Goal: Transaction & Acquisition: Purchase product/service

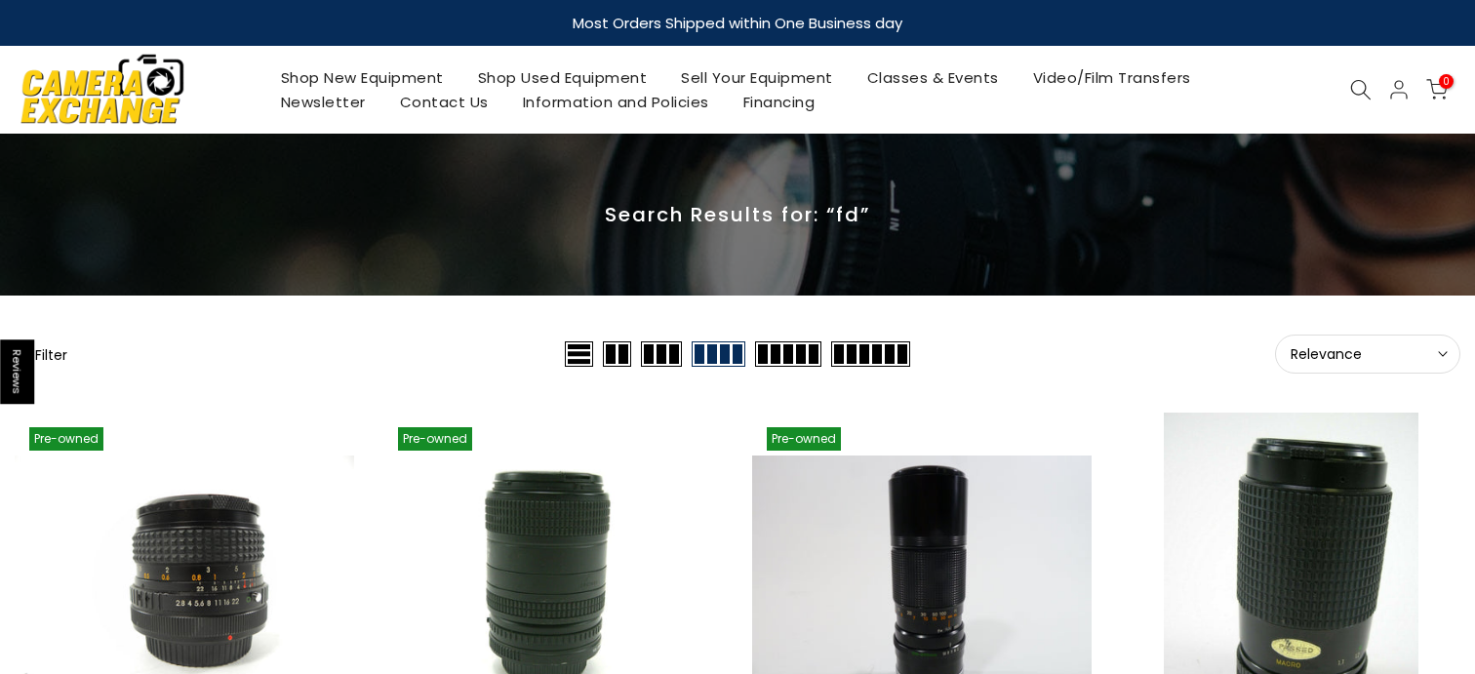
click at [1359, 106] on div "Shop New Equipment Shop Used Equipment Sell Your Equipment Classes & Events Vid…" at bounding box center [737, 90] width 1465 height 88
click at [1351, 88] on use at bounding box center [1361, 90] width 20 height 20
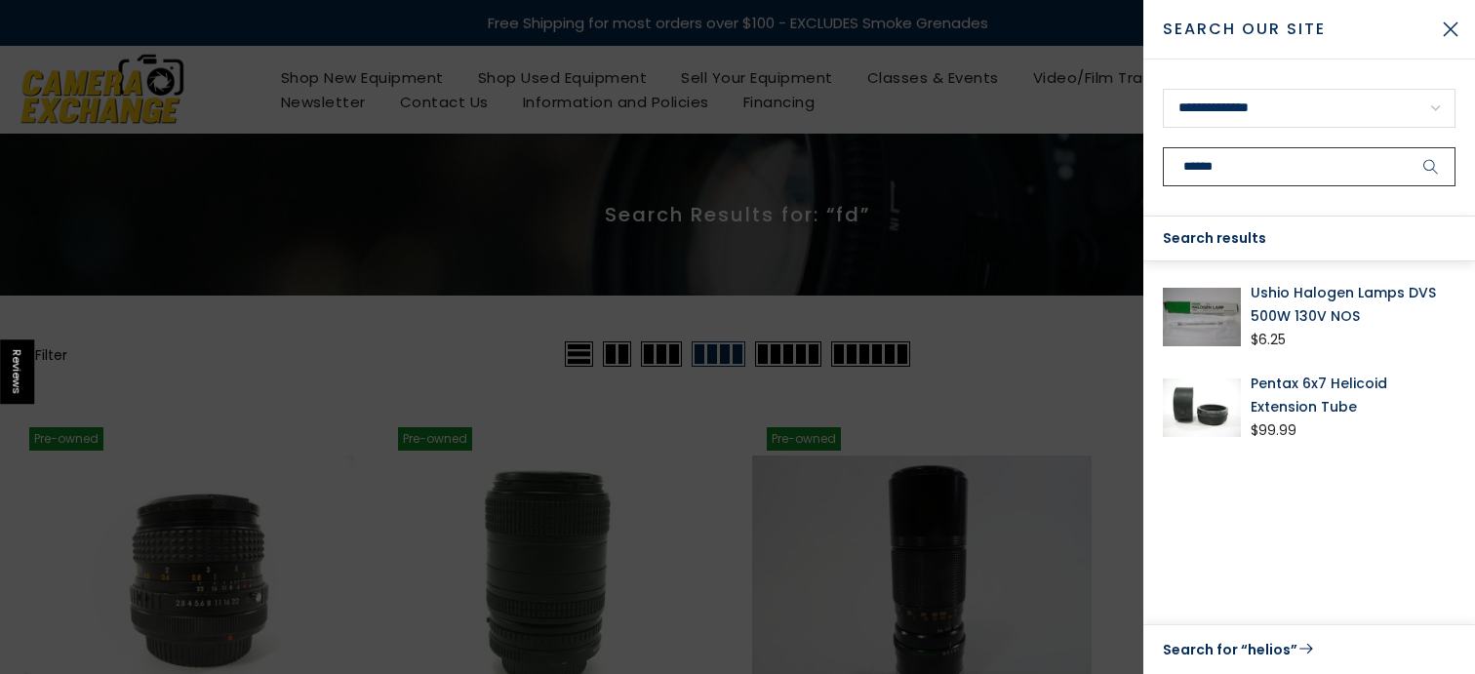
click at [1407, 147] on button "submit" at bounding box center [1431, 166] width 49 height 39
click at [1309, 162] on input "******" at bounding box center [1309, 166] width 293 height 39
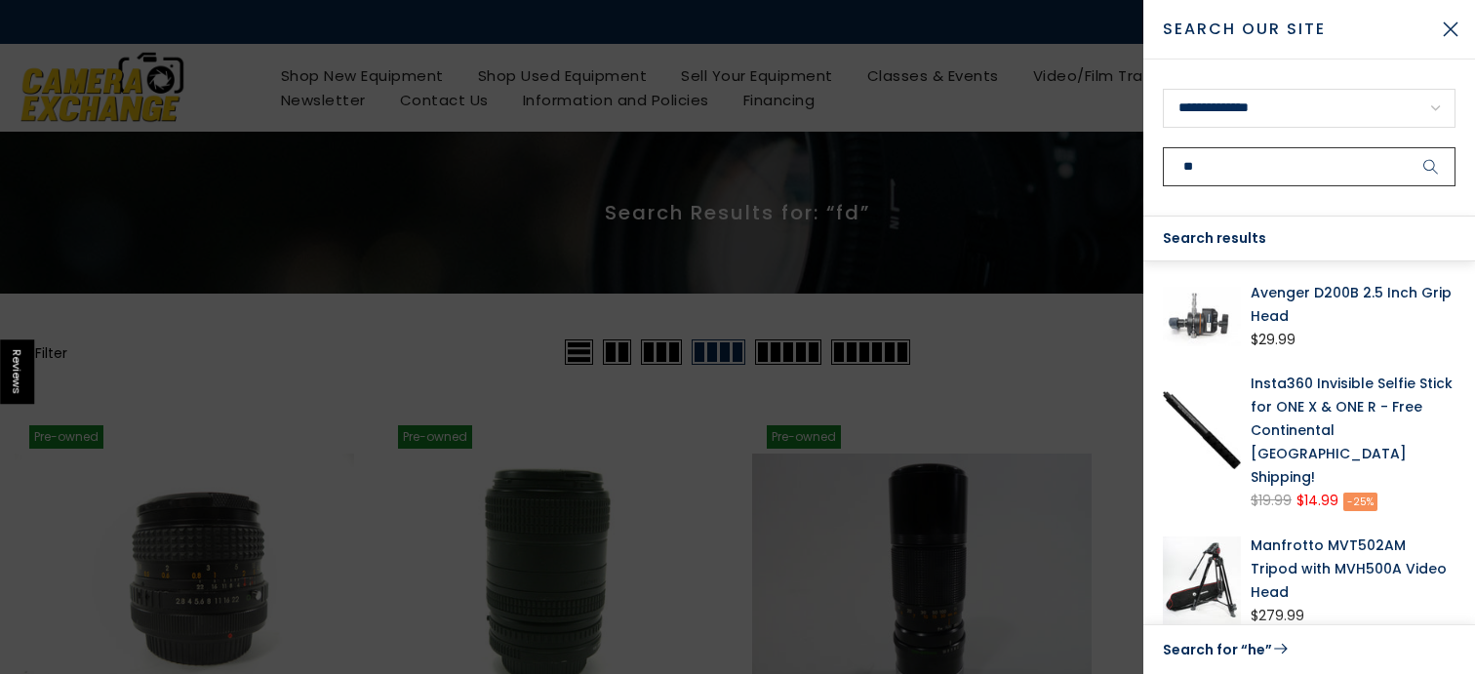
type input "**"
click at [1379, 300] on link "Avenger D200B 2.5 Inch Grip Head" at bounding box center [1353, 304] width 205 height 47
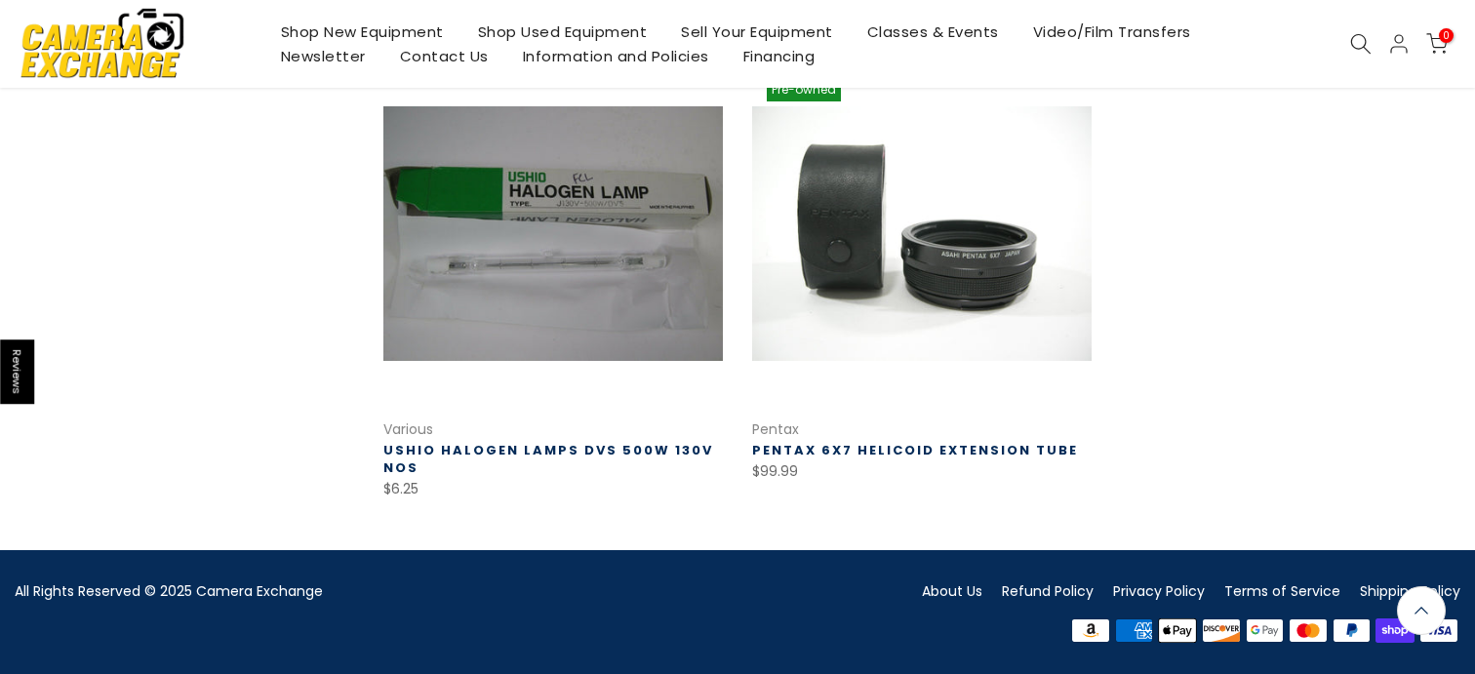
scroll to position [347, 0]
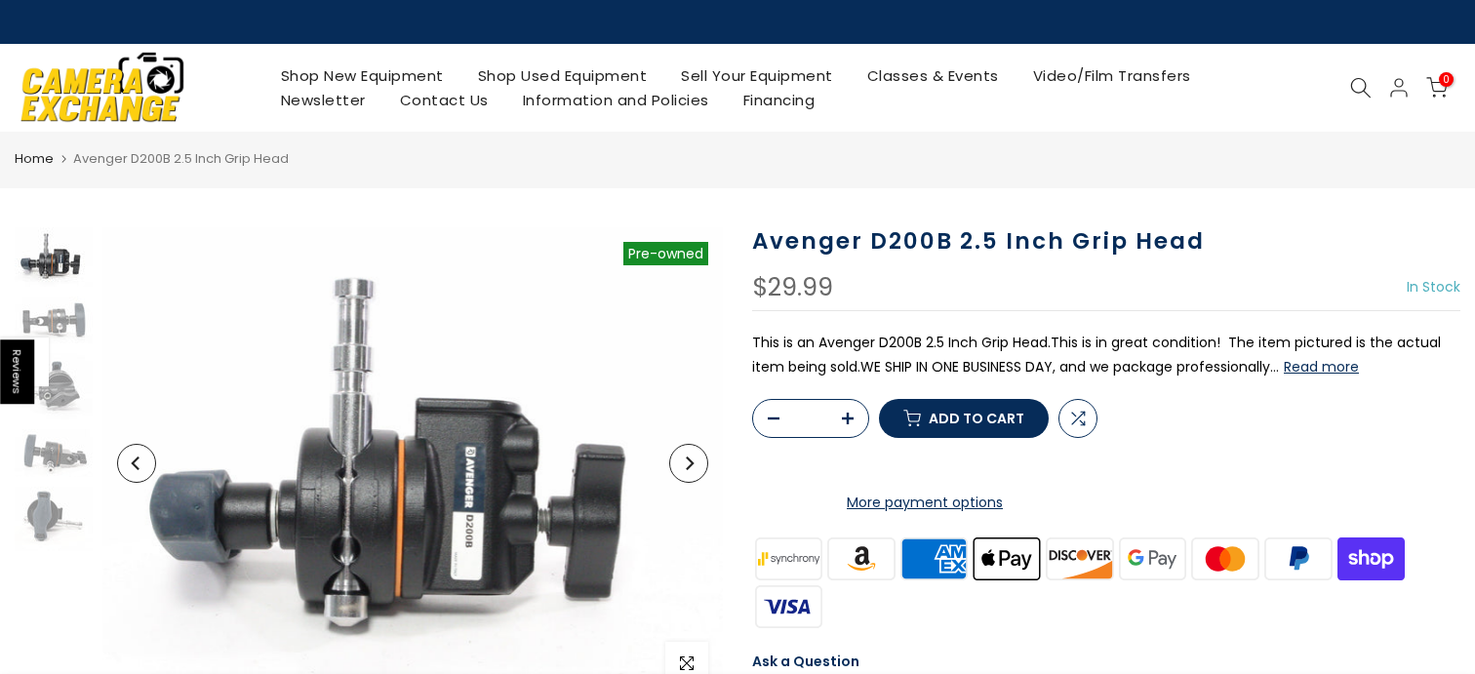
click at [1339, 85] on div "0 / $0.00" at bounding box center [1348, 87] width 244 height 23
click at [1347, 85] on div at bounding box center [1360, 87] width 37 height 21
click at [1357, 86] on icon at bounding box center [1360, 87] width 21 height 21
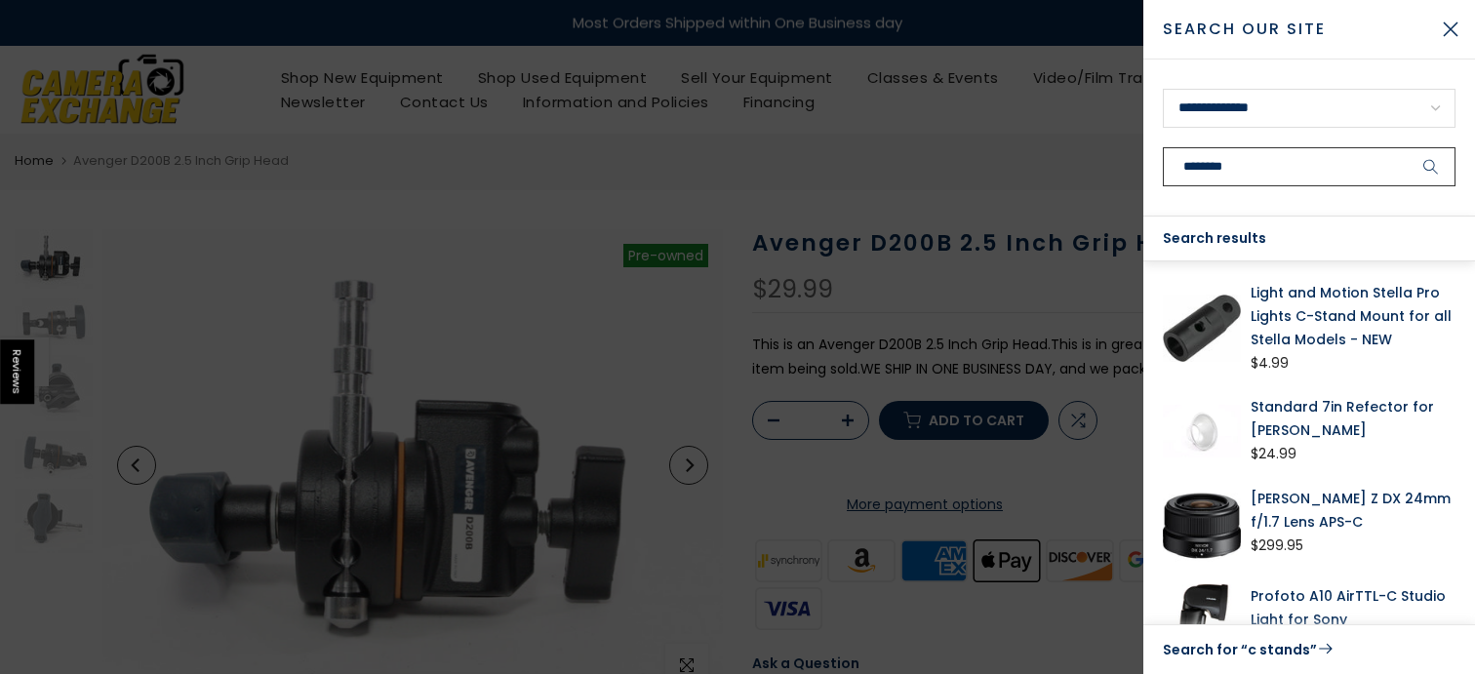
type input "********"
click at [1407, 147] on button "submit" at bounding box center [1431, 166] width 49 height 39
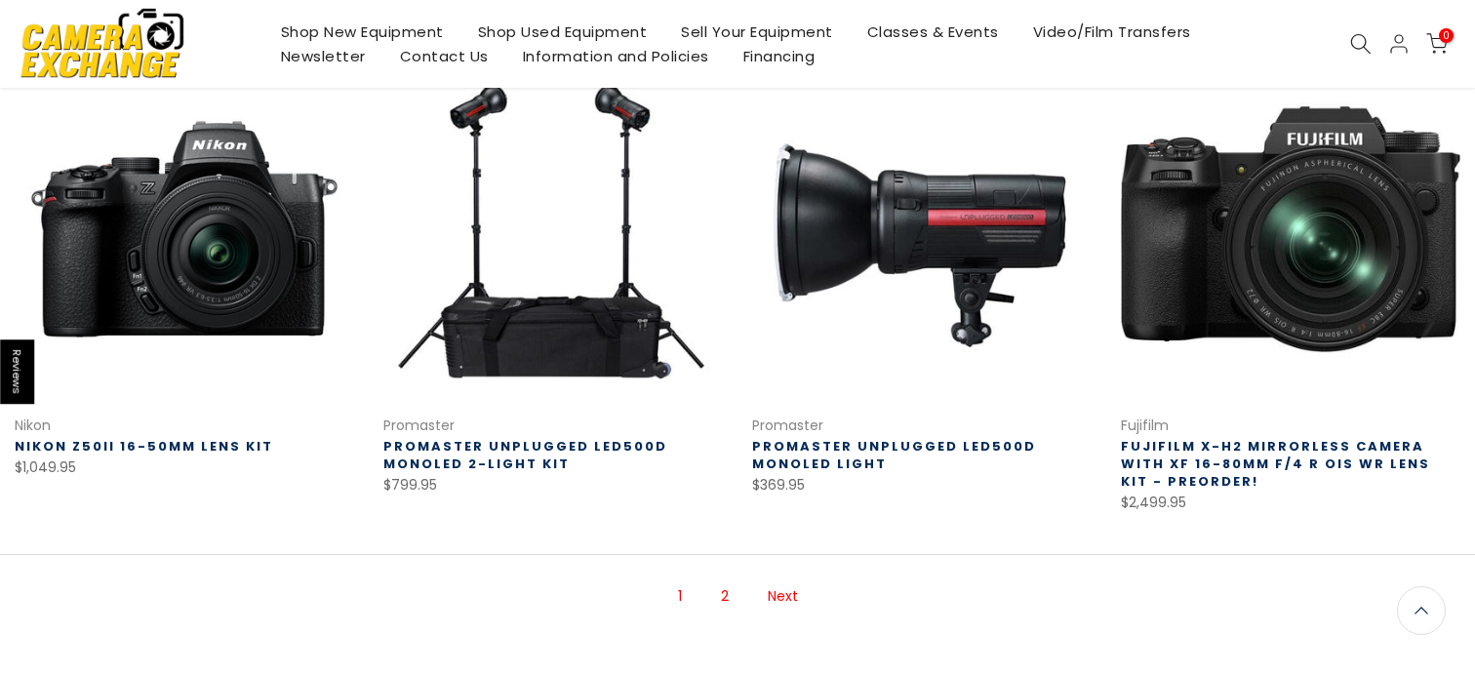
scroll to position [1322, 0]
click at [787, 599] on link "Next" at bounding box center [783, 596] width 50 height 34
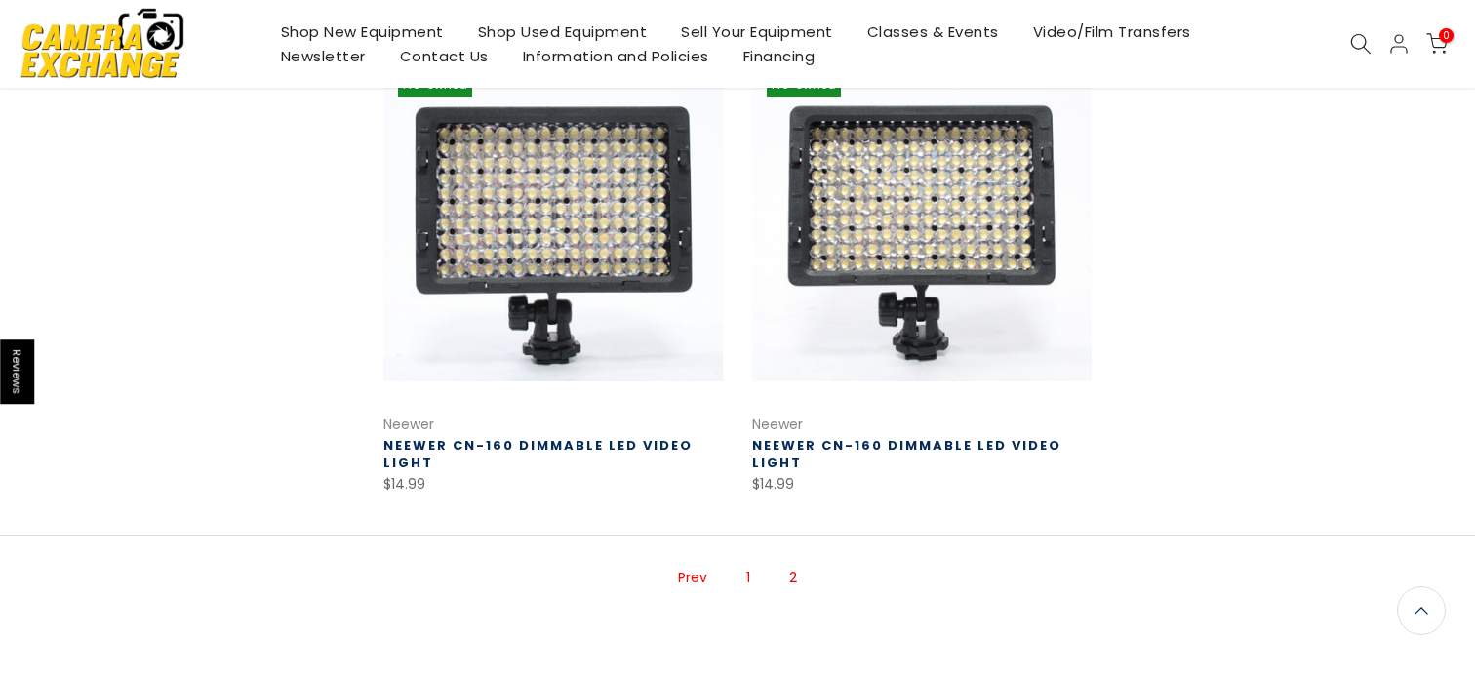
click at [697, 580] on link "Prev" at bounding box center [692, 578] width 49 height 34
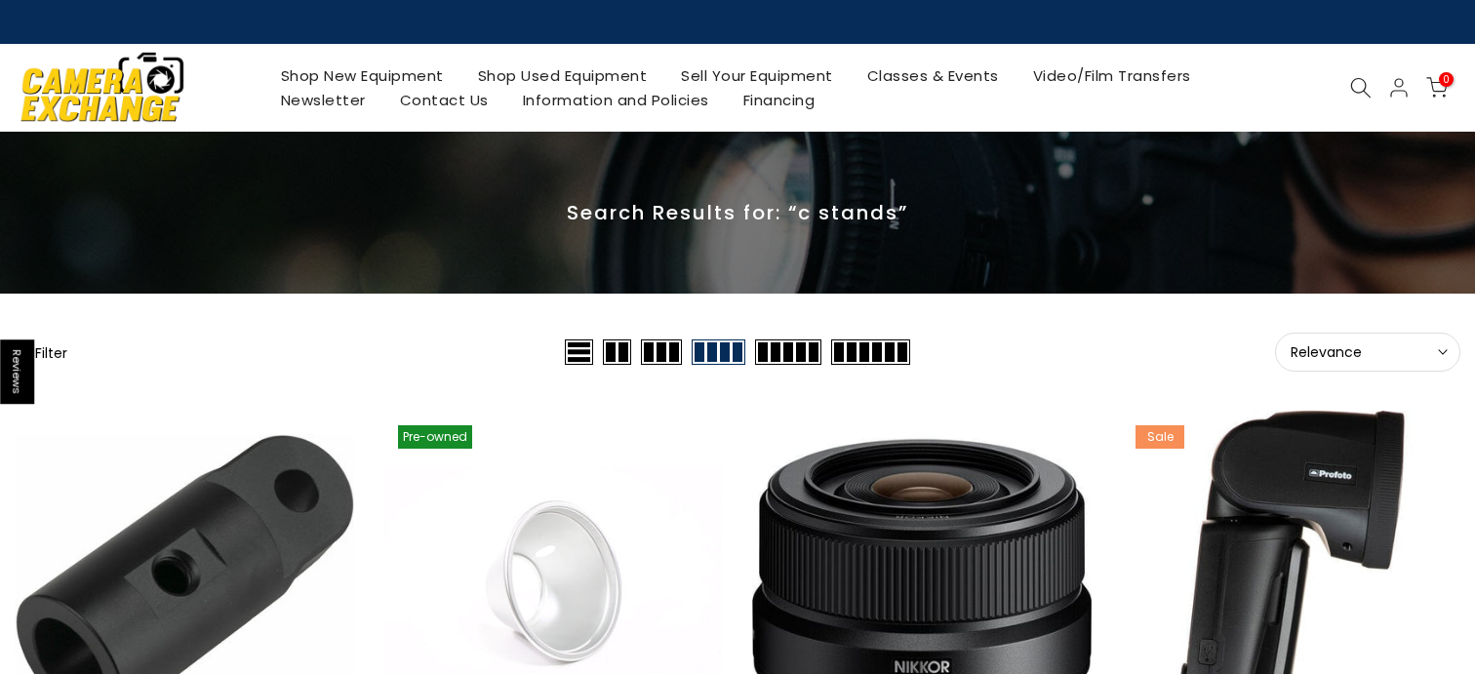
click at [1366, 94] on use at bounding box center [1361, 88] width 20 height 20
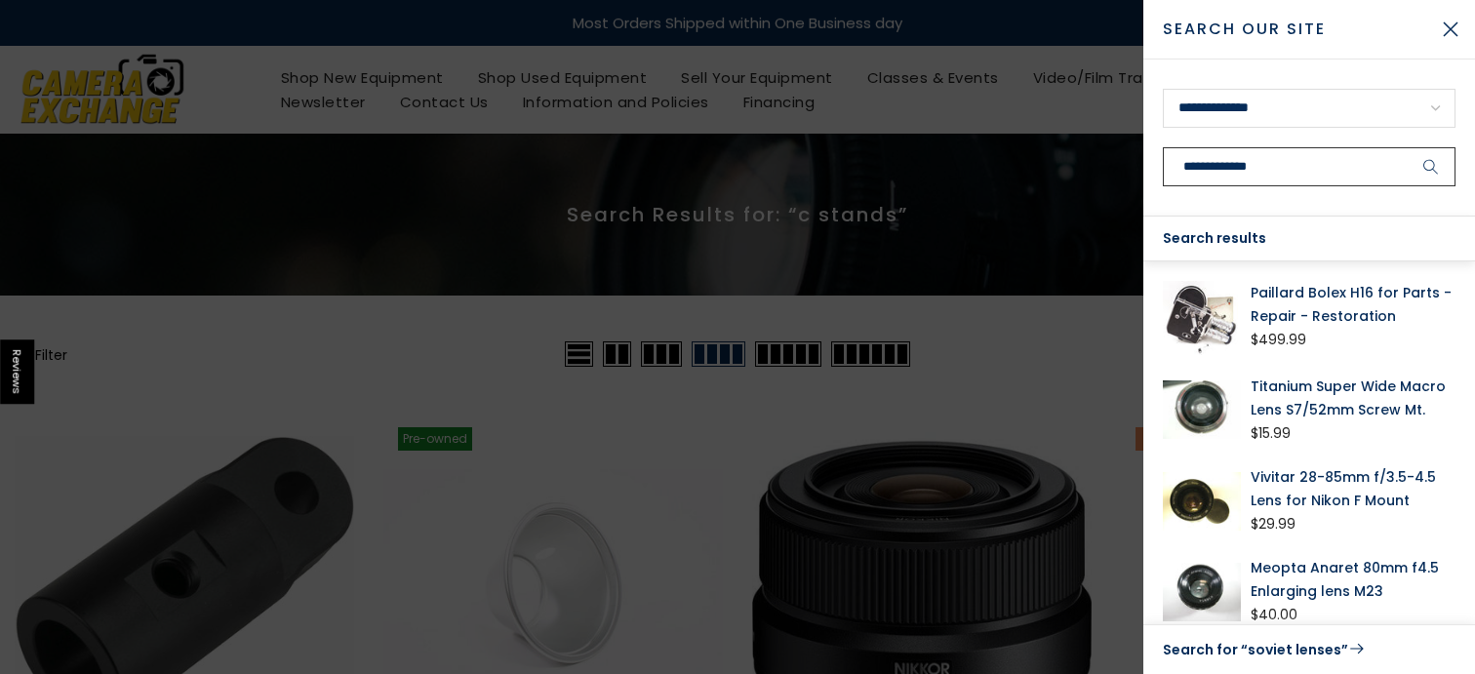
type input "**********"
click at [1407, 147] on button "submit" at bounding box center [1431, 166] width 49 height 39
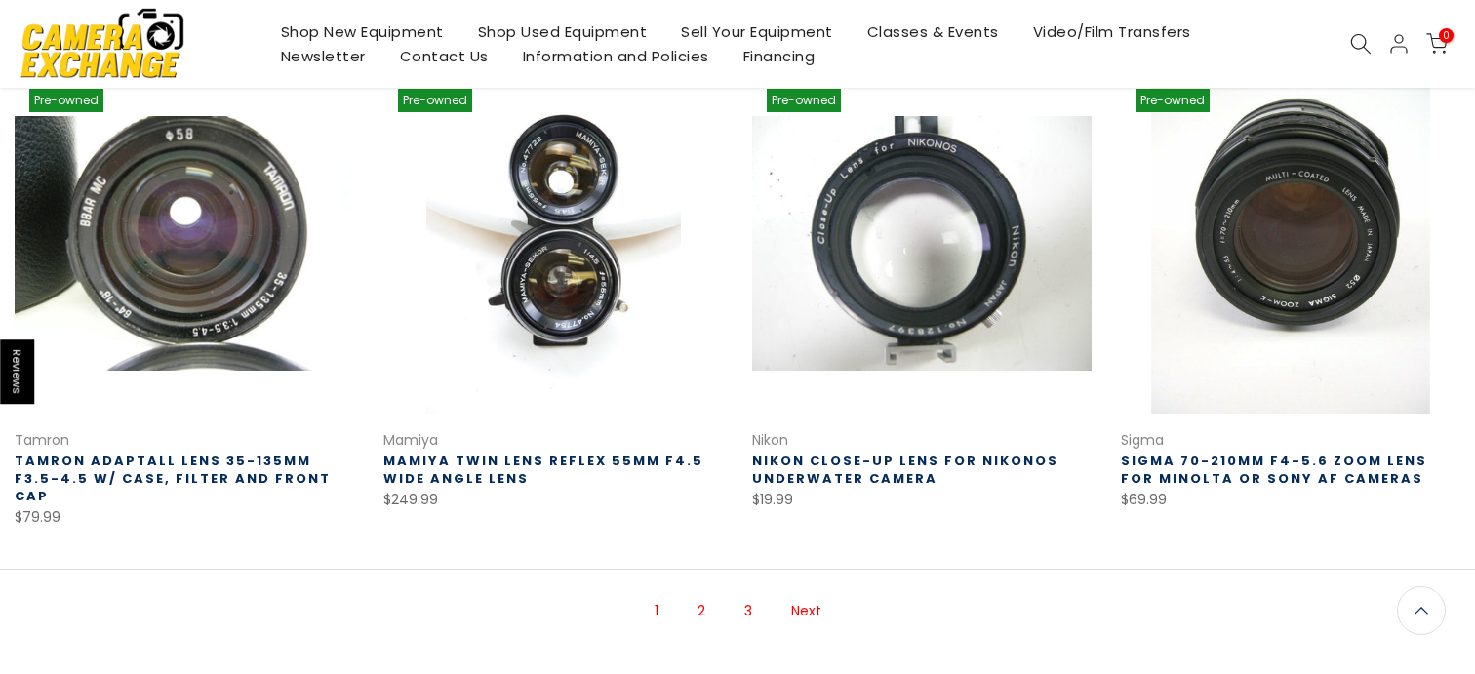
scroll to position [1276, 0]
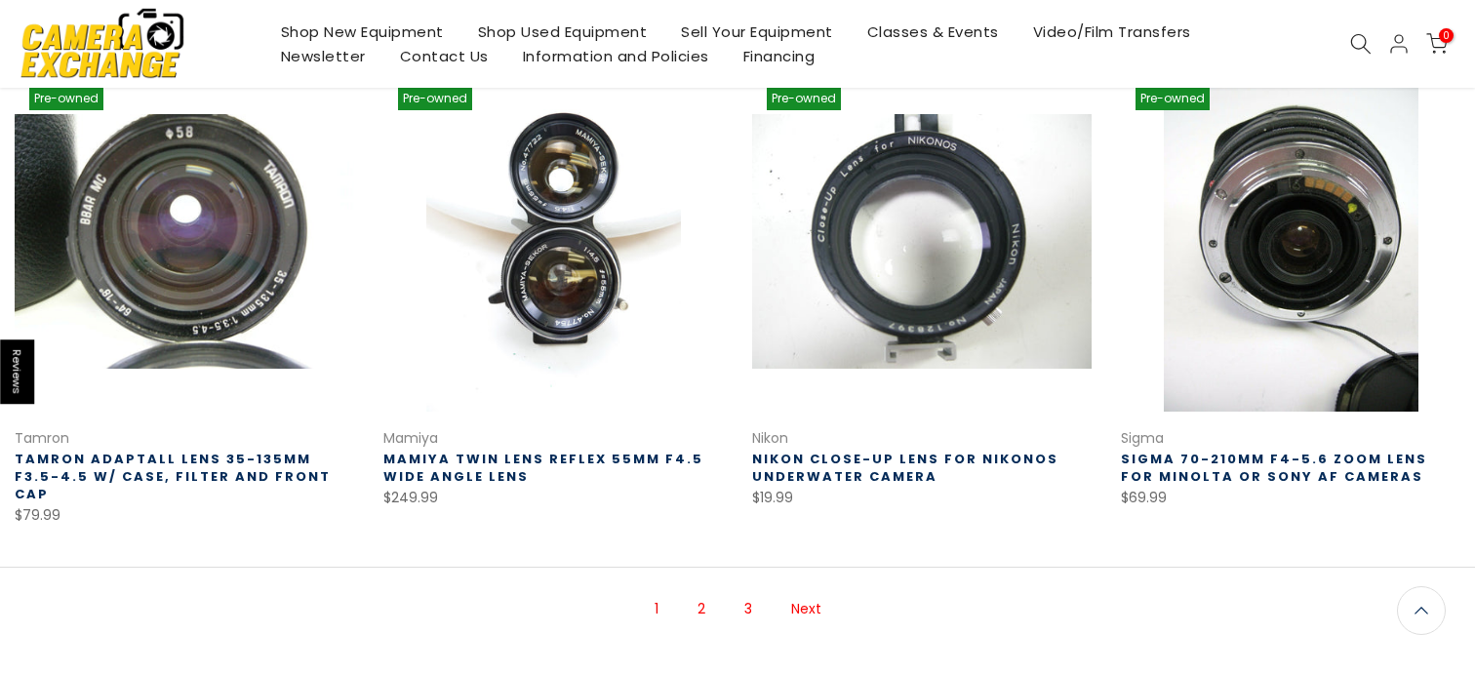
click at [810, 595] on link "Next" at bounding box center [806, 609] width 50 height 34
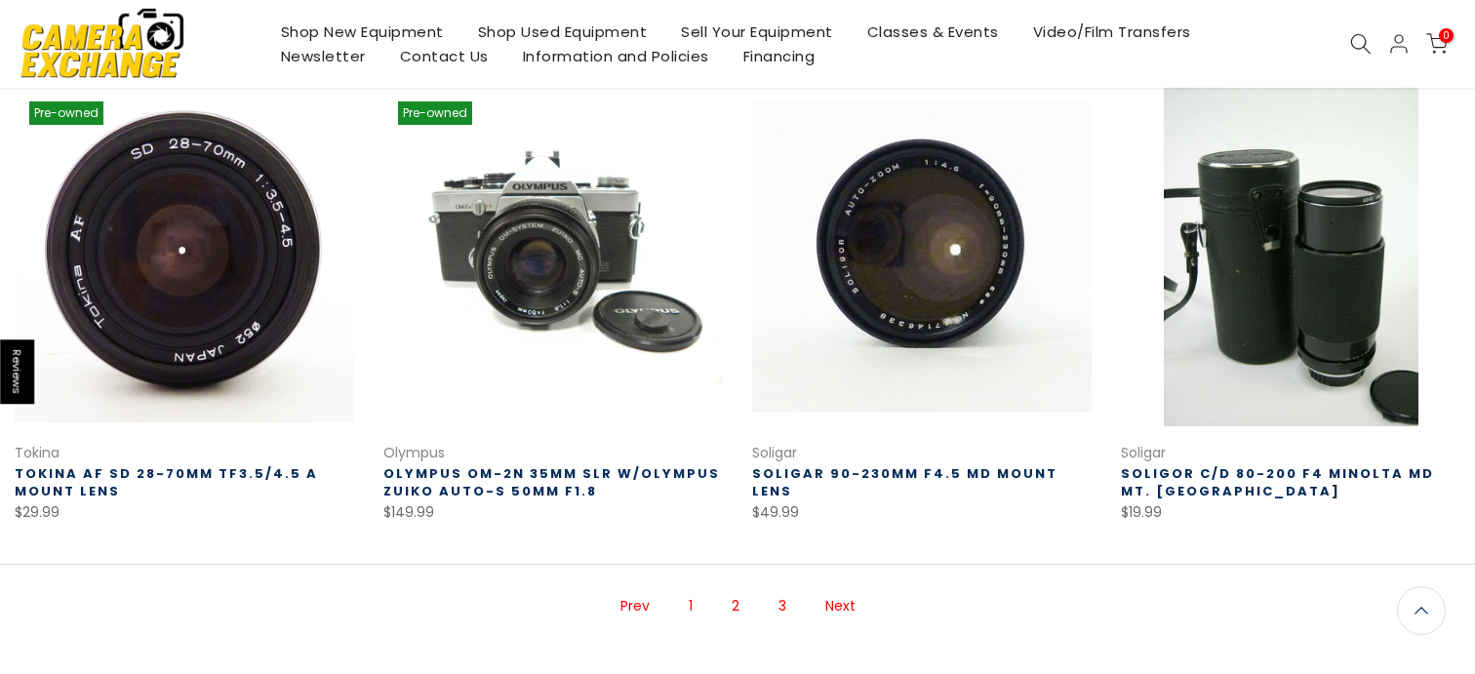
scroll to position [1293, 0]
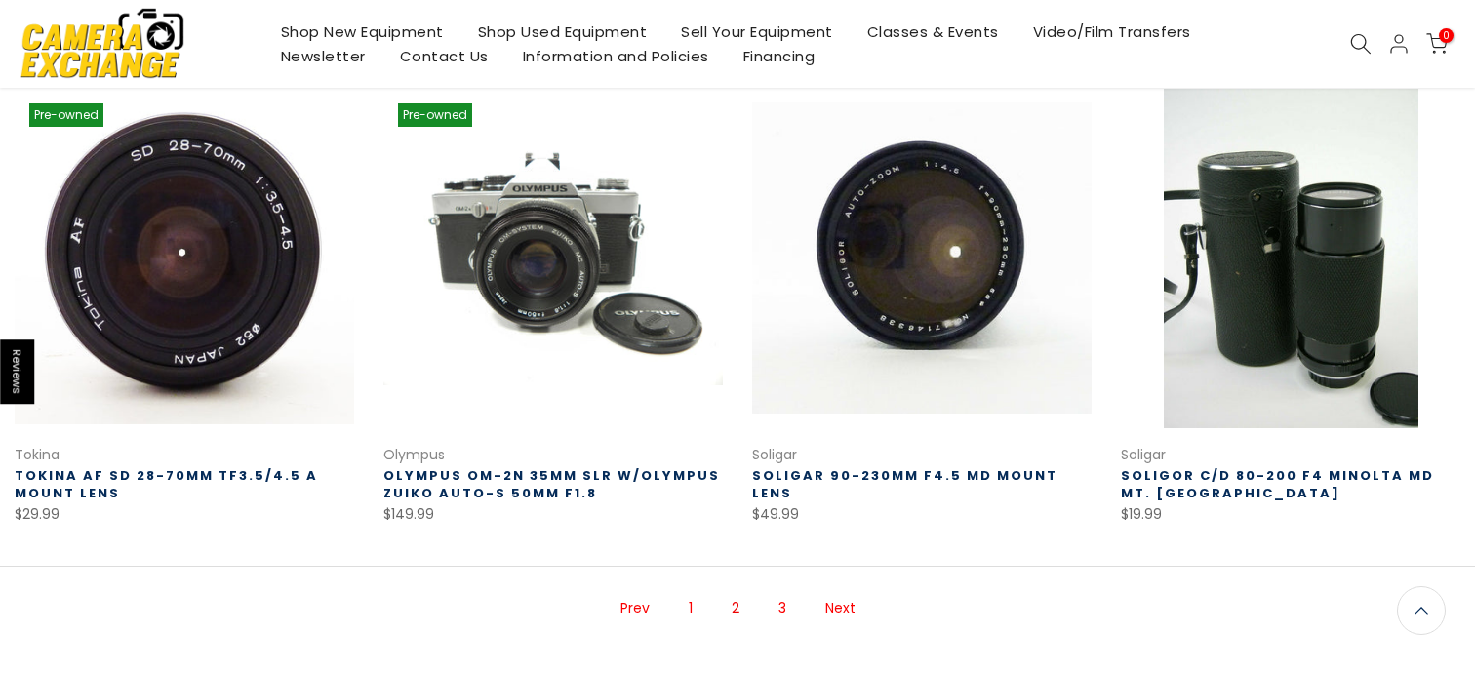
click at [845, 591] on link "Next" at bounding box center [841, 608] width 50 height 34
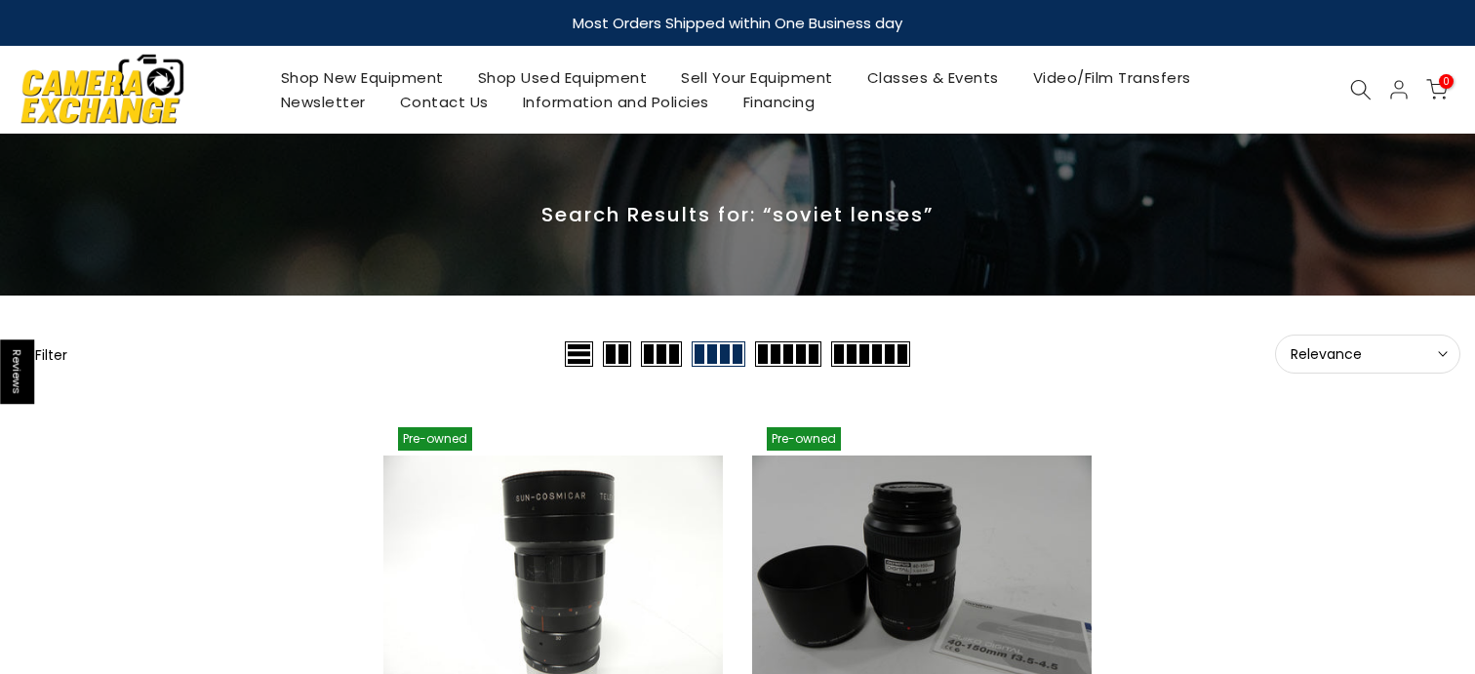
click at [1346, 86] on div at bounding box center [1360, 89] width 37 height 21
click at [1355, 88] on icon at bounding box center [1360, 89] width 21 height 21
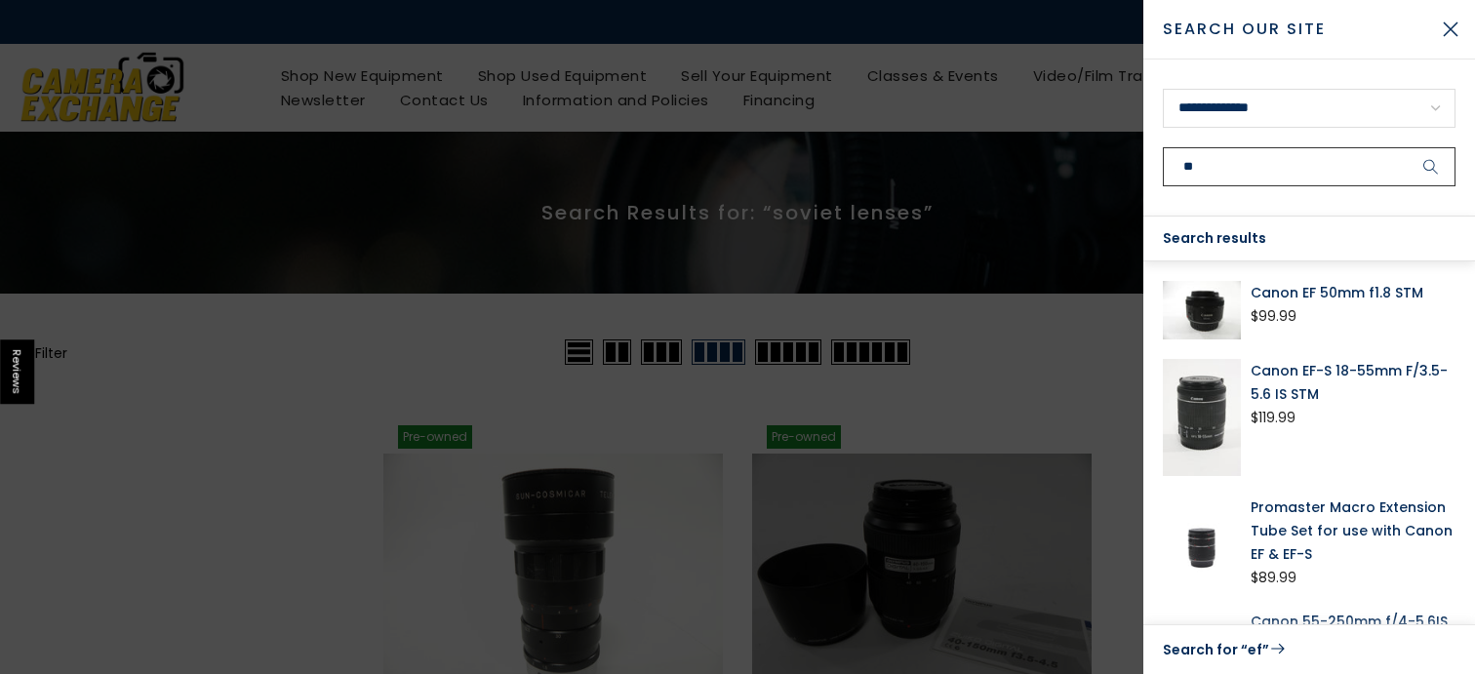
type input "**"
click at [1407, 147] on button "submit" at bounding box center [1431, 166] width 49 height 39
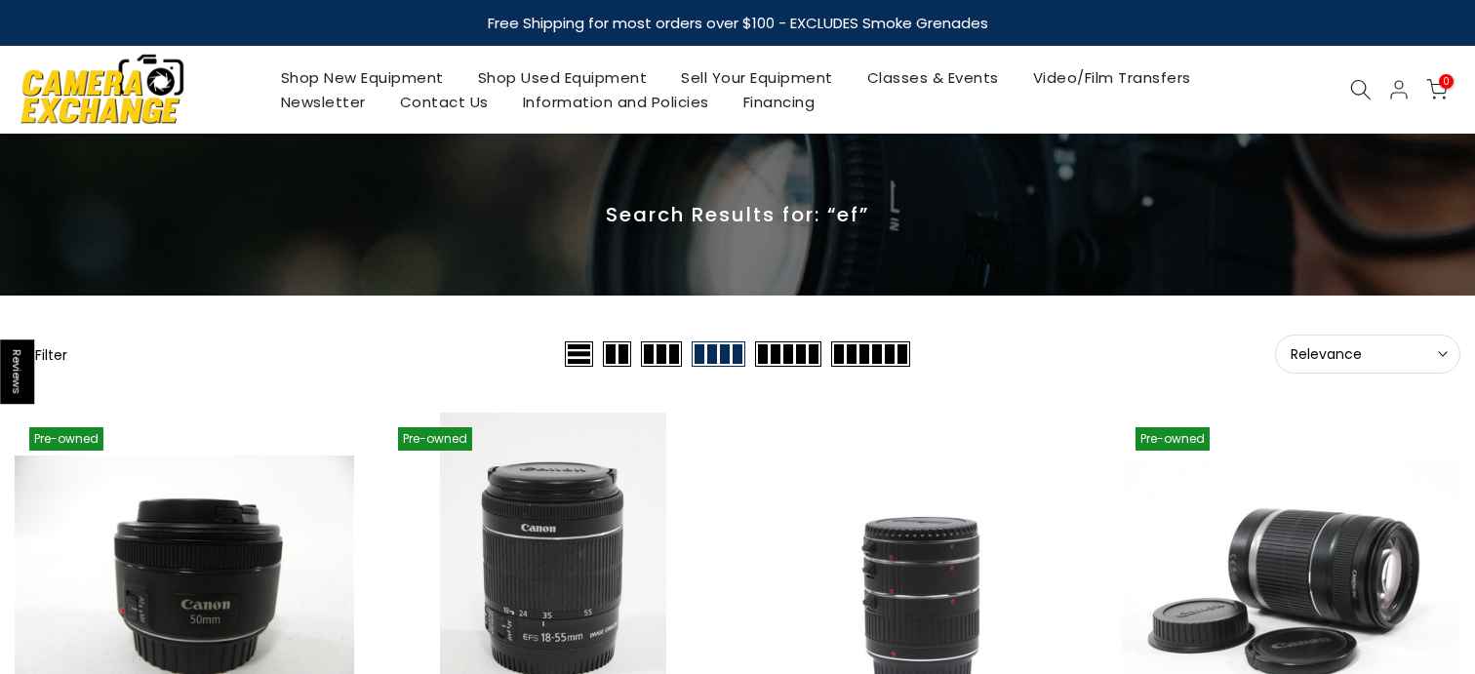
click at [1347, 98] on div at bounding box center [1360, 89] width 37 height 21
click at [1354, 91] on icon at bounding box center [1360, 89] width 21 height 21
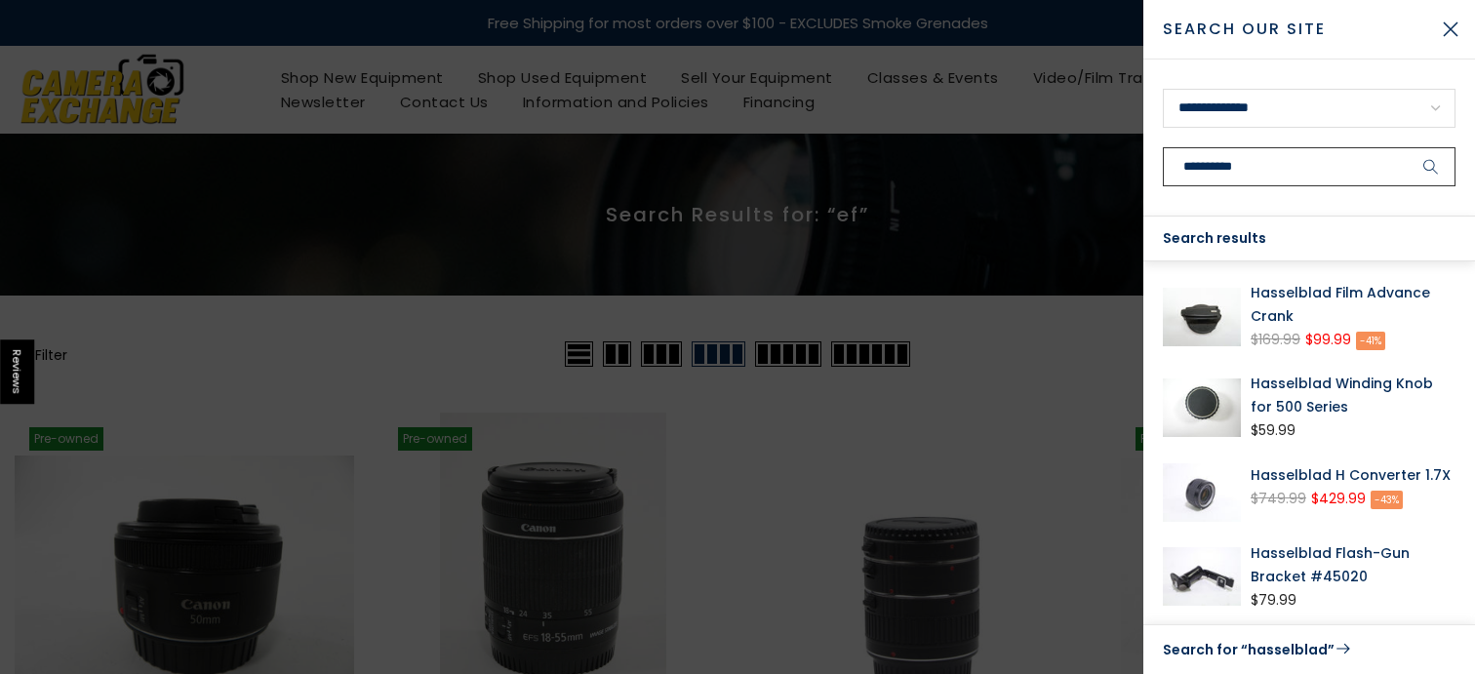
type input "**********"
click at [1407, 147] on button "submit" at bounding box center [1431, 166] width 49 height 39
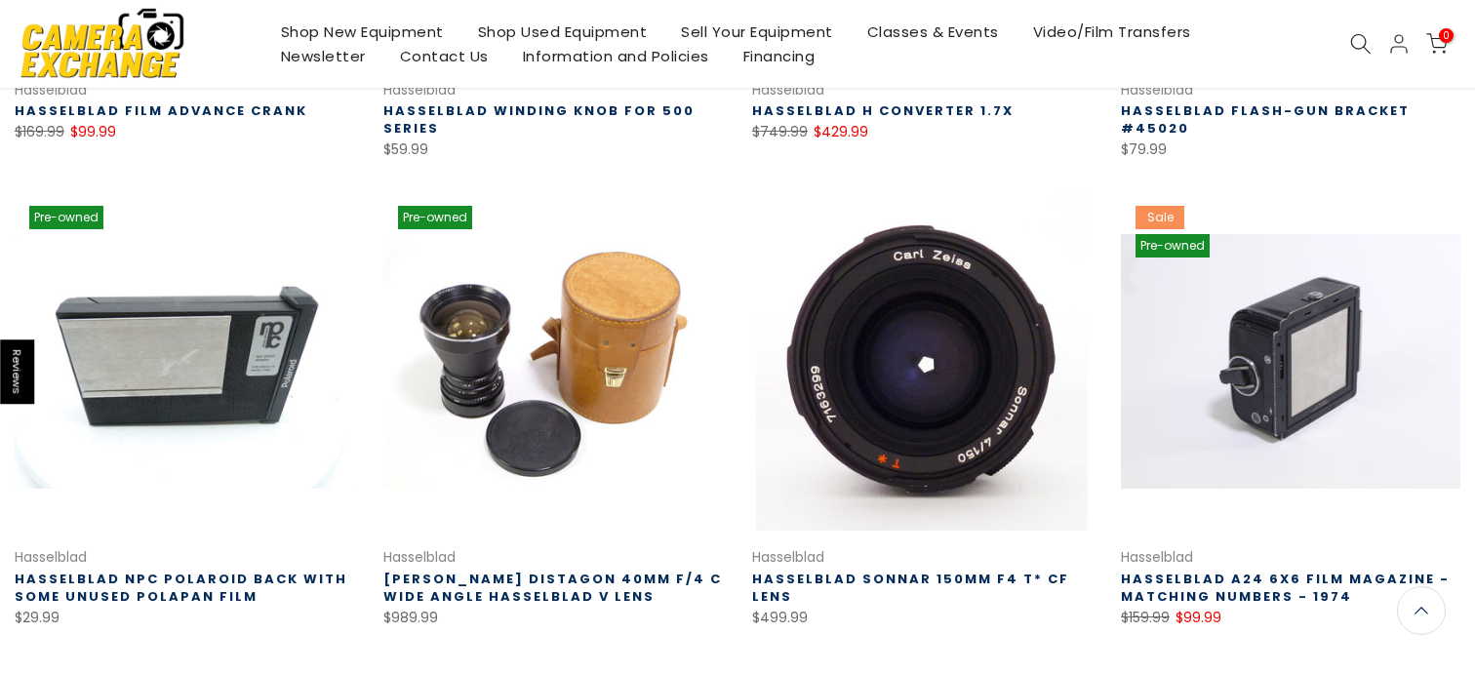
scroll to position [708, 0]
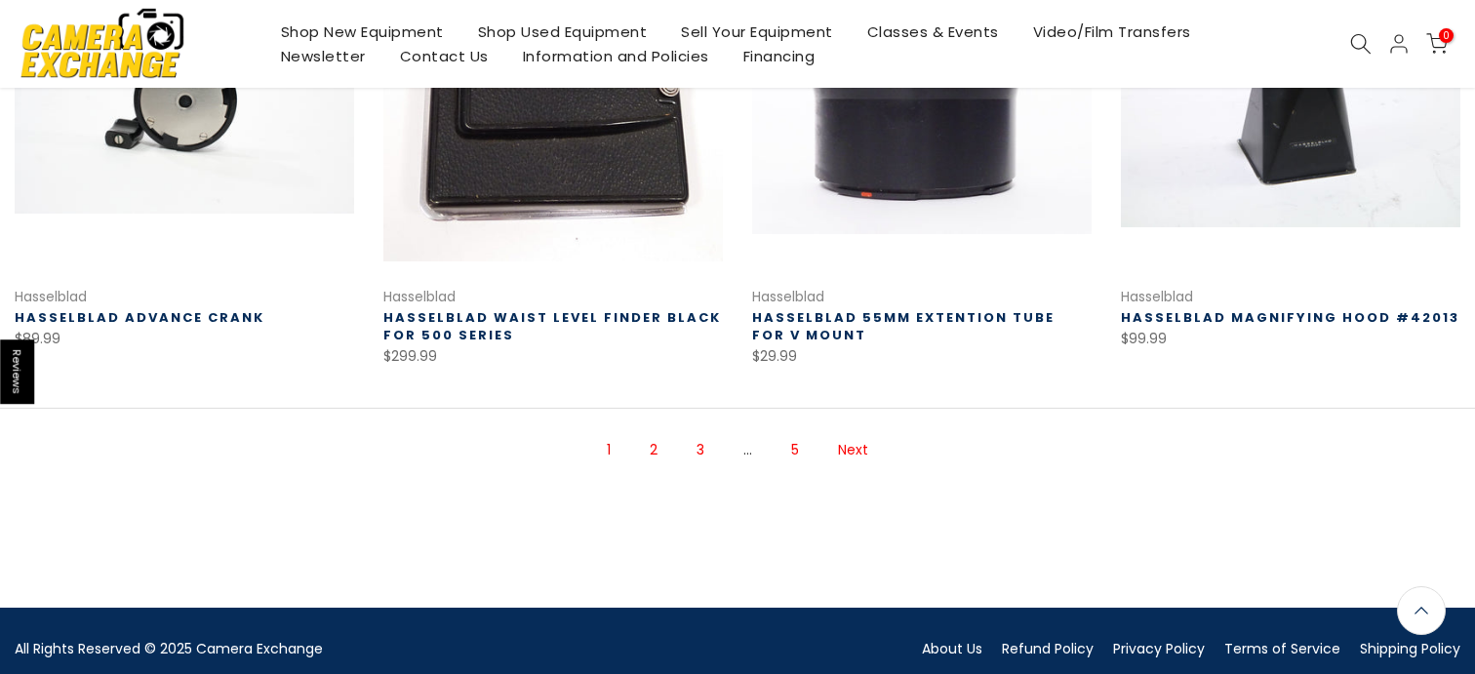
click at [855, 451] on link "Next" at bounding box center [853, 450] width 50 height 34
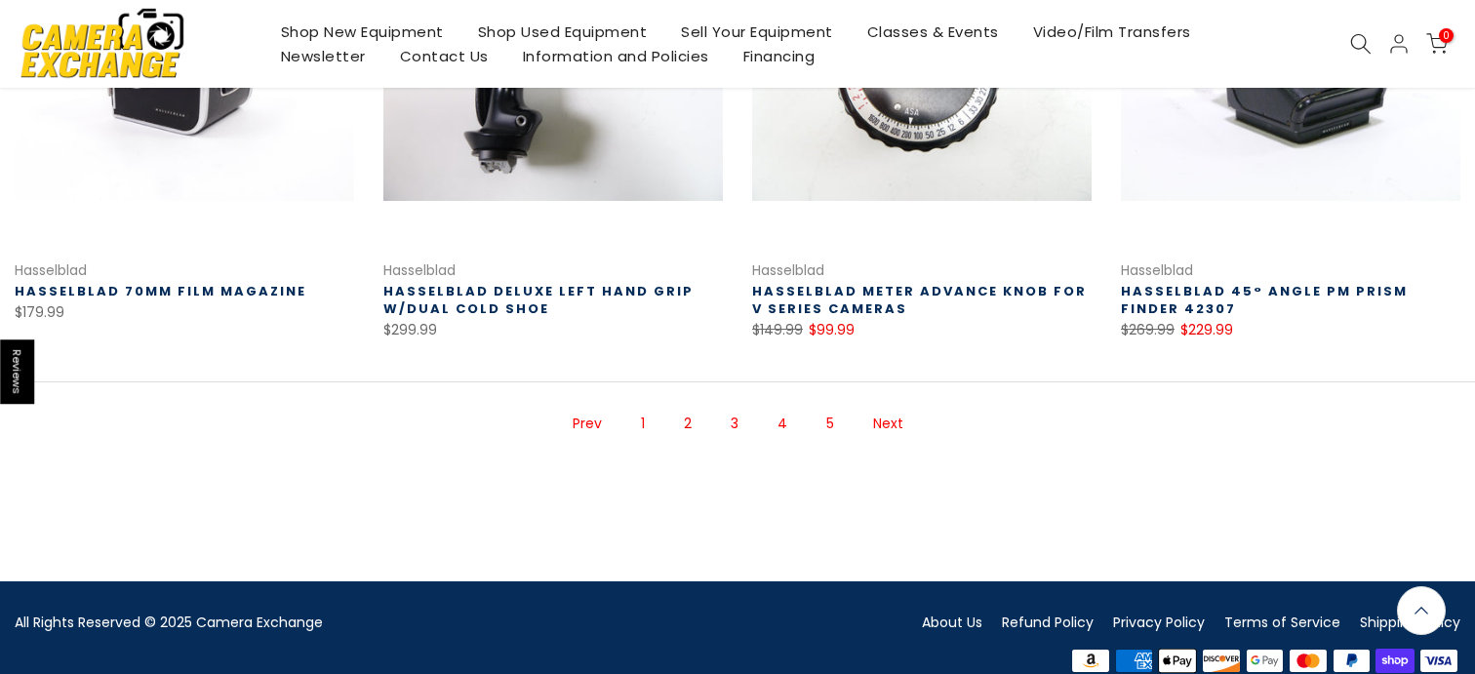
scroll to position [1473, 0]
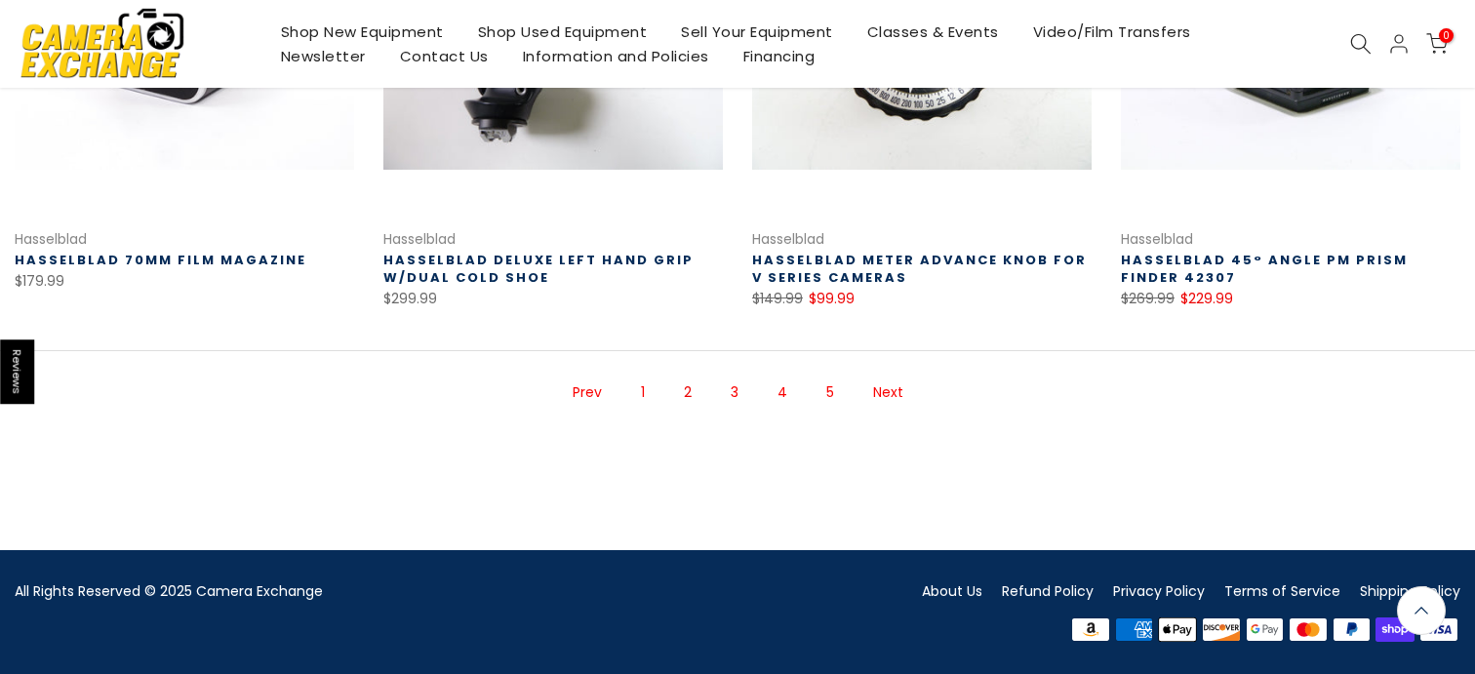
click at [885, 388] on link "Next" at bounding box center [888, 393] width 50 height 34
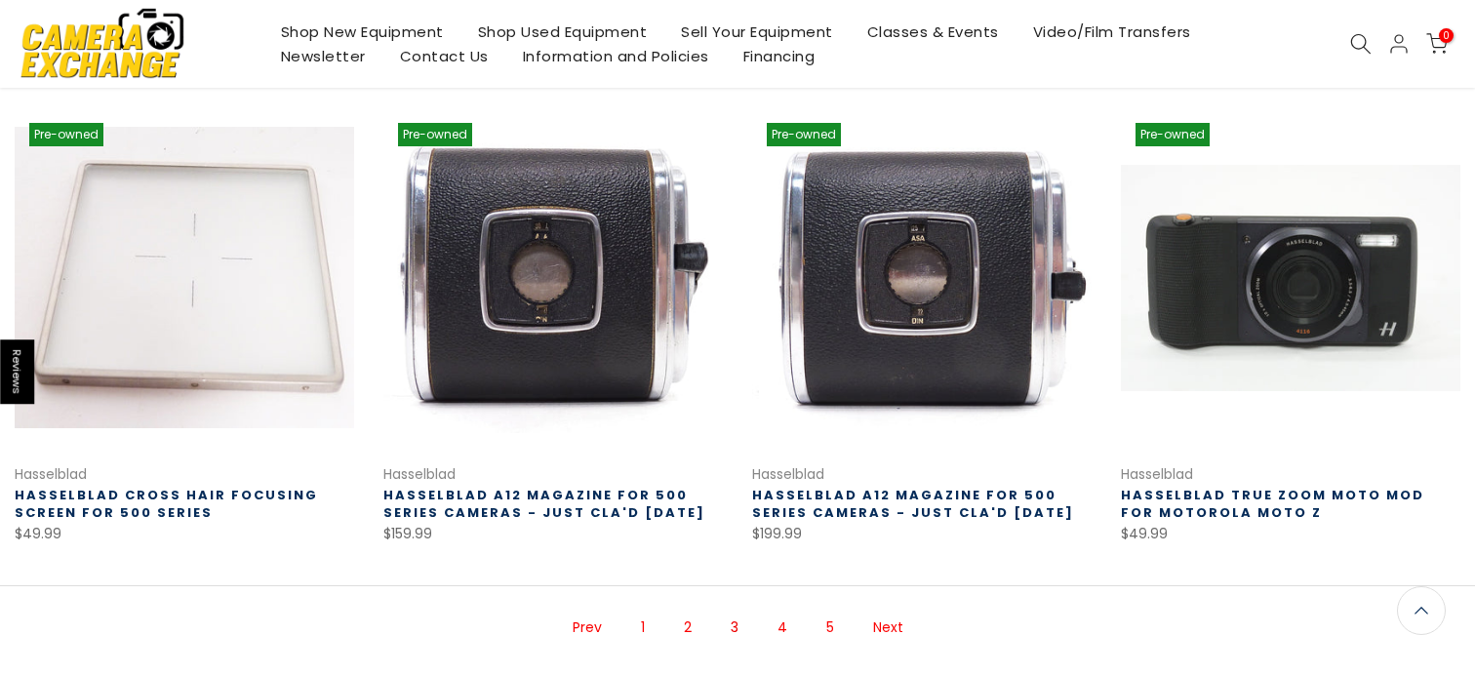
scroll to position [1300, 0]
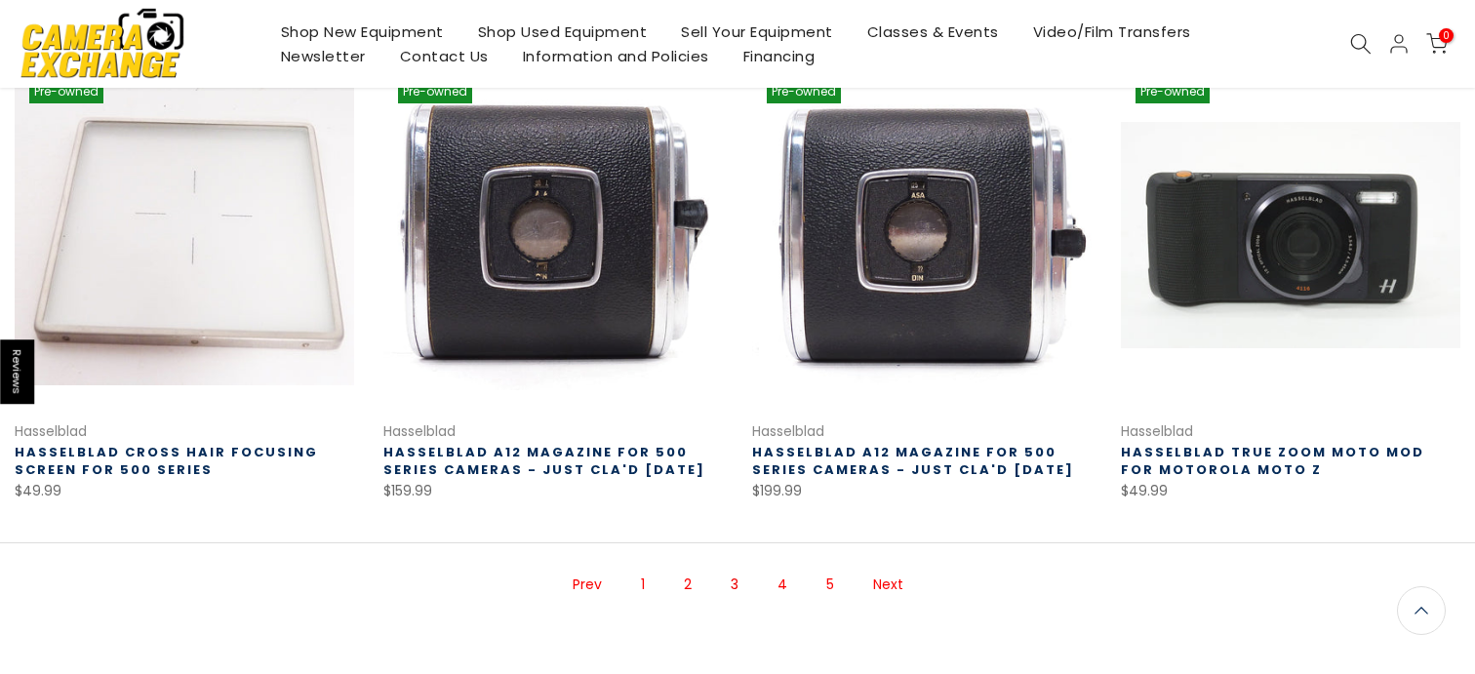
click at [884, 583] on link "Next" at bounding box center [888, 585] width 50 height 34
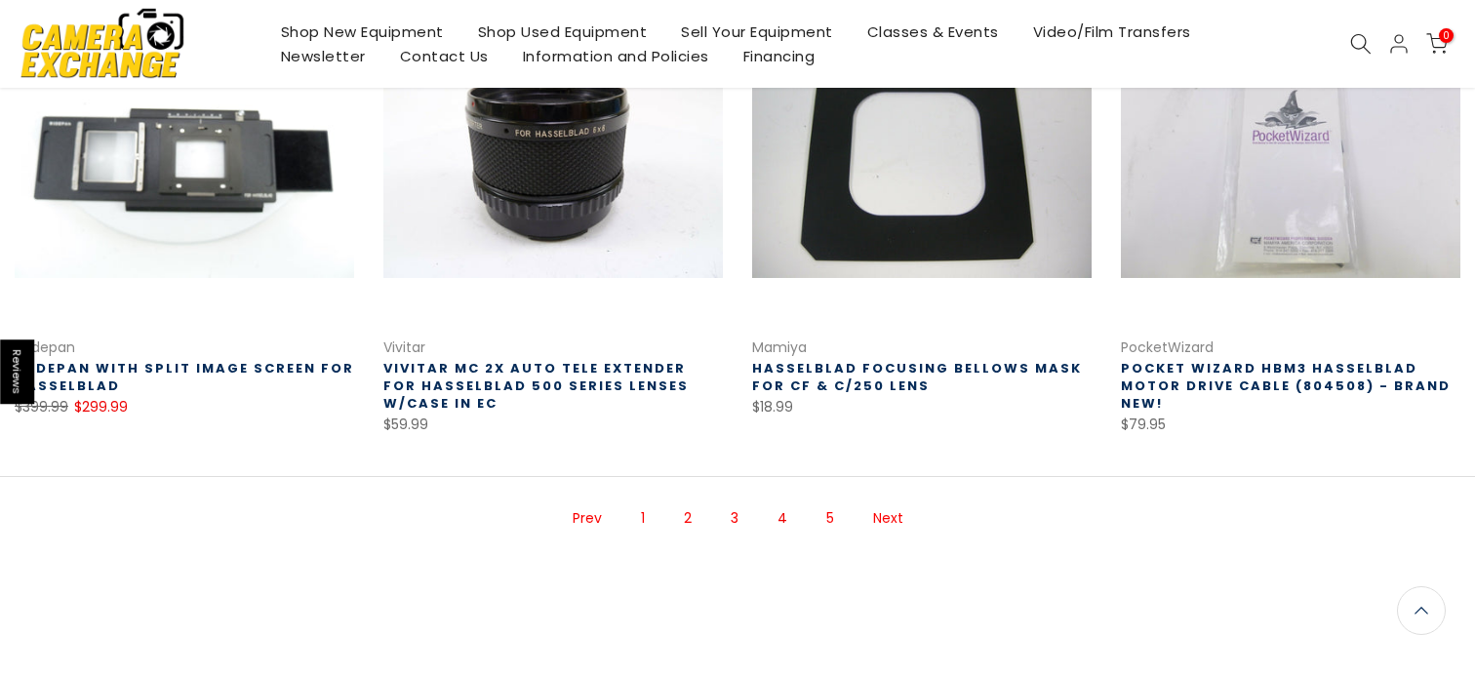
scroll to position [1407, 0]
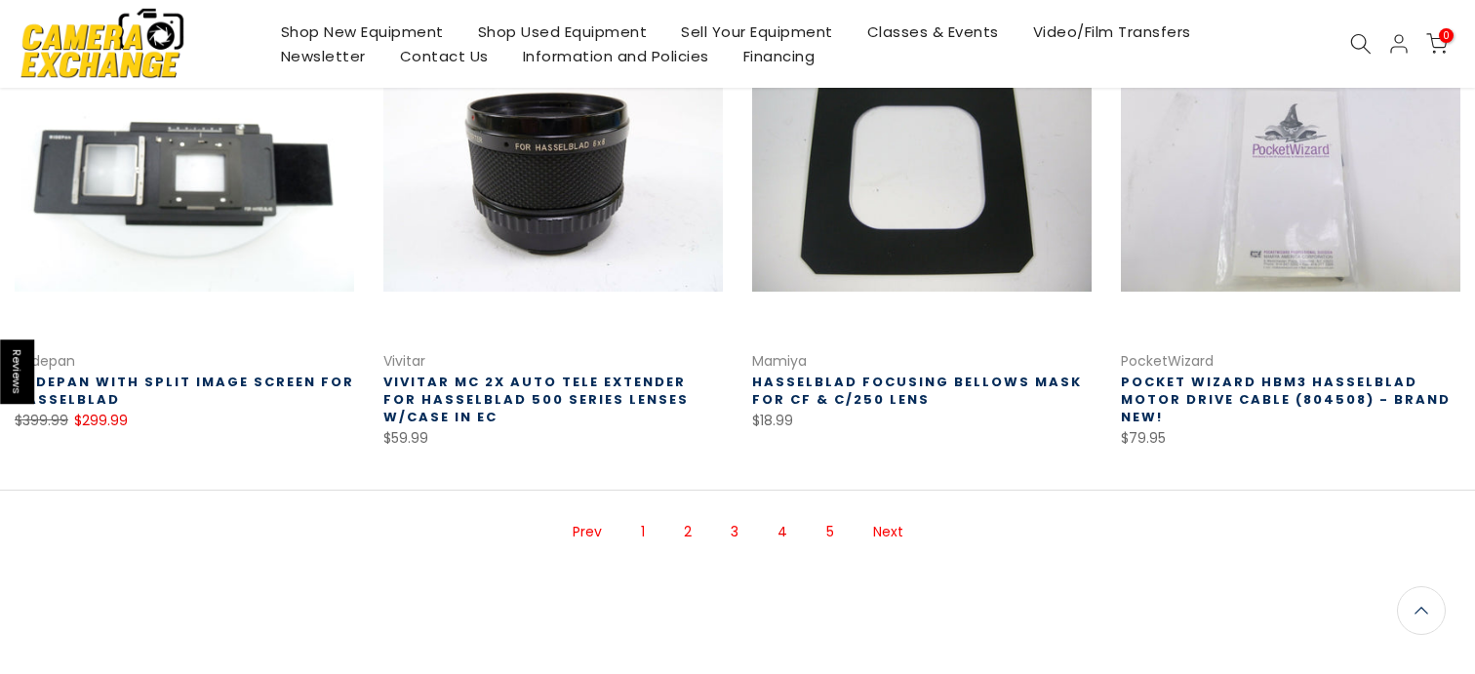
click at [873, 543] on link "Next" at bounding box center [888, 532] width 50 height 34
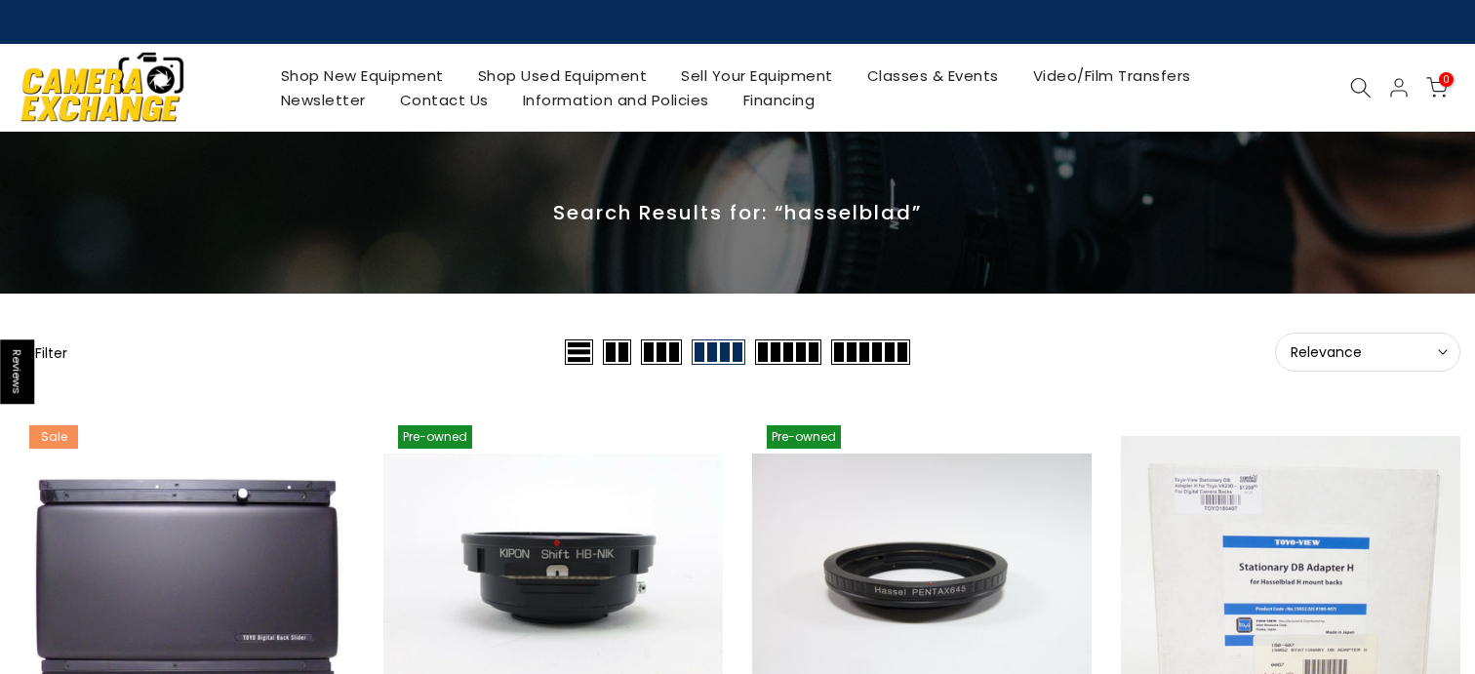
click at [1345, 93] on div at bounding box center [1360, 87] width 37 height 21
click at [1350, 92] on icon at bounding box center [1360, 87] width 21 height 21
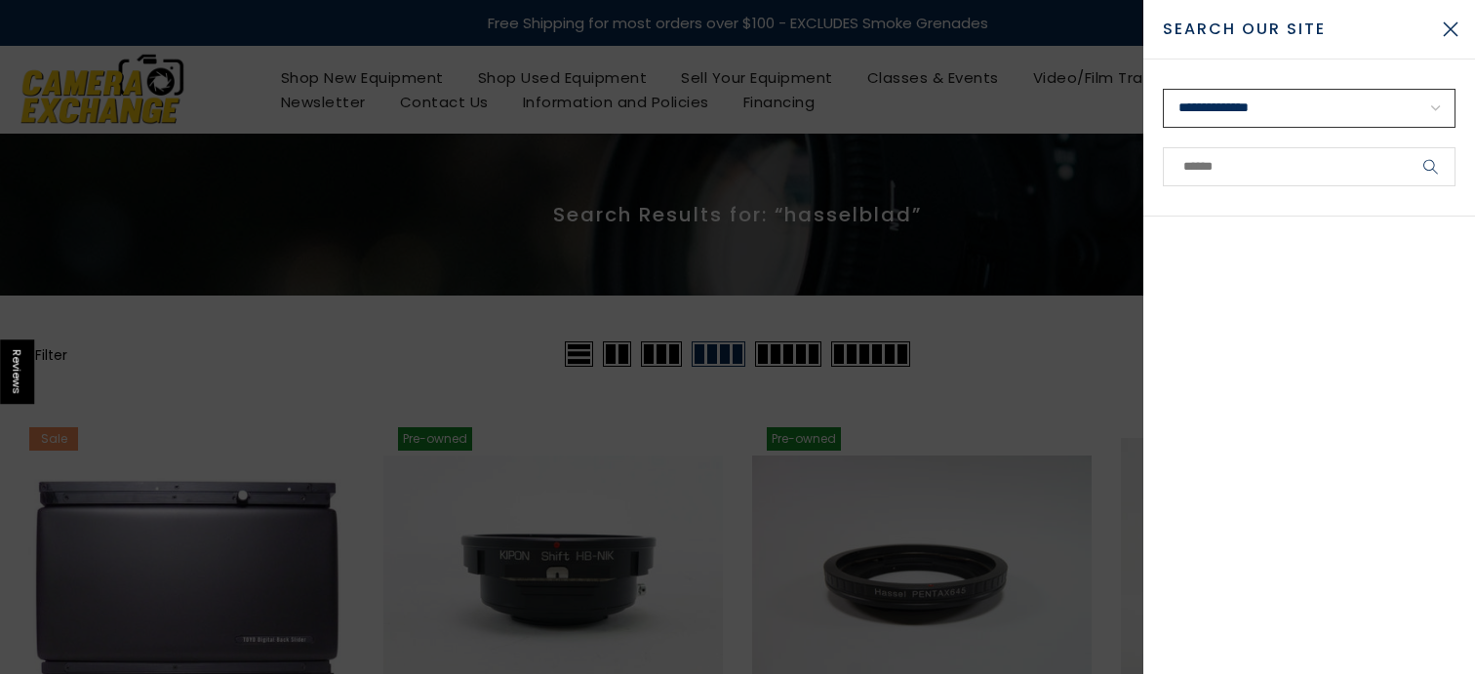
click at [1286, 111] on select "**********" at bounding box center [1309, 108] width 293 height 39
select select "**********"
click at [1163, 89] on select "**********" at bounding box center [1309, 108] width 293 height 39
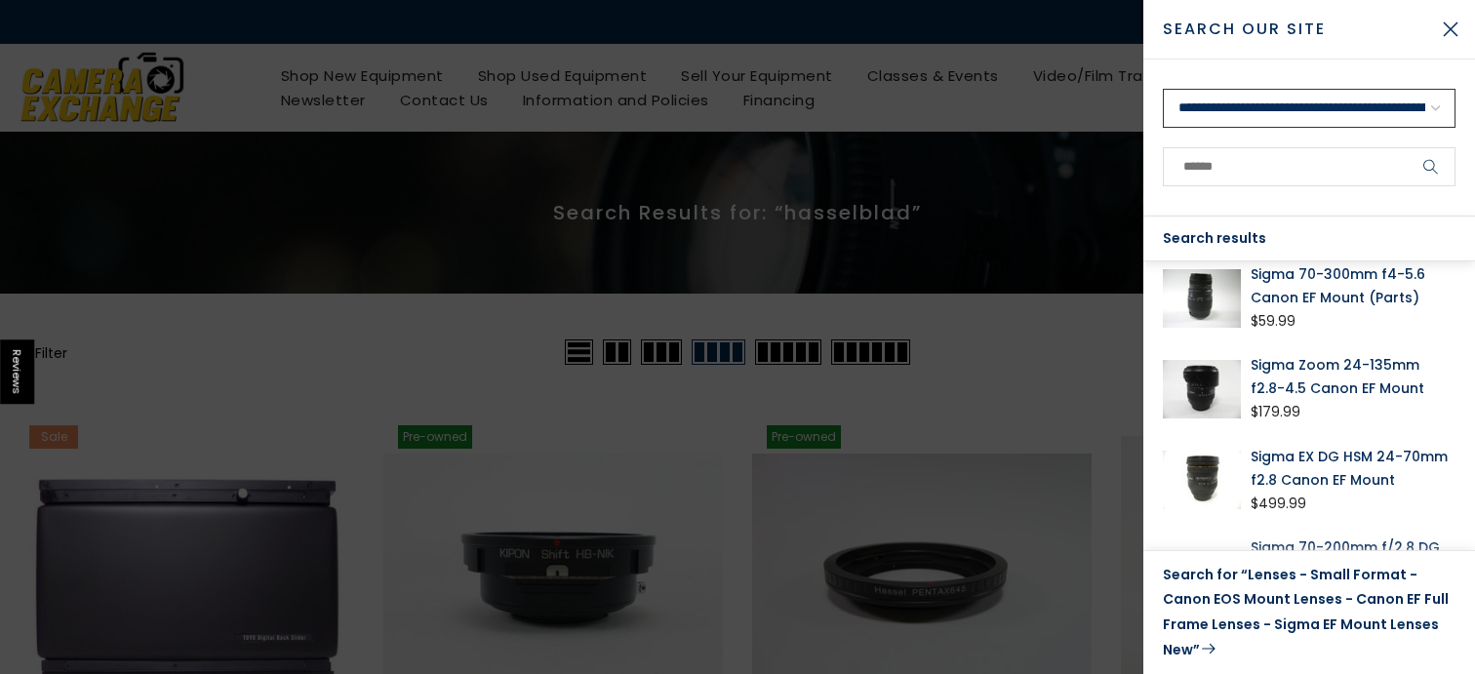
scroll to position [8, 0]
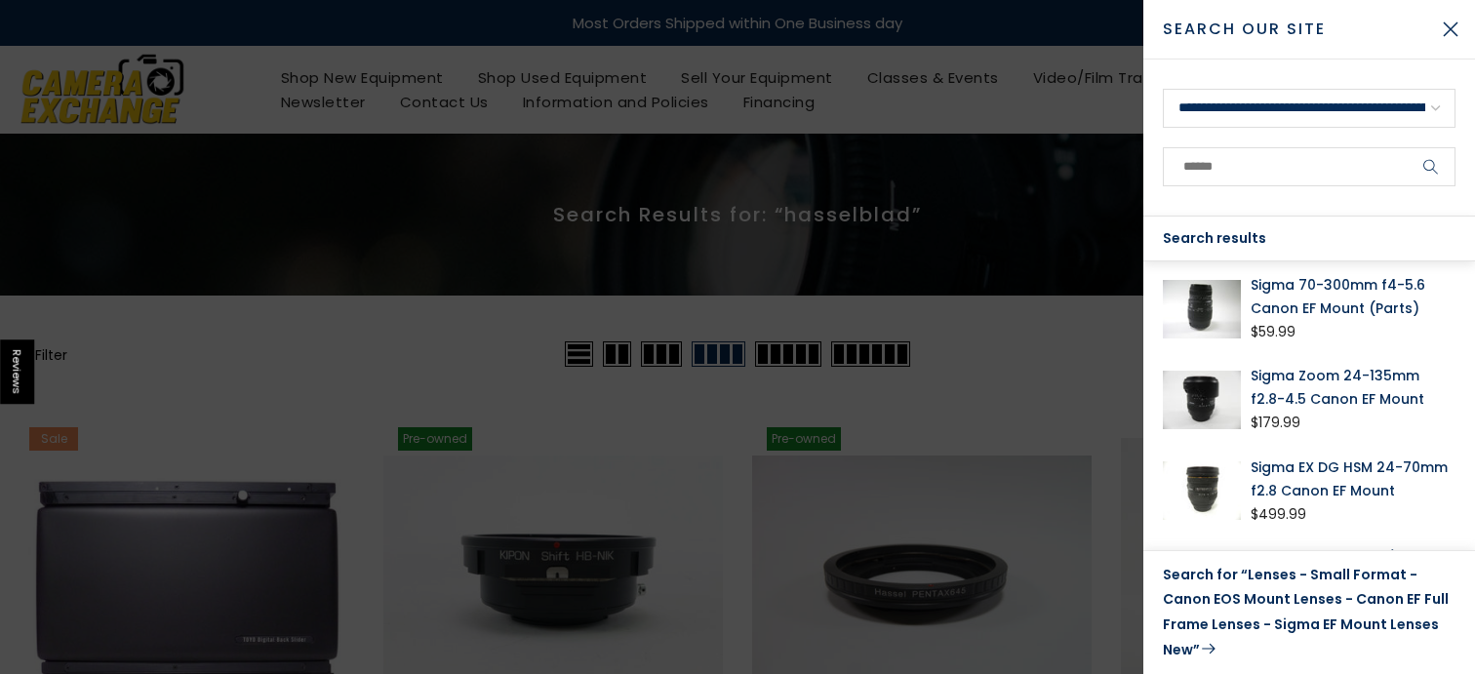
click at [1294, 314] on link "Sigma 70-300mm f4-5.6 Canon EF Mount (Parts)" at bounding box center [1353, 296] width 205 height 47
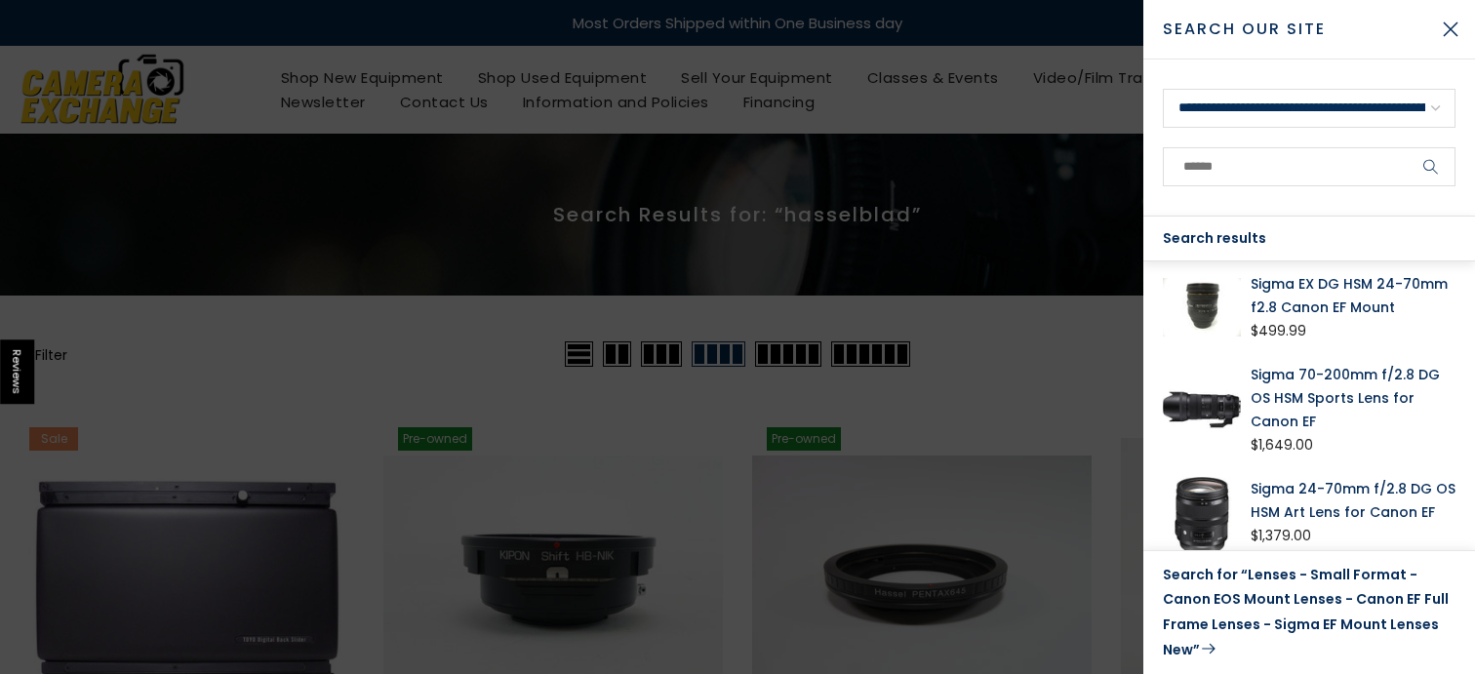
scroll to position [196, 0]
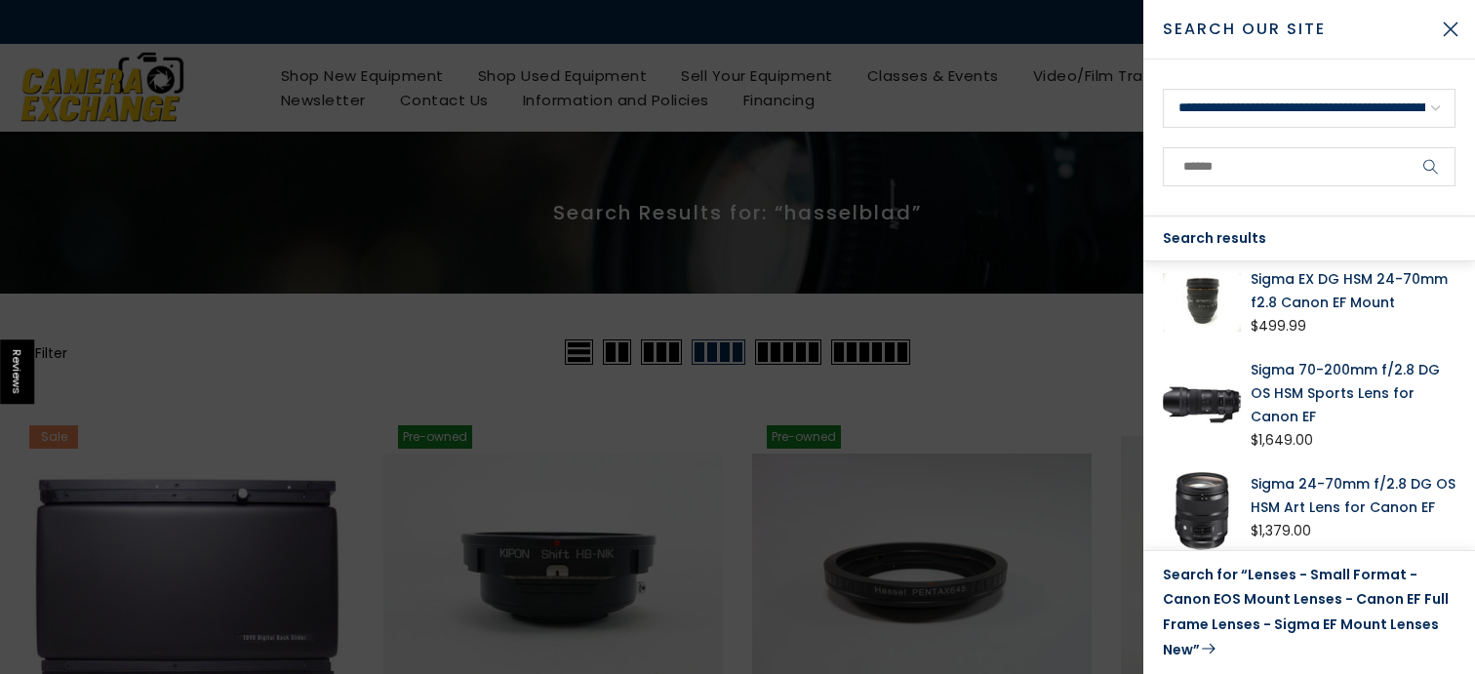
click at [1436, 167] on icon "submit" at bounding box center [1431, 167] width 16 height 17
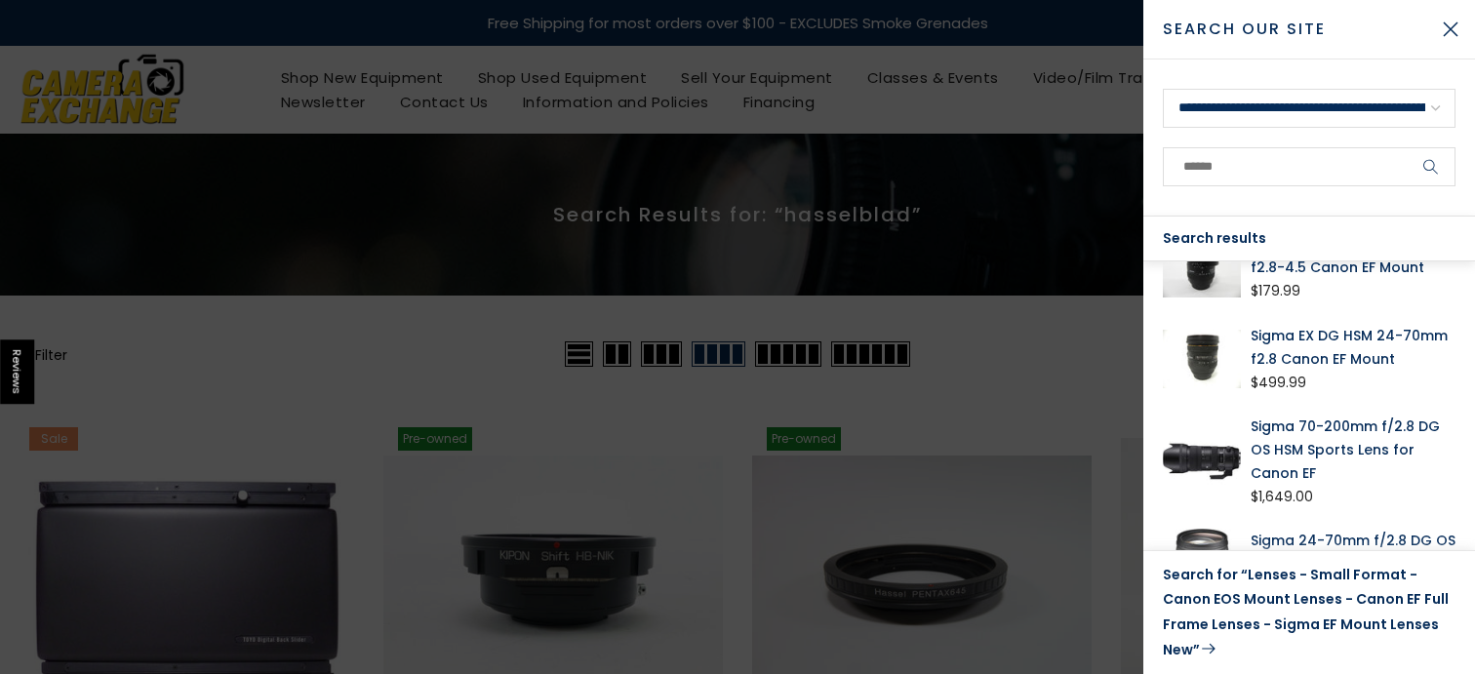
scroll to position [149, 0]
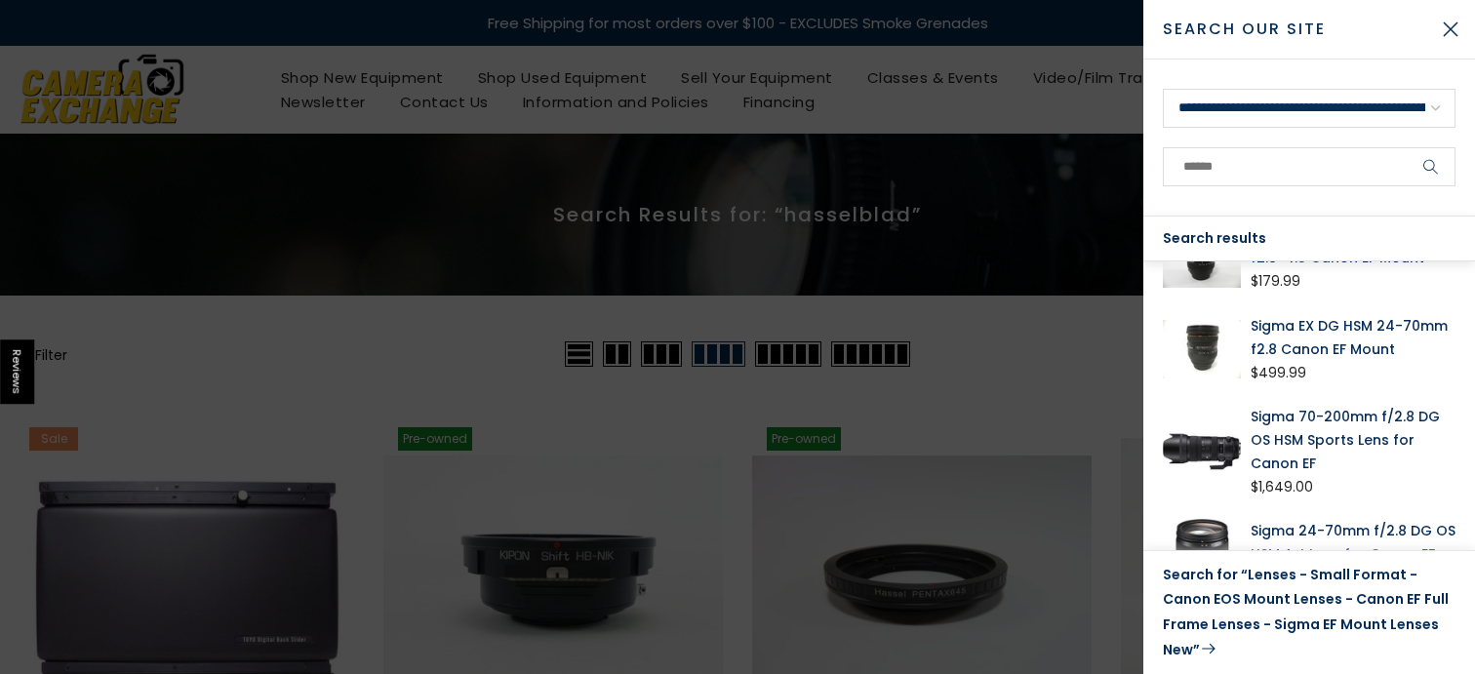
click at [1332, 426] on link "Sigma 70-200mm f/2.8 DG OS HSM Sports Lens for Canon EF" at bounding box center [1353, 440] width 205 height 70
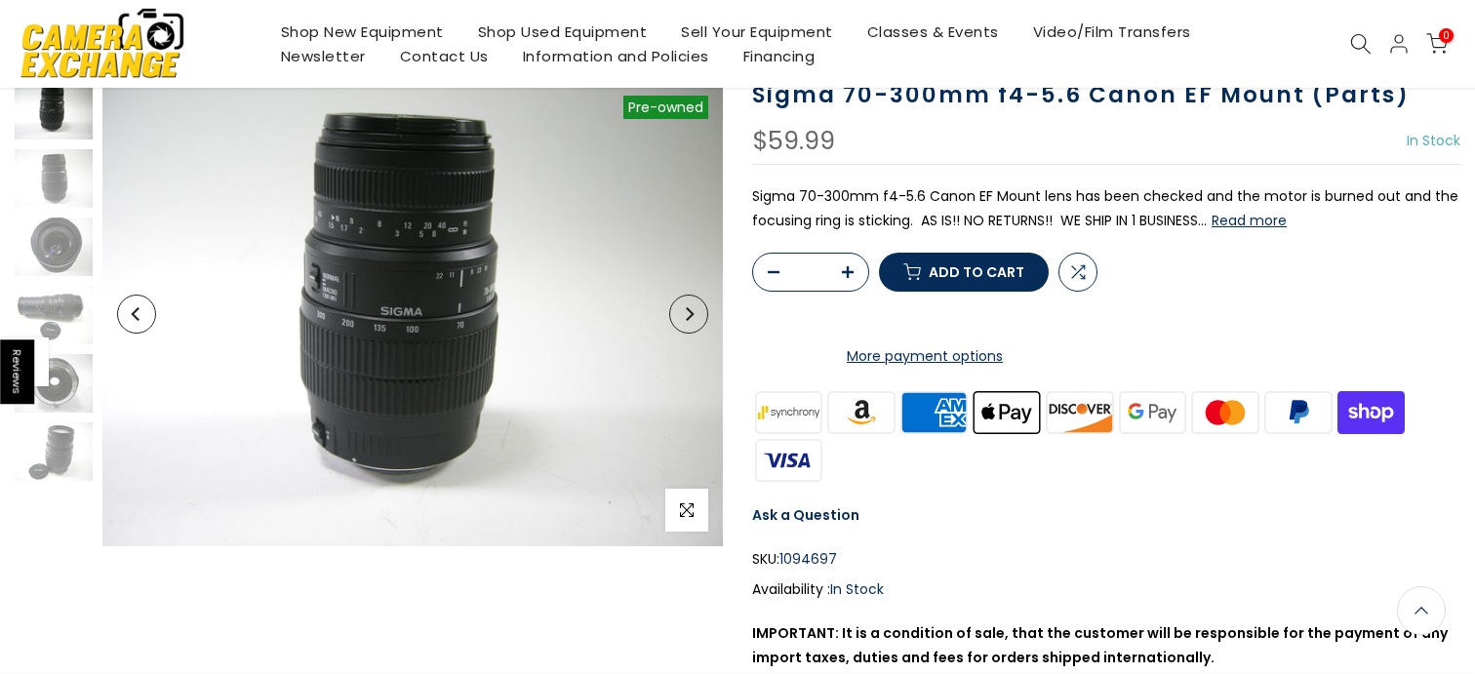
scroll to position [36, 0]
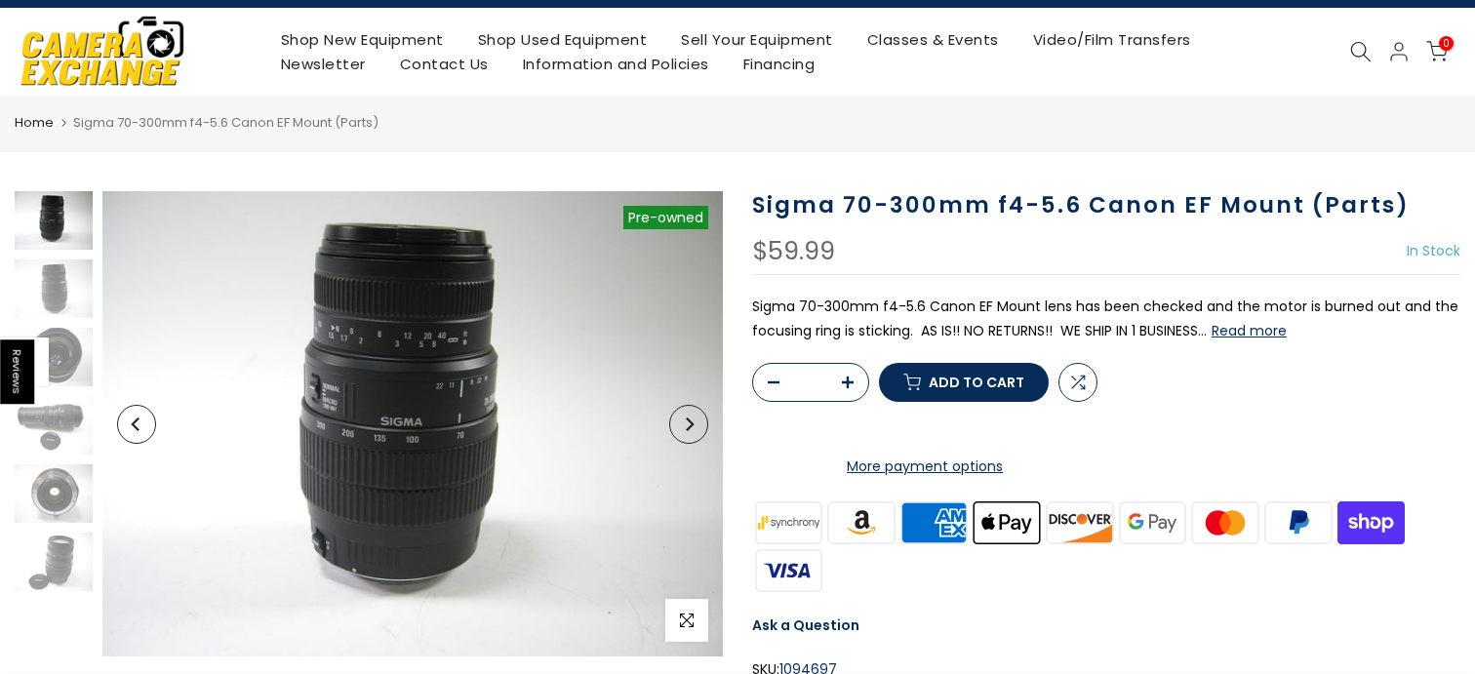
click at [686, 414] on button "Next" at bounding box center [688, 424] width 39 height 39
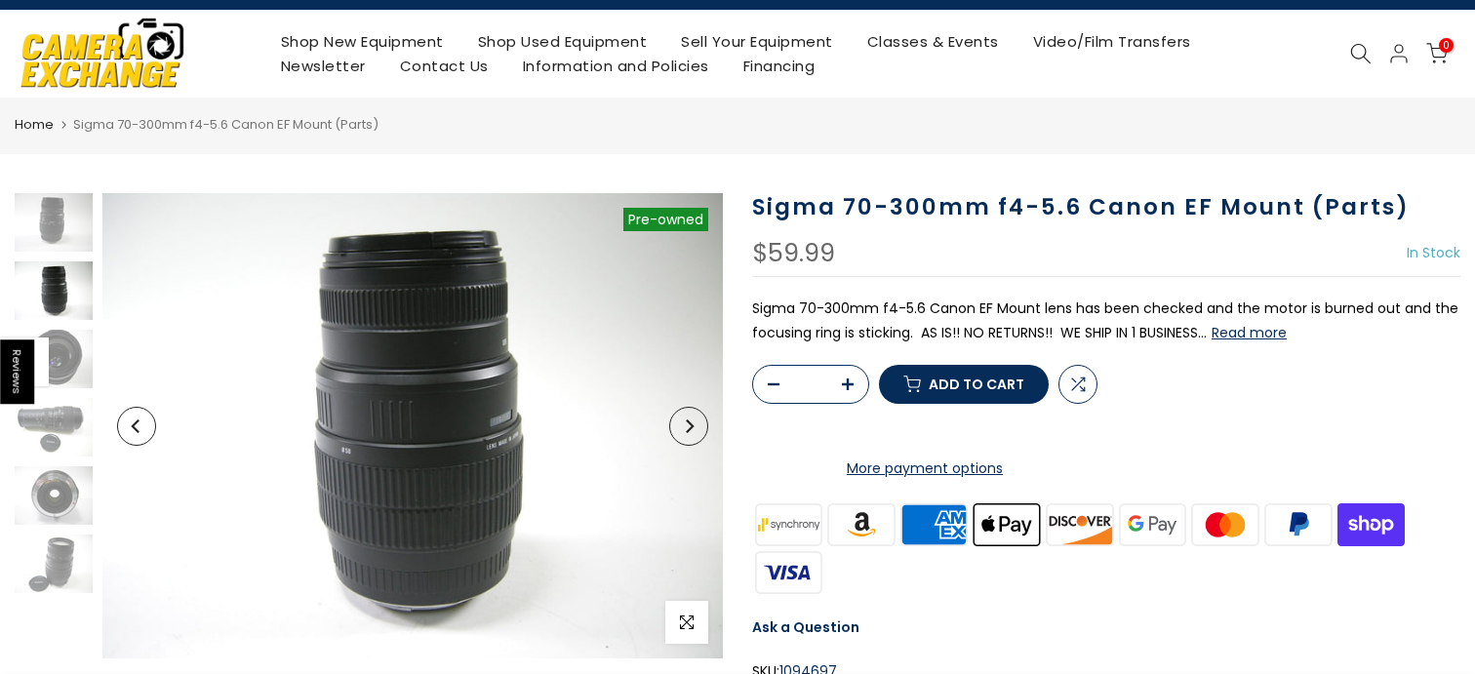
click at [686, 411] on button "Next" at bounding box center [688, 426] width 39 height 39
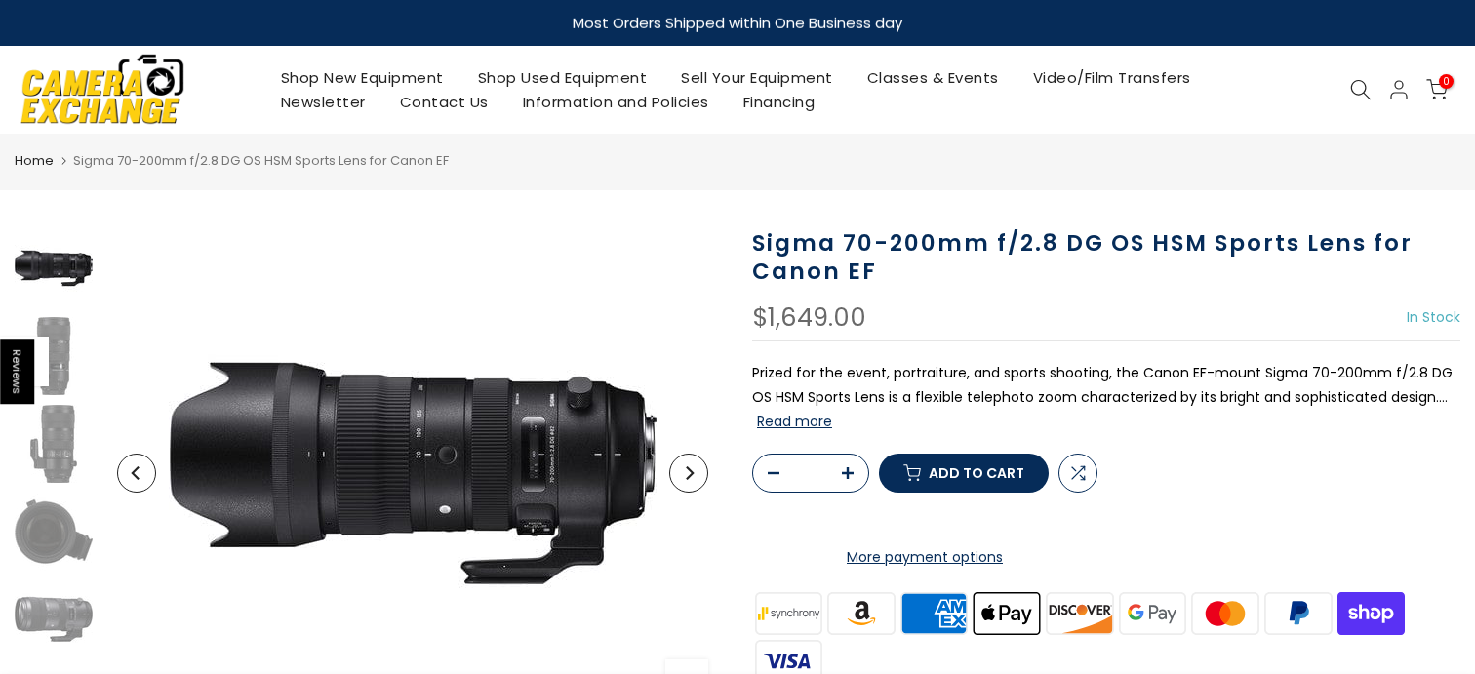
click at [175, 92] on img at bounding box center [103, 89] width 166 height 84
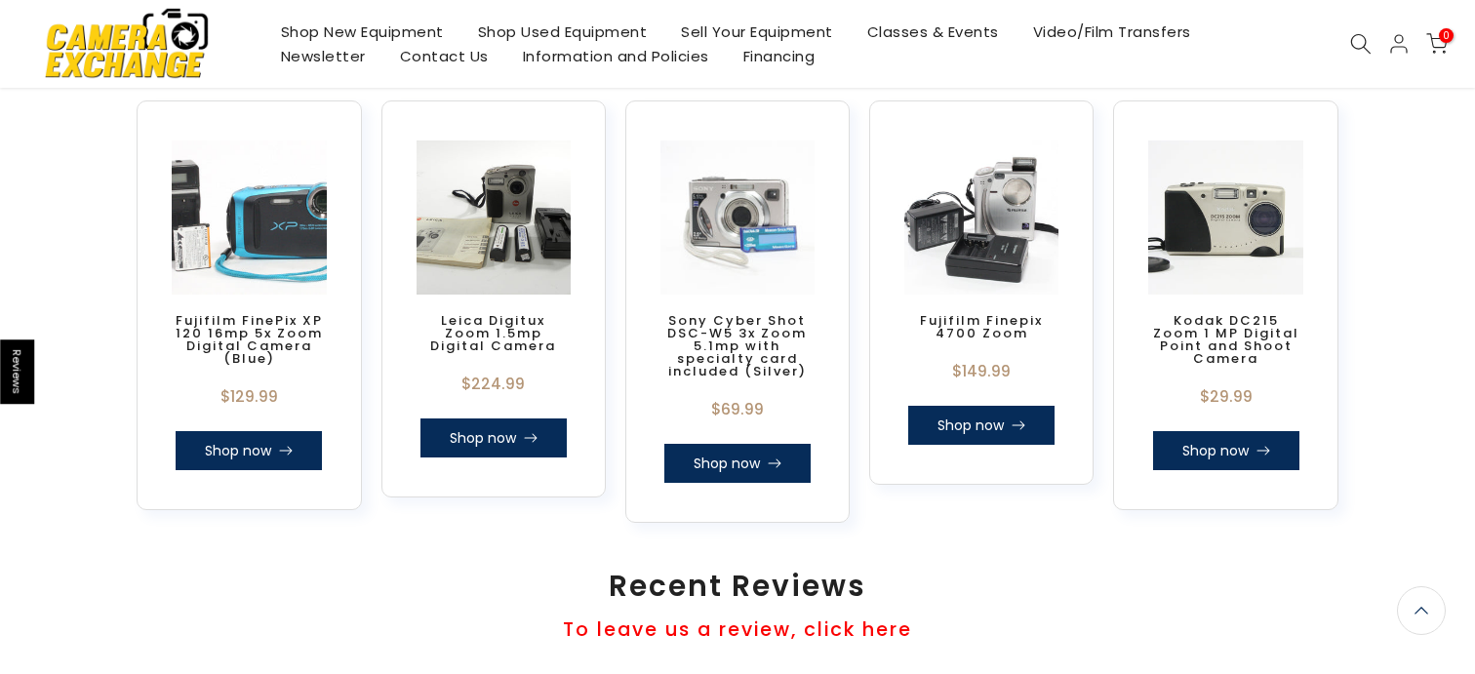
scroll to position [1518, 0]
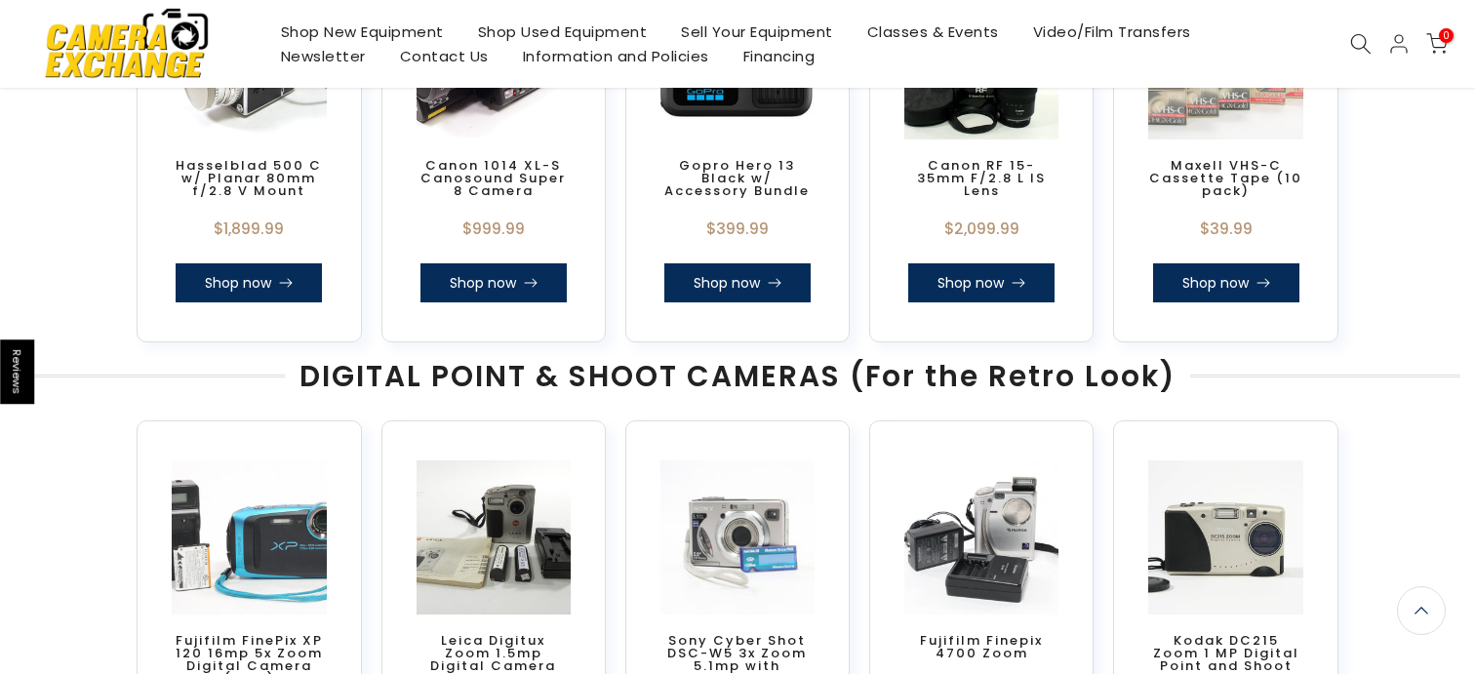
click at [914, 380] on span "DIGITAL POINT & SHOOT CAMERAS (For the Retro Look)" at bounding box center [737, 376] width 905 height 29
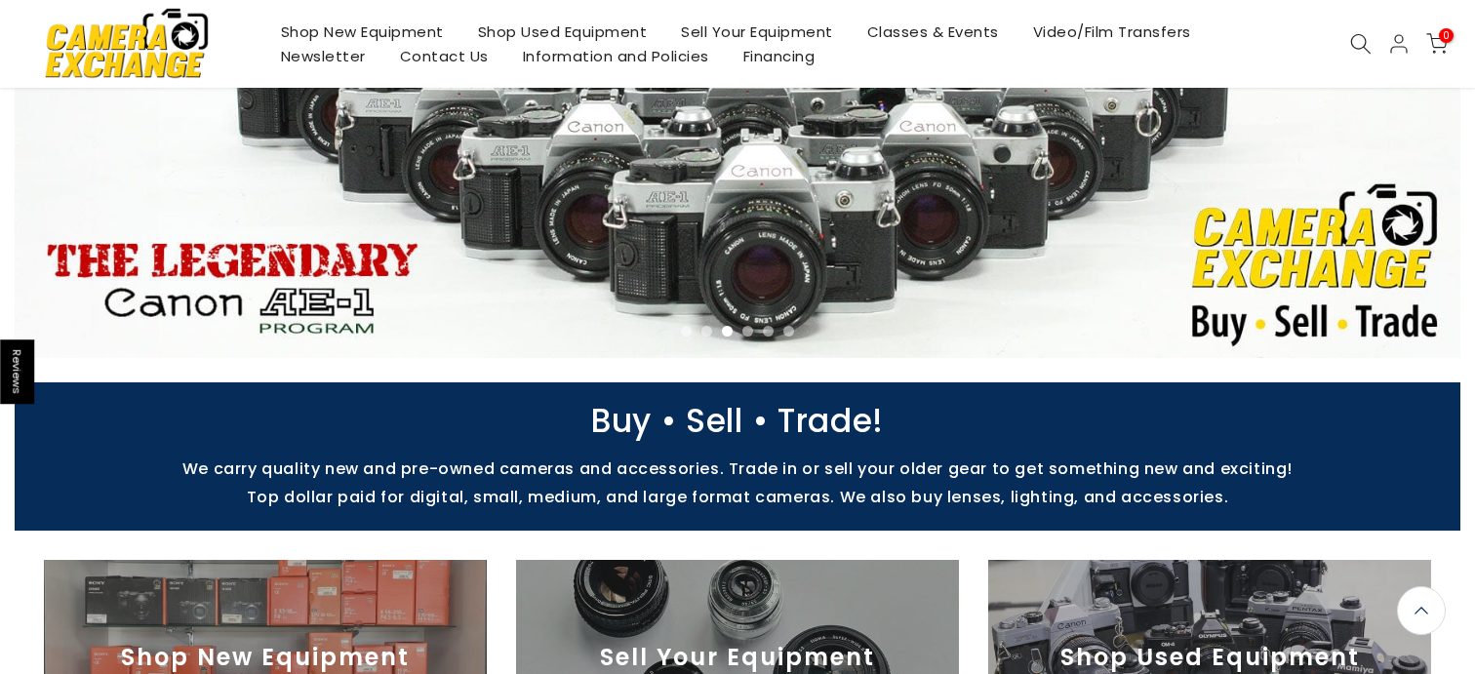
scroll to position [259, 0]
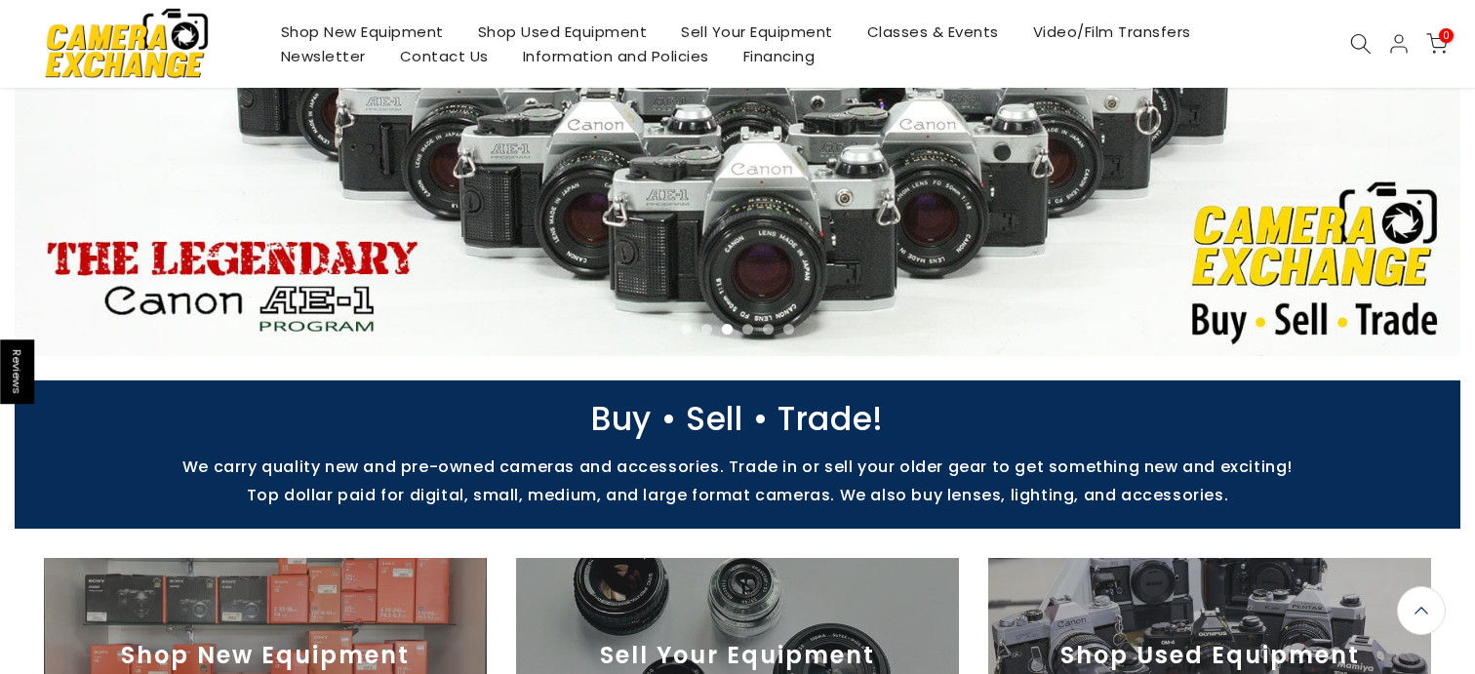
click at [616, 30] on link "Shop Used Equipment" at bounding box center [562, 32] width 204 height 24
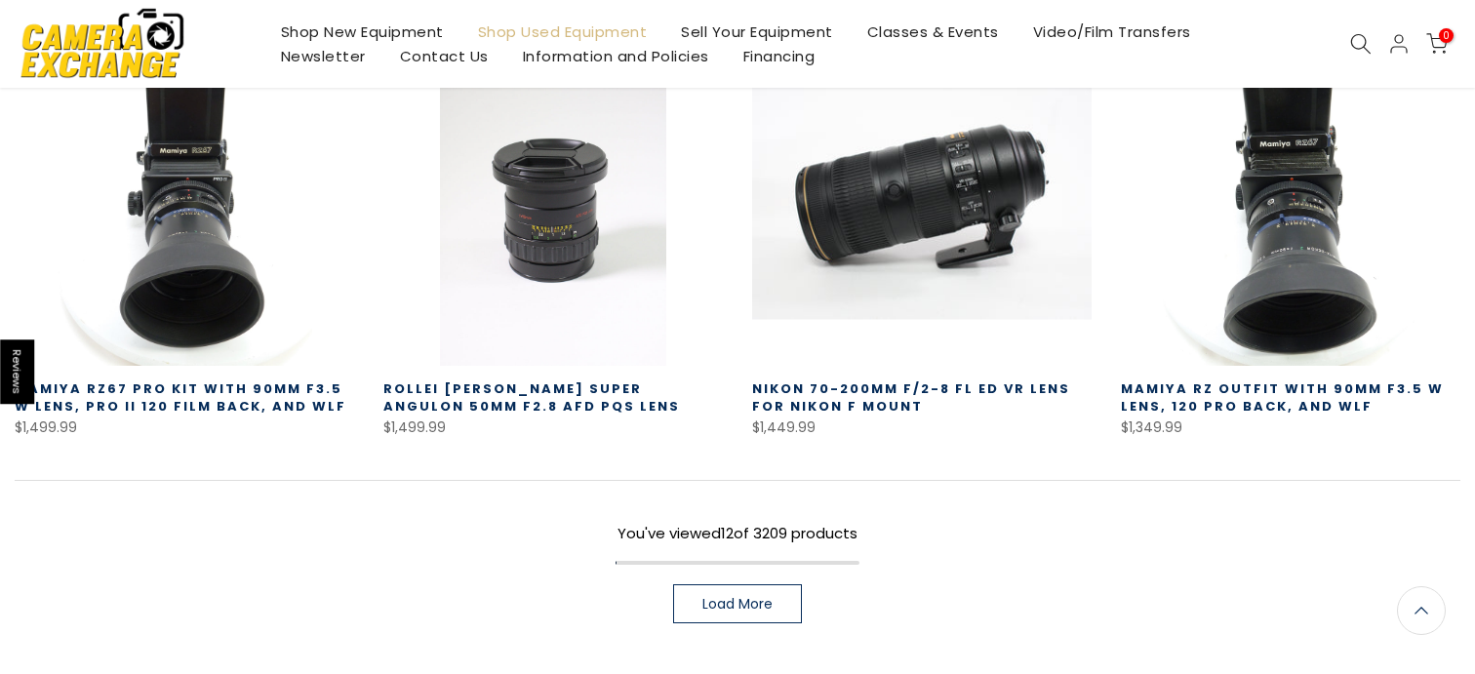
scroll to position [1334, 0]
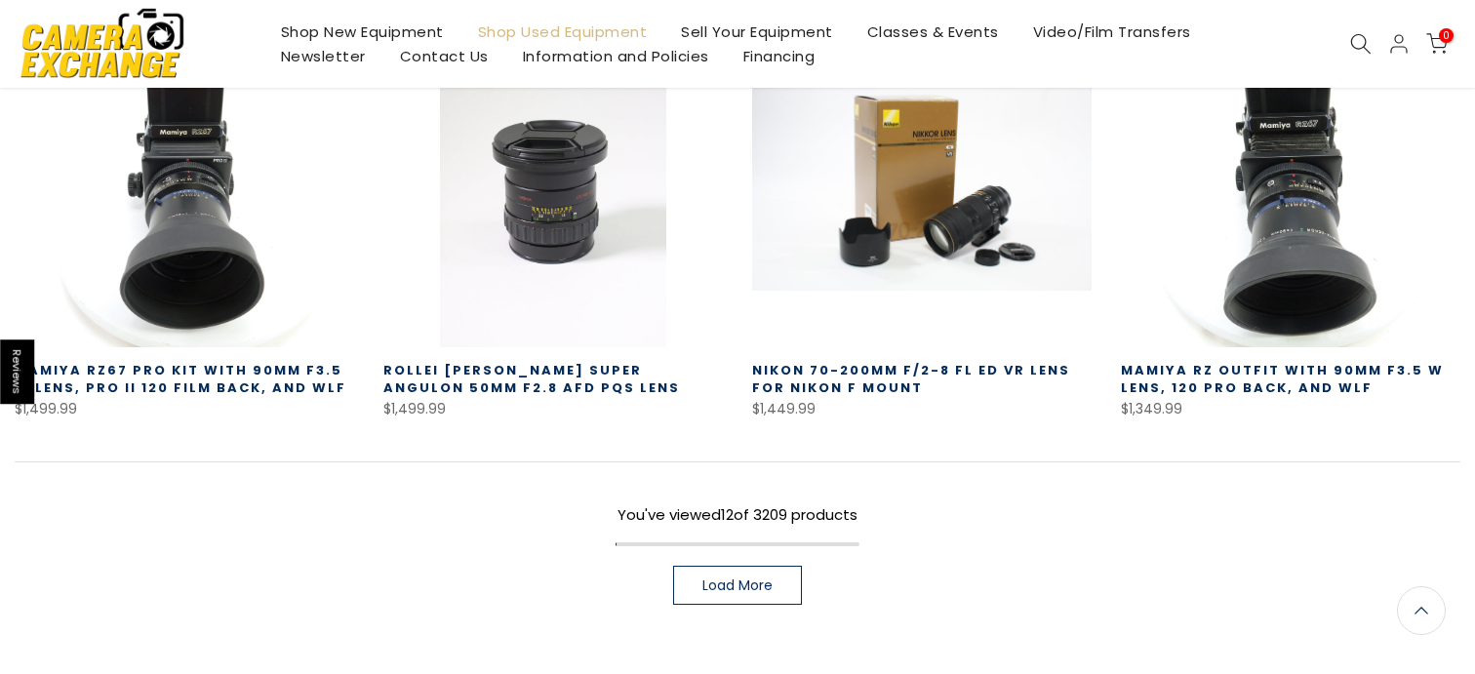
click at [774, 581] on link "Load More" at bounding box center [737, 585] width 129 height 39
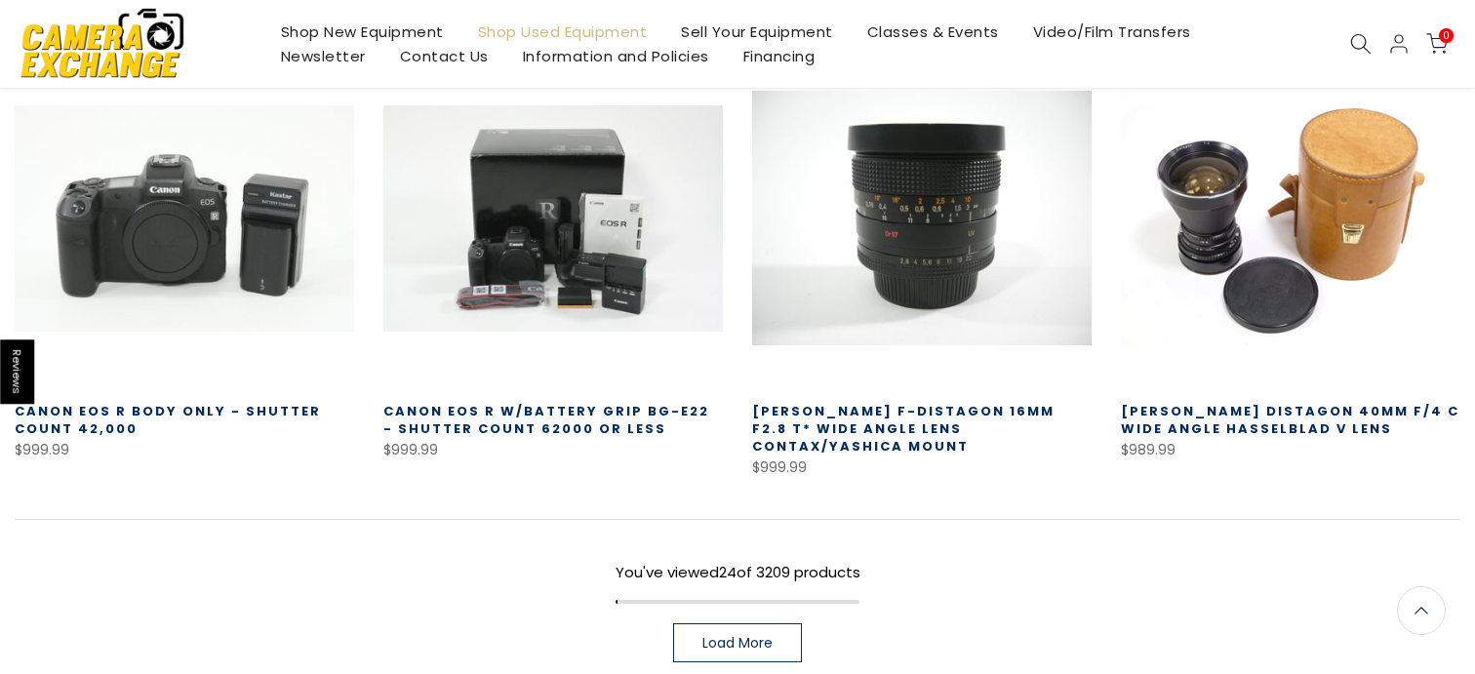
scroll to position [2665, 0]
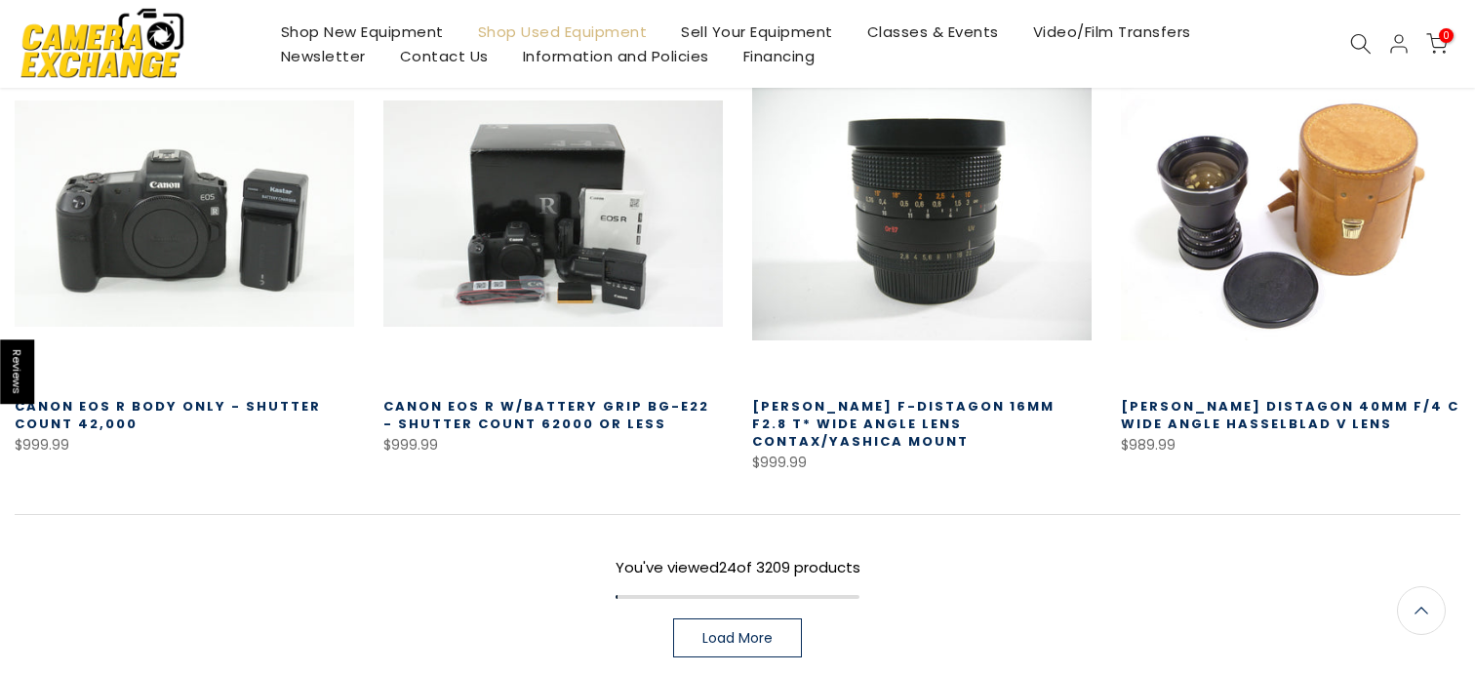
click at [754, 631] on span "Load More" at bounding box center [737, 638] width 70 height 14
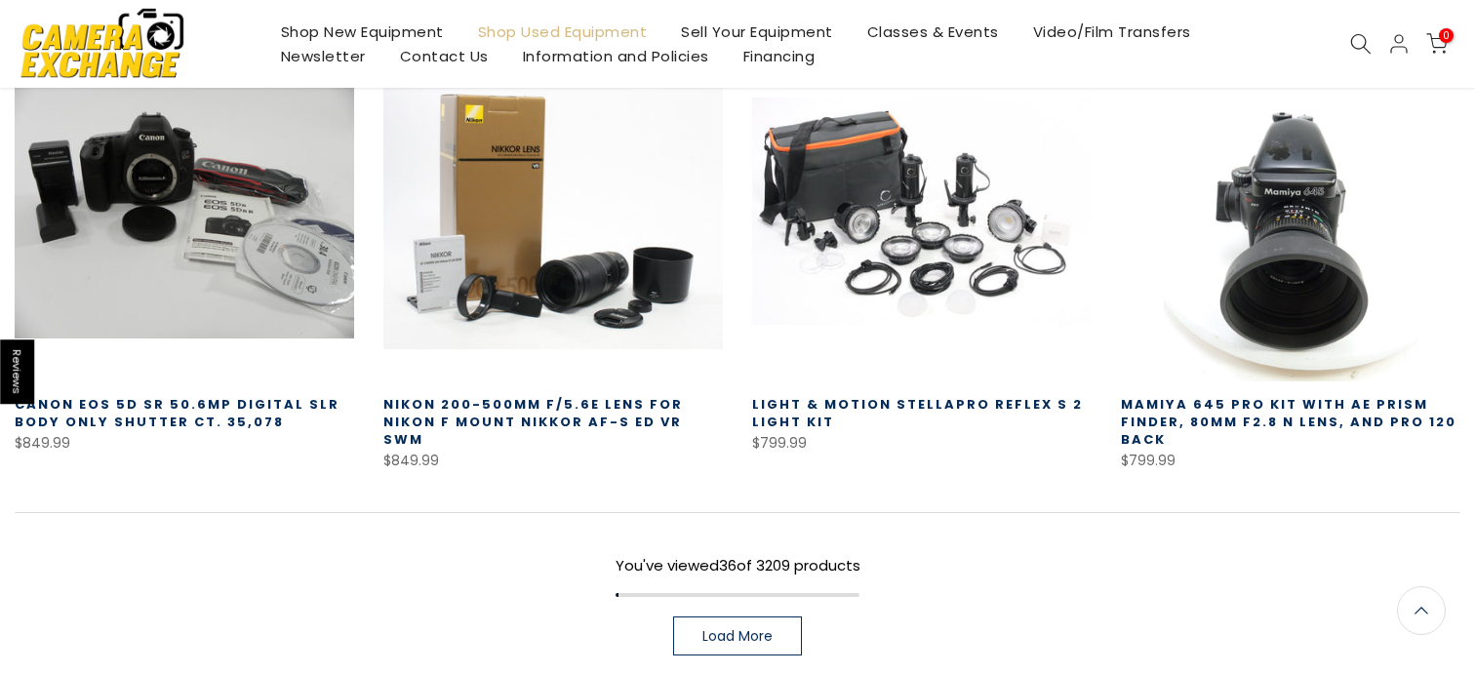
scroll to position [4078, 0]
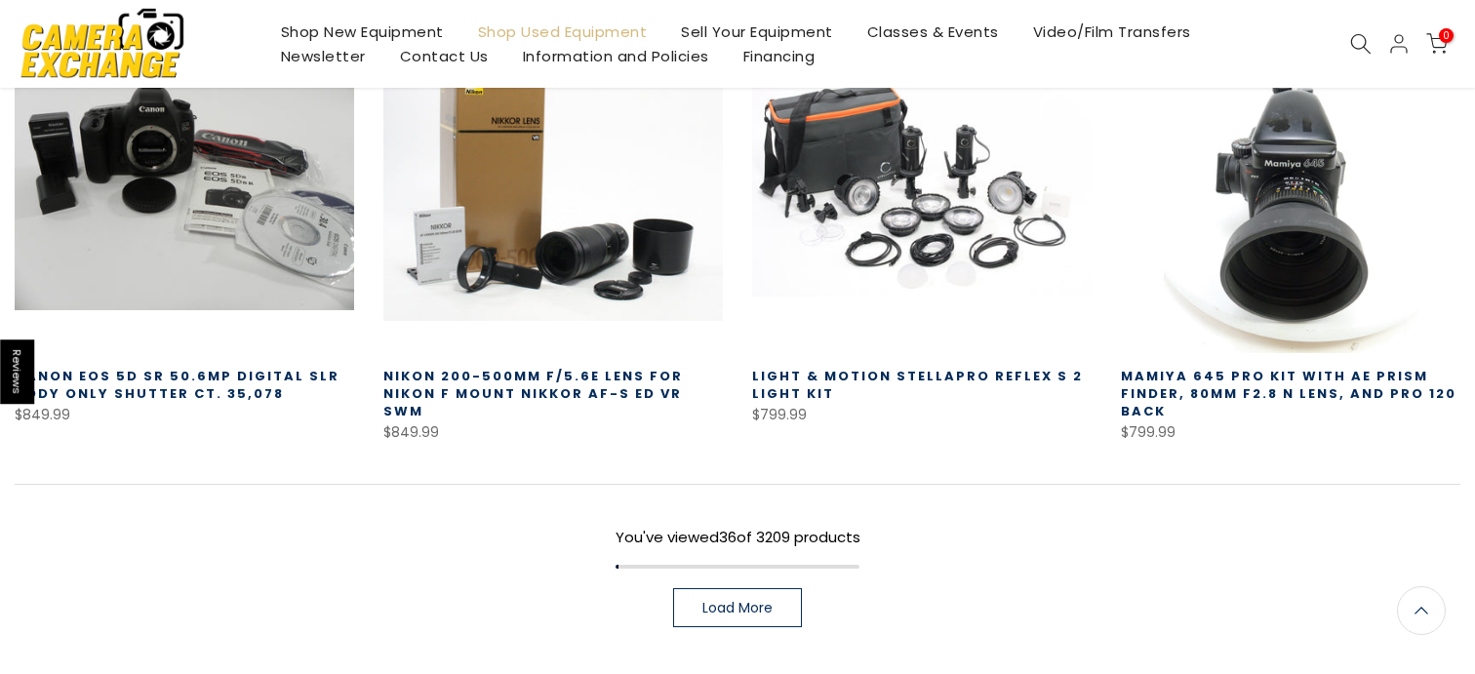
click at [733, 601] on span "Load More" at bounding box center [737, 608] width 70 height 14
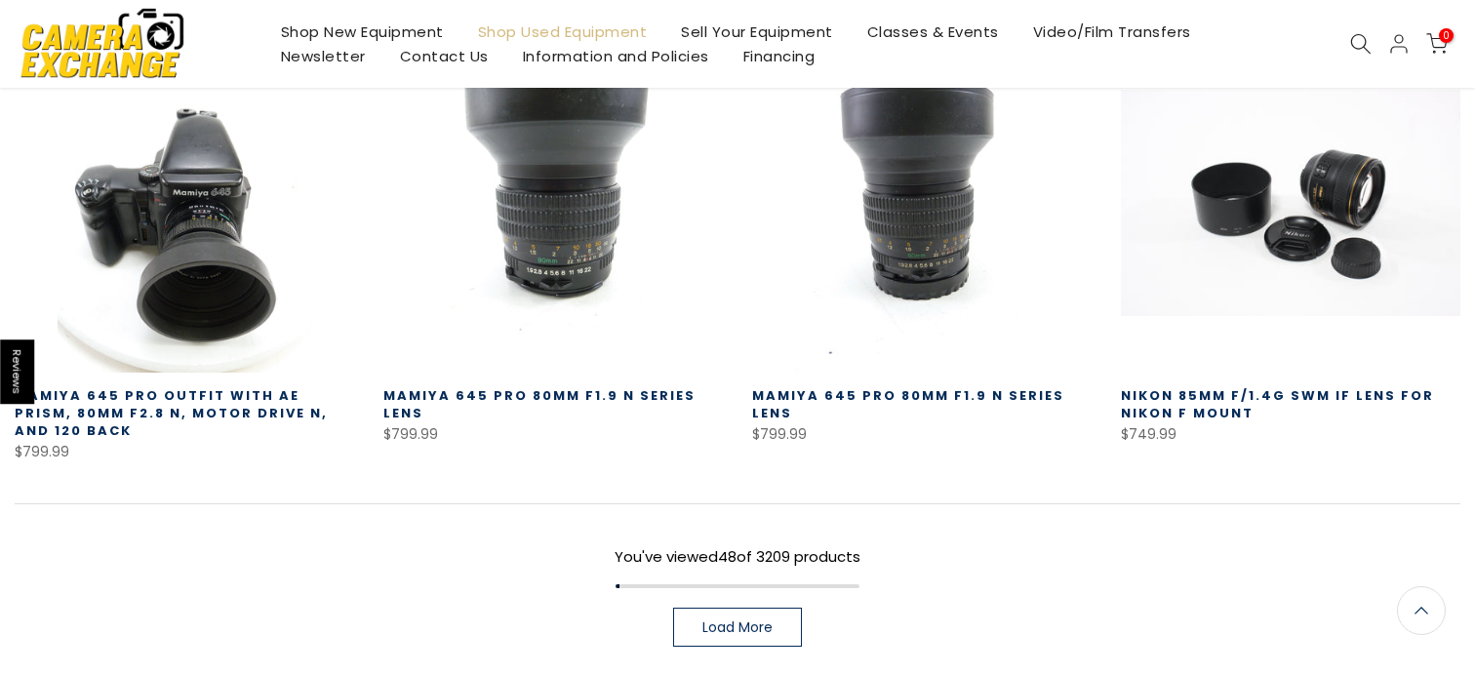
scroll to position [5440, 0]
click at [745, 607] on link "Load More" at bounding box center [737, 626] width 129 height 39
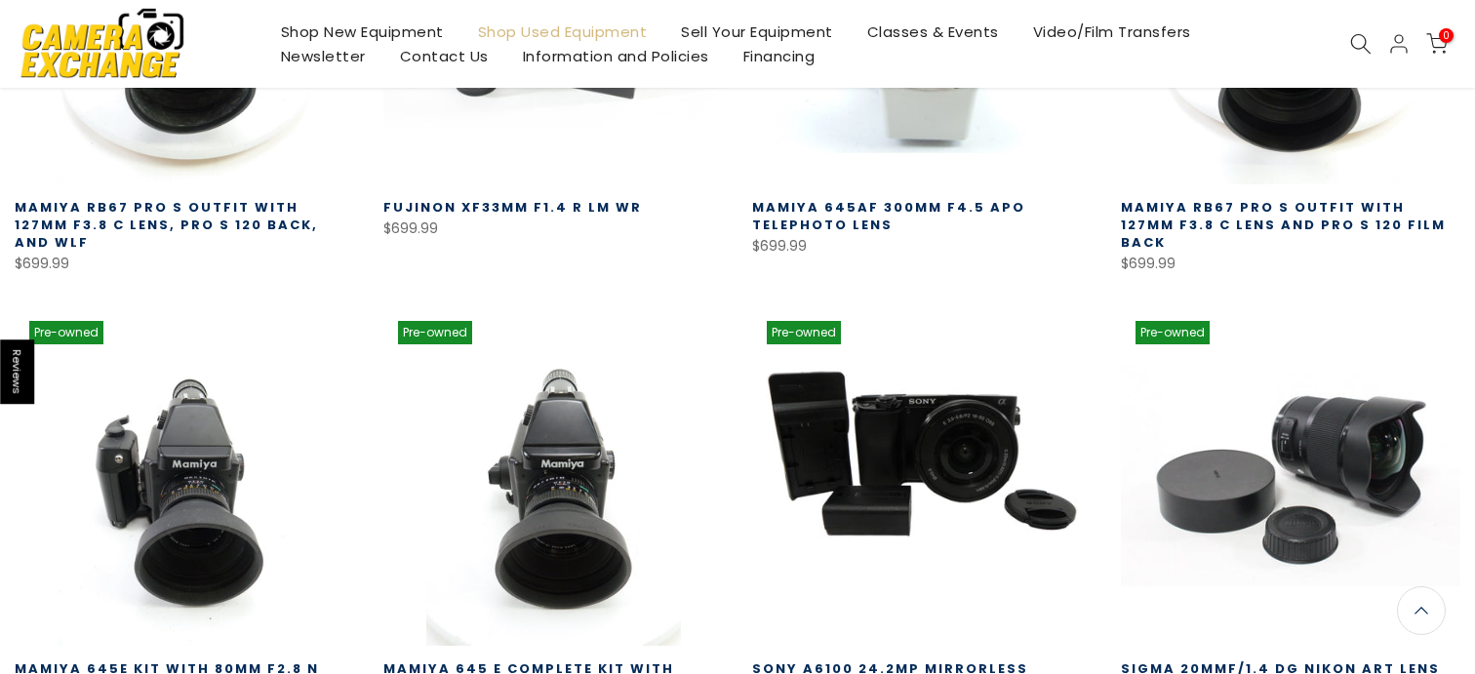
scroll to position [6741, 0]
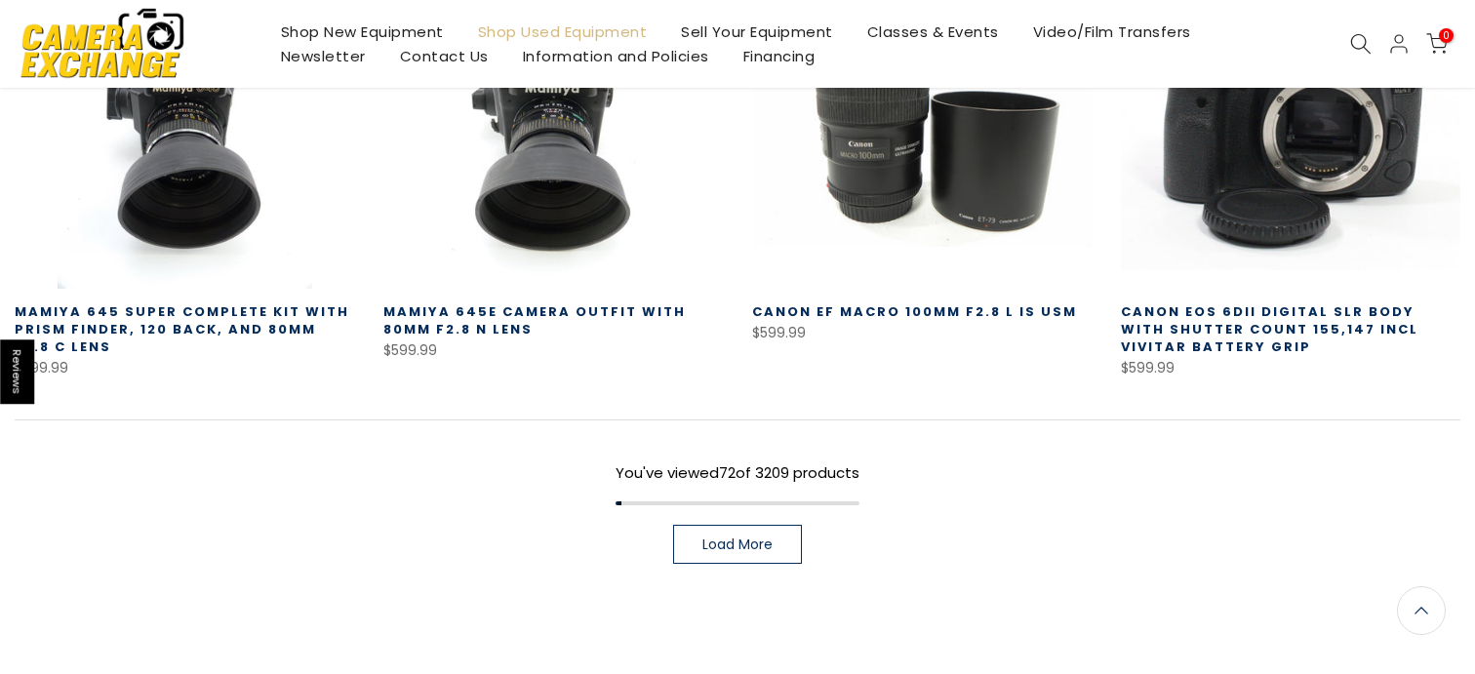
scroll to position [8390, 0]
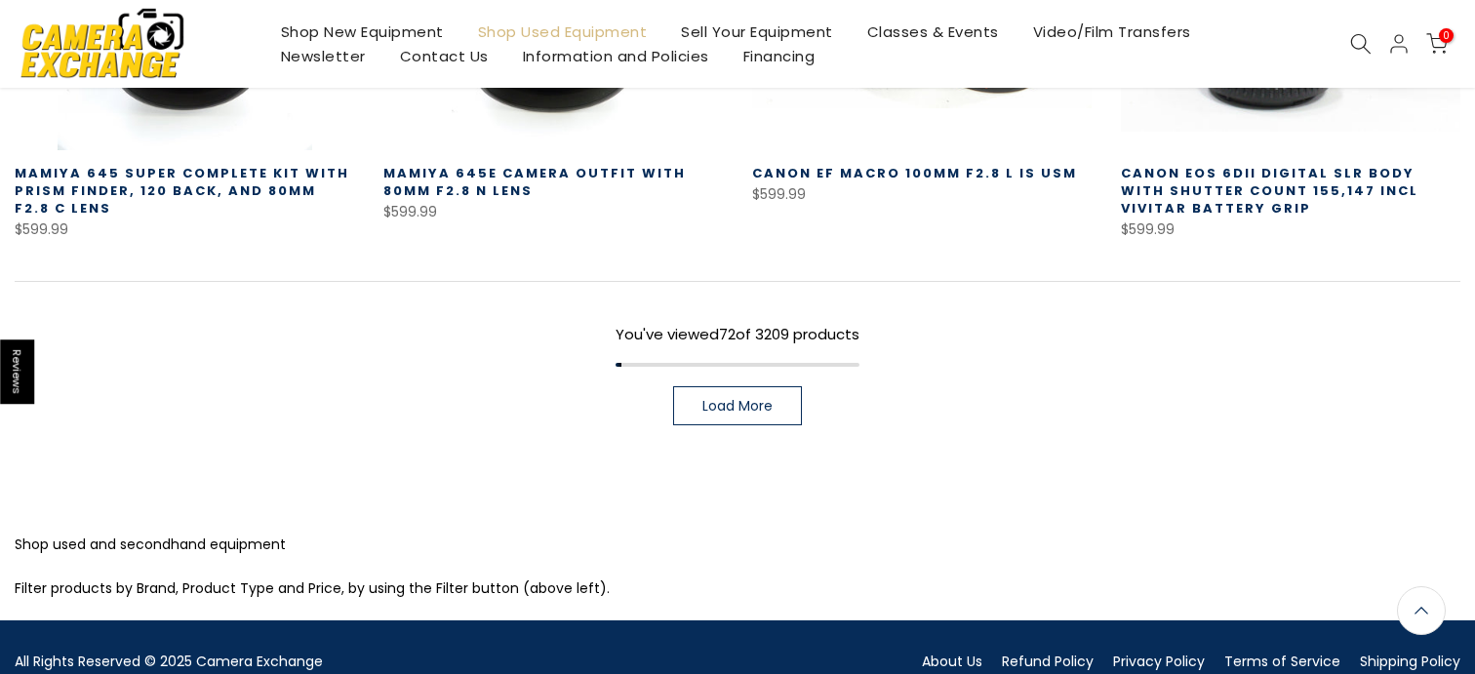
click at [758, 386] on link "Load More" at bounding box center [737, 405] width 129 height 39
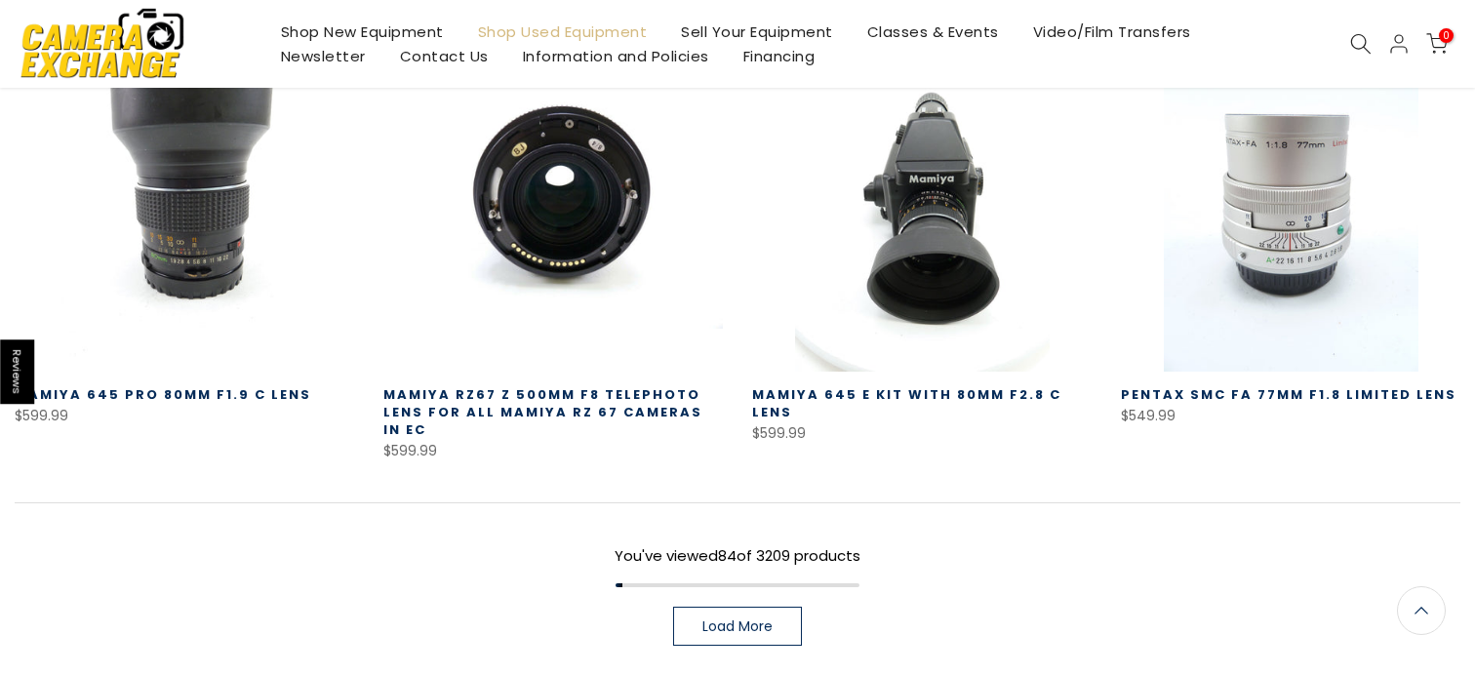
scroll to position [9521, 0]
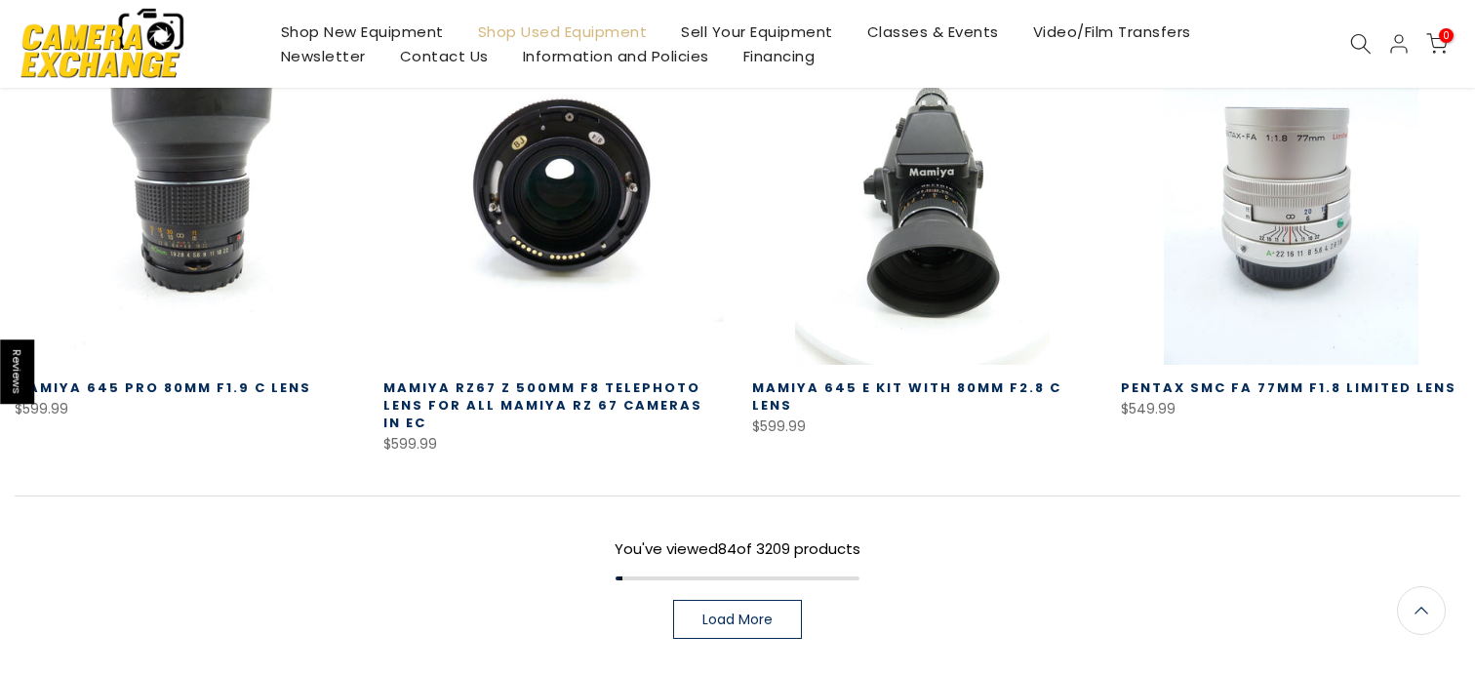
click at [779, 600] on link "Load More" at bounding box center [737, 619] width 129 height 39
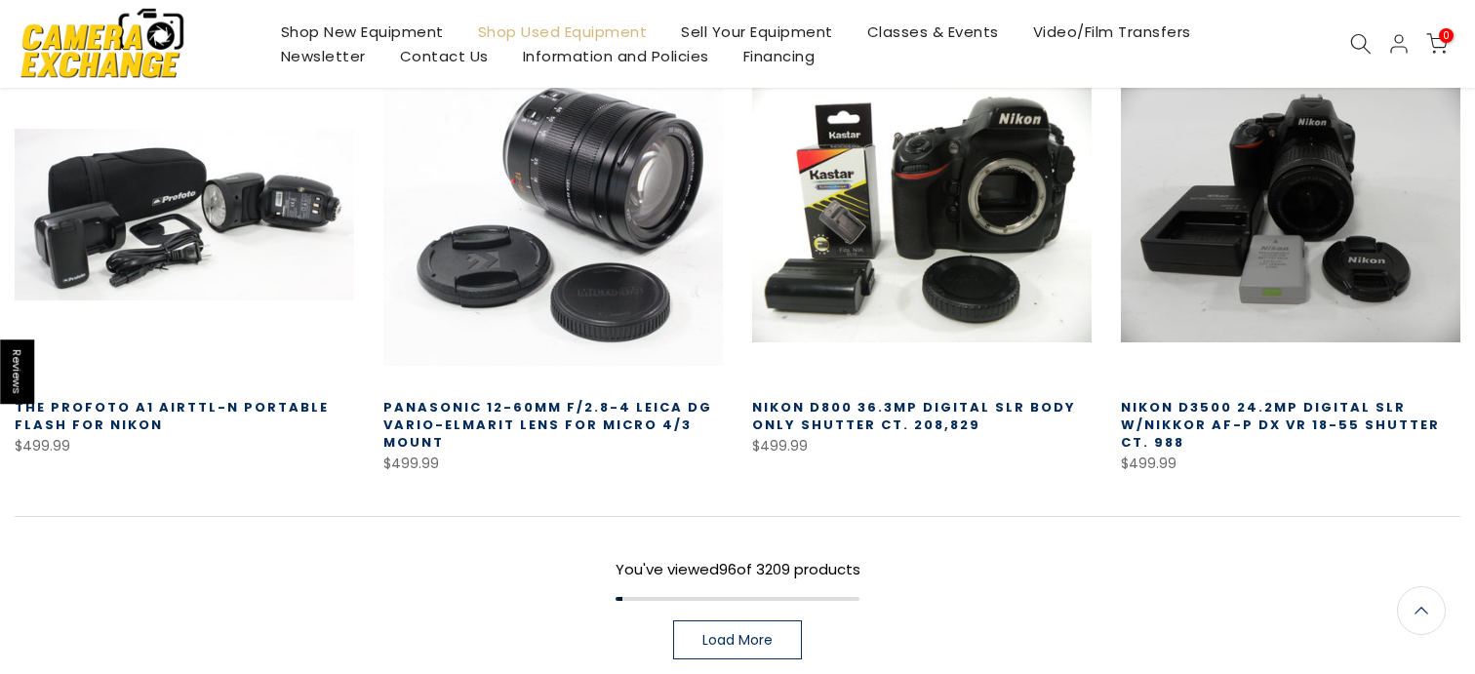
scroll to position [11018, 0]
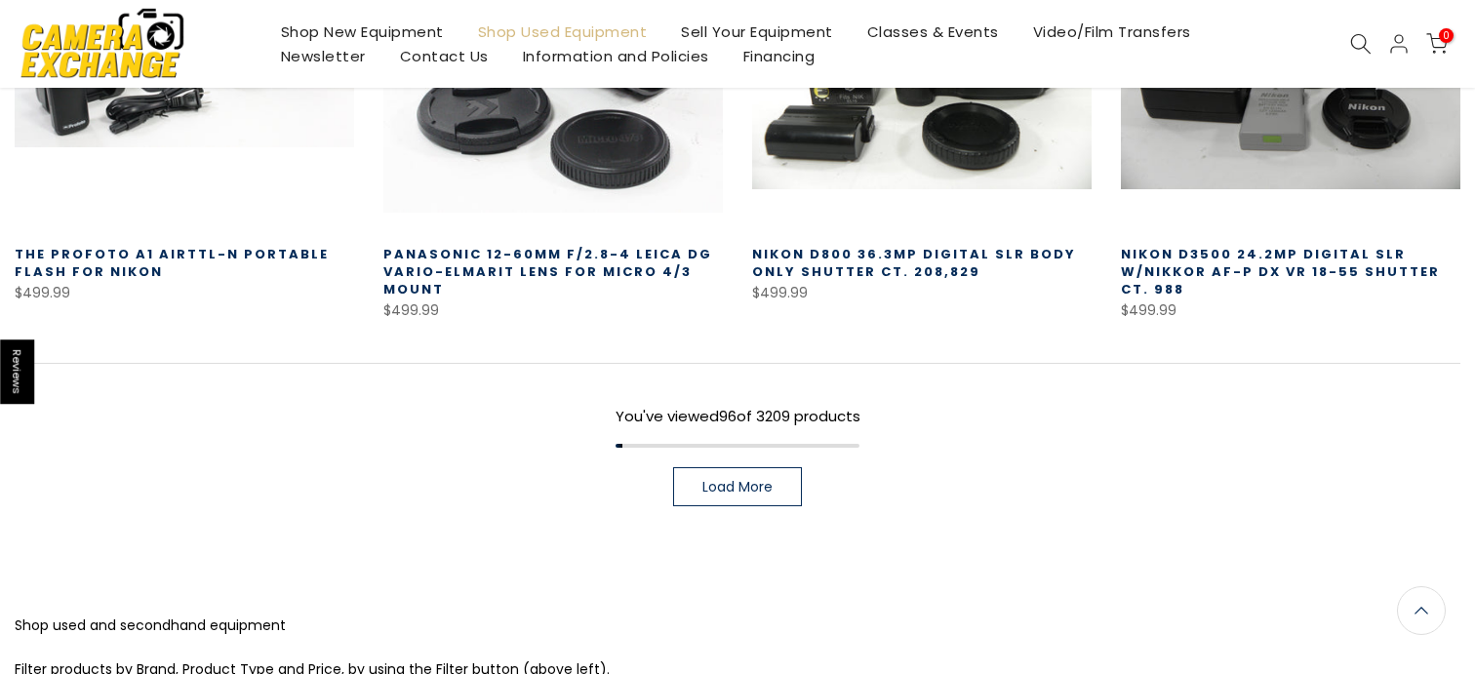
click at [777, 467] on link "Load More" at bounding box center [737, 486] width 129 height 39
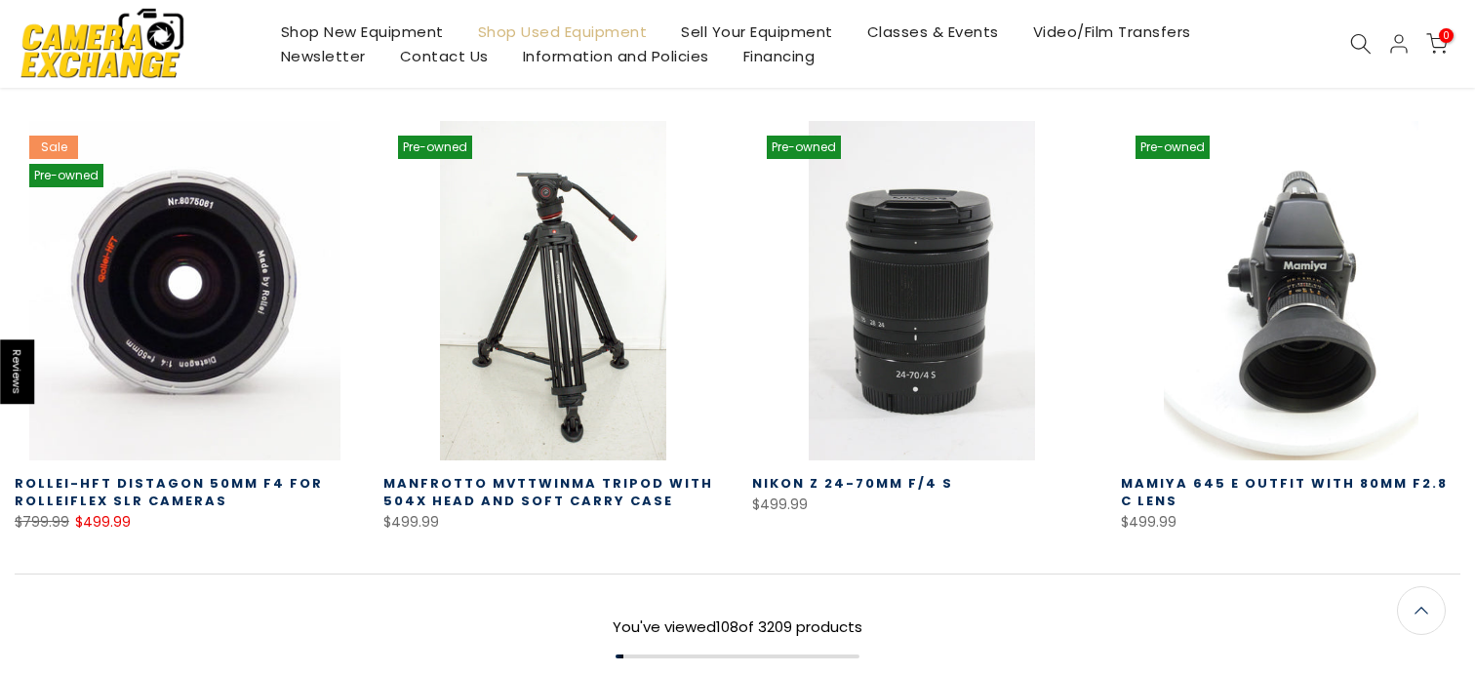
scroll to position [12136, 0]
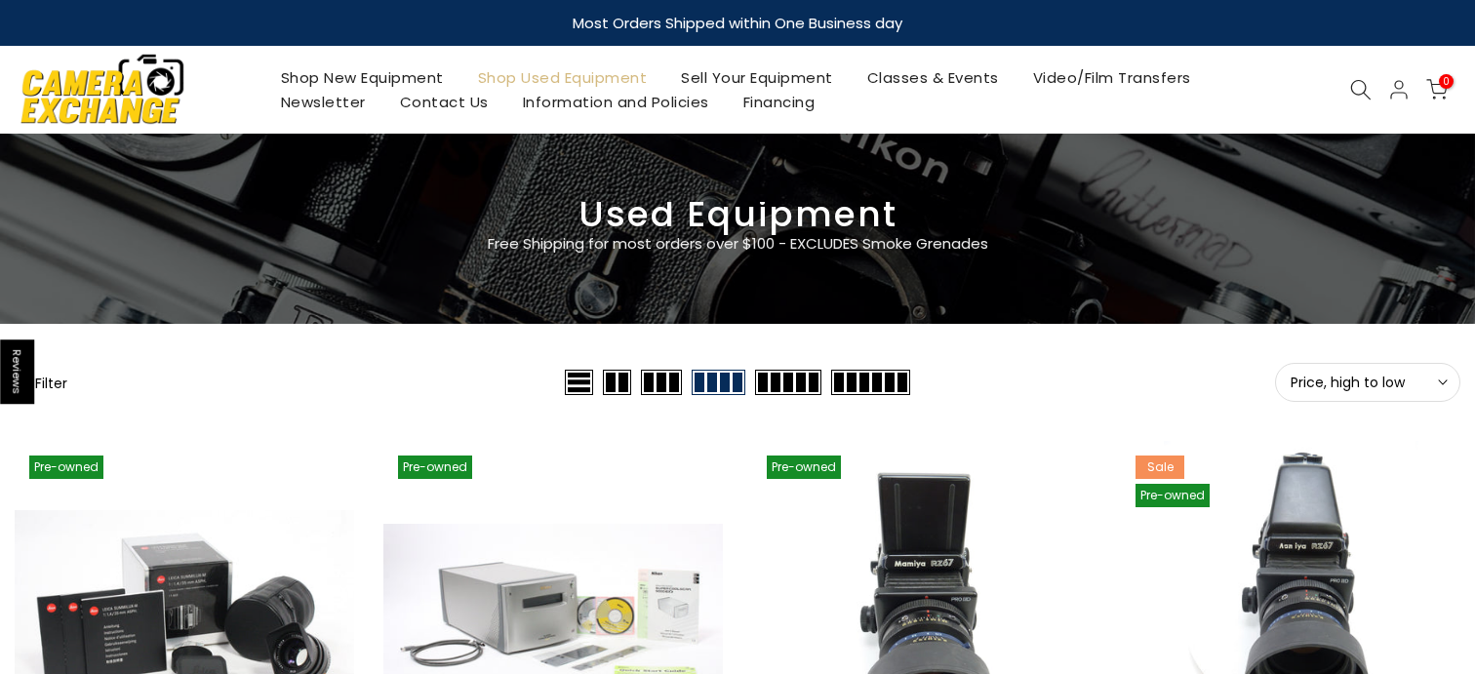
click at [1403, 378] on span "Price, high to low" at bounding box center [1368, 383] width 154 height 18
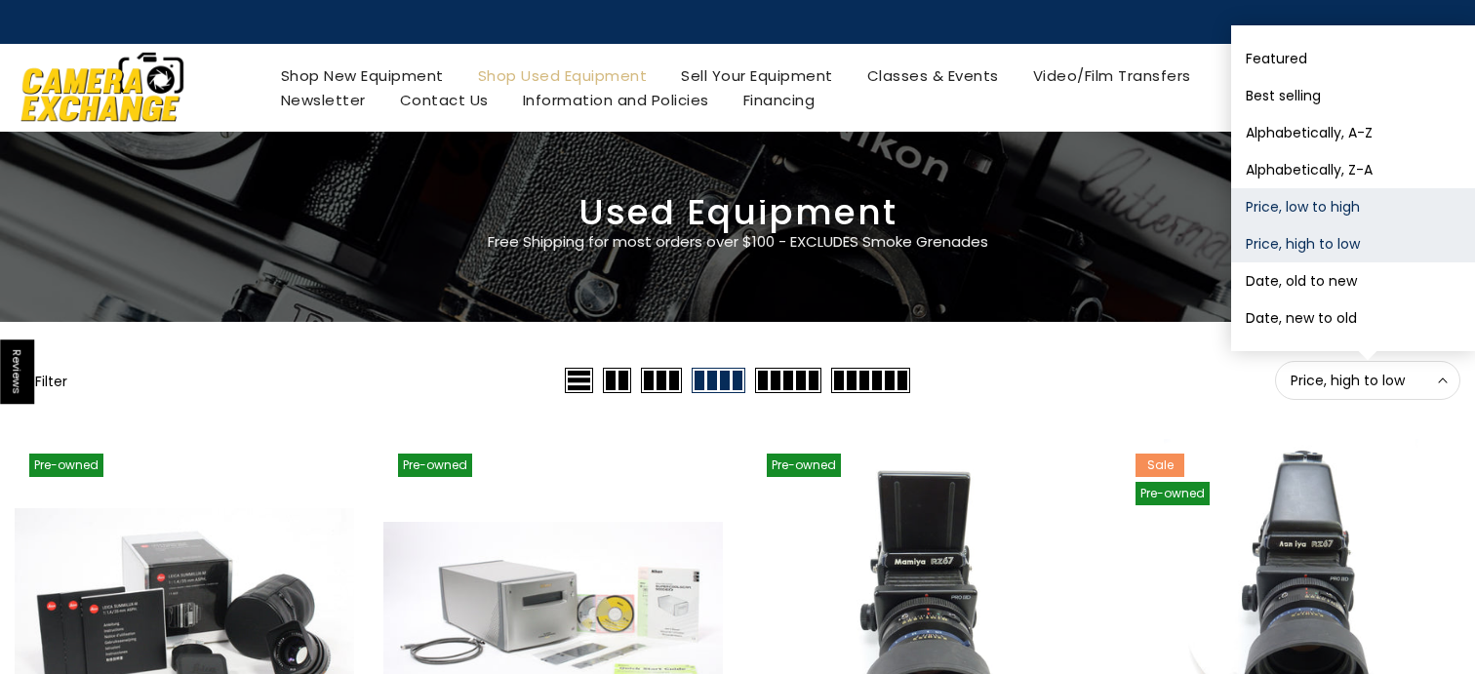
click at [1329, 213] on button "Price, low to high" at bounding box center [1353, 206] width 244 height 37
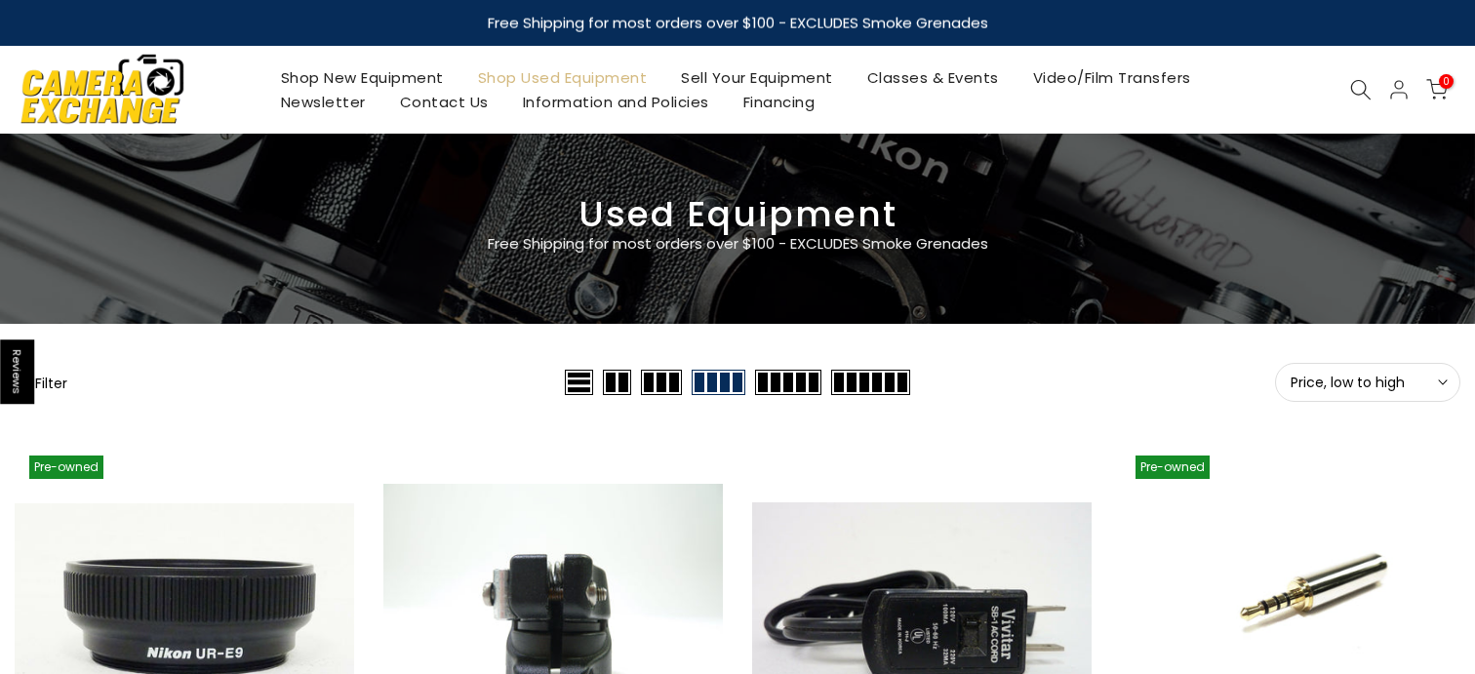
click at [59, 381] on button "Filter" at bounding box center [41, 383] width 53 height 20
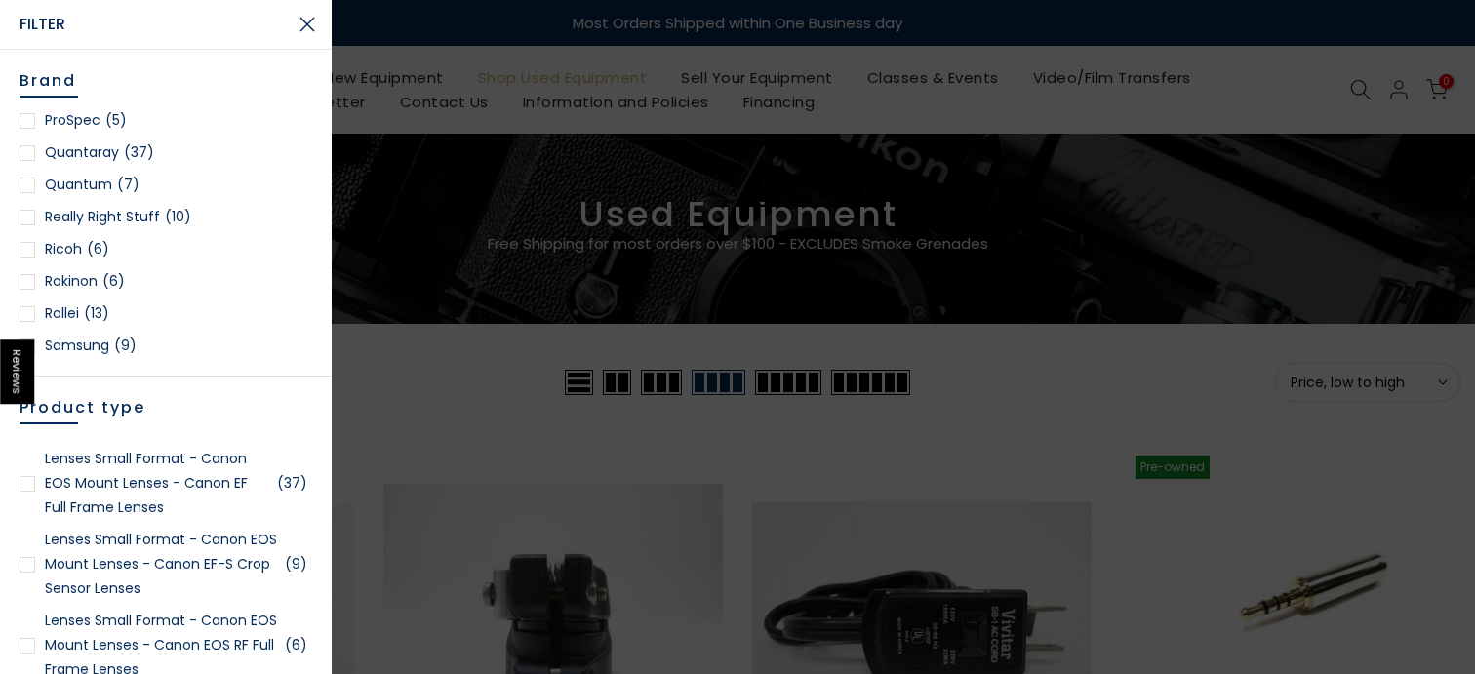
scroll to position [1992, 0]
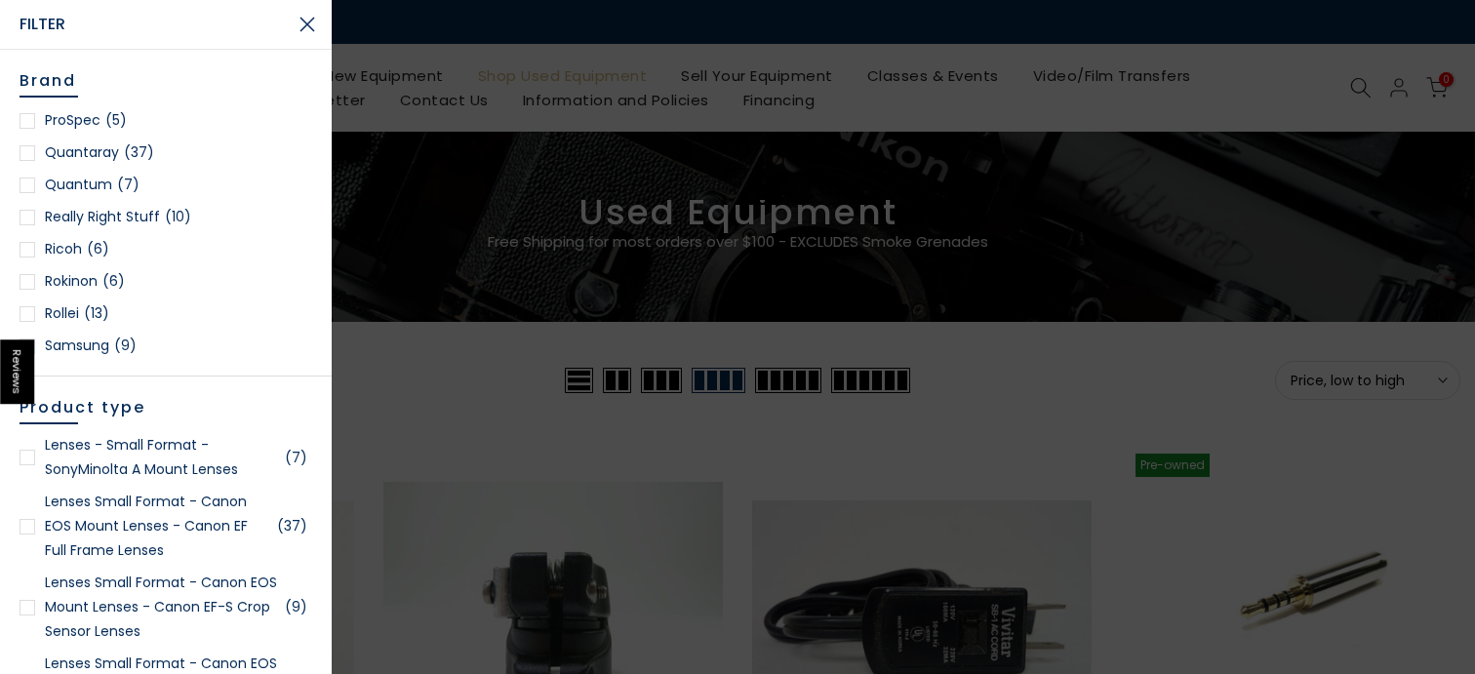
click at [200, 520] on link "Lenses Small Format - Canon EOS Mount Lenses - Canon EF Full Frame Lenses (37)" at bounding box center [166, 526] width 293 height 73
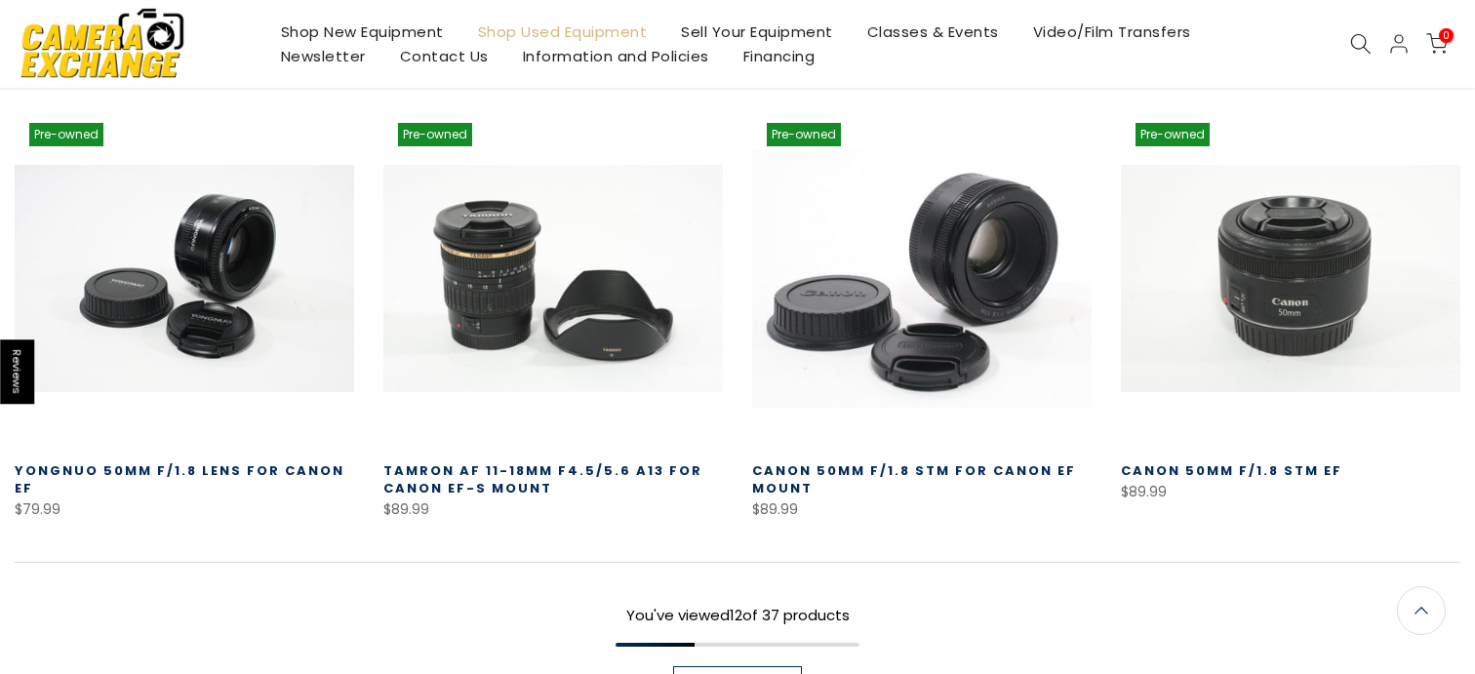
scroll to position [1385, 0]
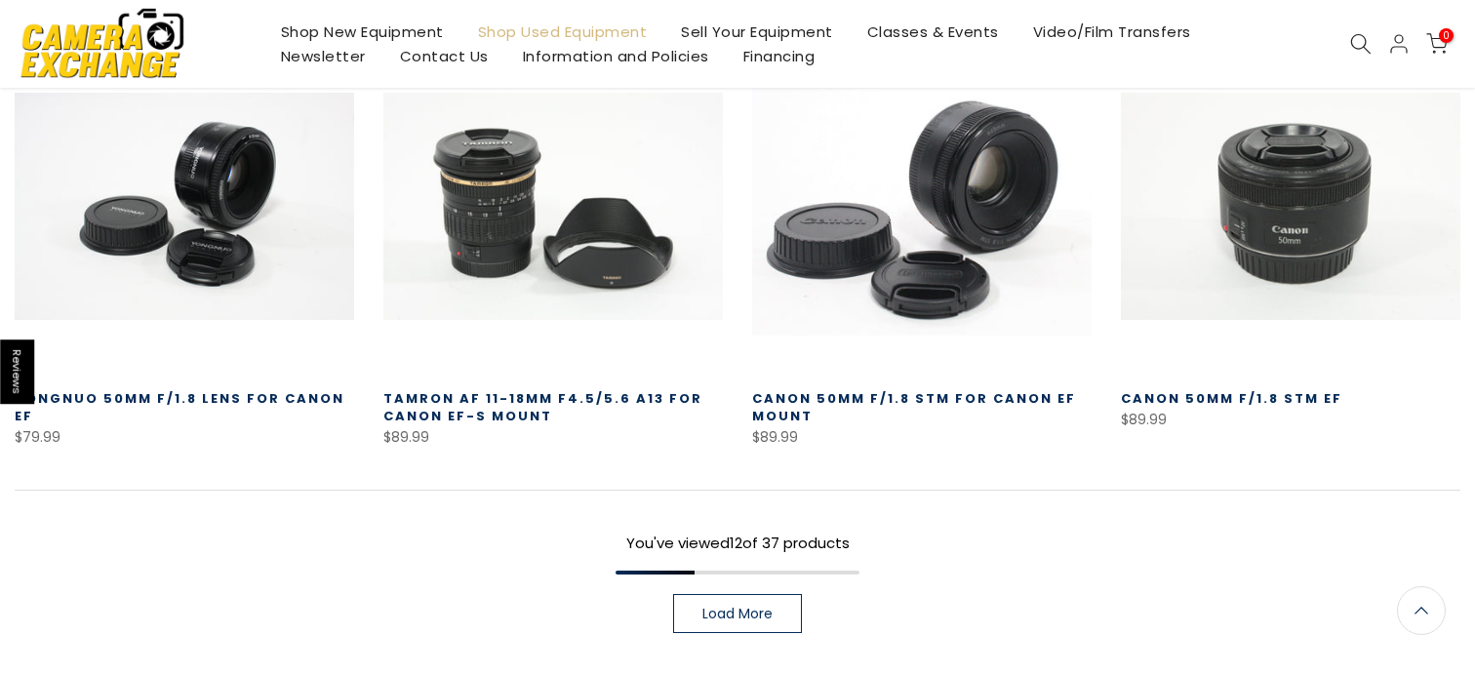
click at [728, 626] on link "Load More" at bounding box center [737, 613] width 129 height 39
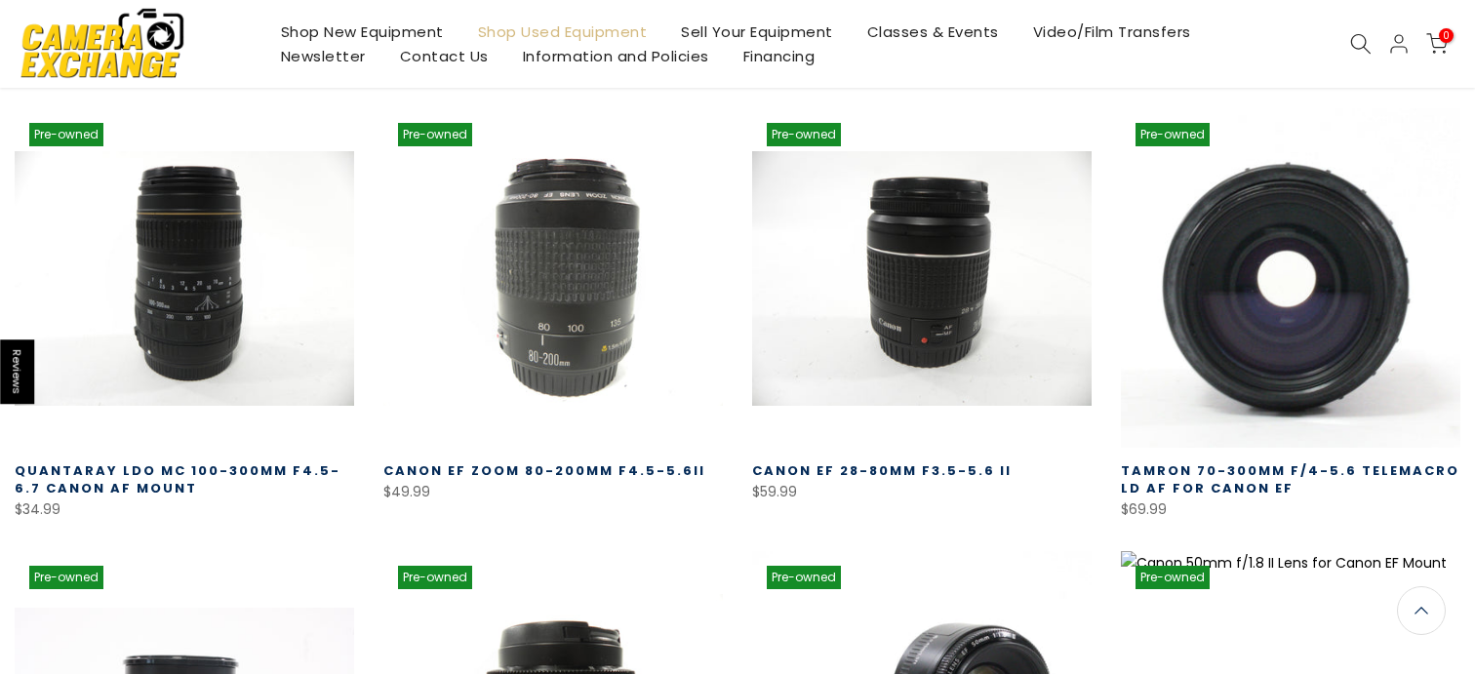
scroll to position [425, 0]
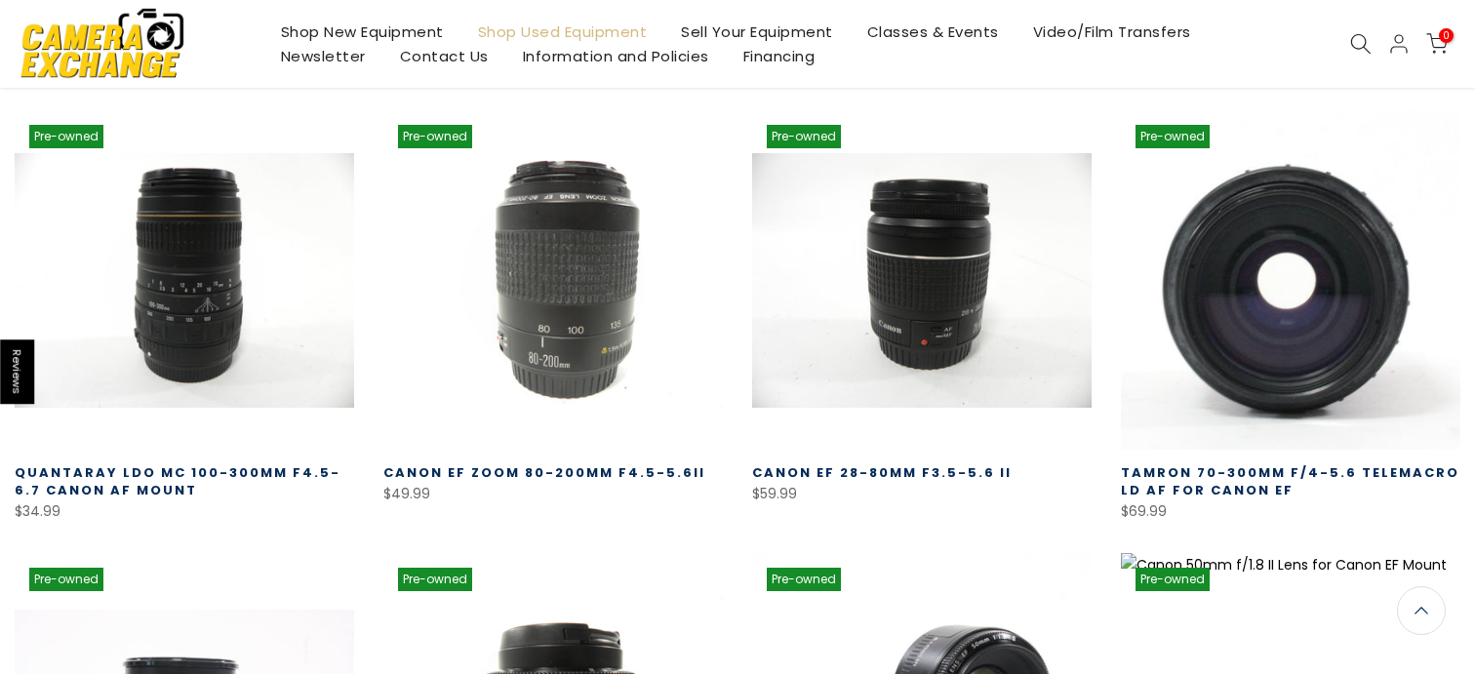
click at [1186, 382] on link at bounding box center [1290, 279] width 339 height 339
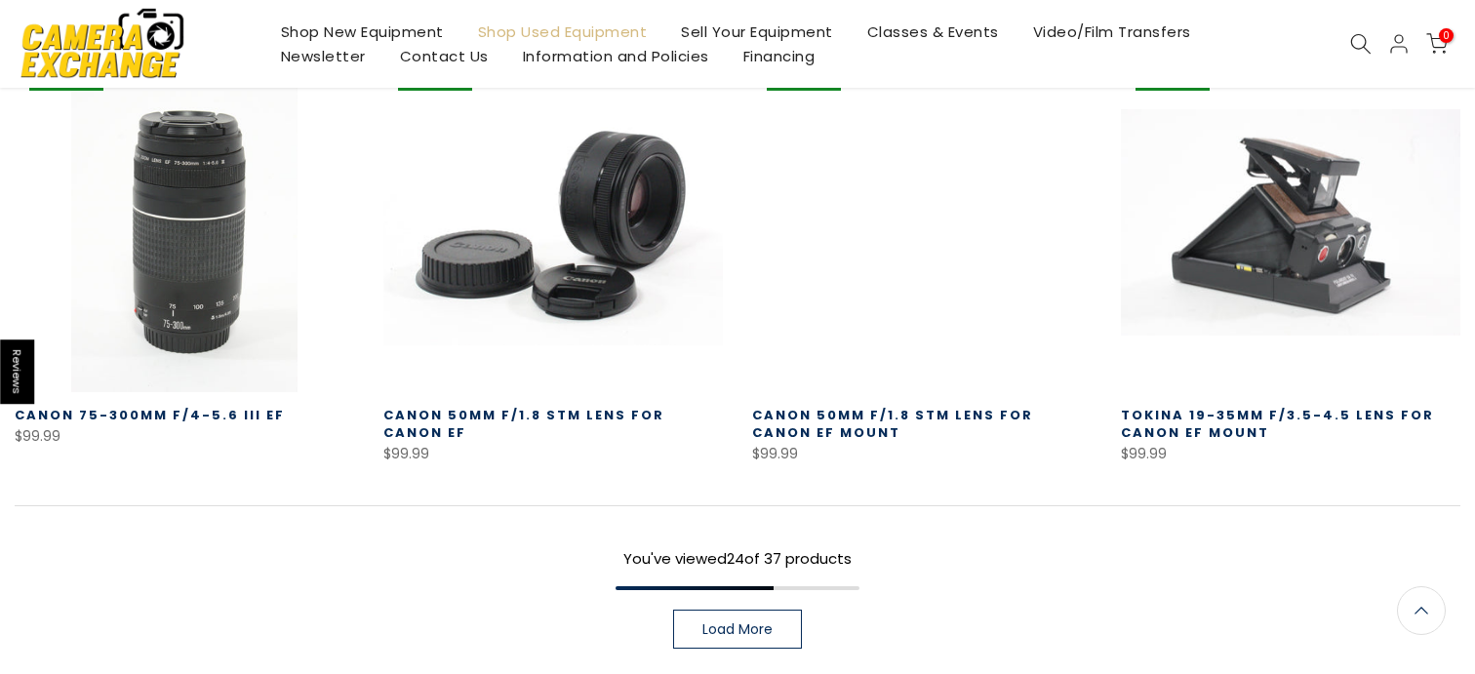
scroll to position [2738, 0]
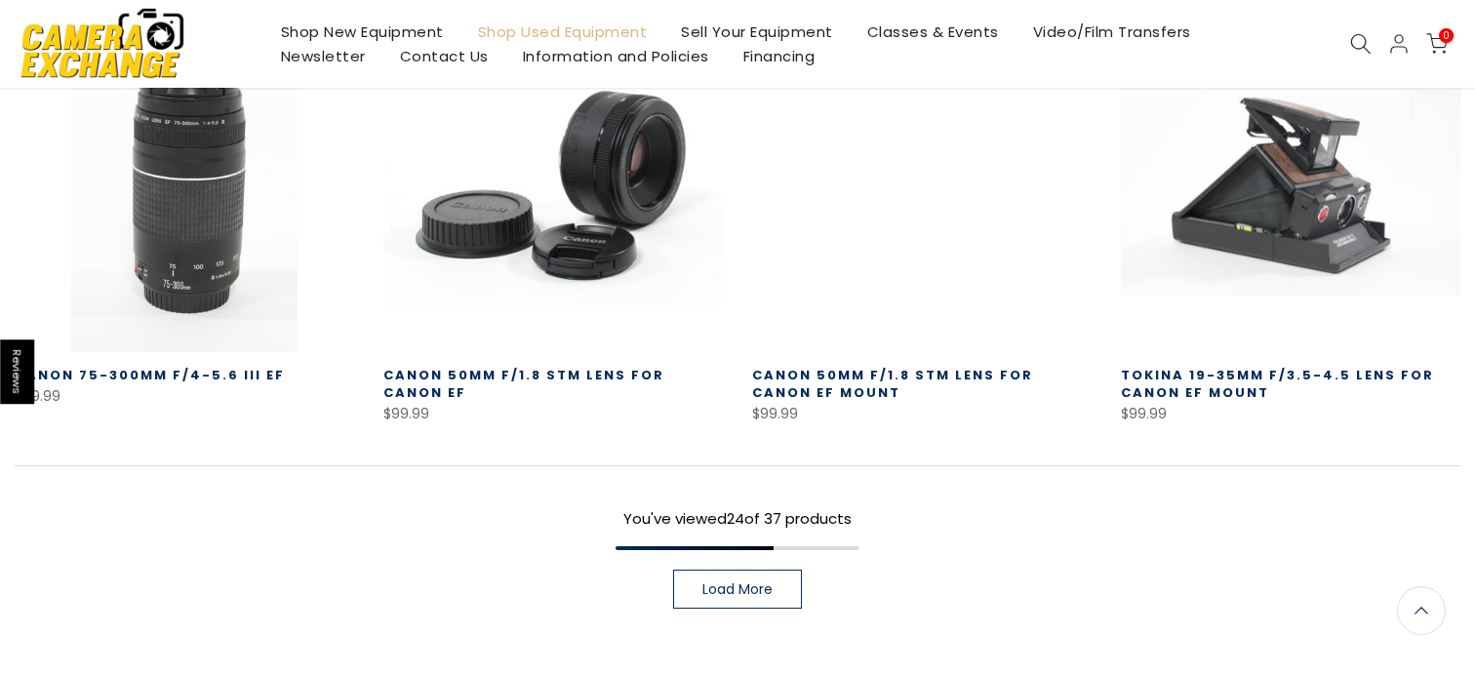
click at [748, 582] on span "Load More" at bounding box center [737, 589] width 70 height 14
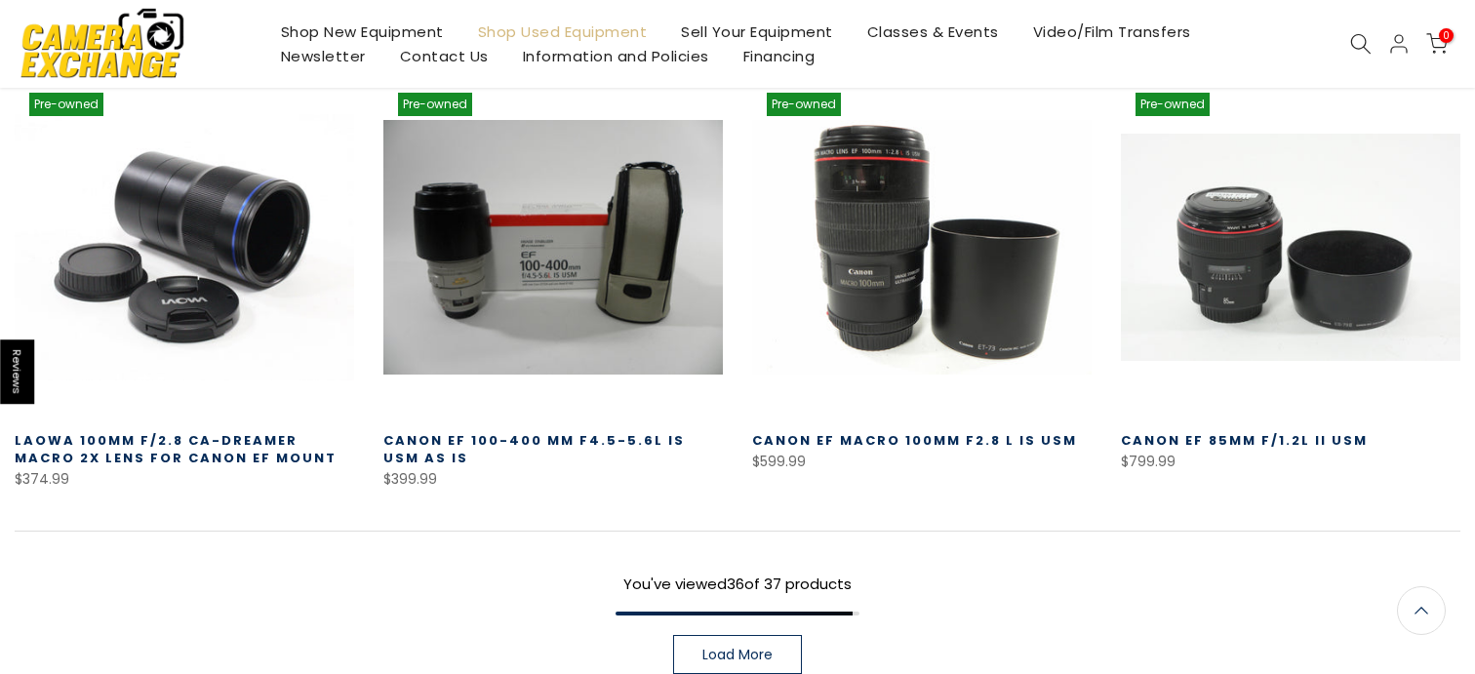
scroll to position [4005, 0]
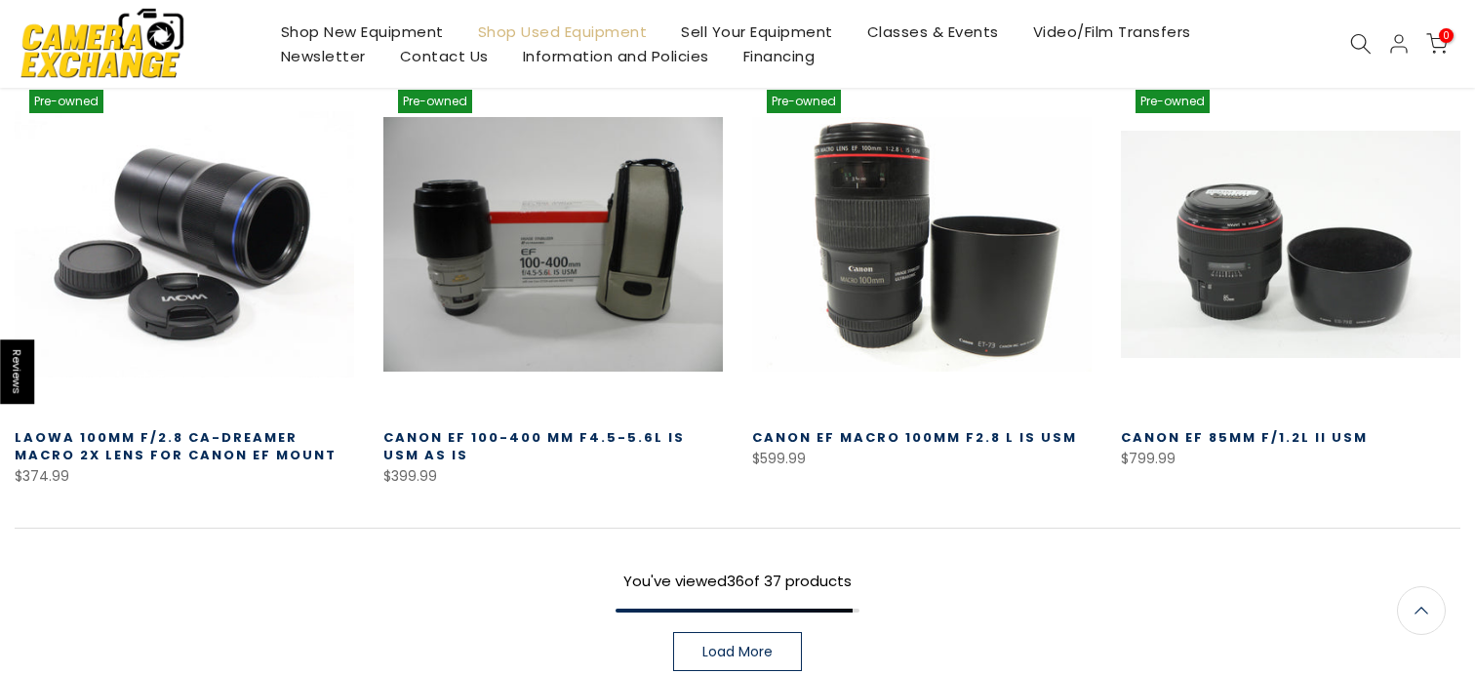
click at [728, 645] on span "Load More" at bounding box center [737, 652] width 70 height 14
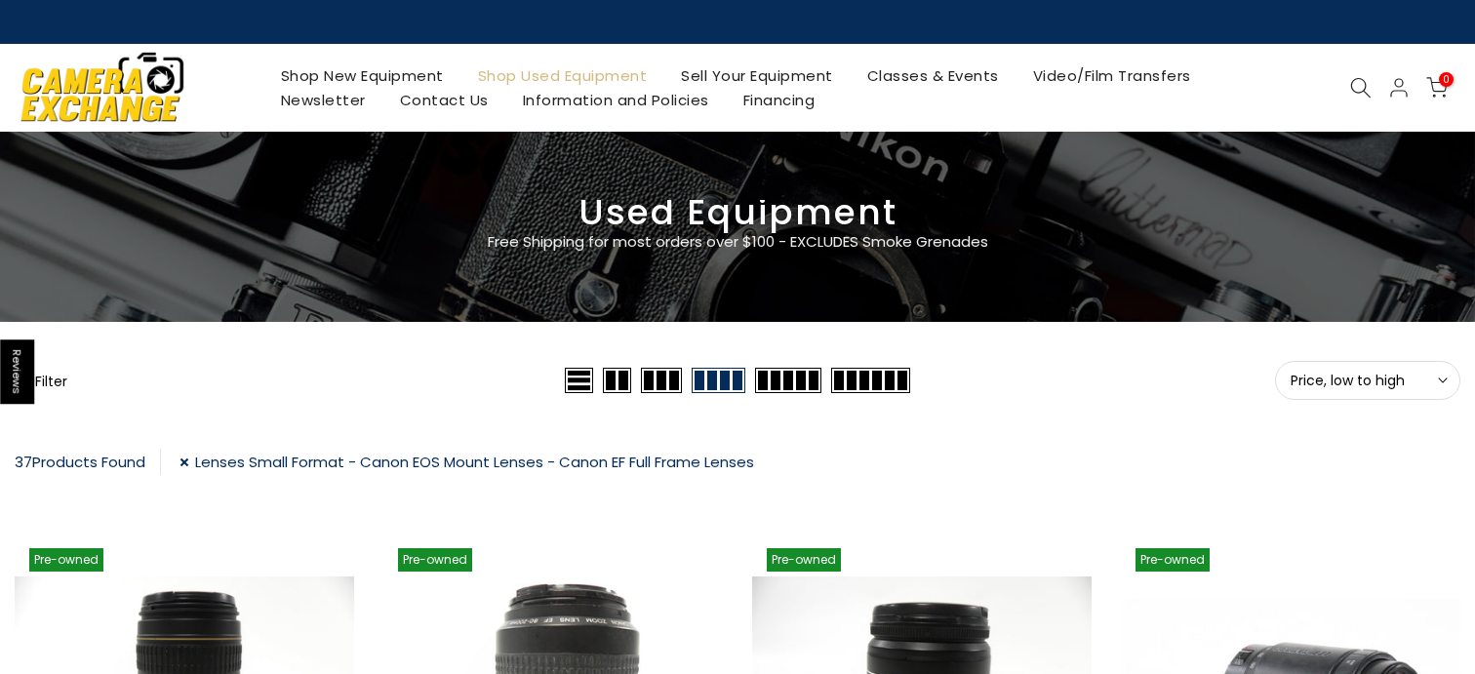
click at [215, 458] on link "Lenses Small Format - Canon EOS Mount Lenses - Canon EF Full Frame Lenses" at bounding box center [466, 462] width 575 height 26
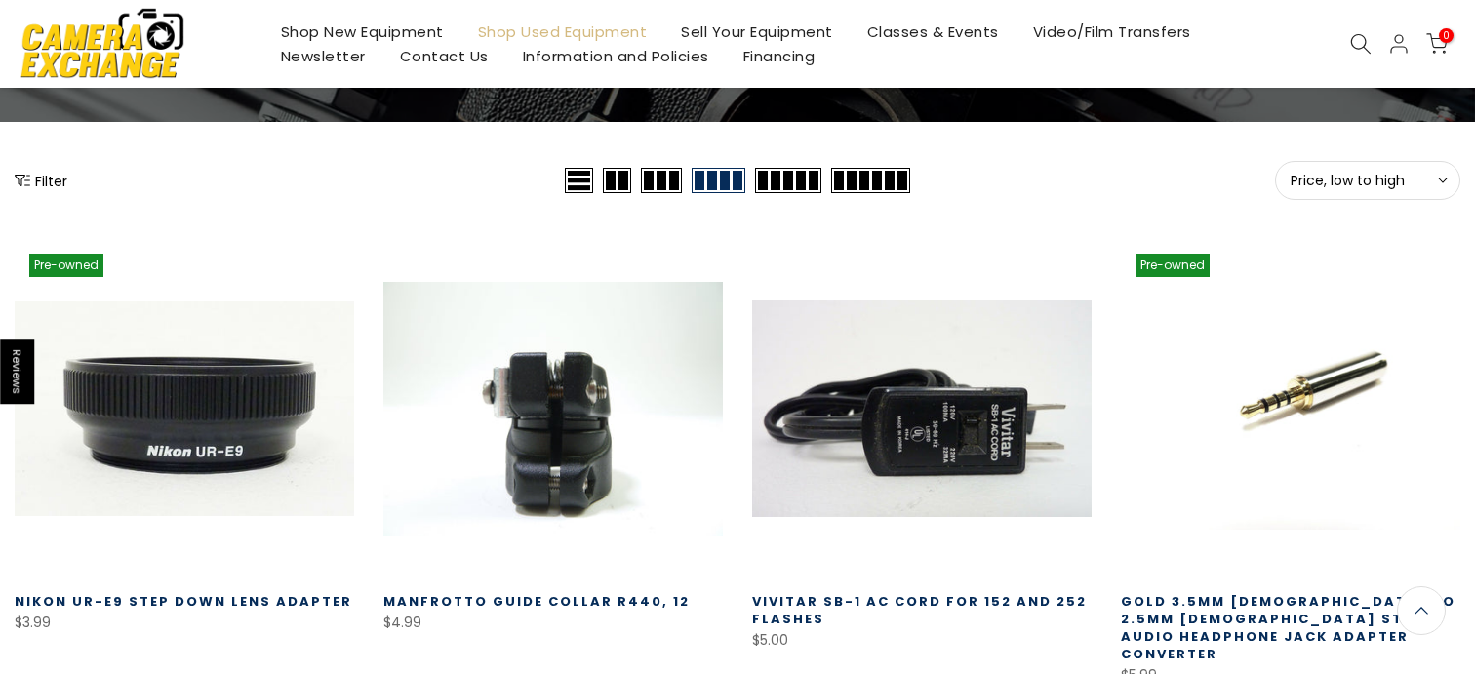
scroll to position [160, 0]
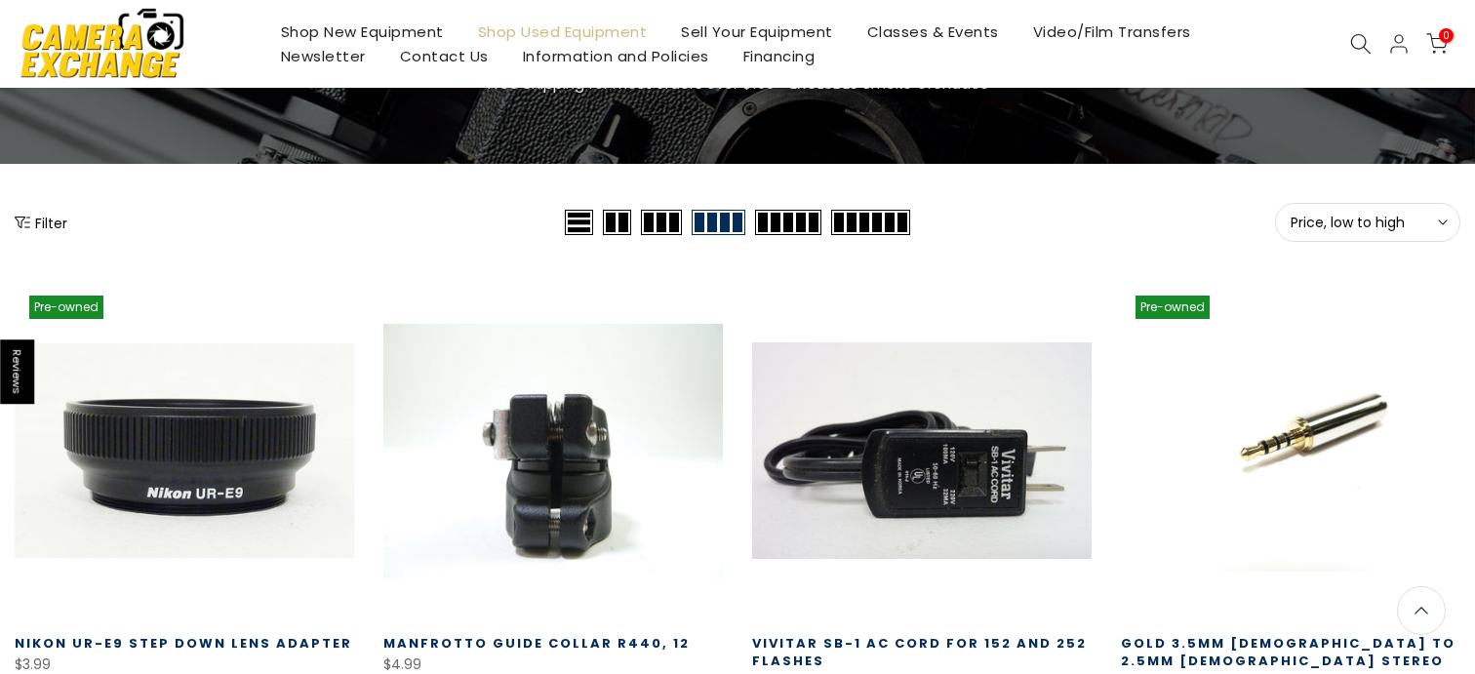
click at [47, 229] on button "Filter" at bounding box center [41, 223] width 53 height 20
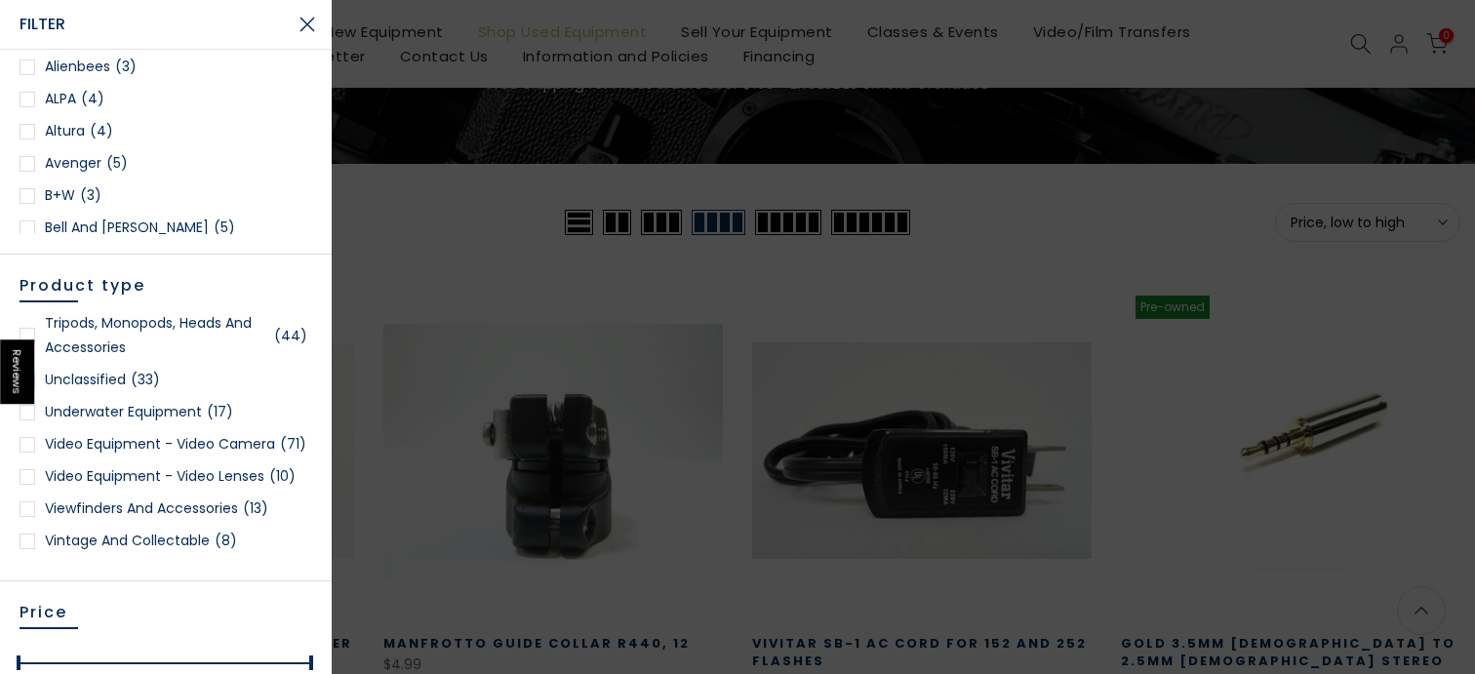
scroll to position [135, 0]
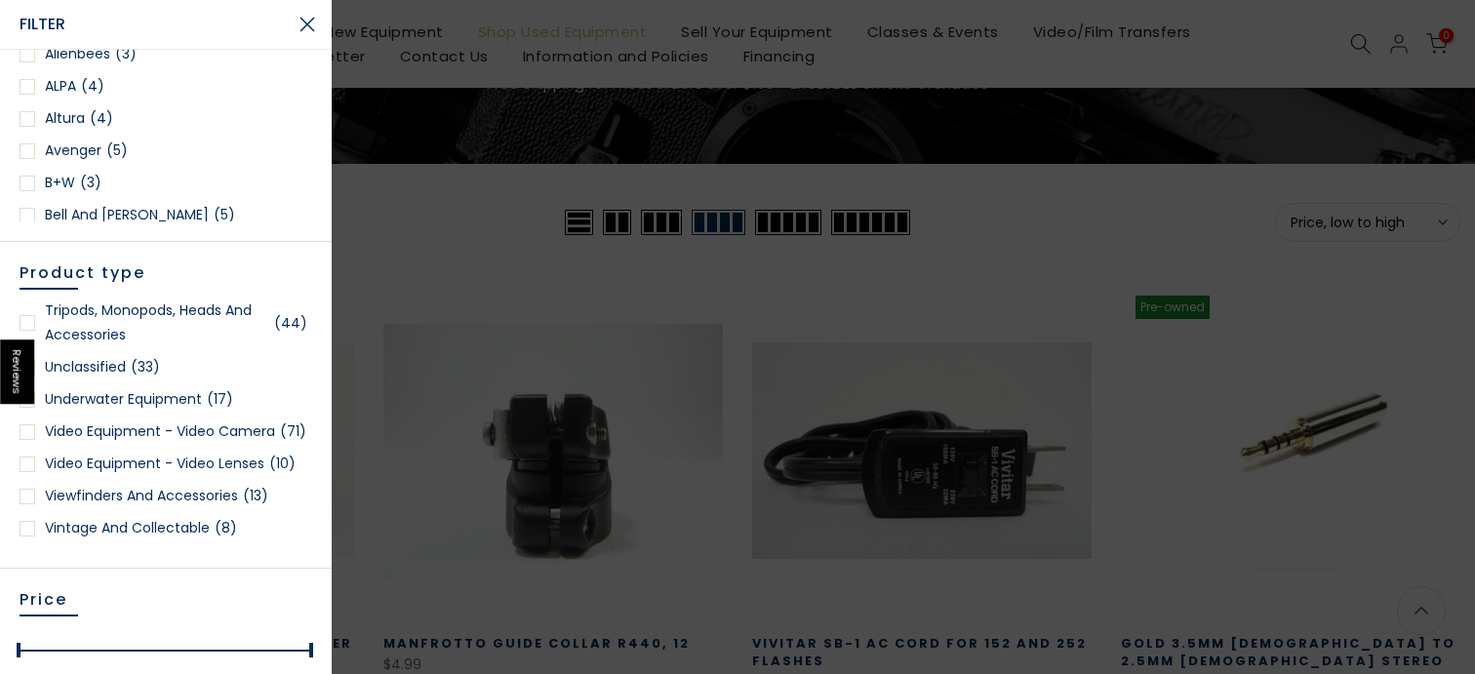
click at [230, 489] on link "Viewfinders and Accessories (13)" at bounding box center [166, 496] width 293 height 24
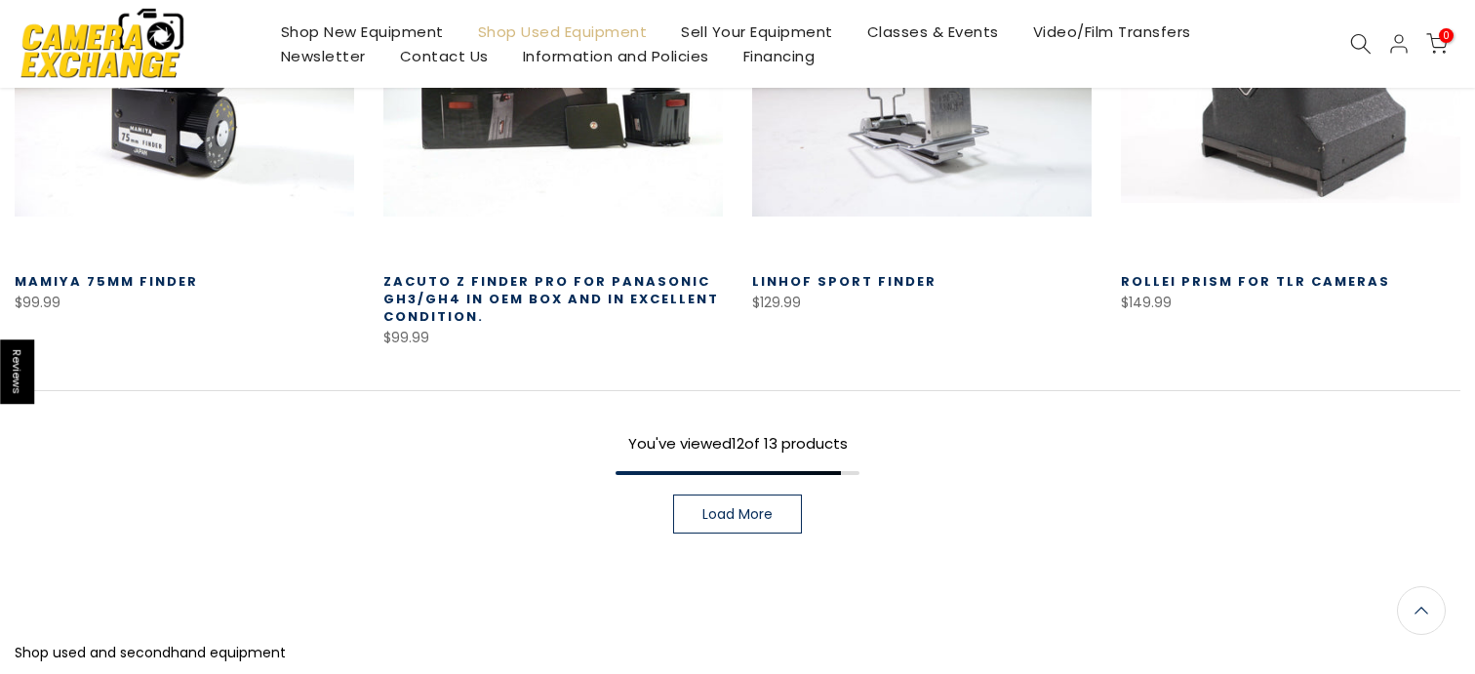
scroll to position [1507, 0]
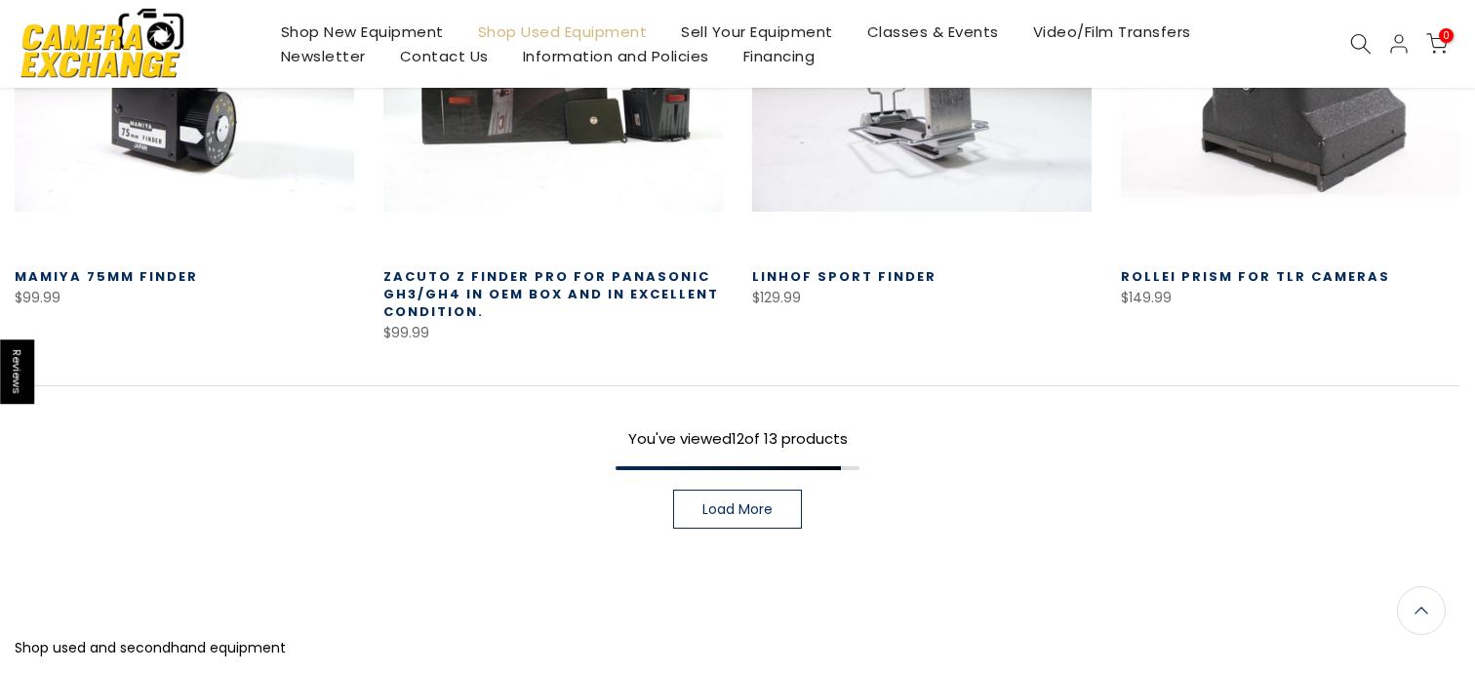
click at [769, 504] on span "Load More" at bounding box center [737, 509] width 70 height 14
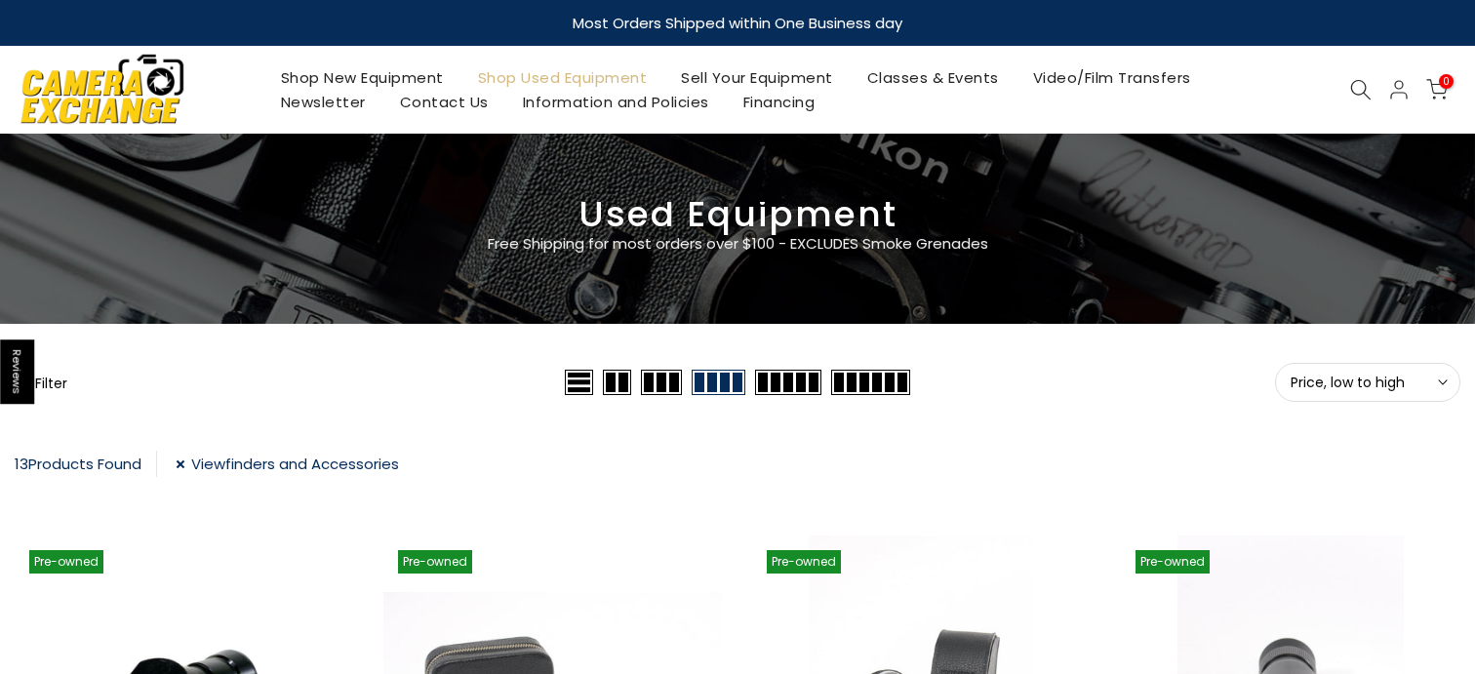
click at [254, 452] on link "Viewfinders and Accessories" at bounding box center [287, 464] width 223 height 26
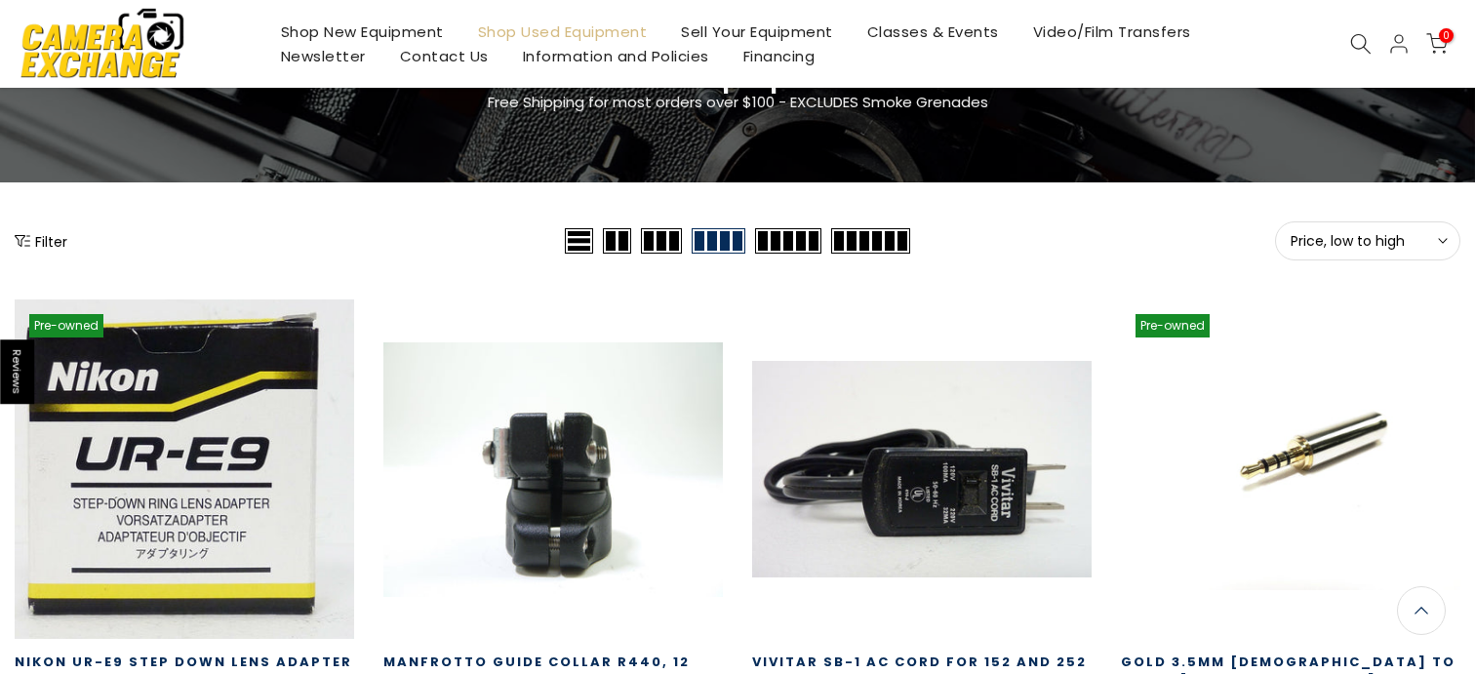
scroll to position [131, 0]
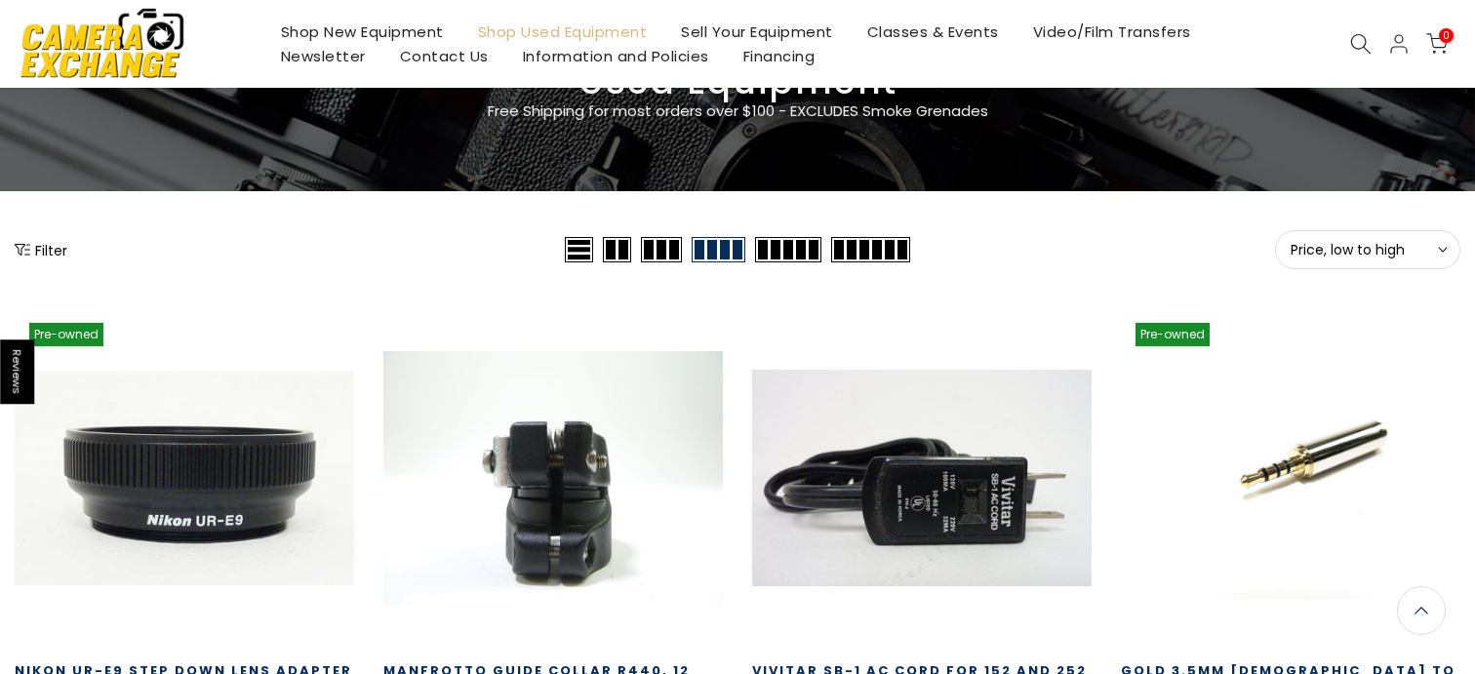
click at [40, 257] on button "Filter" at bounding box center [41, 250] width 53 height 20
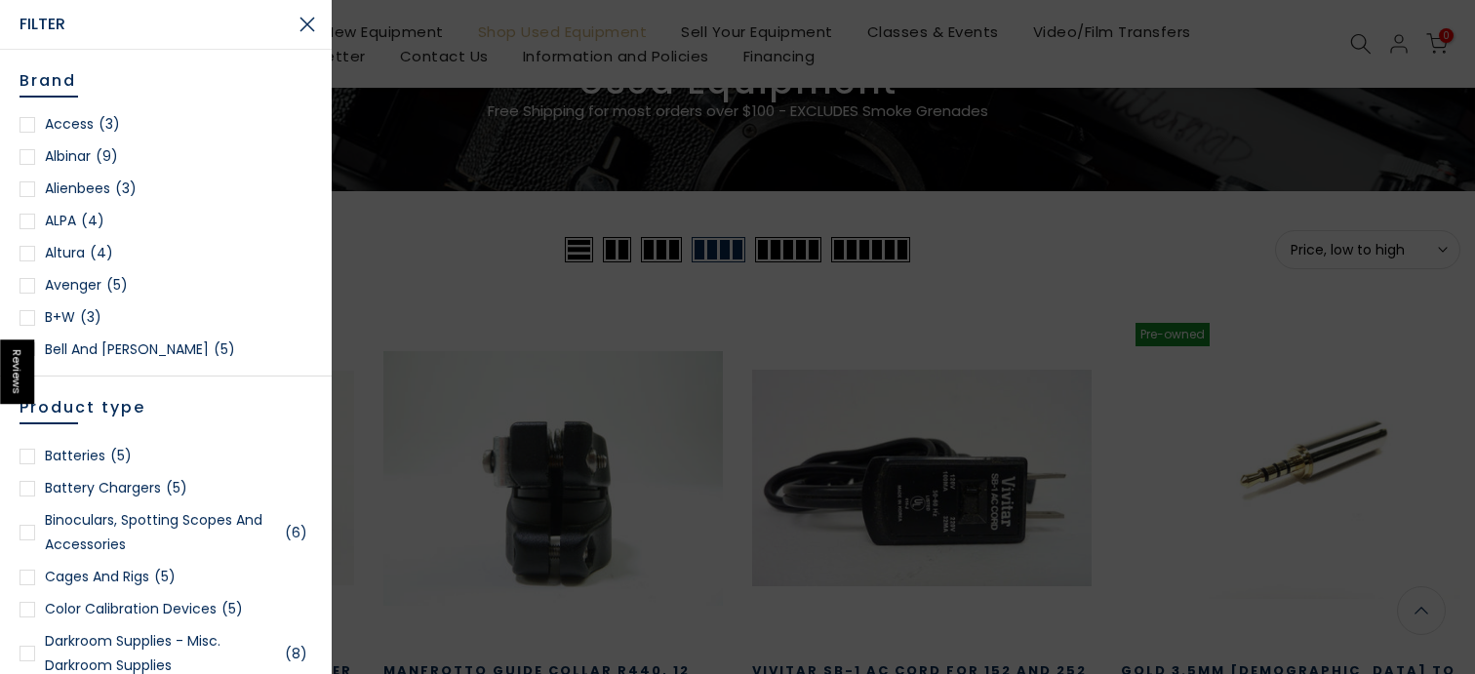
scroll to position [477, 0]
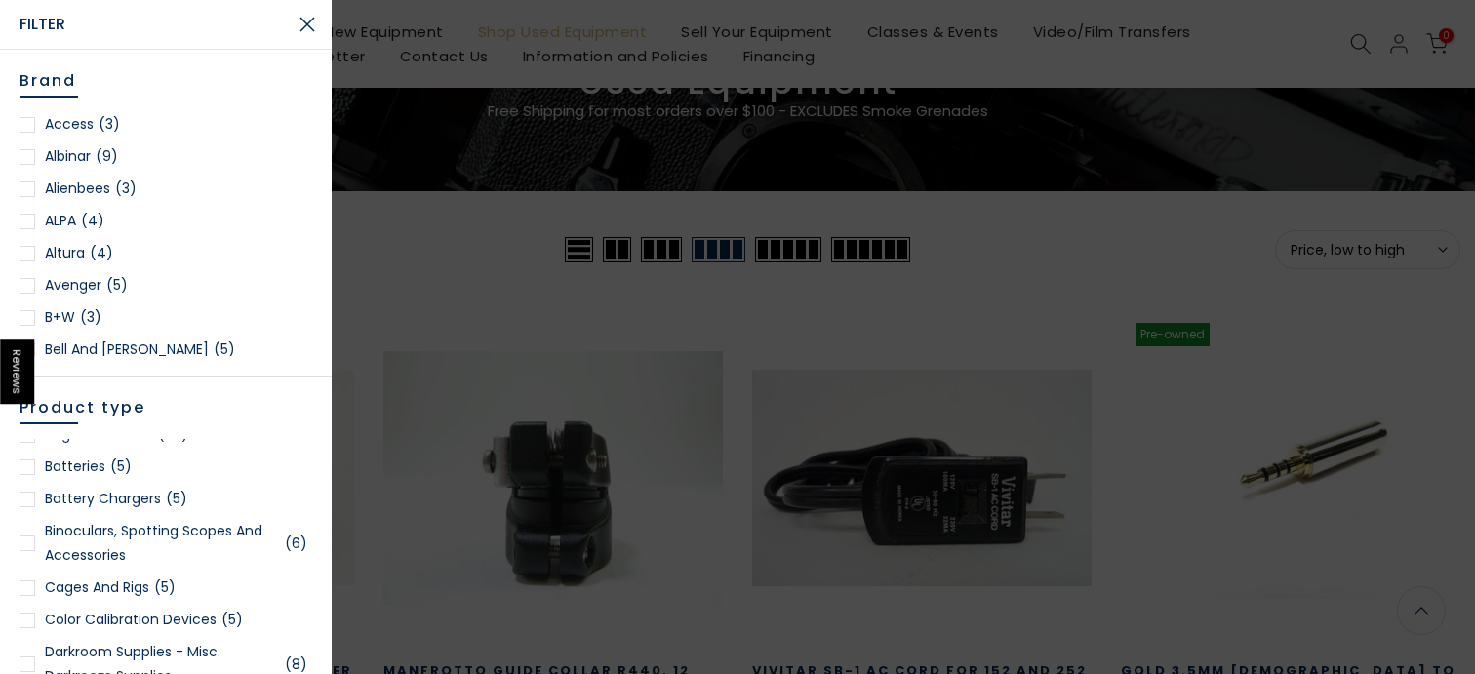
click at [134, 584] on link "Cages and Rigs (5)" at bounding box center [166, 588] width 293 height 24
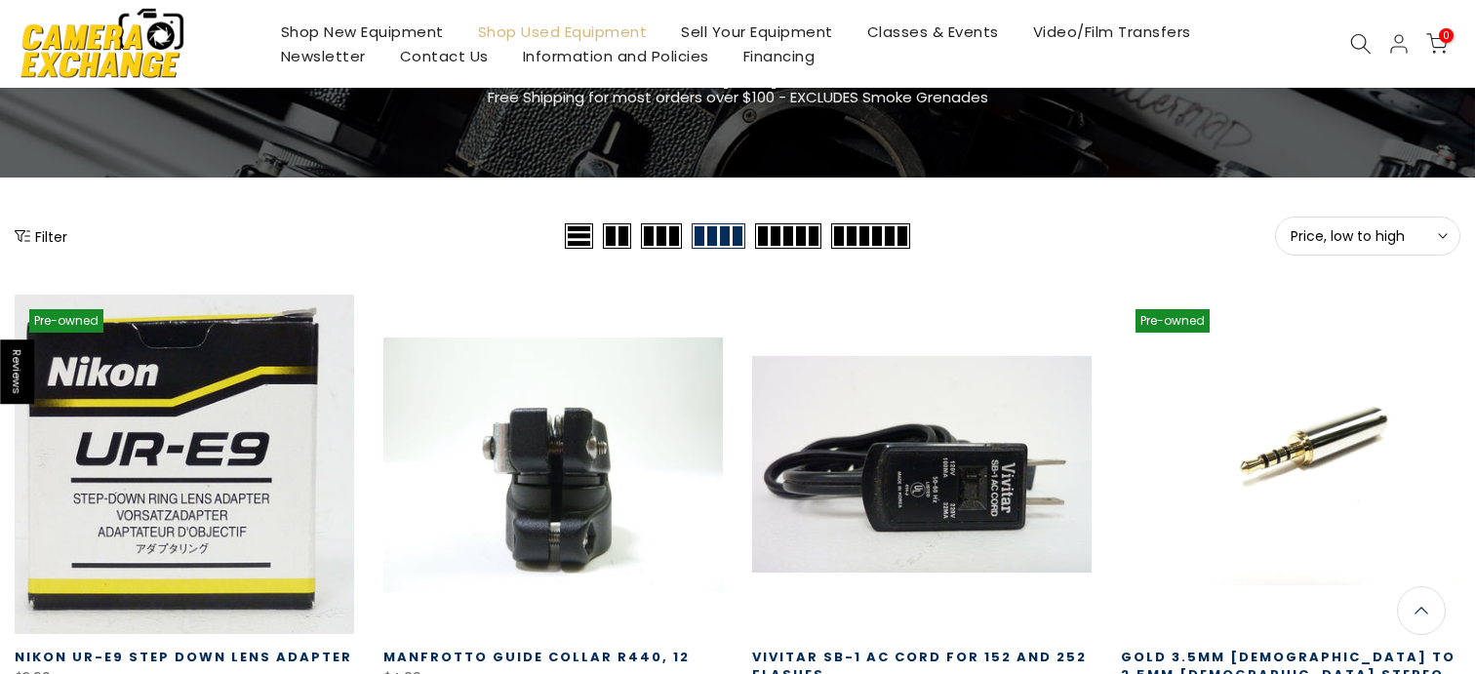
scroll to position [126, 0]
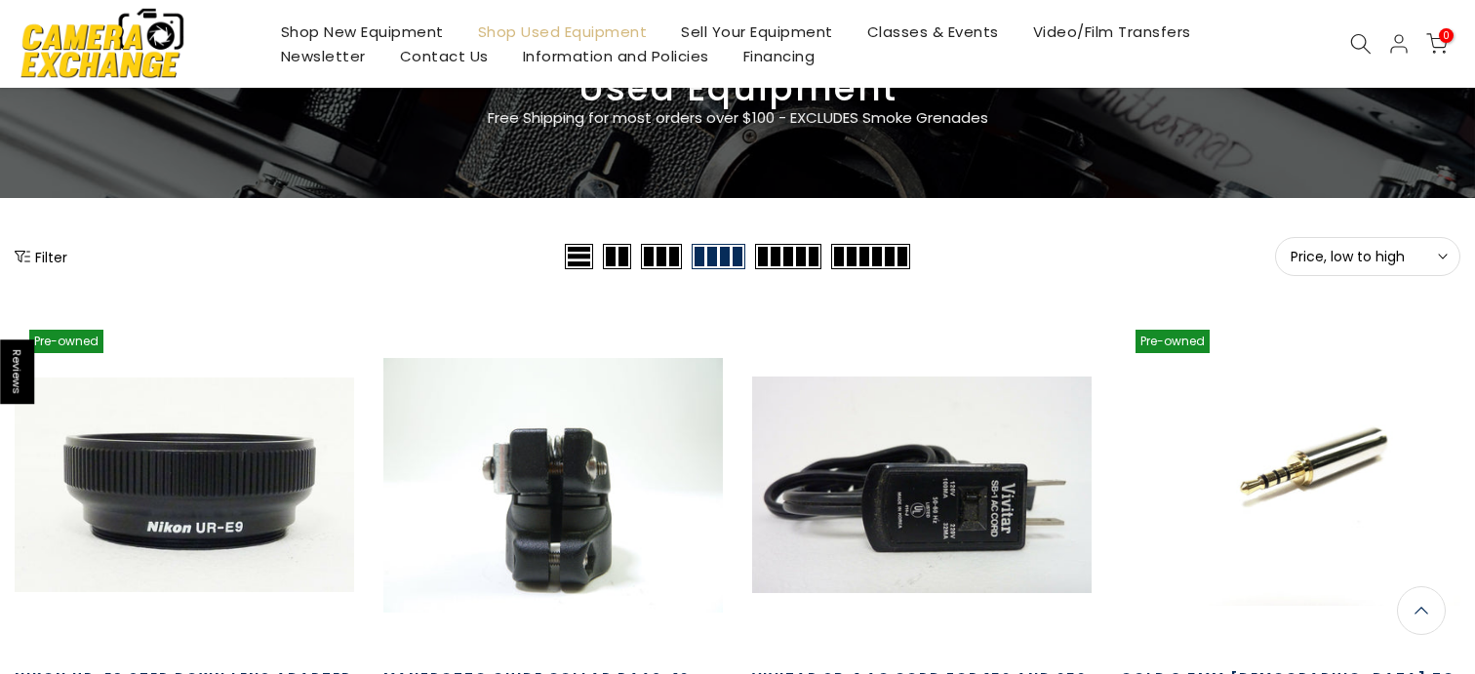
click at [29, 256] on icon "Show filters" at bounding box center [23, 257] width 16 height 12
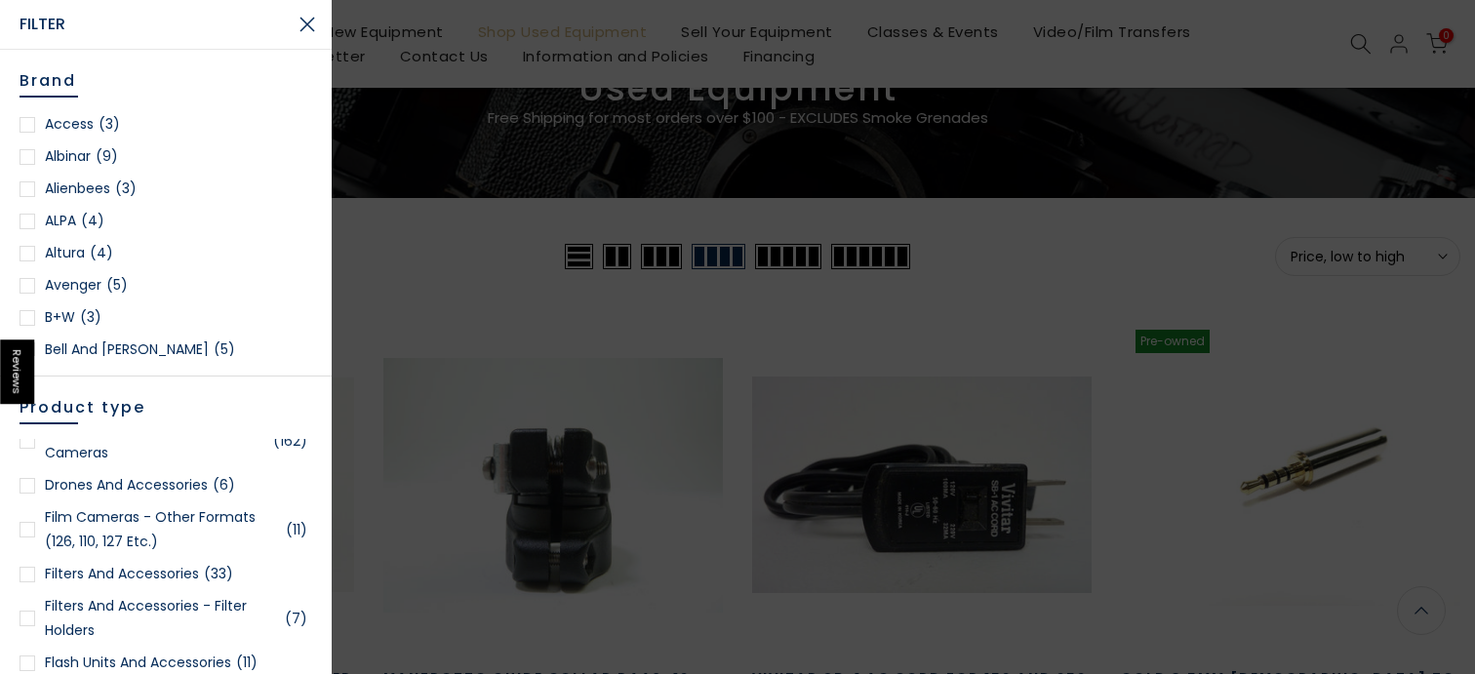
scroll to position [879, 0]
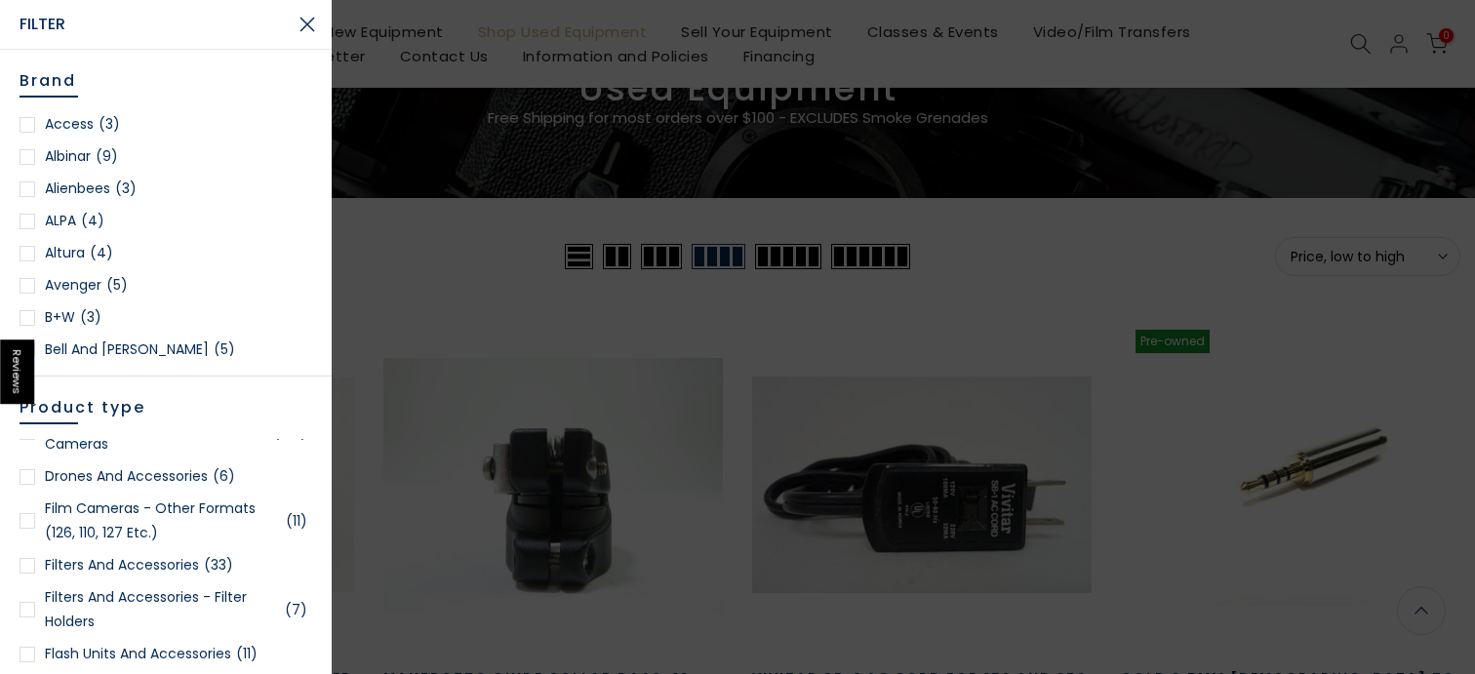
click at [220, 520] on link "Film Cameras - Other Formats (126, 110, 127 etc.) (11)" at bounding box center [166, 521] width 293 height 49
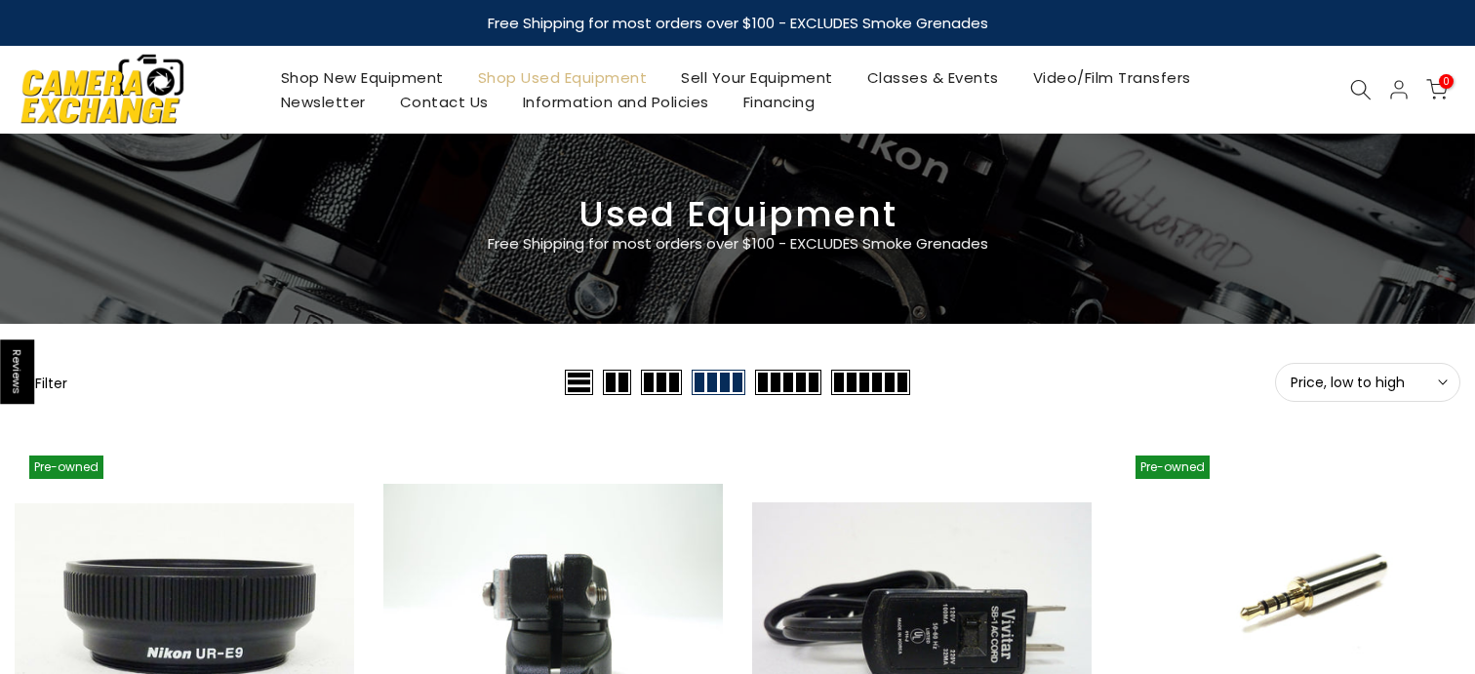
click at [61, 379] on button "Filter" at bounding box center [41, 383] width 53 height 20
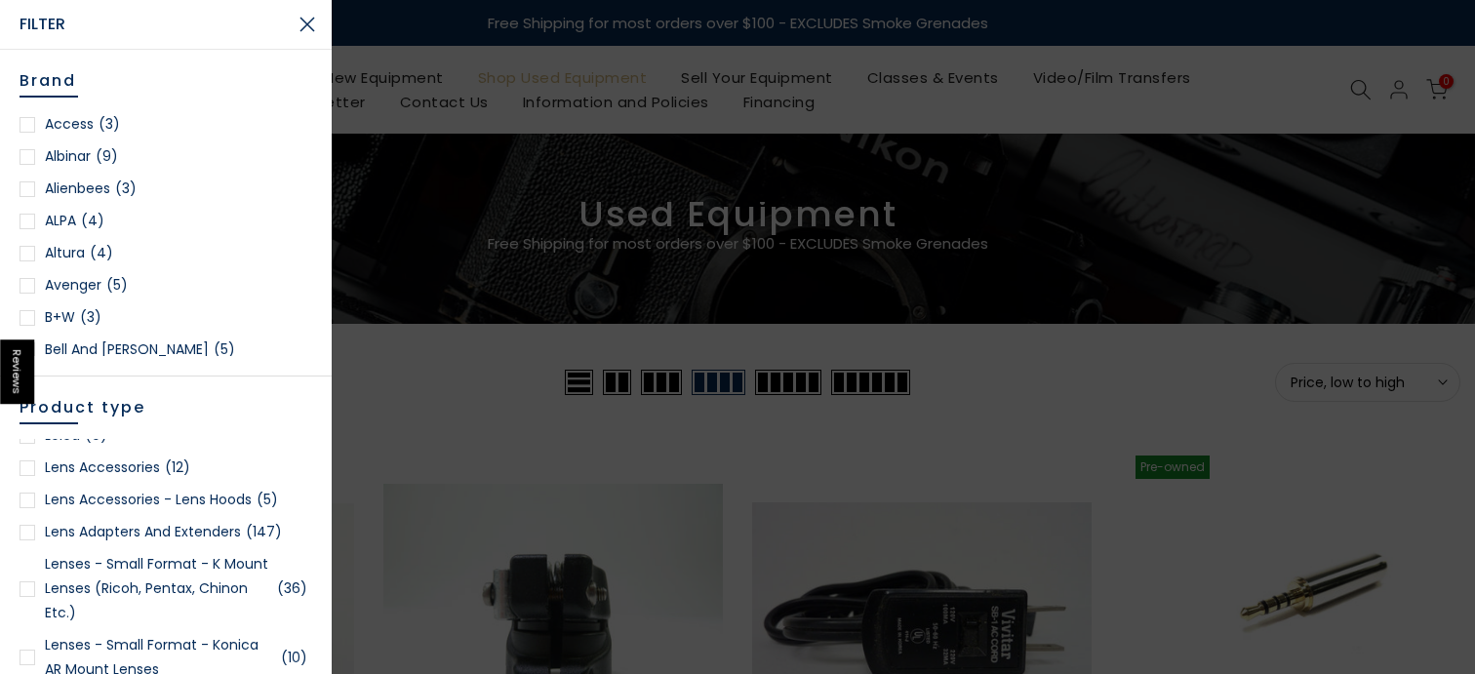
scroll to position [1565, 0]
click at [143, 470] on link "Lens Accessories (12)" at bounding box center [166, 469] width 293 height 24
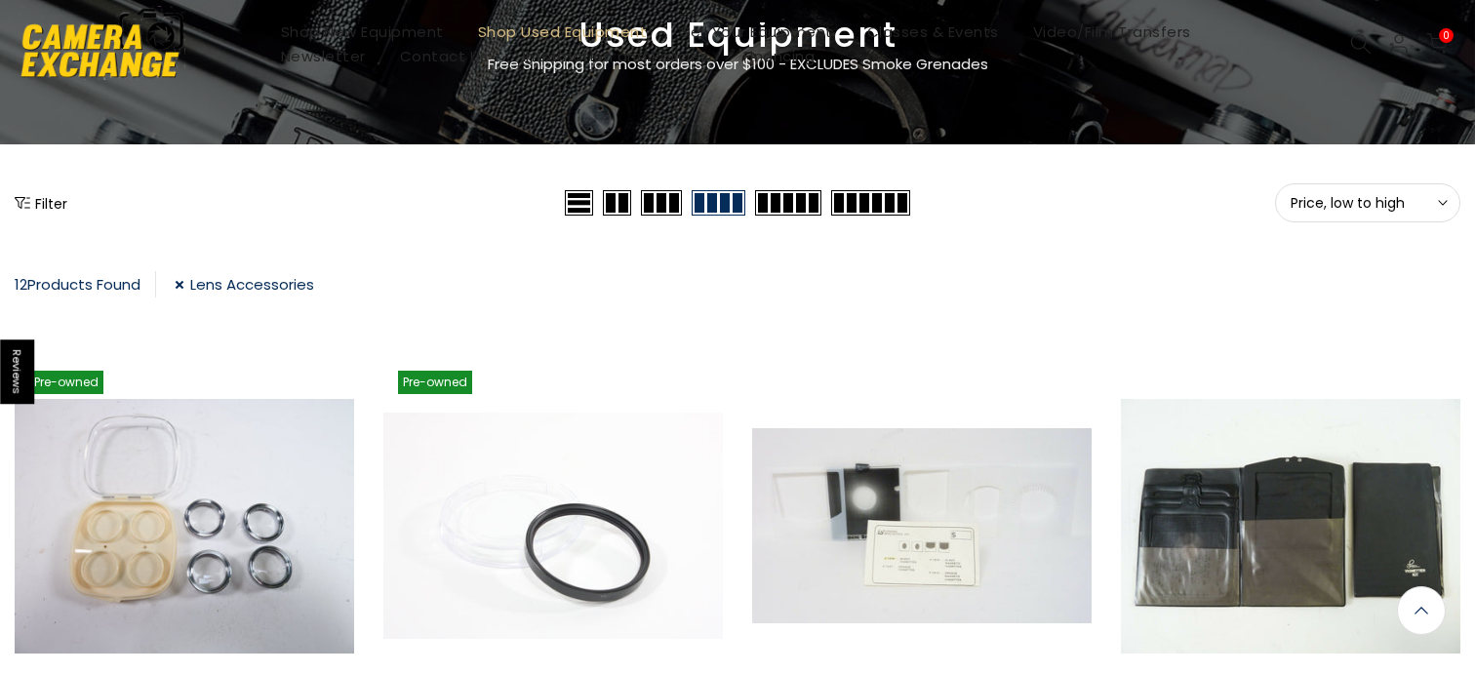
scroll to position [8, 0]
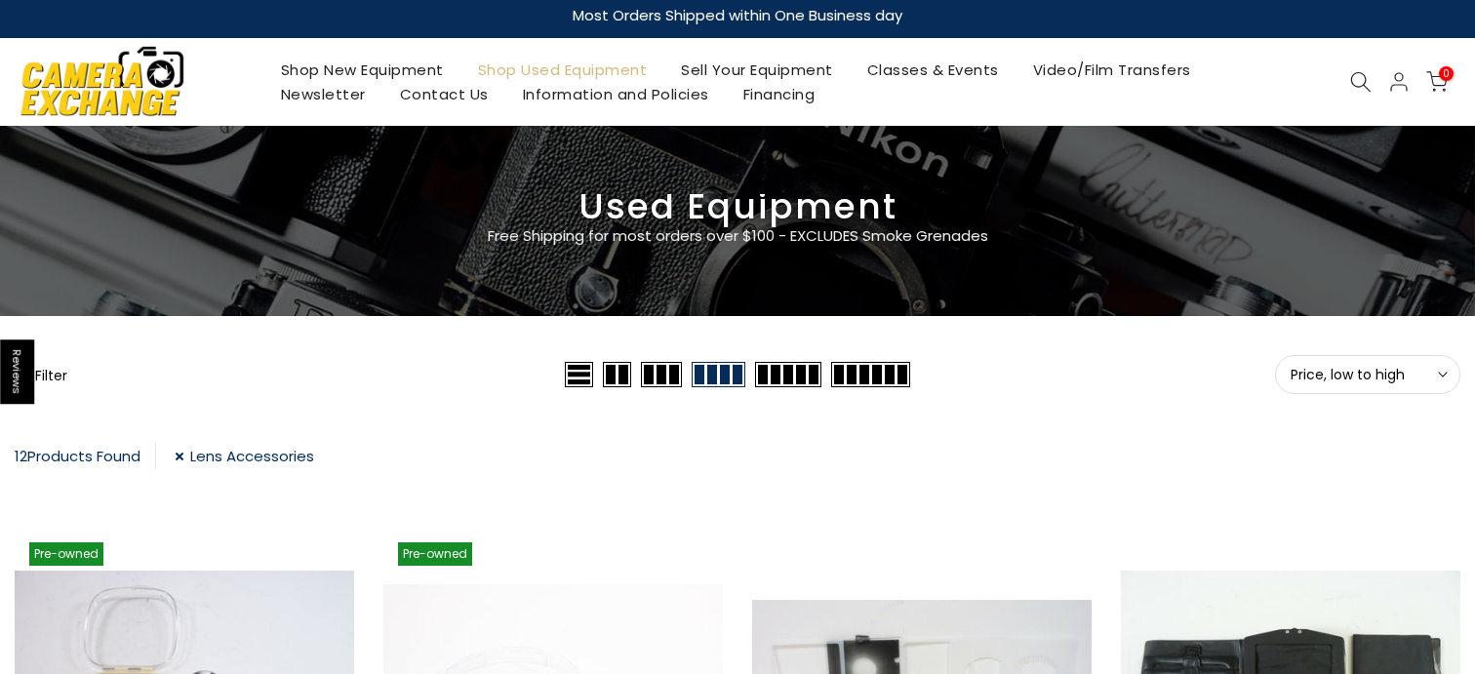
click at [207, 456] on link "Lens Accessories" at bounding box center [244, 456] width 139 height 26
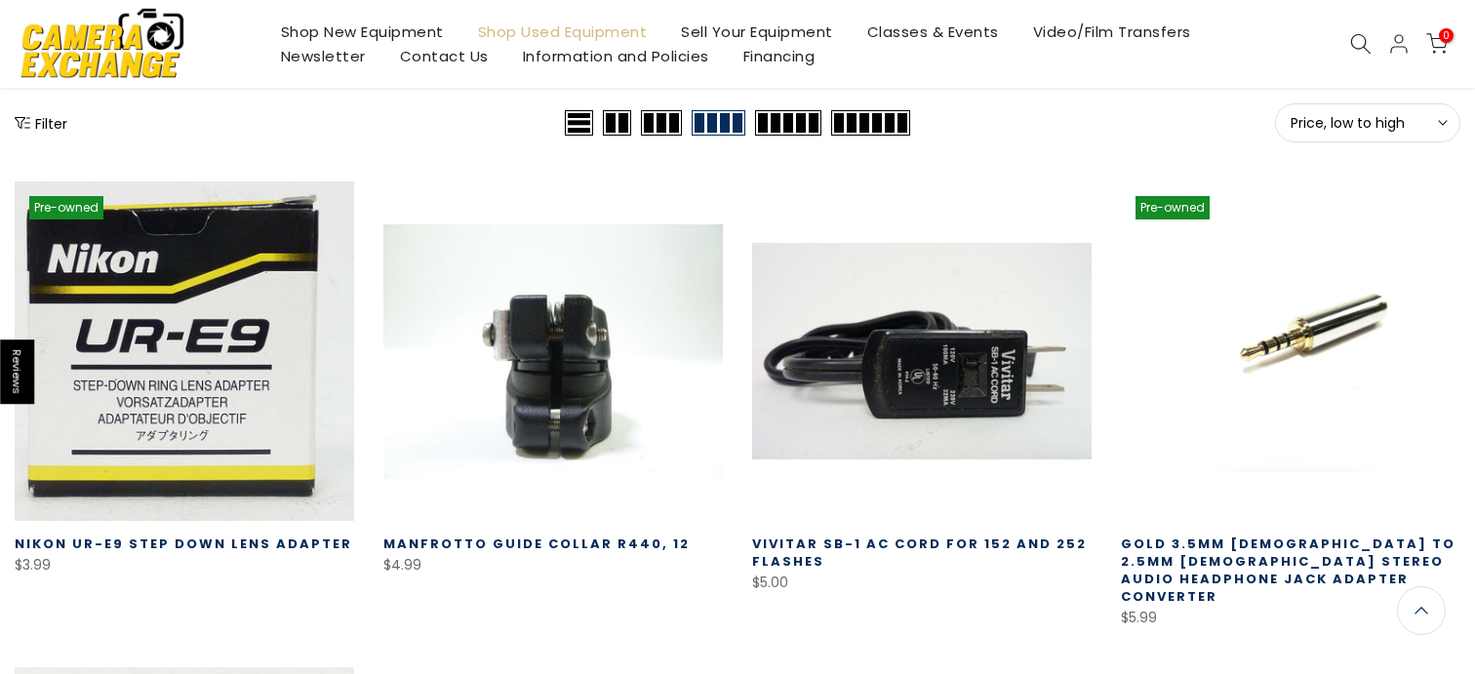
scroll to position [265, 0]
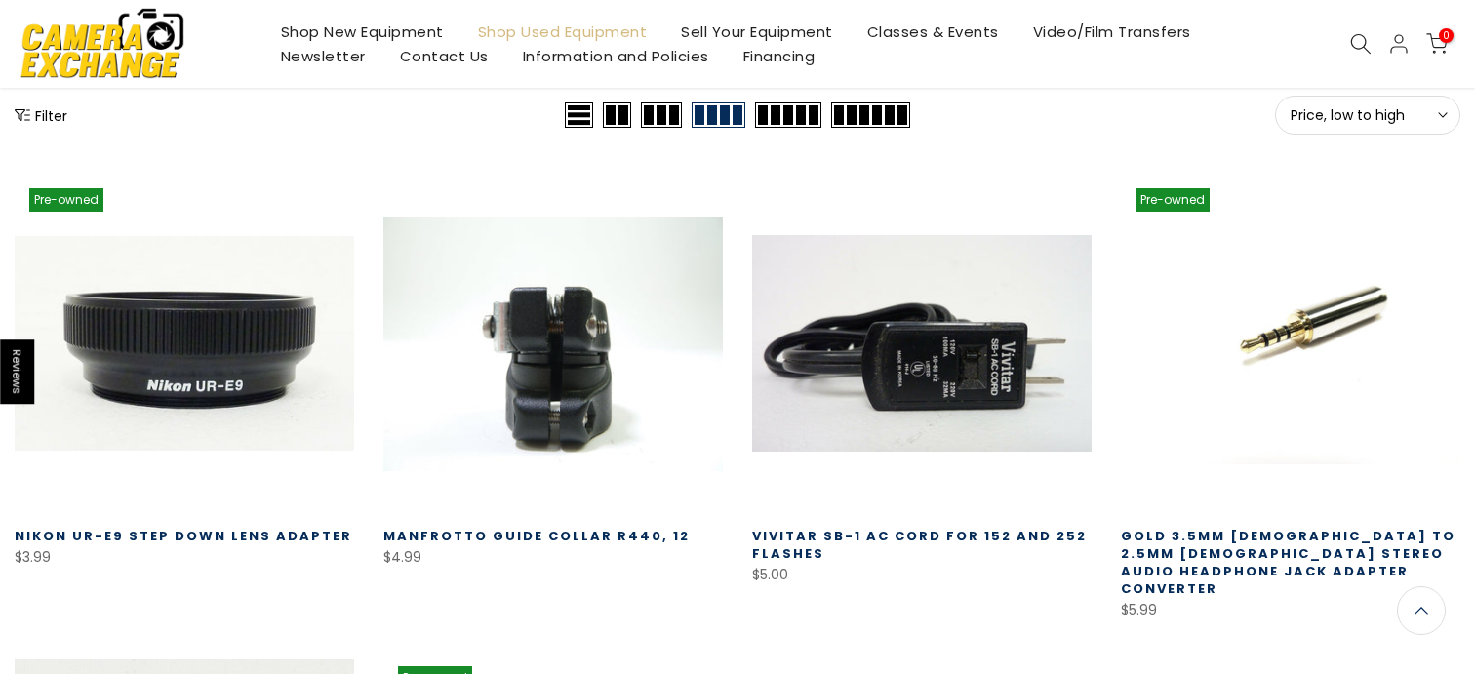
click at [48, 116] on button "Filter" at bounding box center [41, 115] width 53 height 20
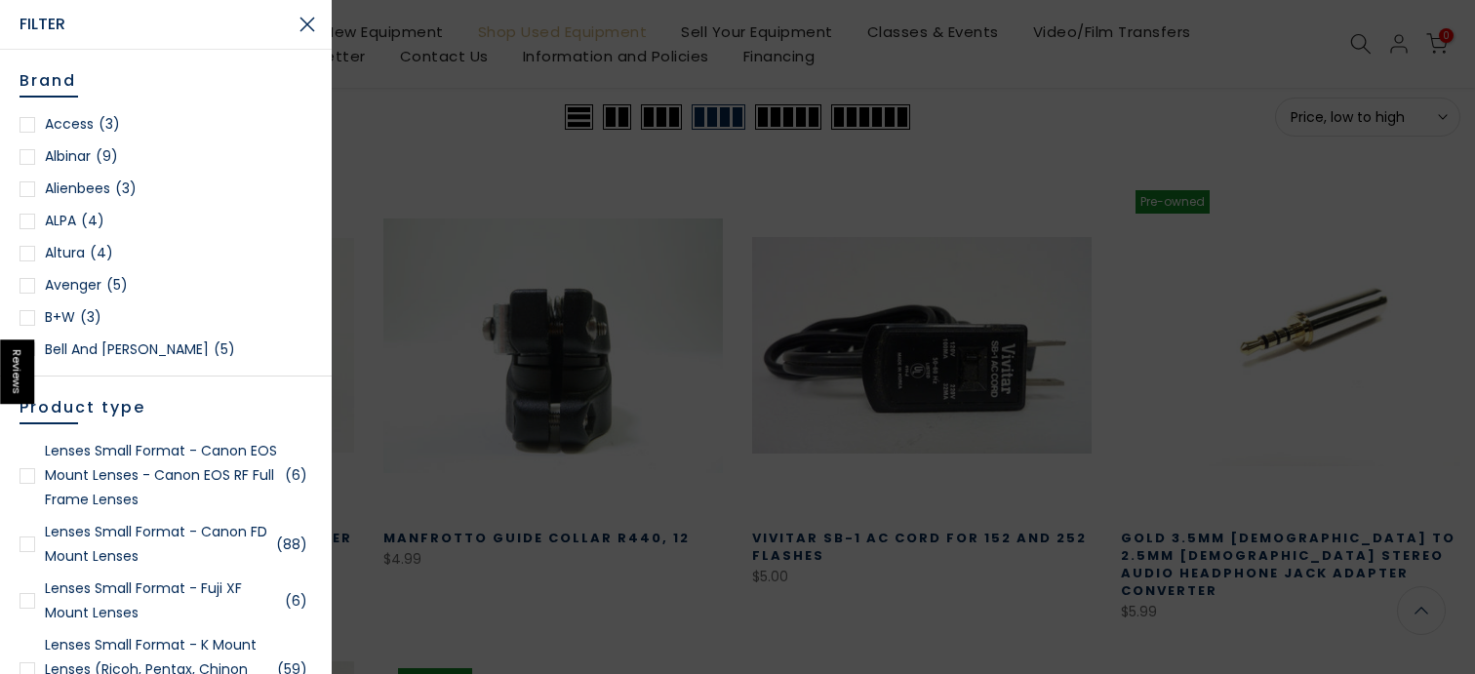
scroll to position [2221, 0]
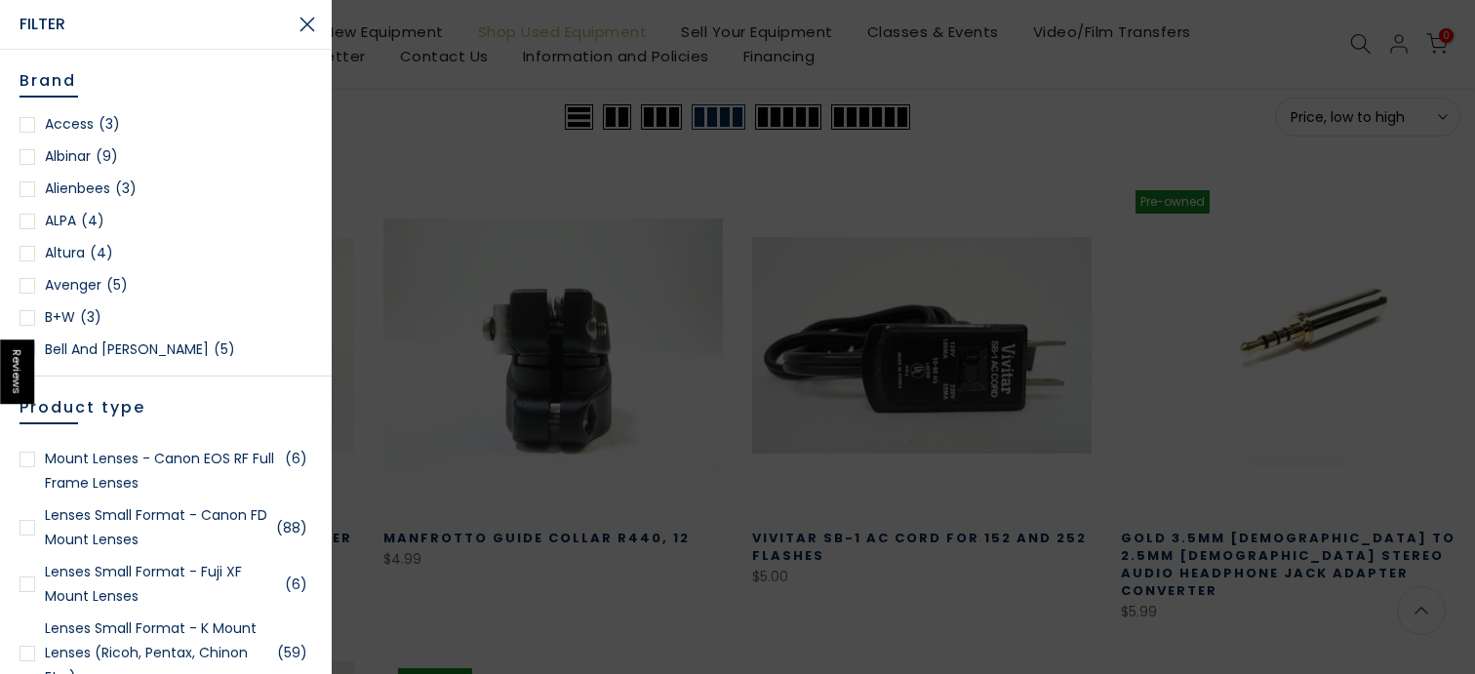
click at [228, 519] on link "Lenses Small Format - Canon FD Mount lenses (88)" at bounding box center [166, 527] width 293 height 49
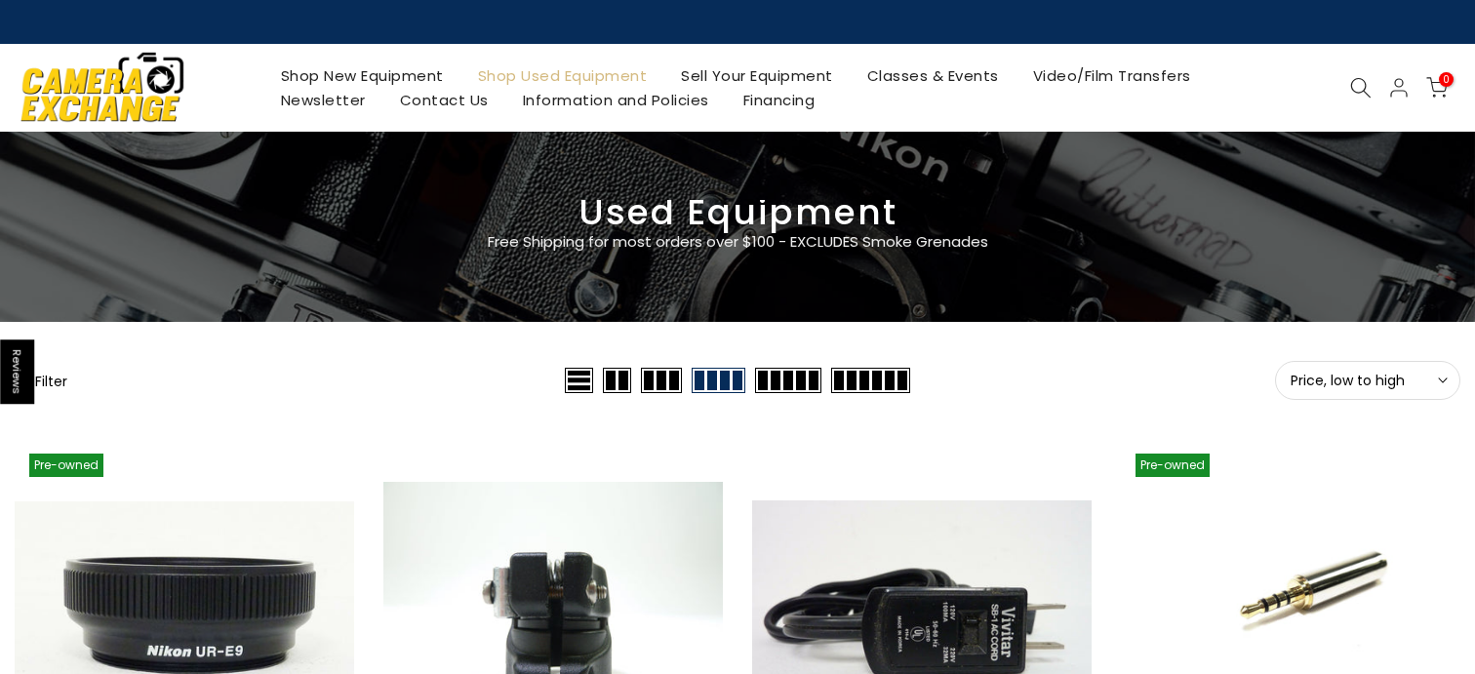
click at [61, 378] on button "Filter" at bounding box center [41, 381] width 53 height 20
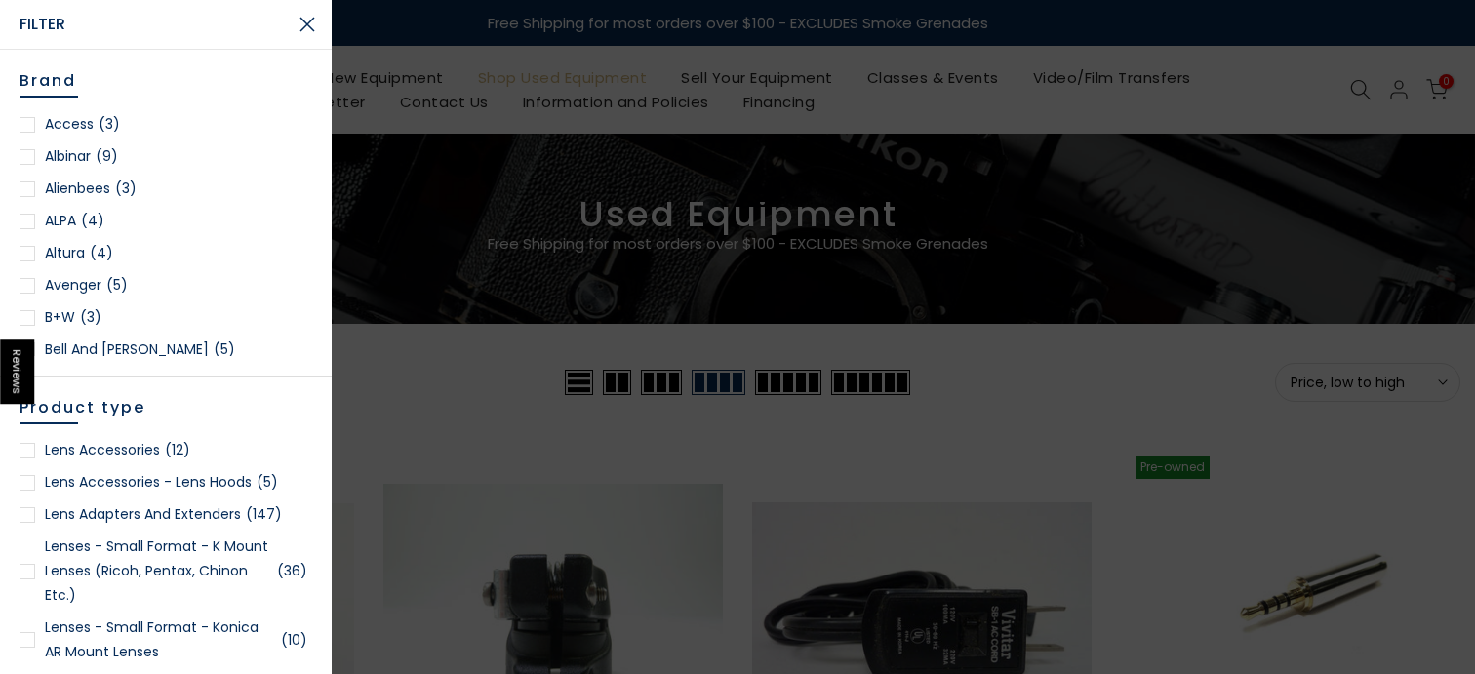
scroll to position [1581, 0]
click at [205, 516] on link "Lens Adapters and Extenders (147)" at bounding box center [166, 516] width 293 height 24
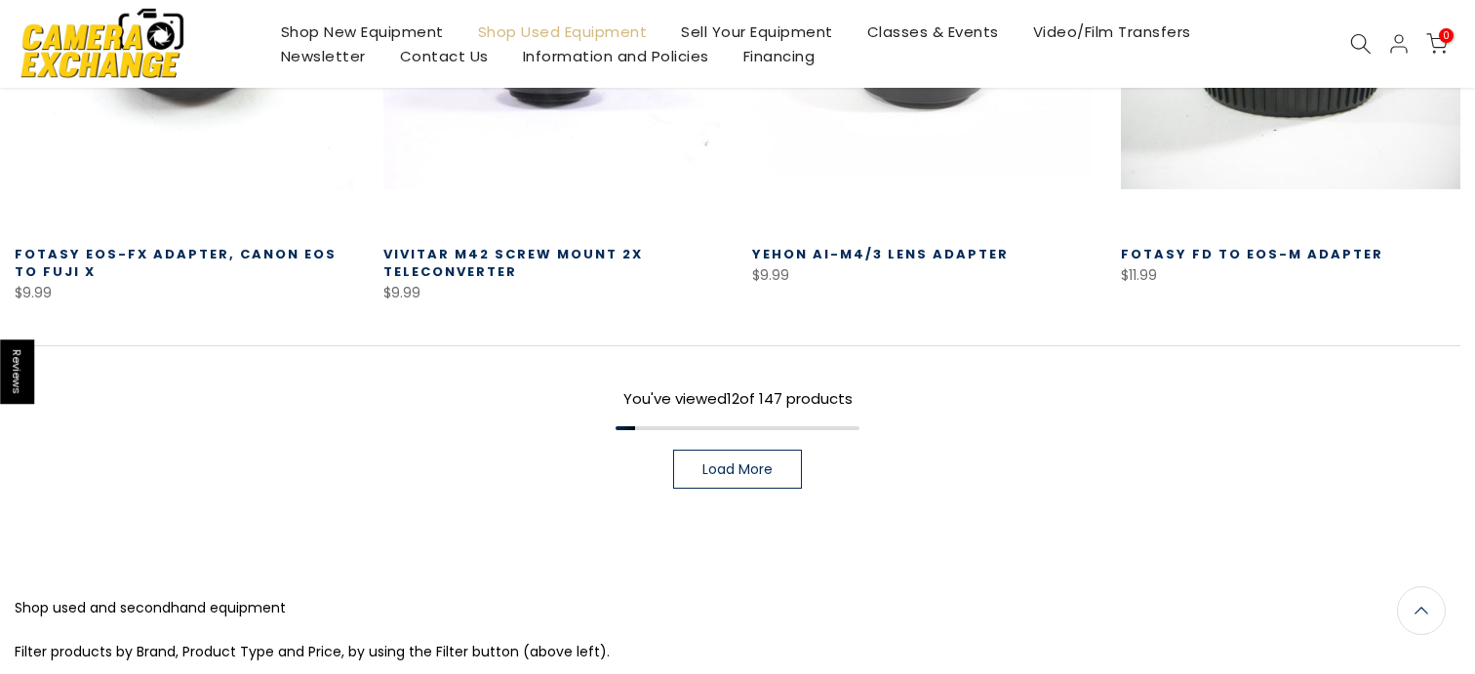
scroll to position [1545, 0]
click at [735, 471] on span "Load More" at bounding box center [737, 469] width 70 height 14
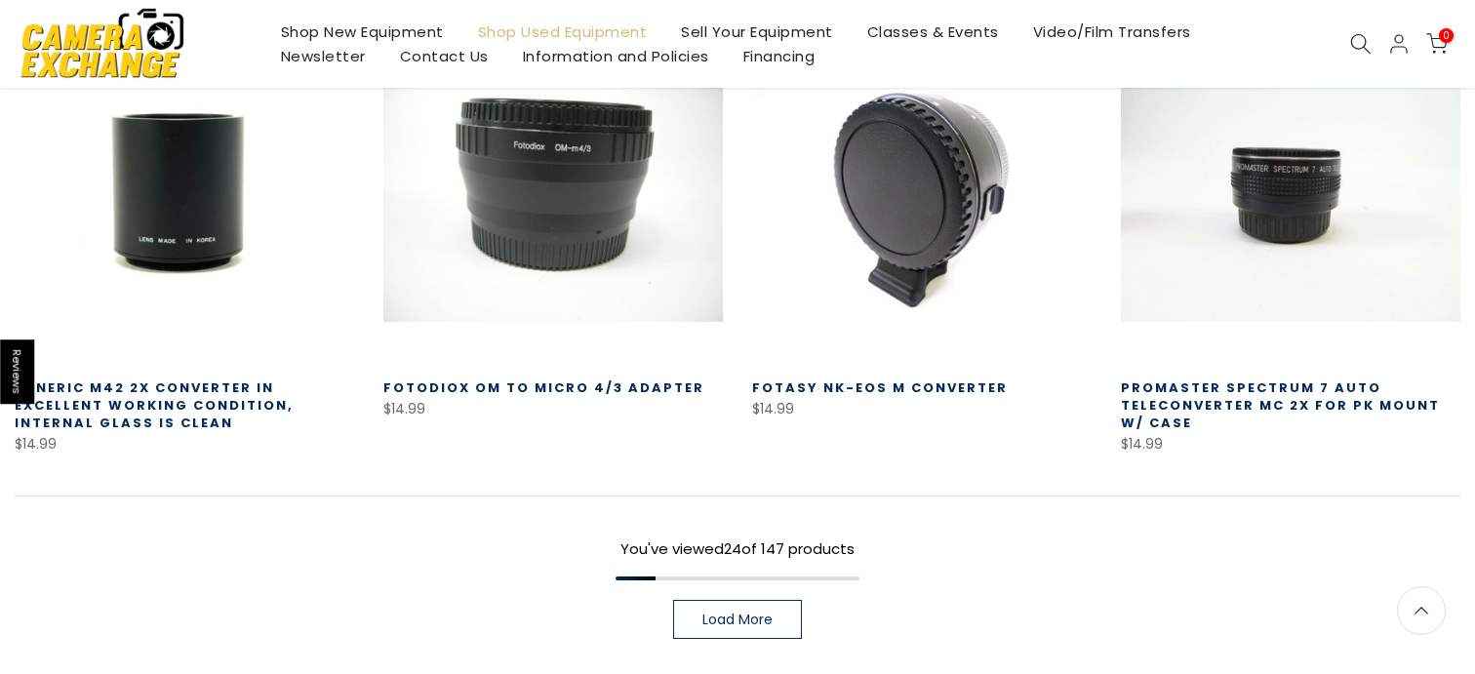
scroll to position [2762, 0]
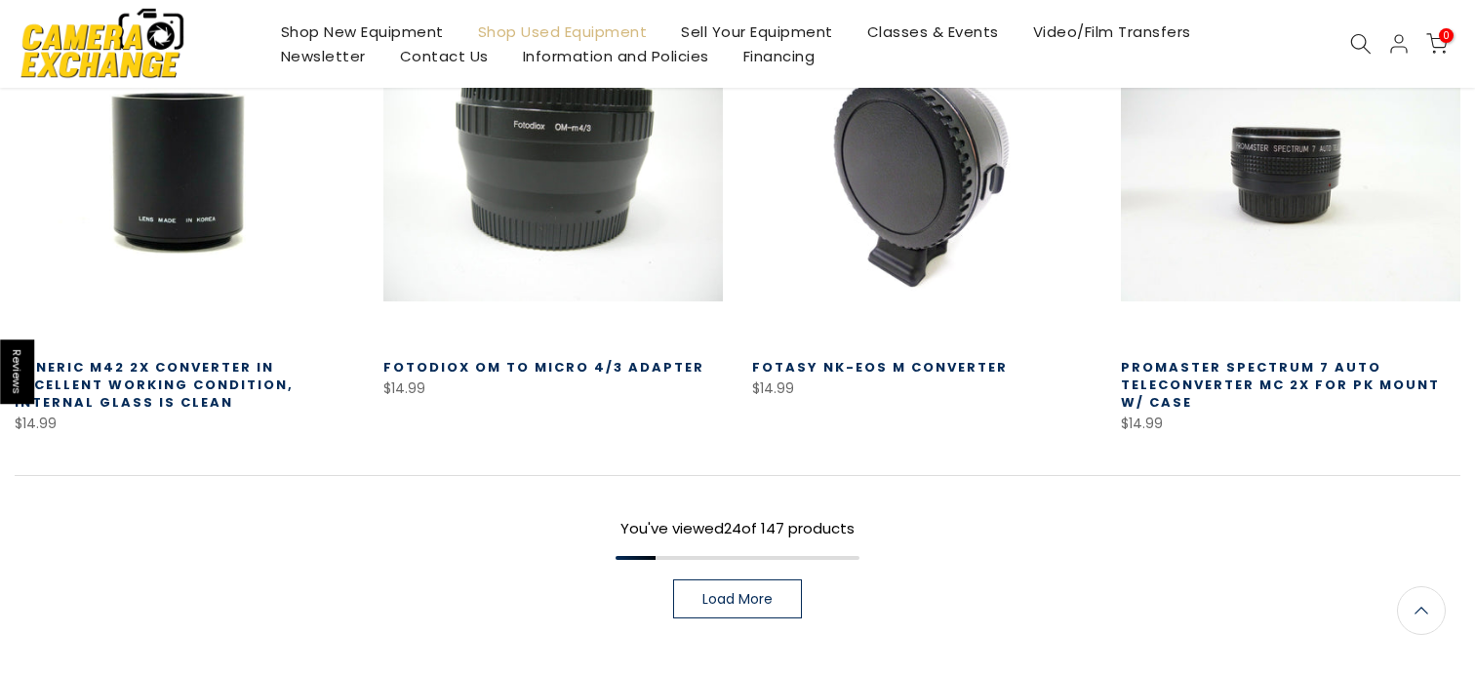
click at [750, 582] on link "Load More" at bounding box center [737, 598] width 129 height 39
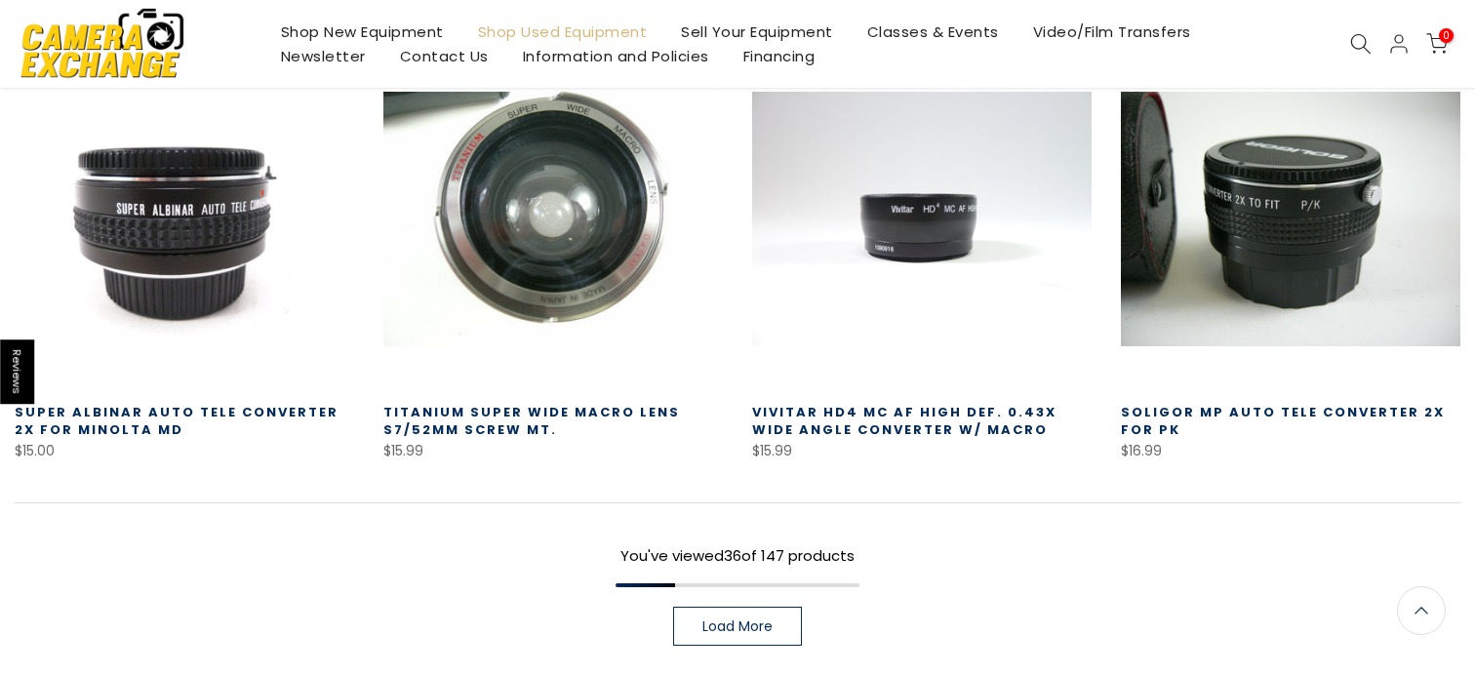
scroll to position [4087, 0]
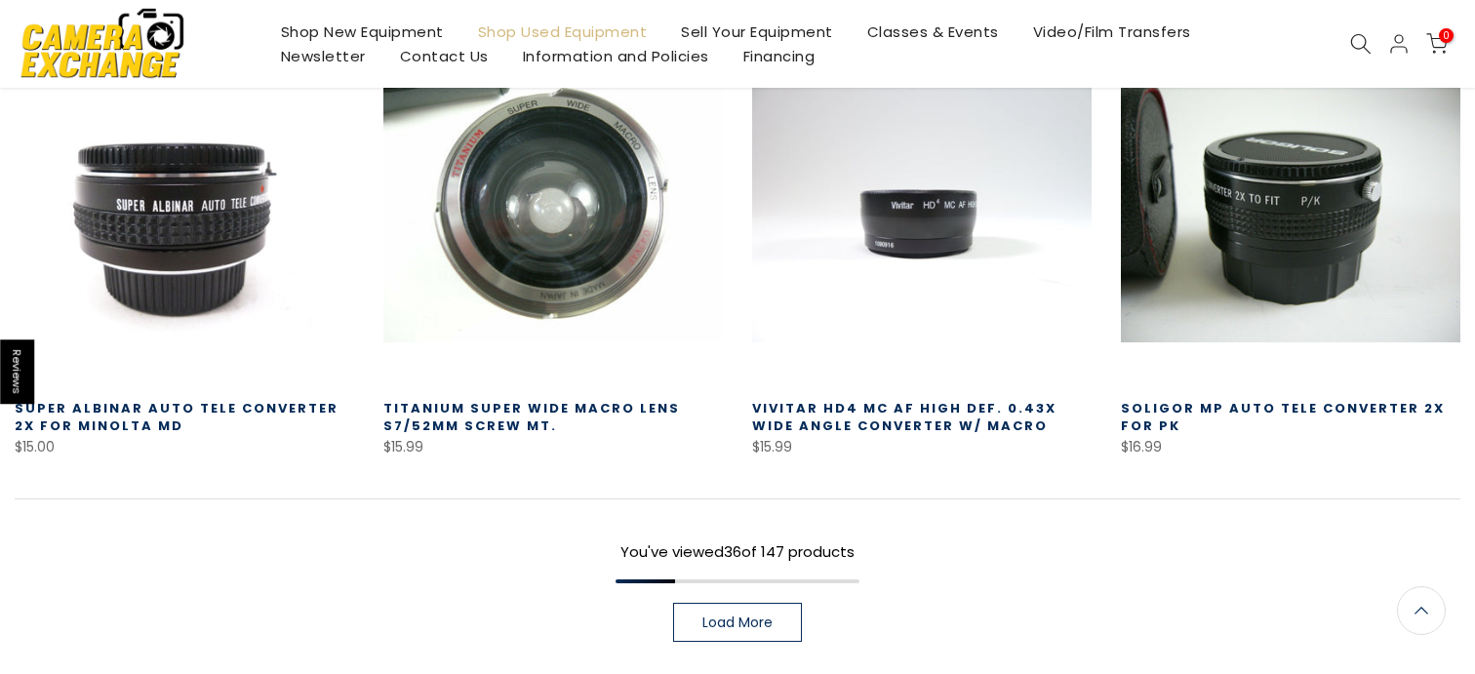
click at [764, 628] on span "Load More" at bounding box center [737, 623] width 70 height 14
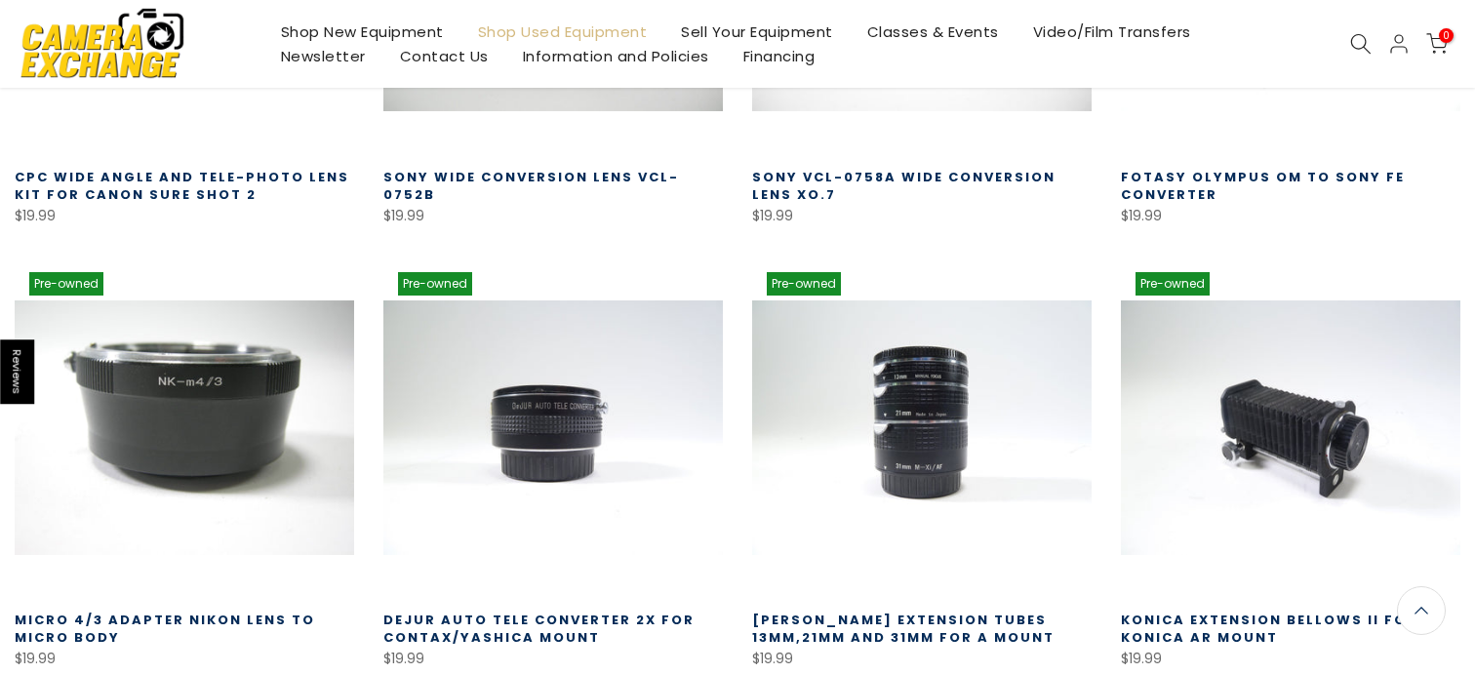
scroll to position [5293, 0]
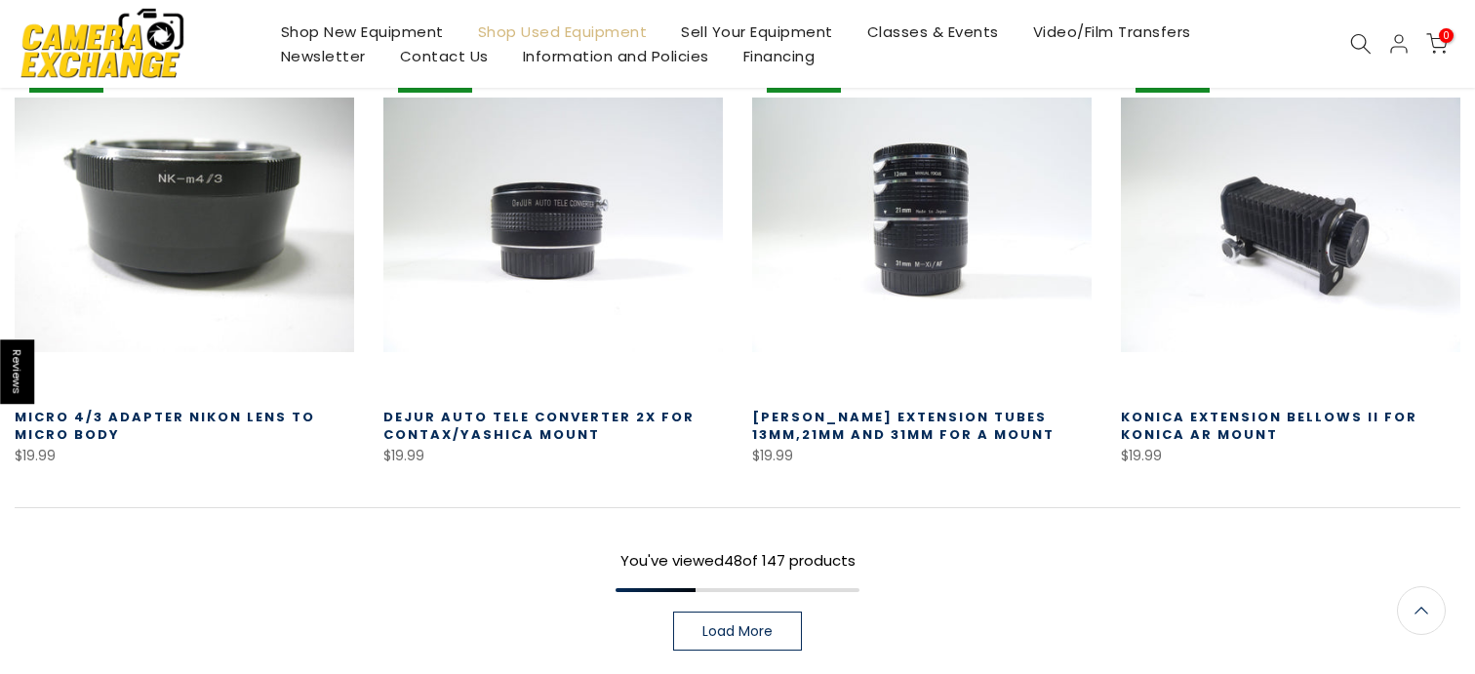
click at [740, 628] on span "Load More" at bounding box center [737, 631] width 70 height 14
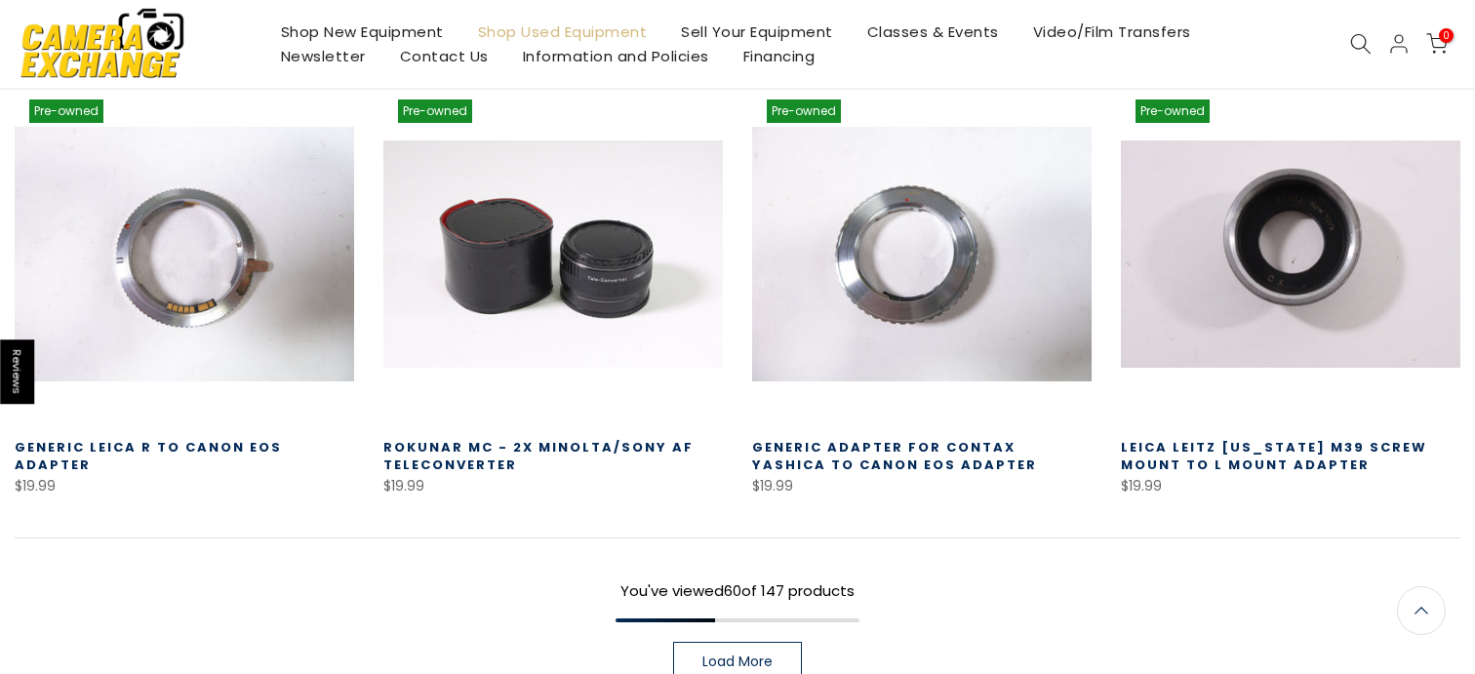
scroll to position [6725, 0]
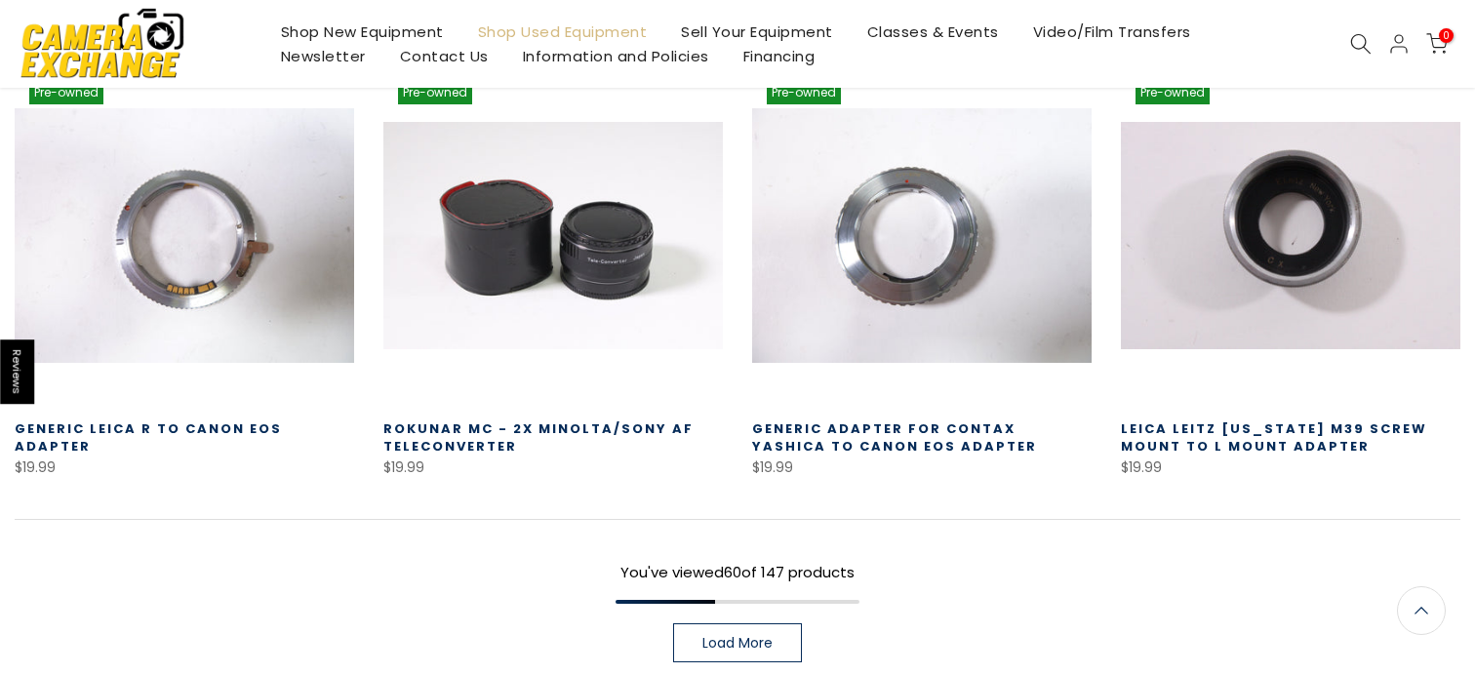
click at [747, 636] on span "Load More" at bounding box center [737, 643] width 70 height 14
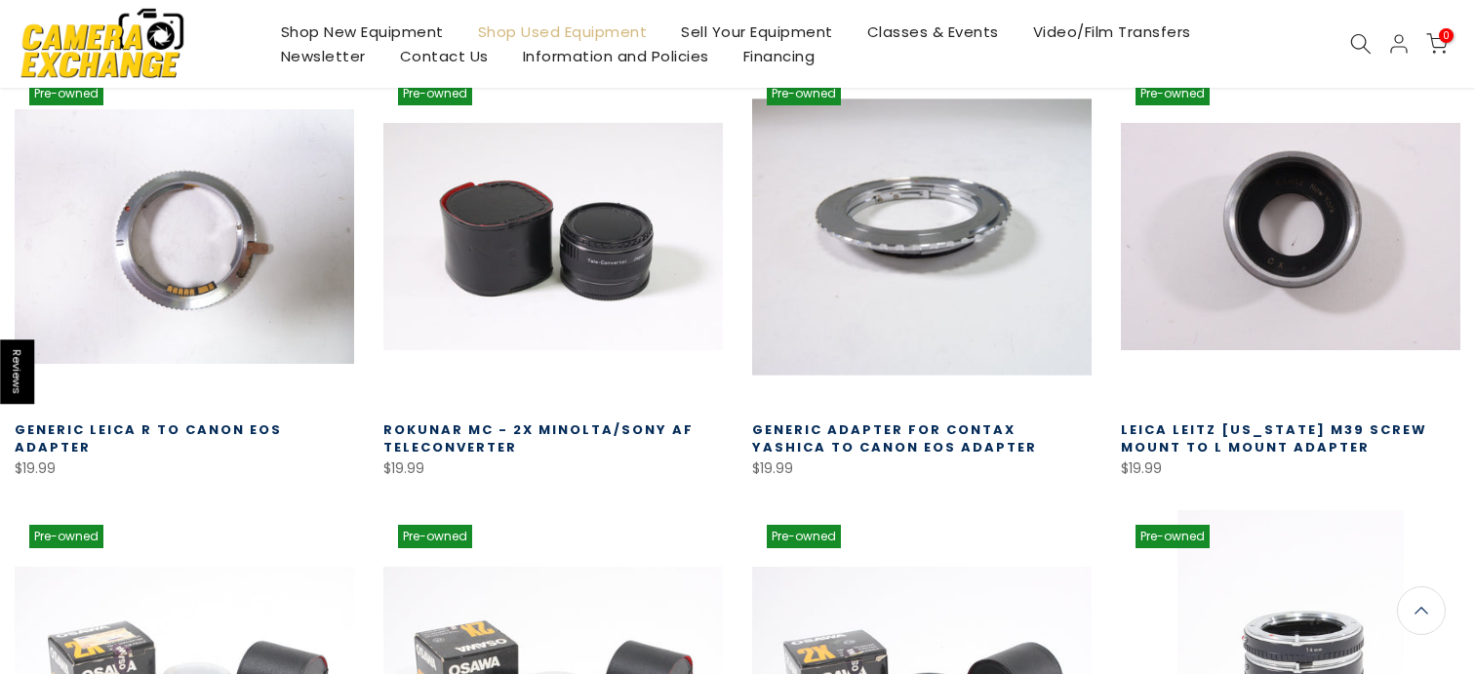
scroll to position [6723, 0]
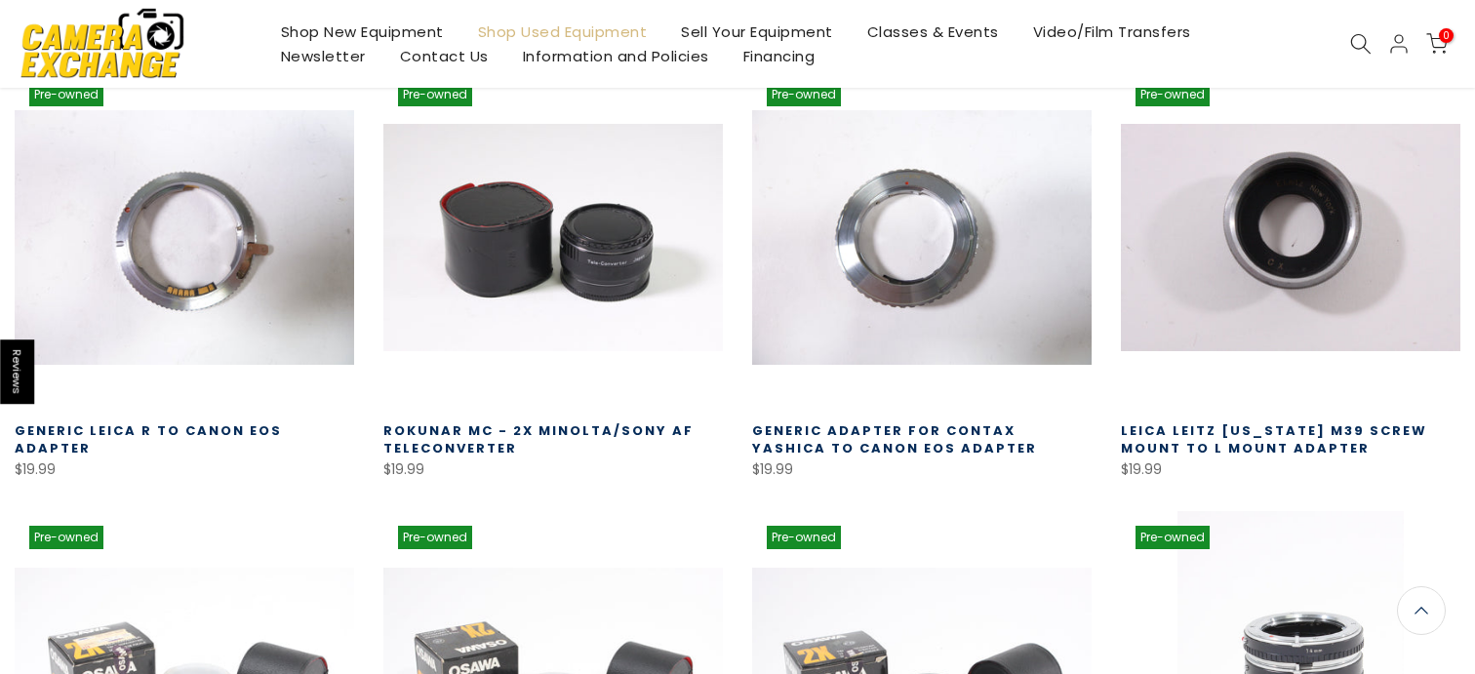
click at [1347, 56] on div "Shop New Equipment Shop Used Equipment Sell Your Equipment Classes & Events Vid…" at bounding box center [737, 44] width 1465 height 88
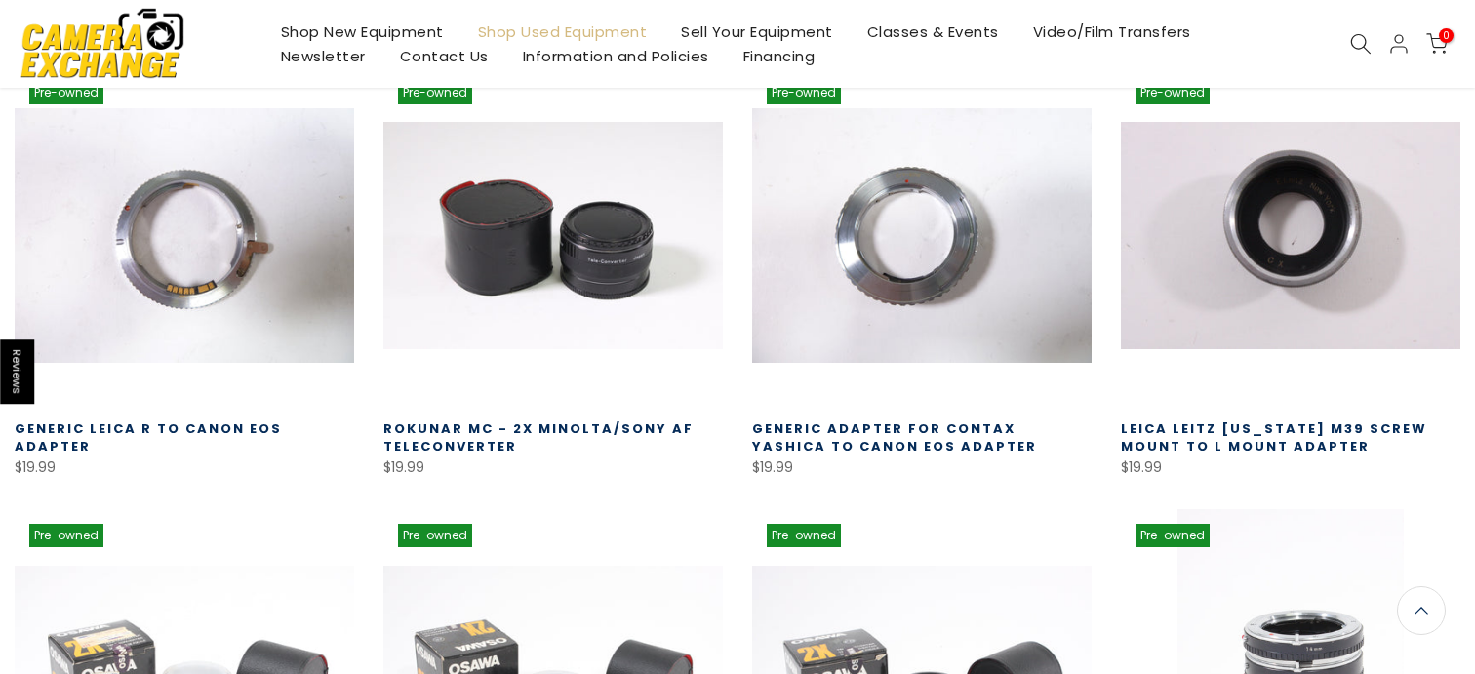
scroll to position [6721, 0]
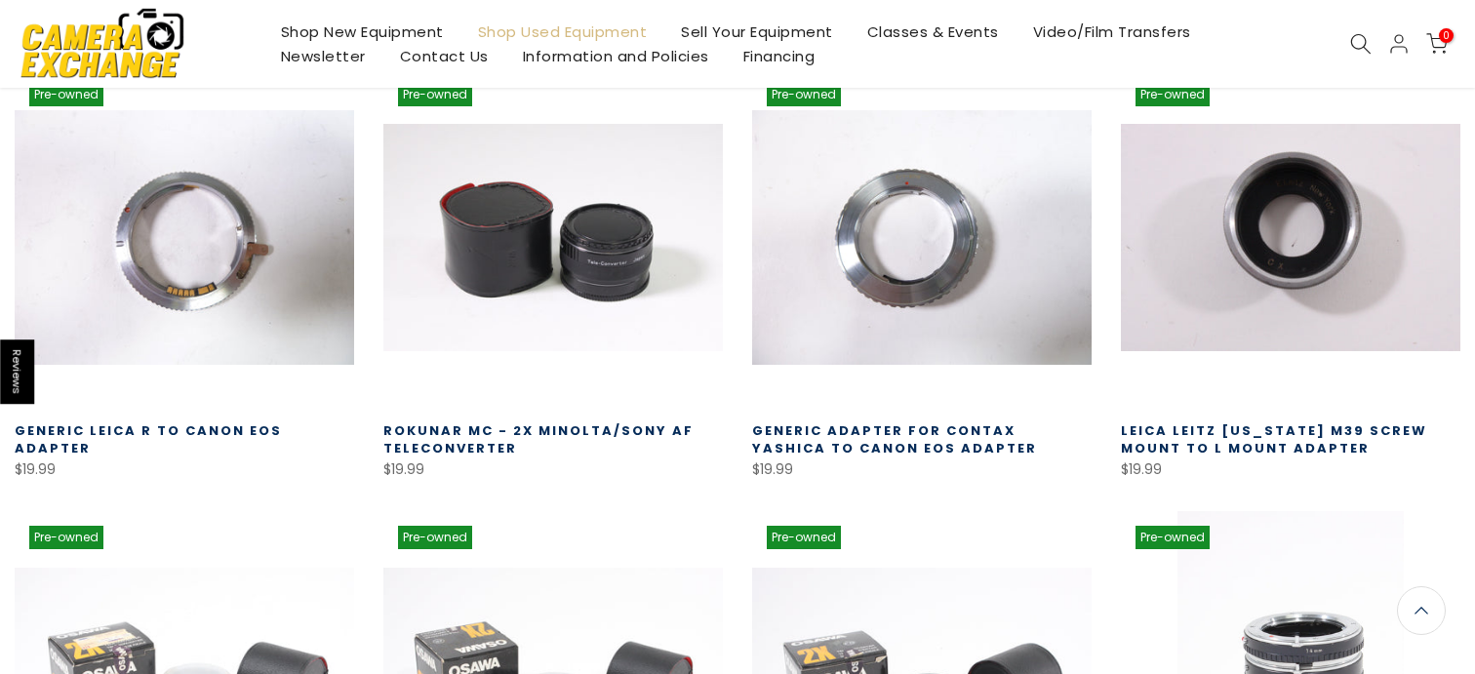
click at [1361, 43] on icon at bounding box center [1360, 43] width 21 height 21
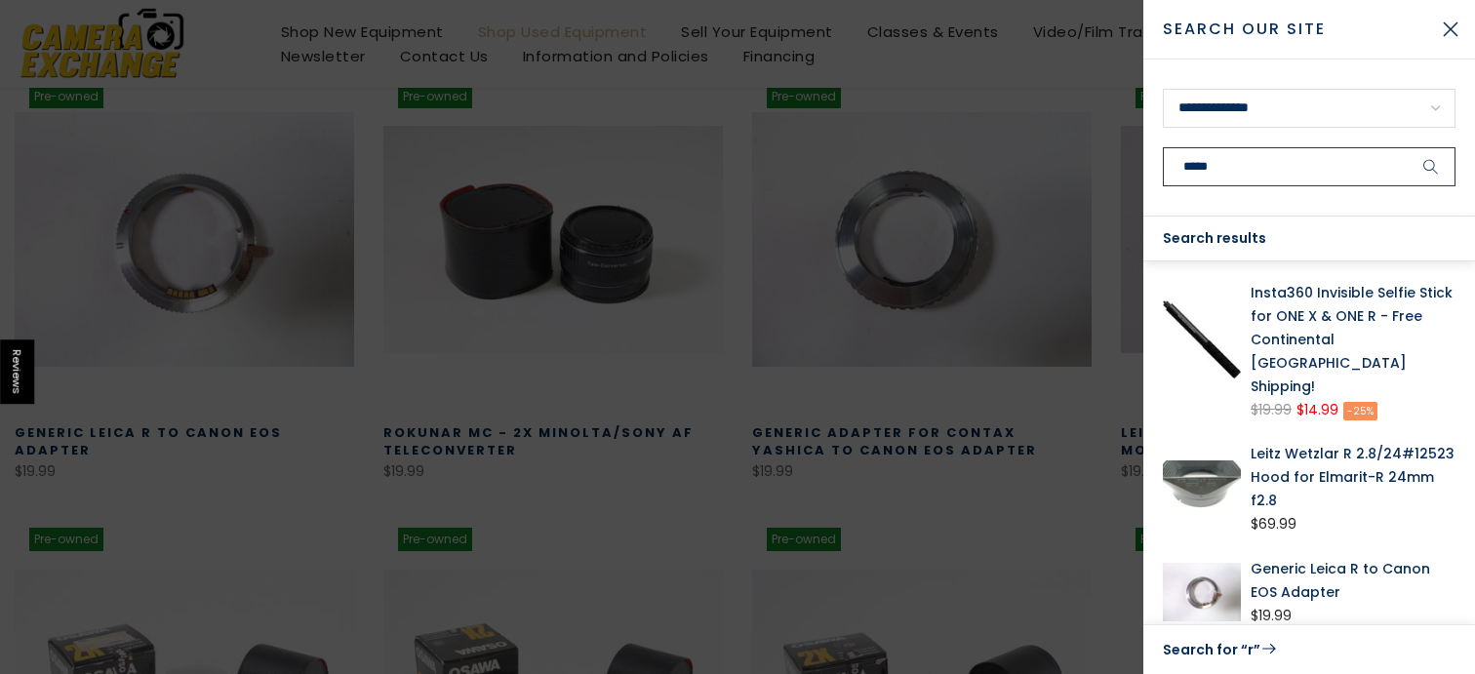
scroll to position [6723, 0]
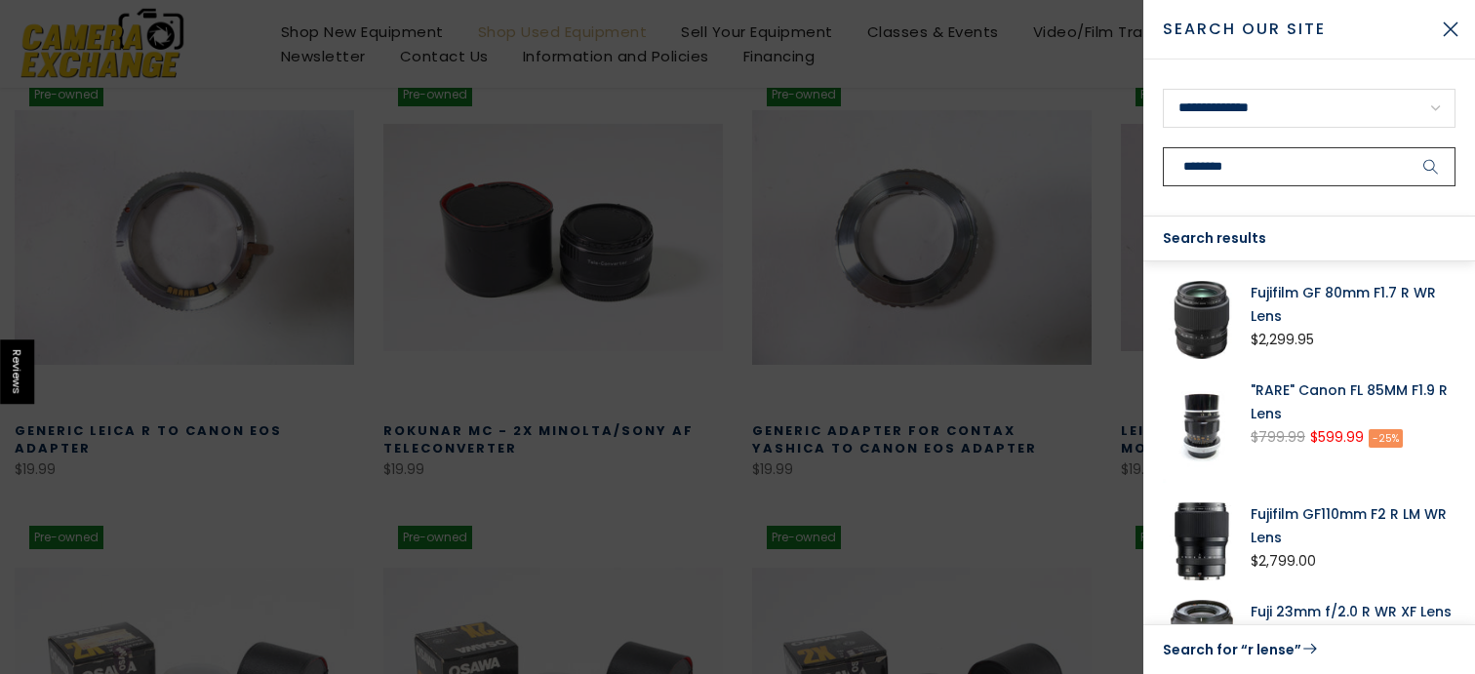
type input "********"
click at [1407, 147] on button "submit" at bounding box center [1431, 166] width 49 height 39
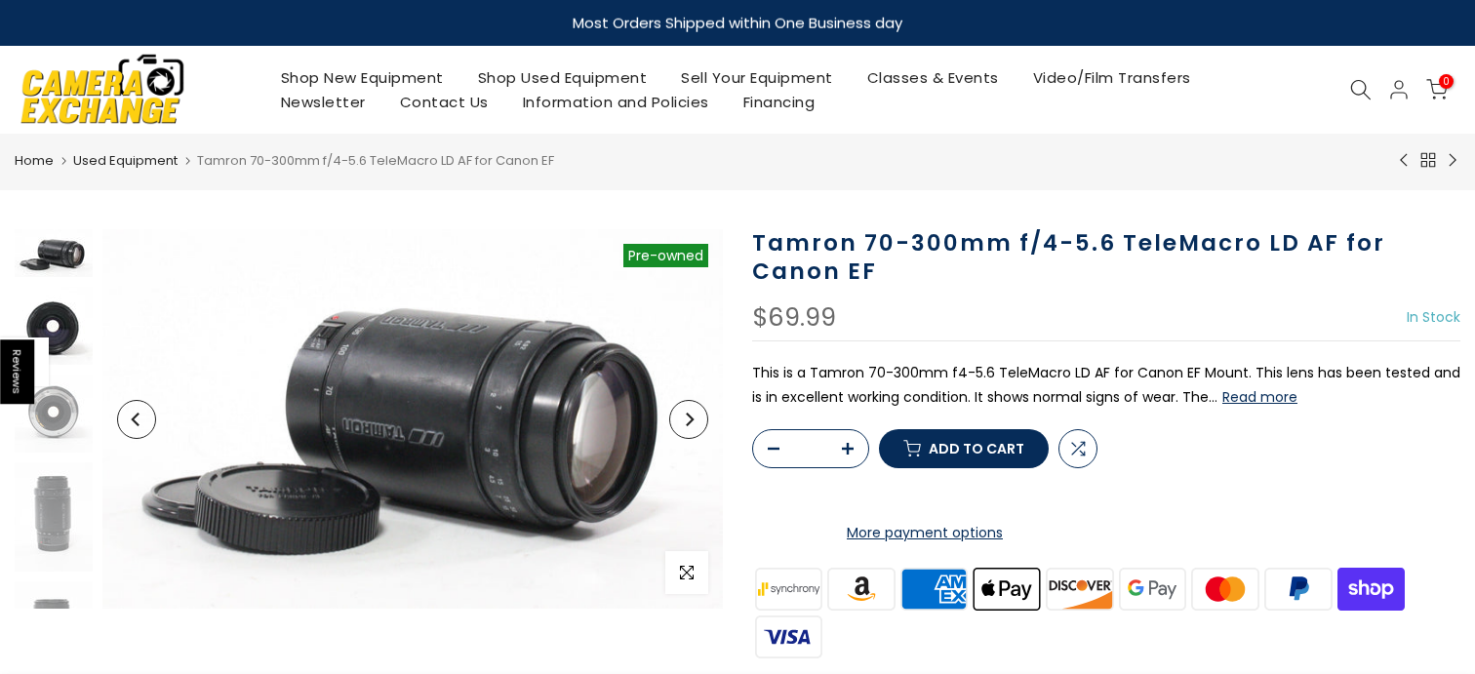
click at [55, 307] on img at bounding box center [54, 326] width 78 height 78
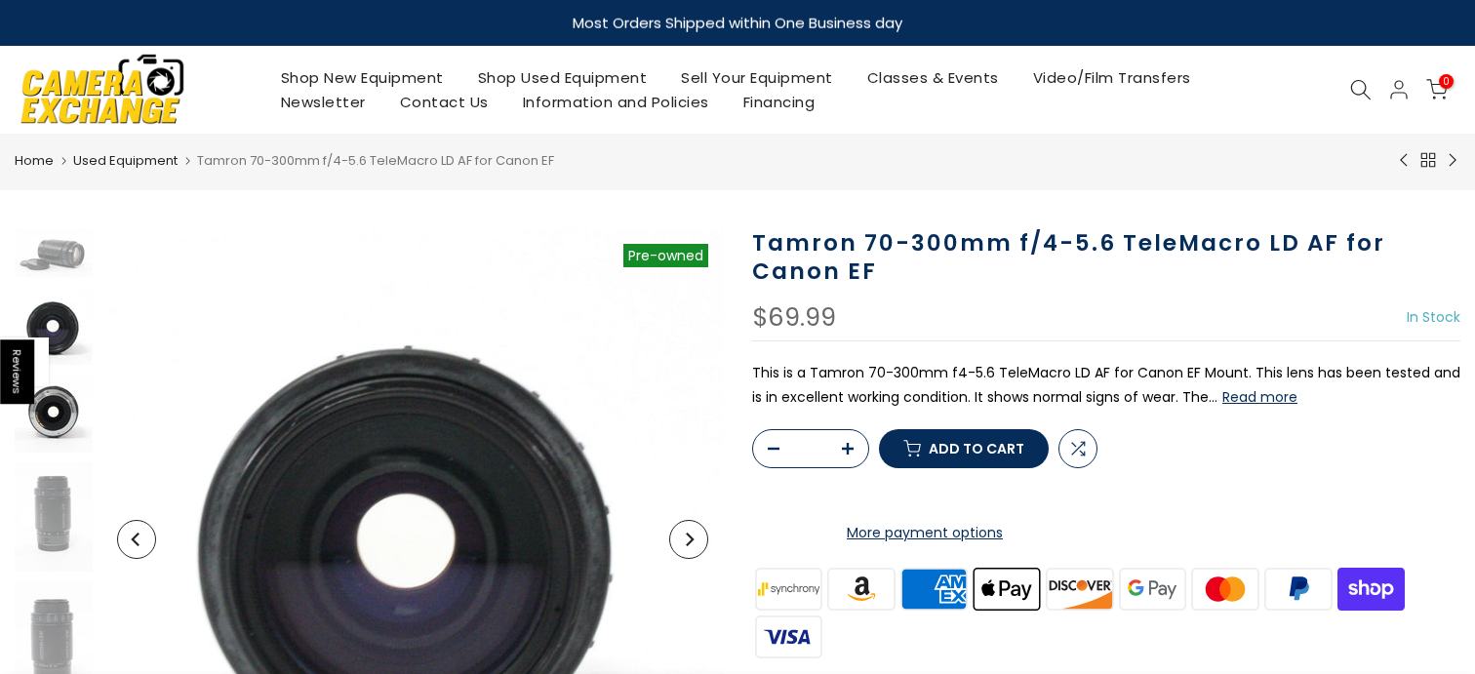
click at [51, 415] on img at bounding box center [54, 414] width 78 height 78
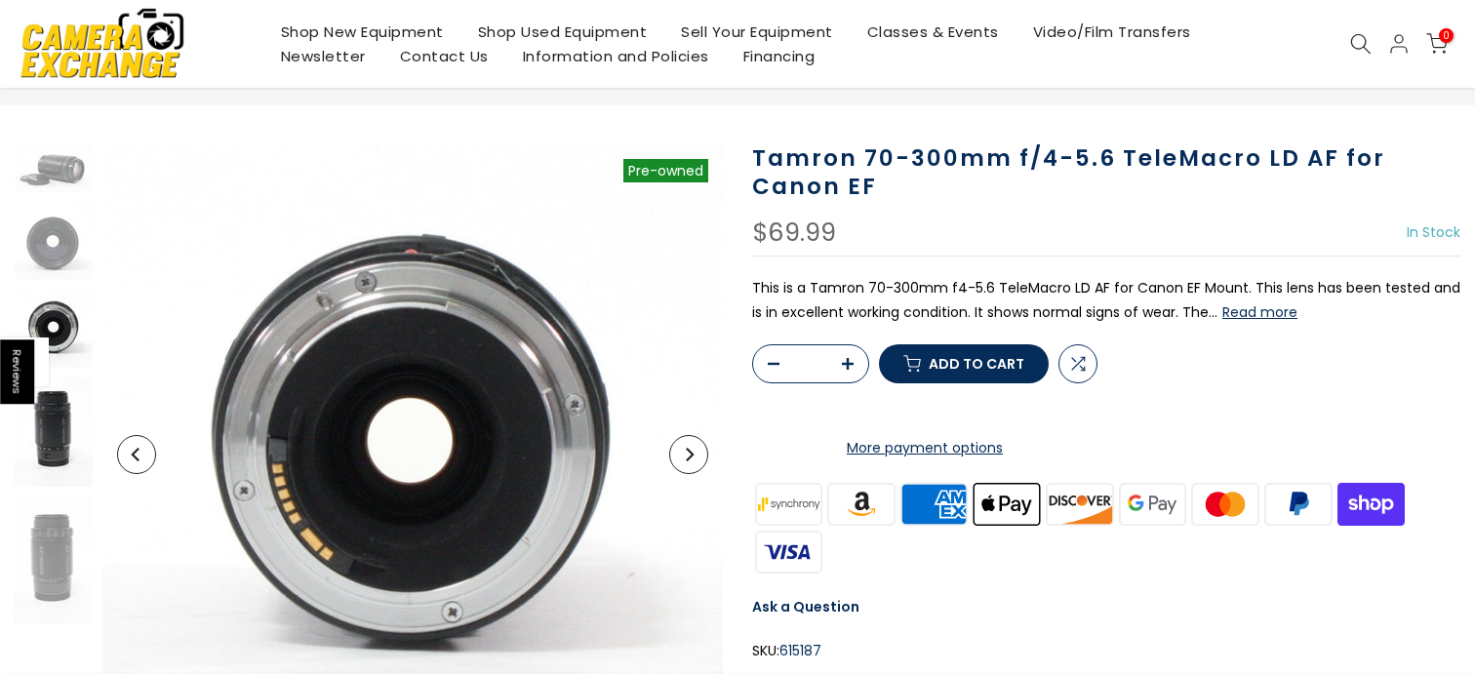
click at [56, 421] on img at bounding box center [54, 432] width 78 height 109
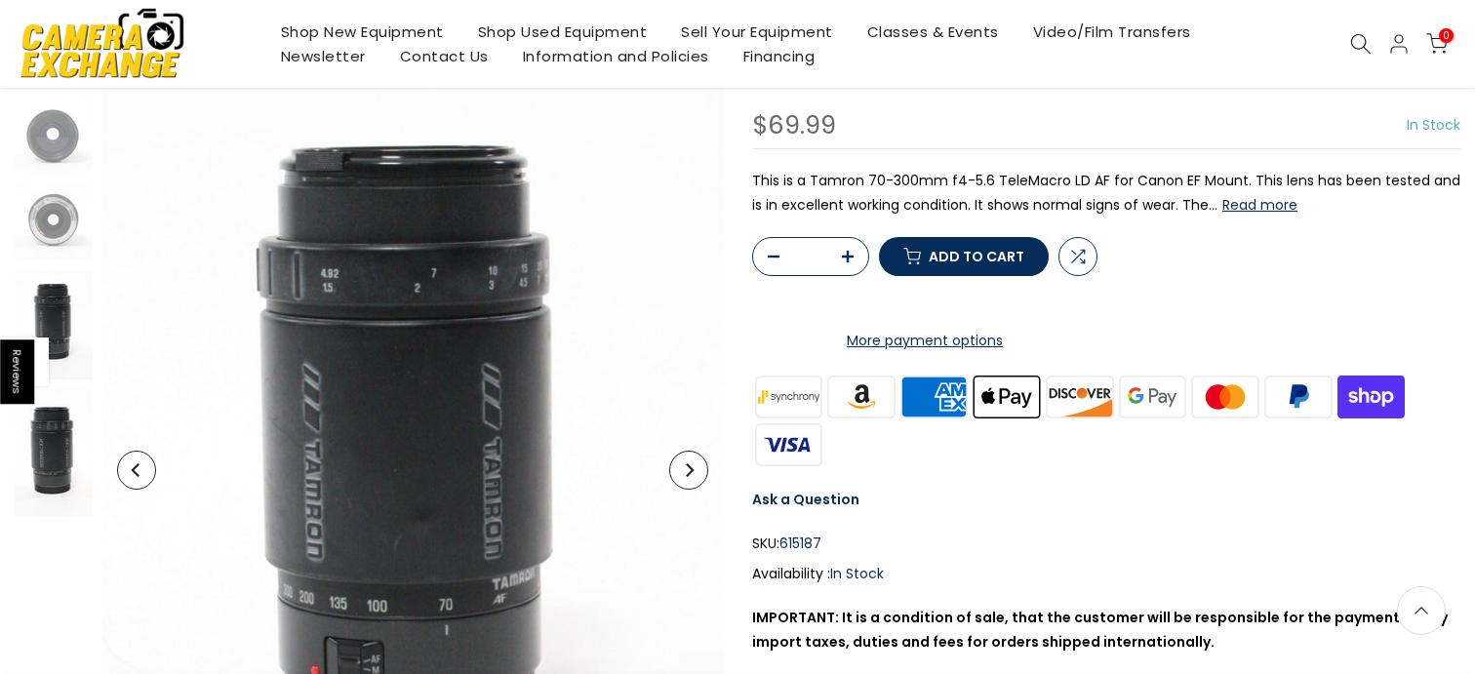
scroll to position [235, 0]
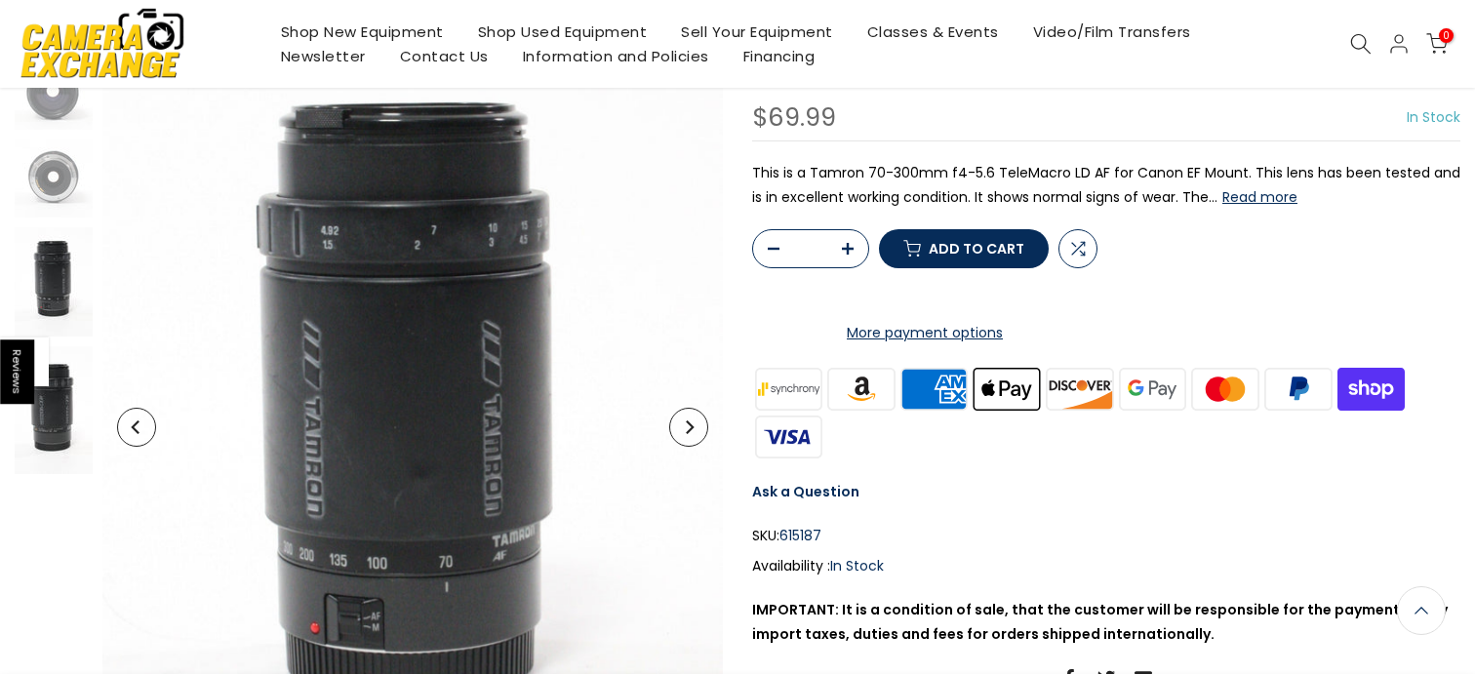
click at [62, 443] on img at bounding box center [54, 410] width 78 height 128
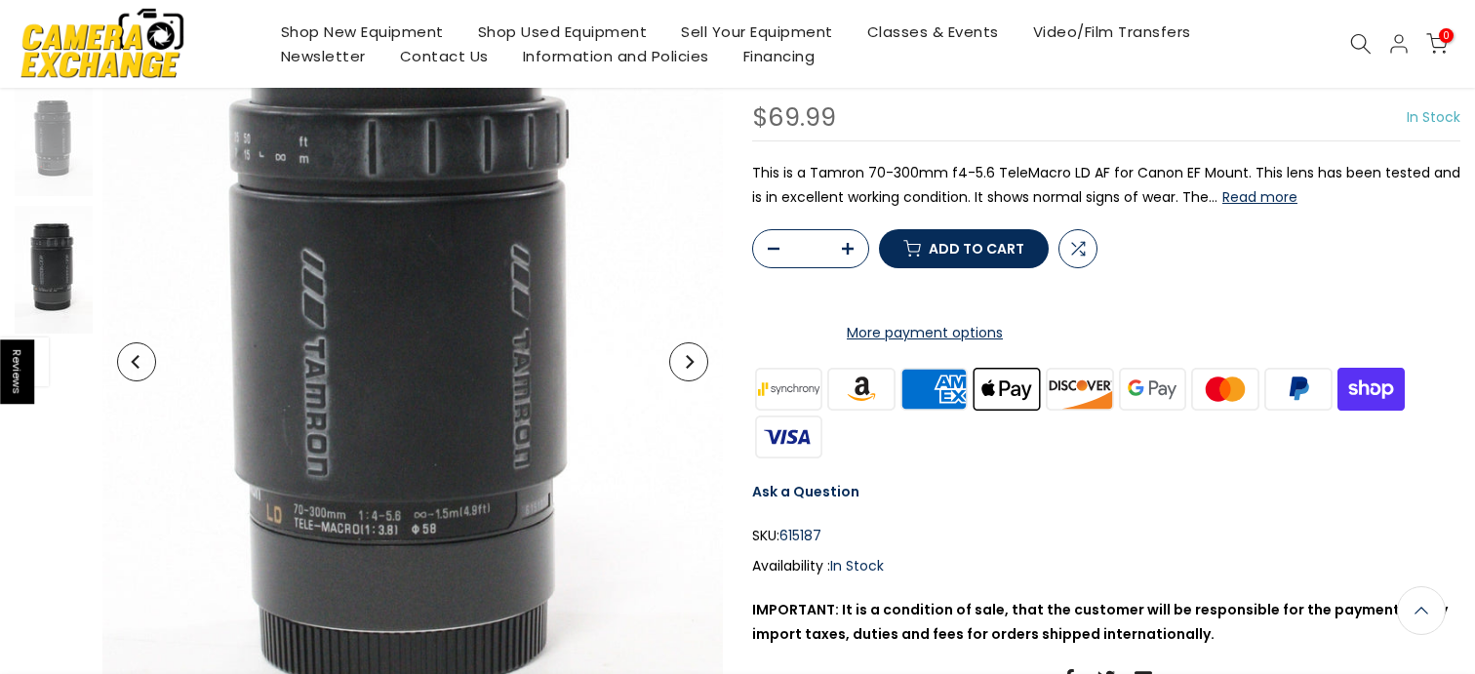
scroll to position [374, 0]
click at [60, 243] on img at bounding box center [54, 270] width 78 height 128
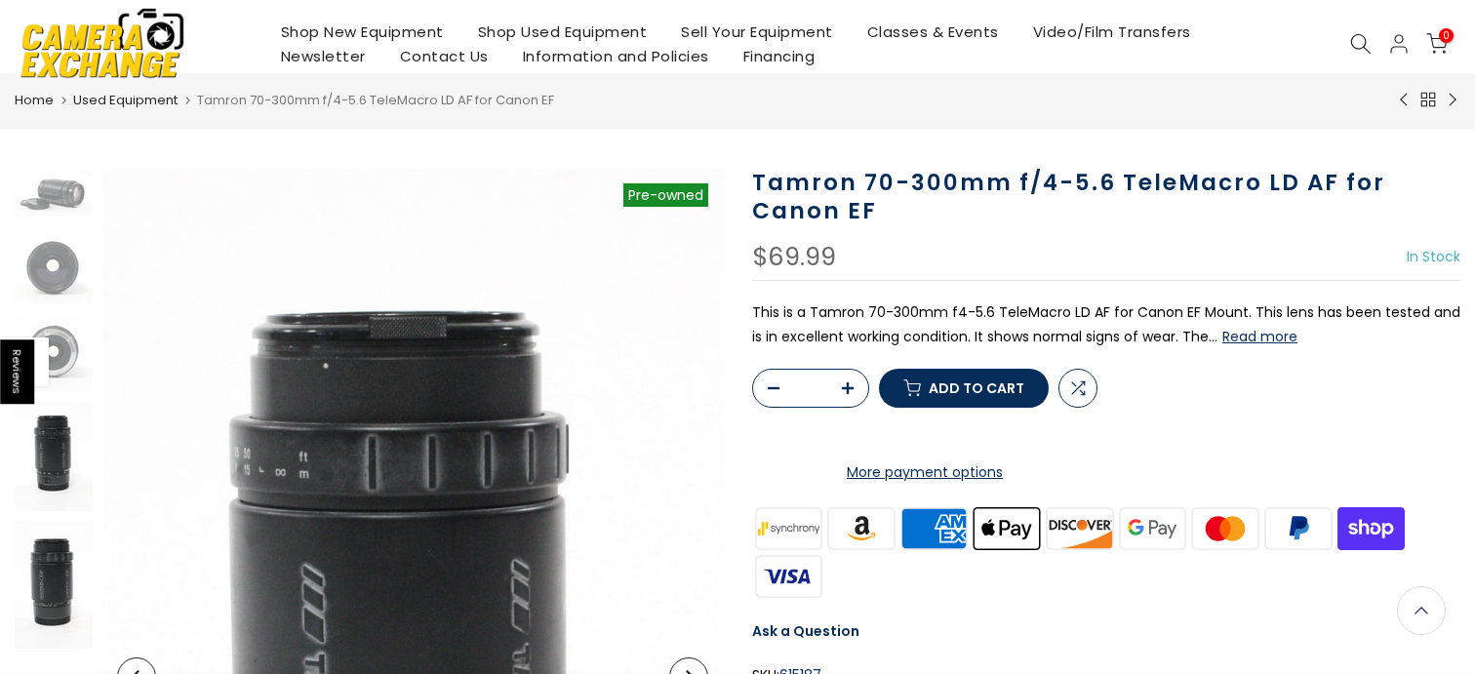
scroll to position [34, 0]
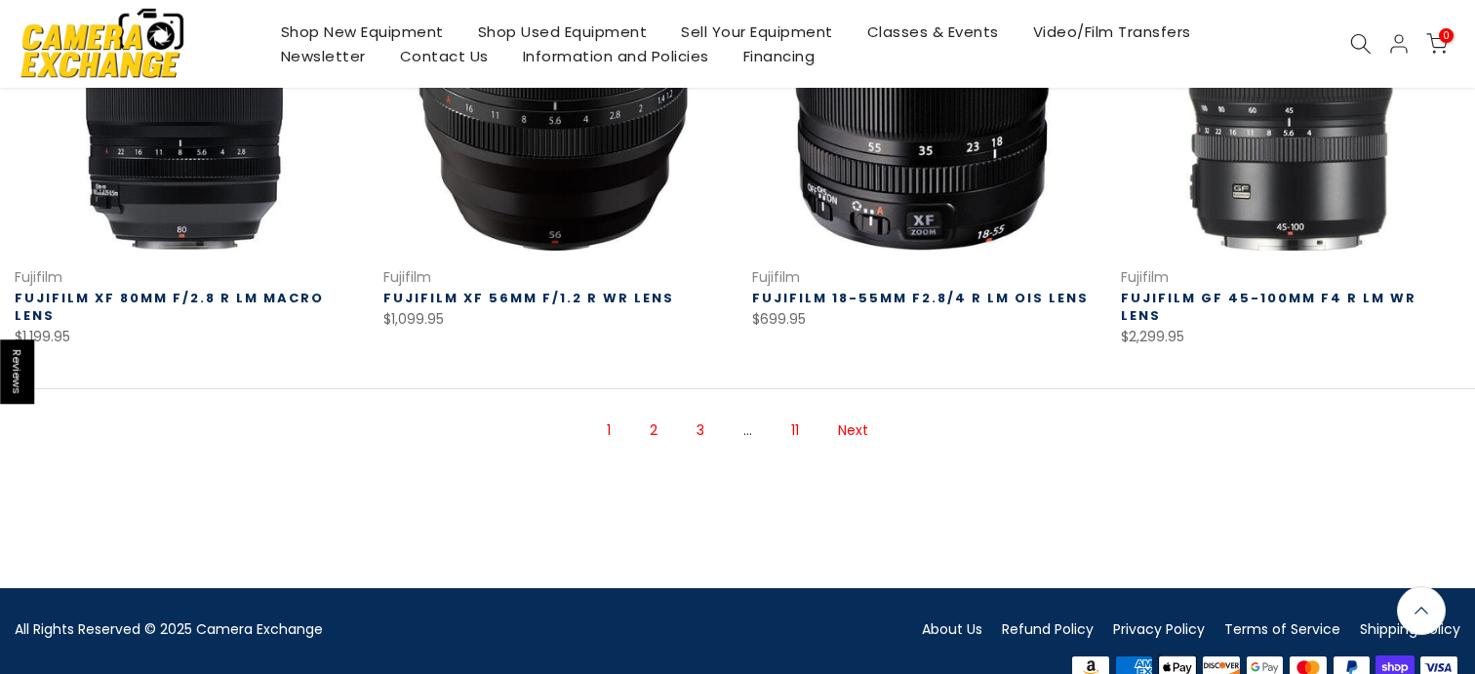
scroll to position [1438, 0]
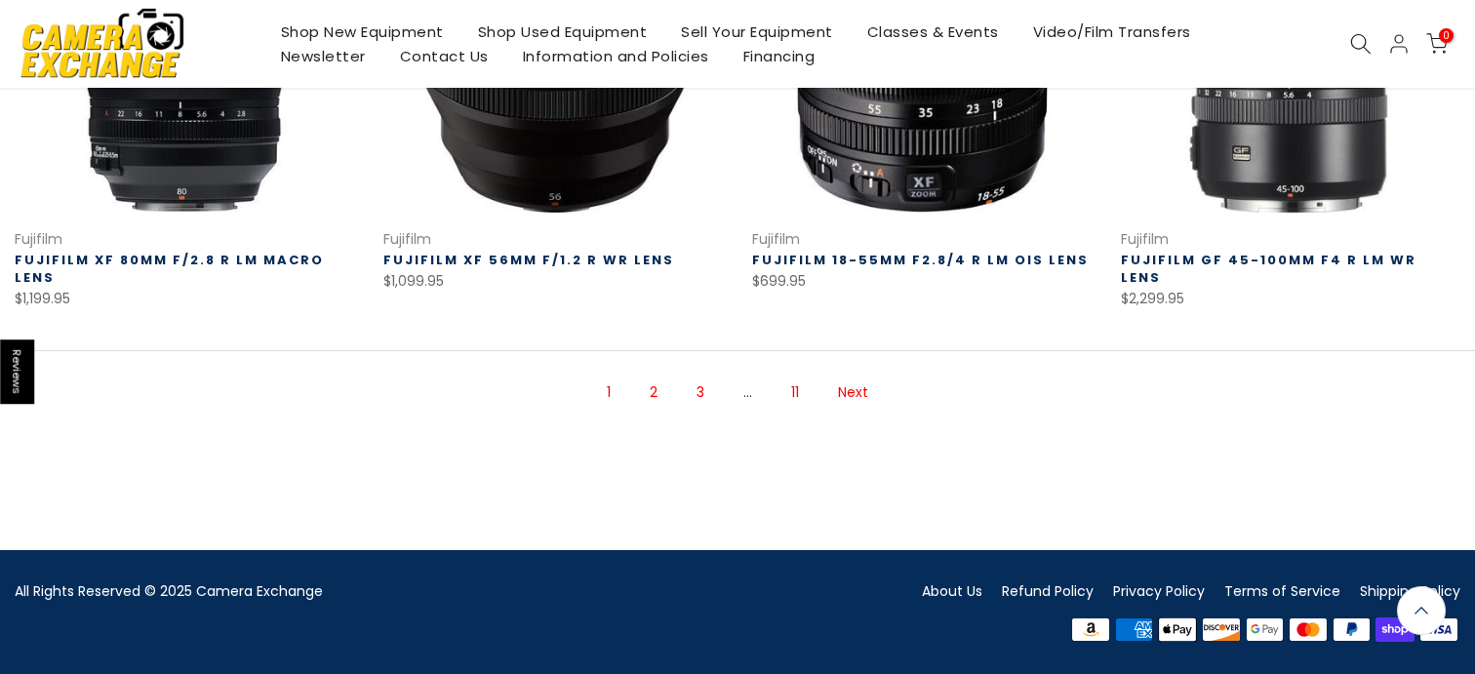
click at [863, 389] on link "Next" at bounding box center [853, 393] width 50 height 34
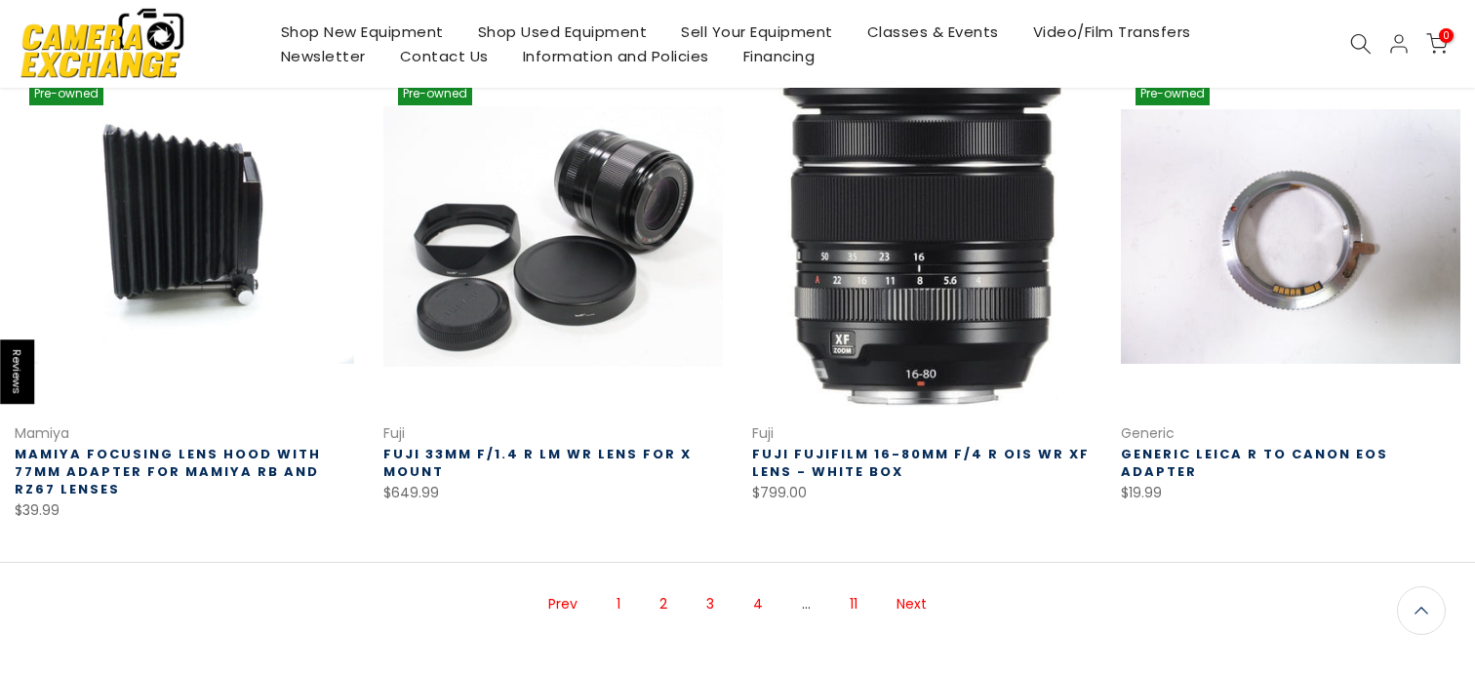
scroll to position [1283, 0]
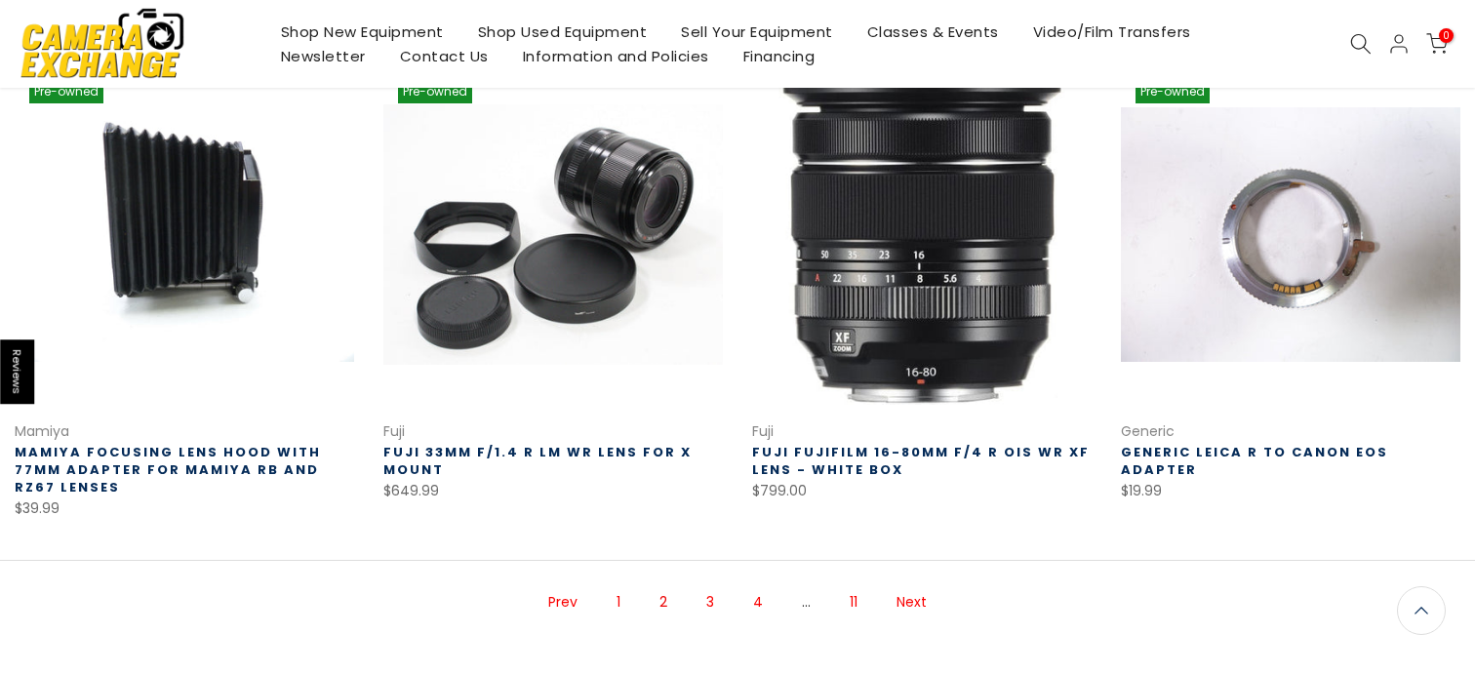
click at [917, 602] on link "Next" at bounding box center [912, 602] width 50 height 34
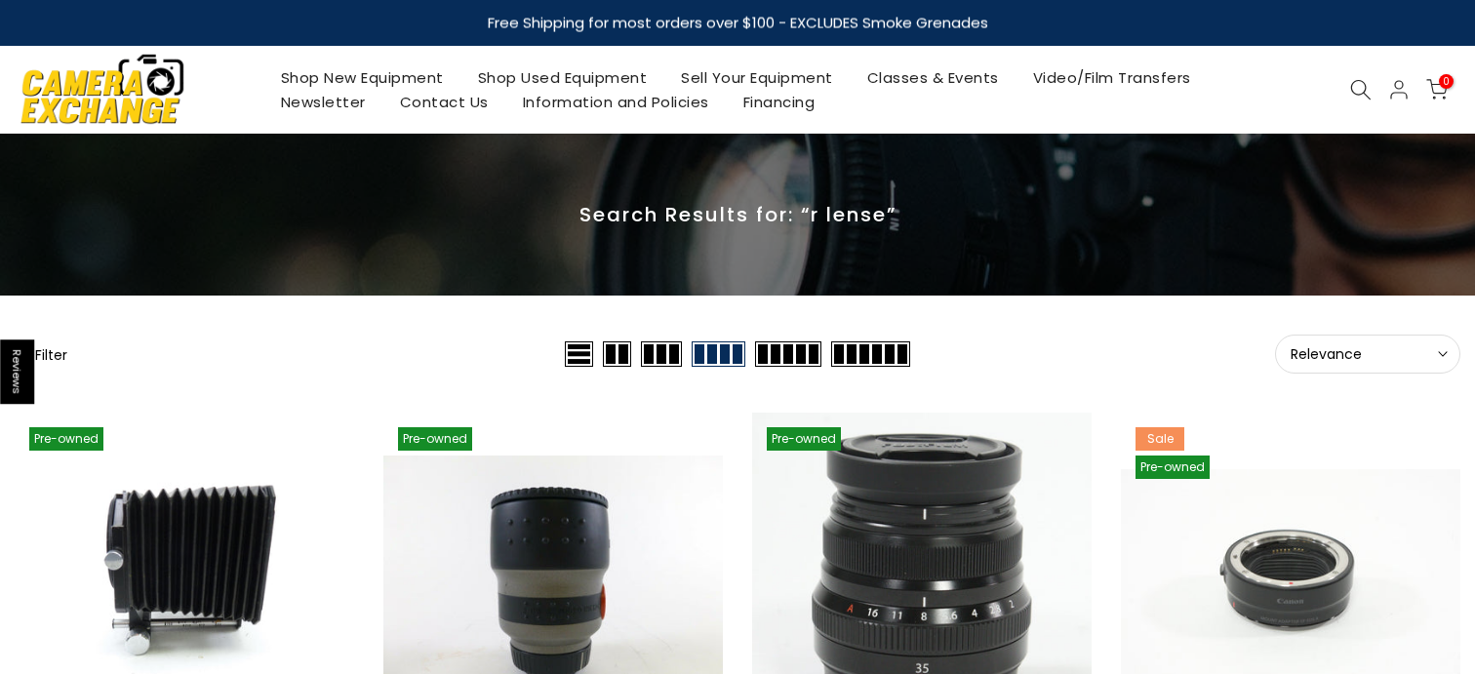
click at [1347, 76] on div "Shop New Equipment Shop Used Equipment Sell Your Equipment Classes & Events Vid…" at bounding box center [737, 90] width 1465 height 88
click at [1350, 79] on icon at bounding box center [1360, 89] width 21 height 21
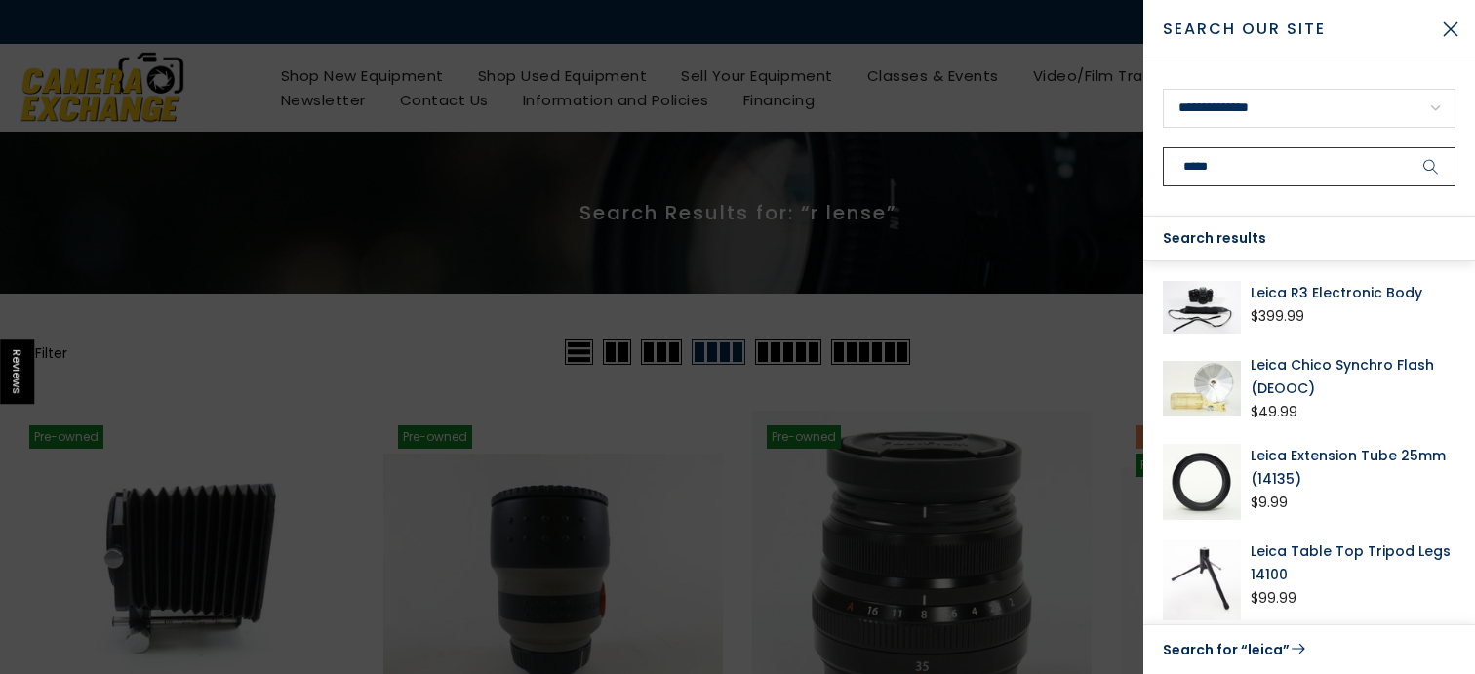
type input "*****"
click at [1407, 147] on button "submit" at bounding box center [1431, 166] width 49 height 39
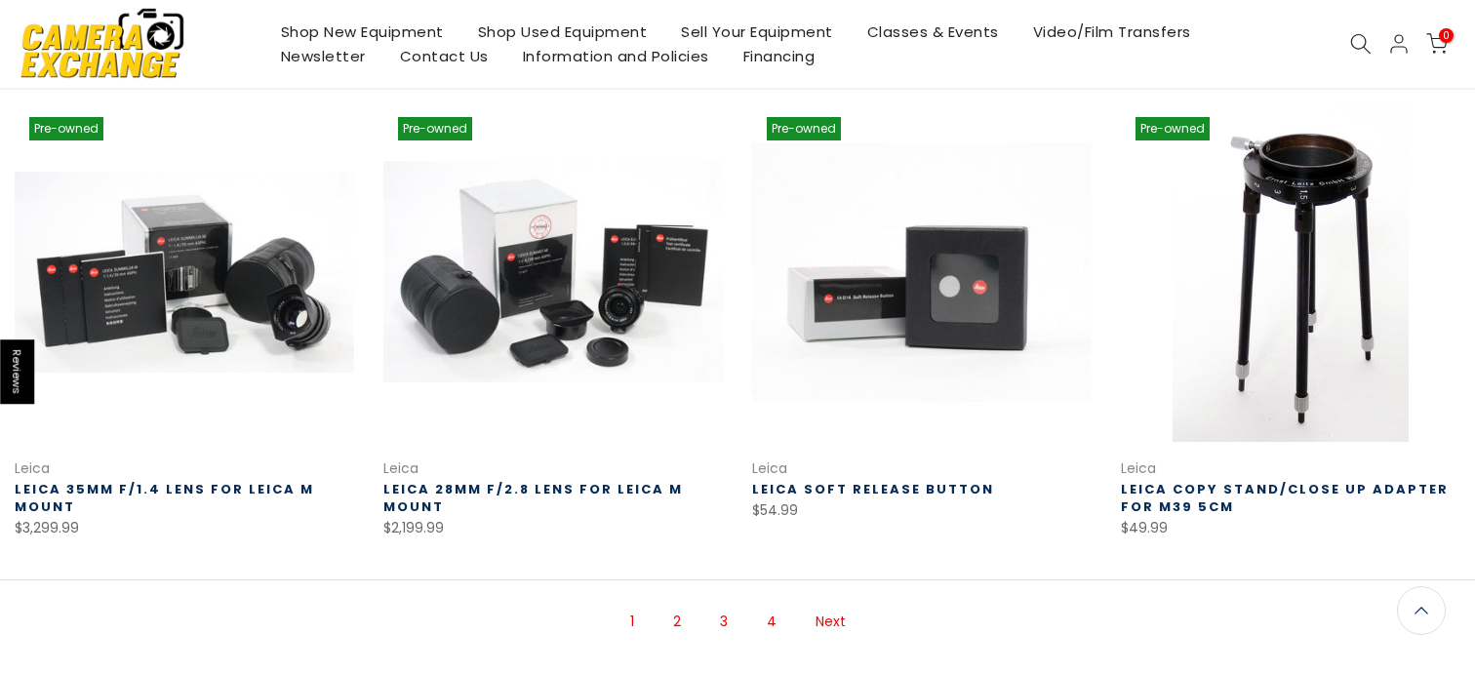
scroll to position [1230, 0]
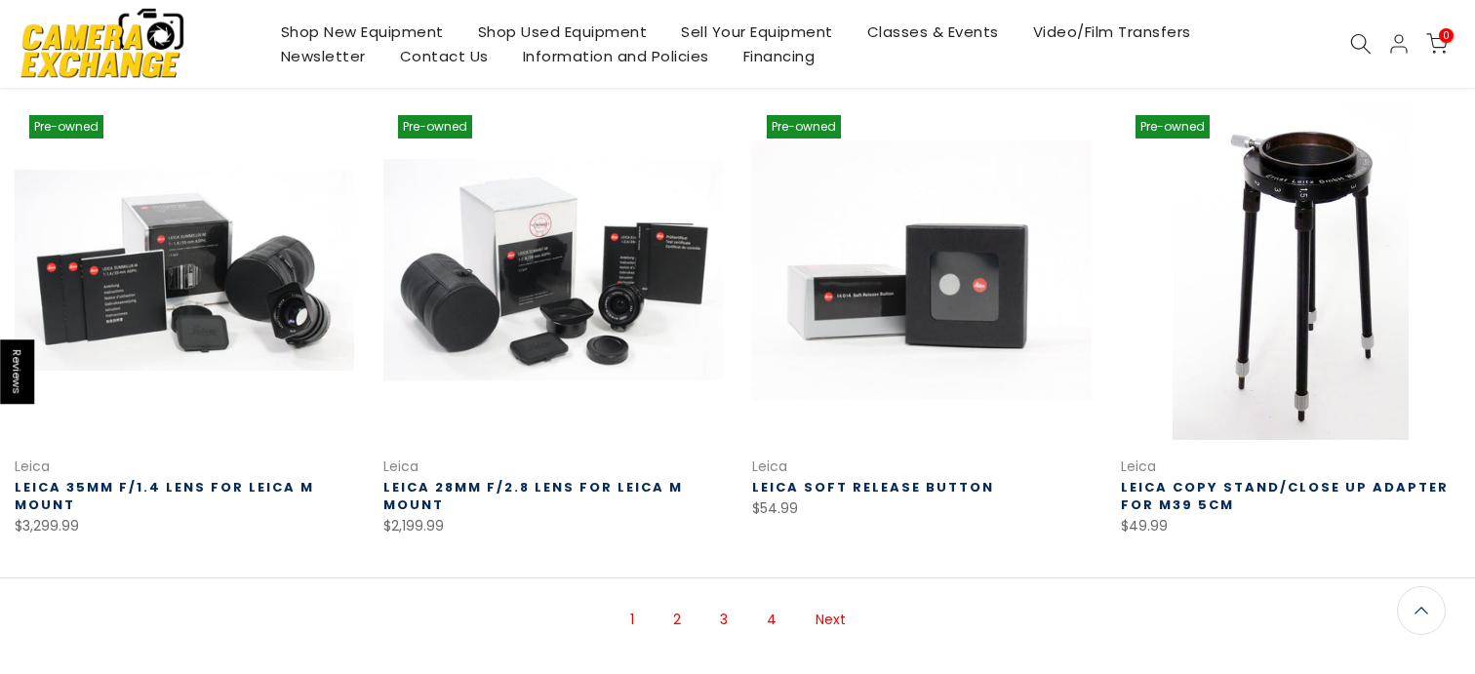
click at [832, 625] on link "Next" at bounding box center [831, 620] width 50 height 34
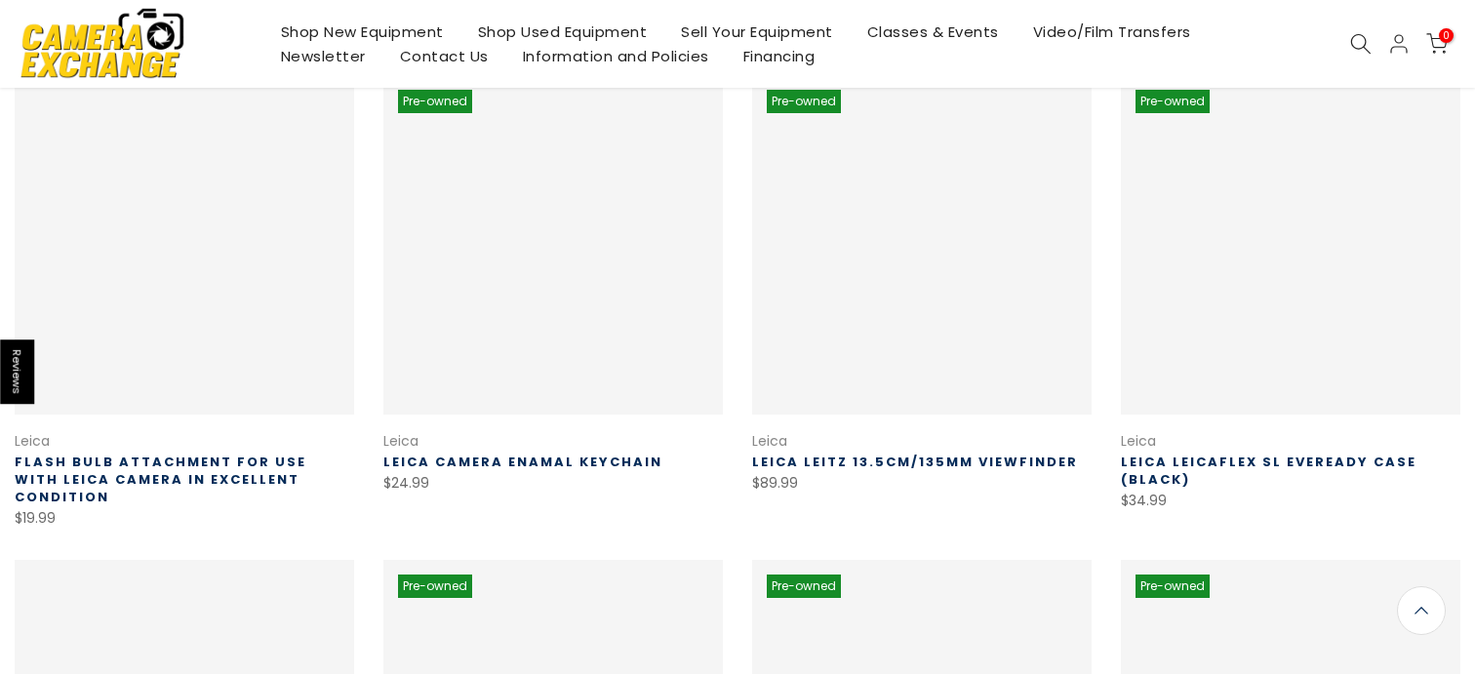
scroll to position [315, 0]
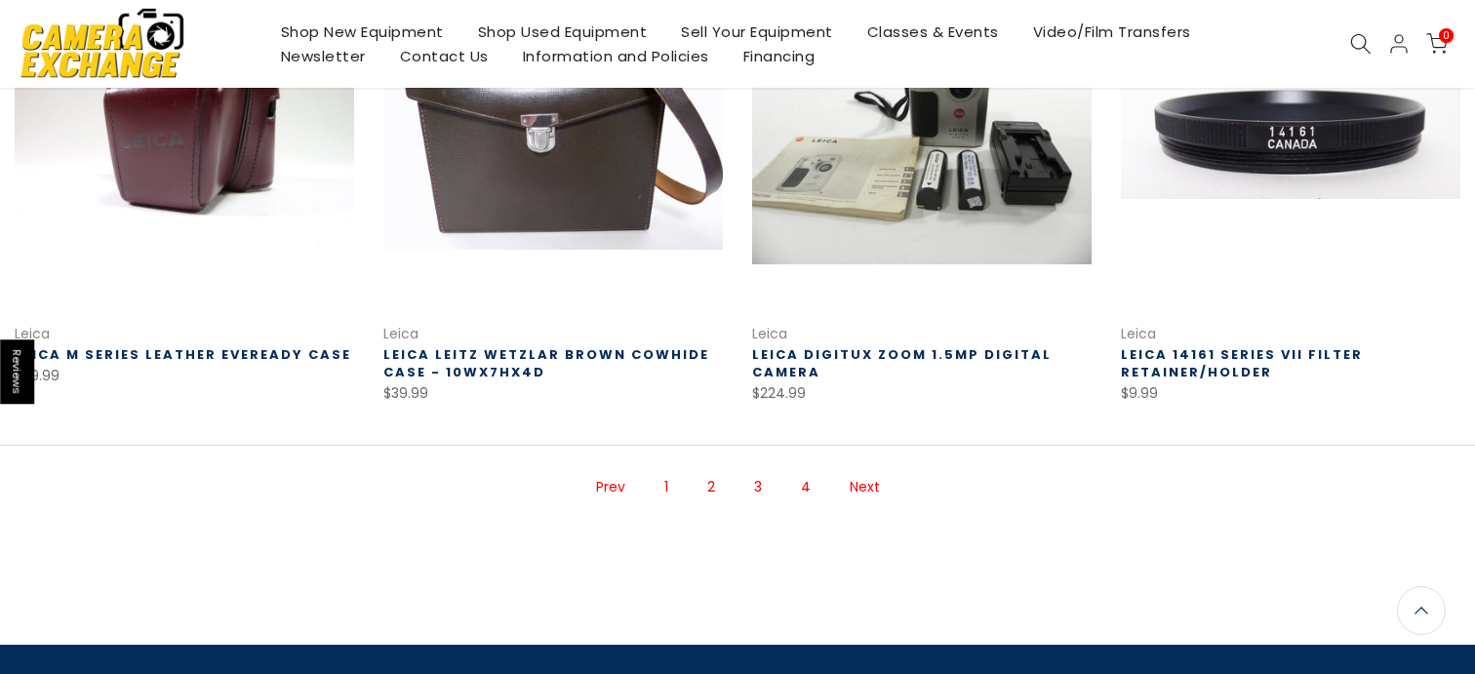
click at [866, 474] on link "Next" at bounding box center [865, 487] width 50 height 34
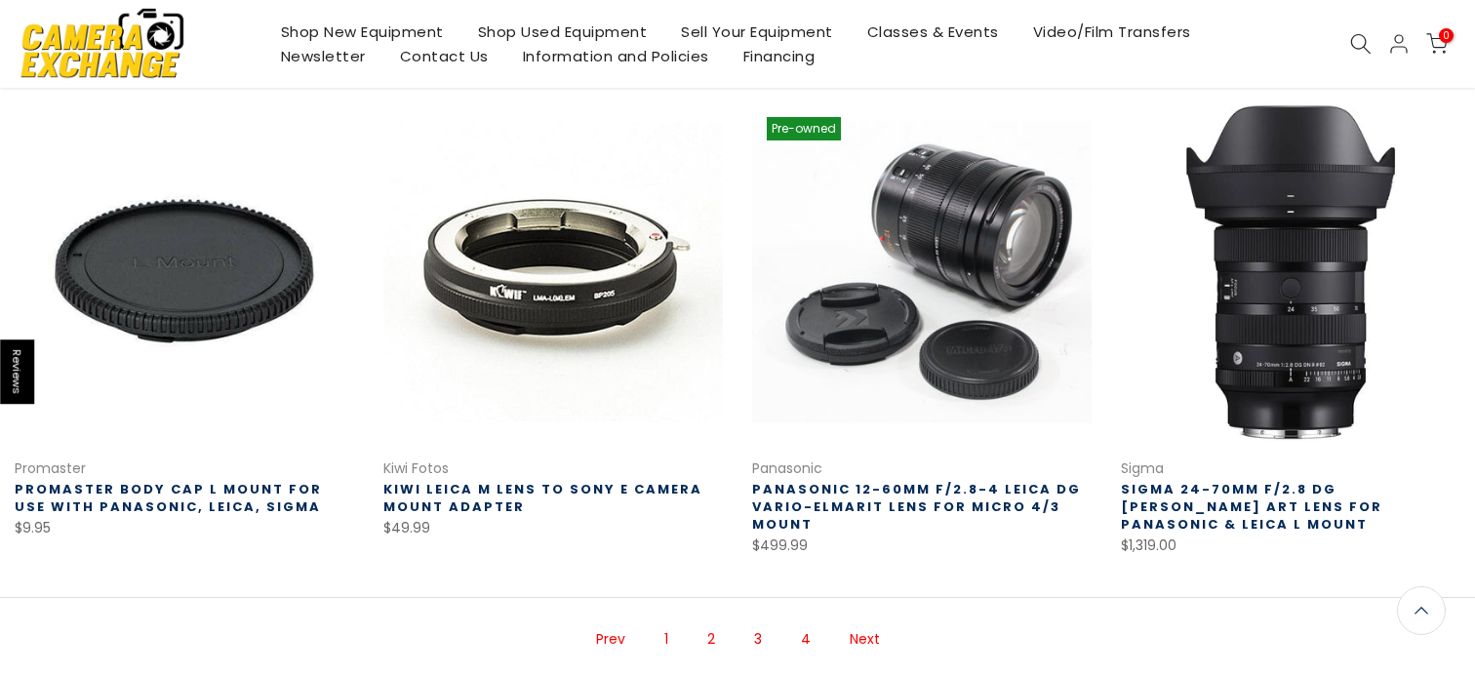
scroll to position [1327, 0]
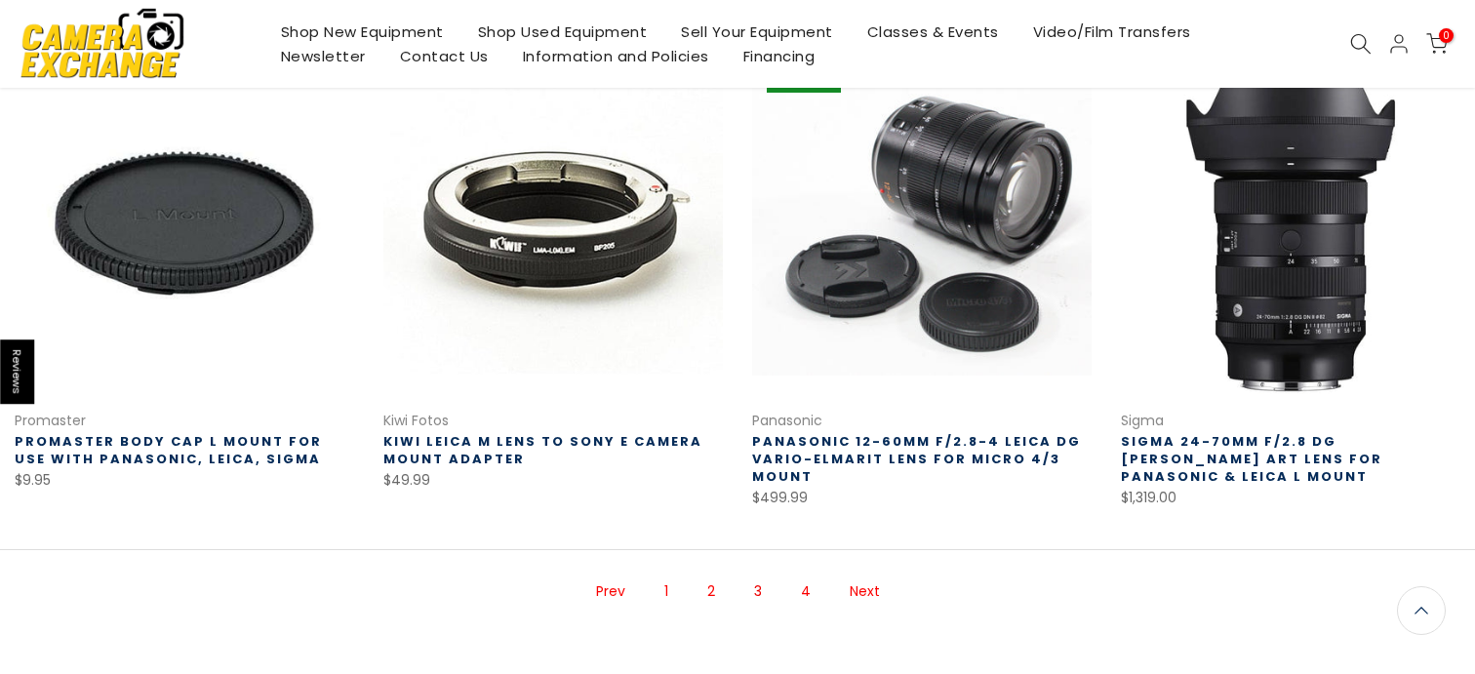
click at [850, 584] on link "Next" at bounding box center [865, 592] width 50 height 34
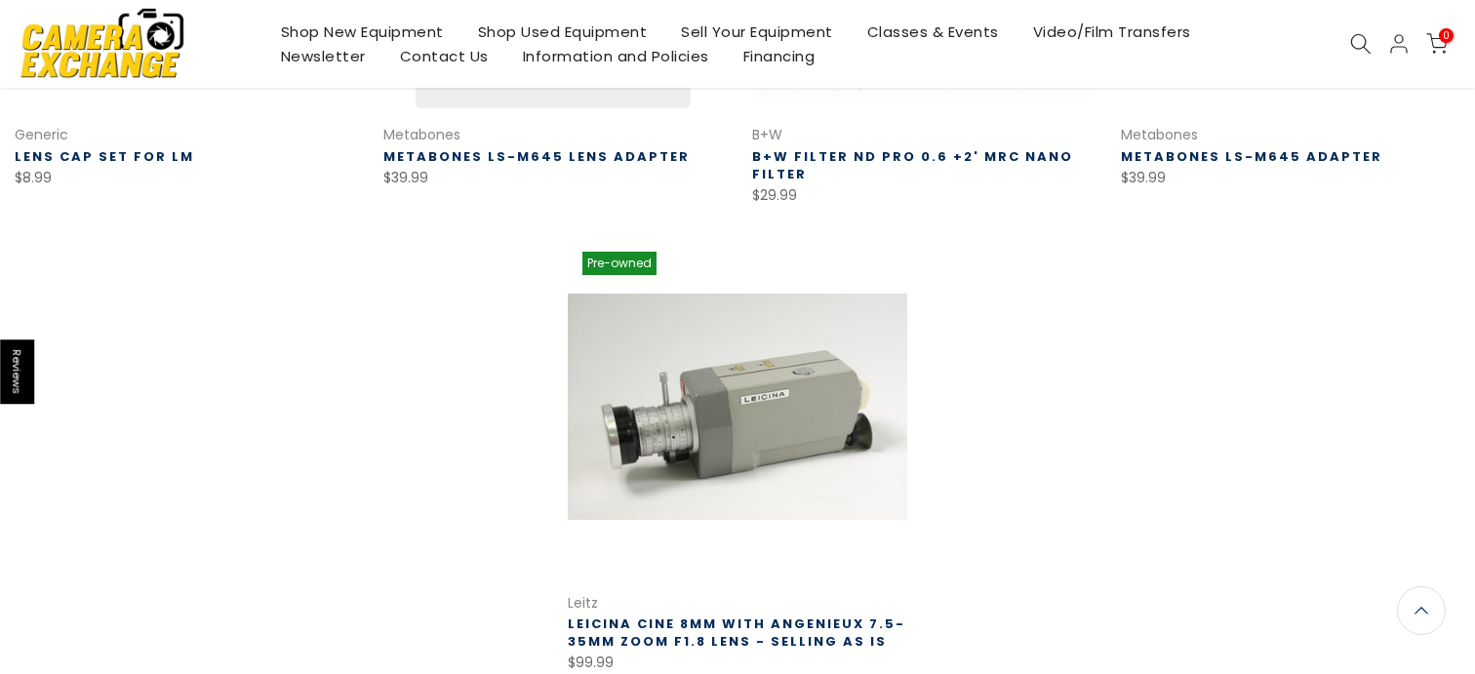
scroll to position [1131, 0]
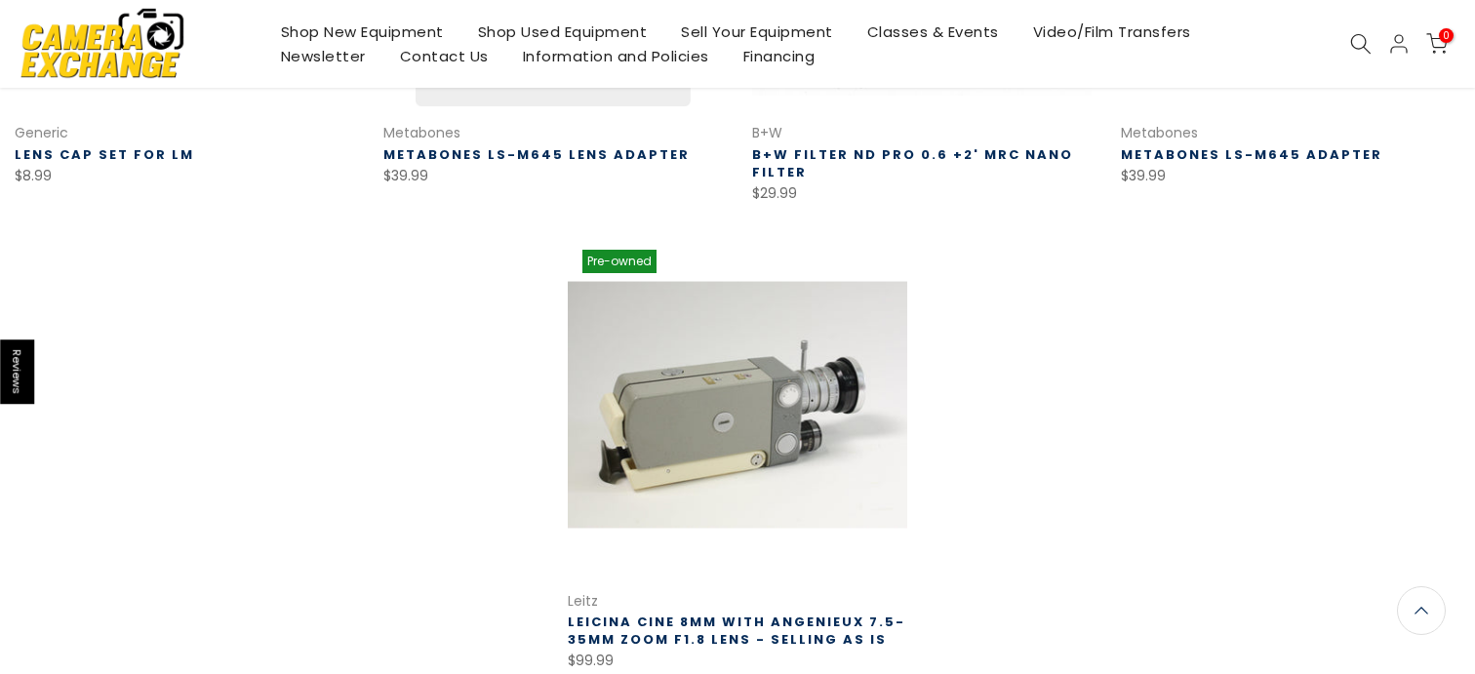
click at [712, 497] on link at bounding box center [737, 404] width 339 height 339
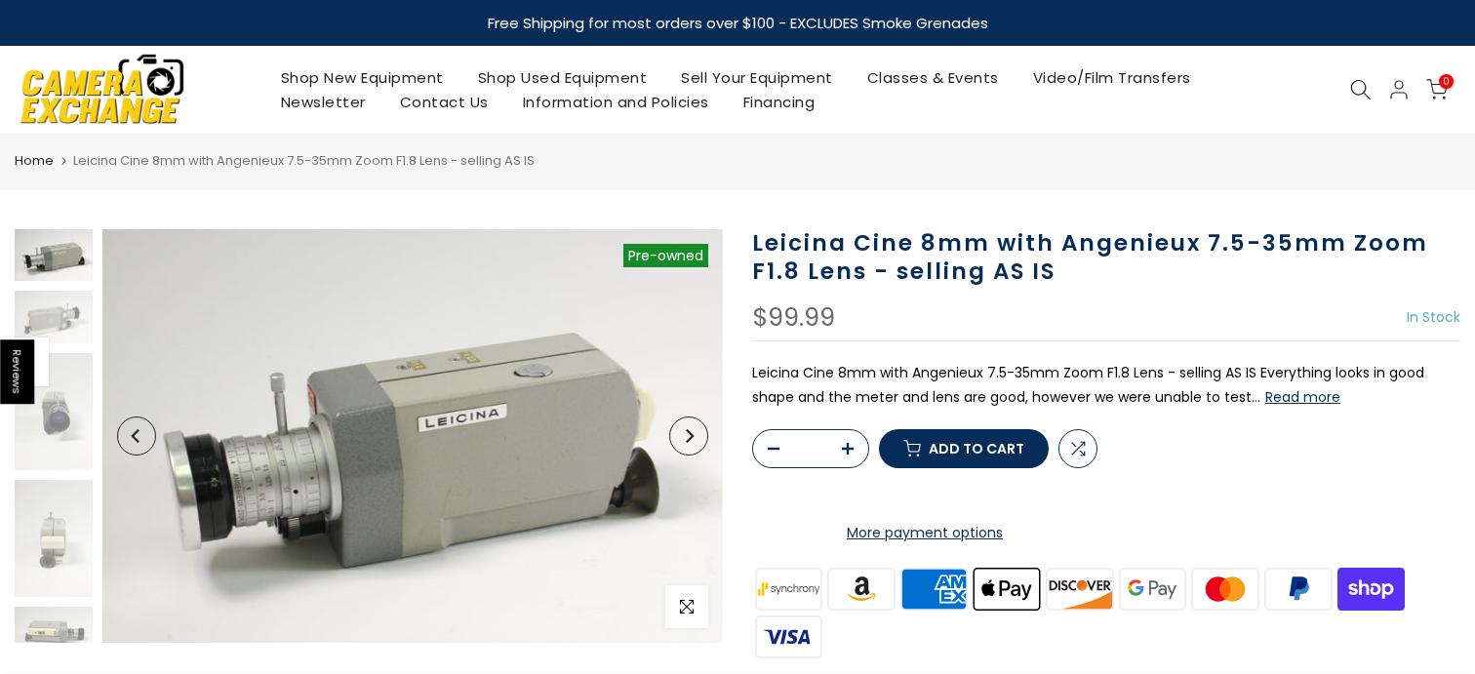
click at [1274, 398] on button "Read more" at bounding box center [1302, 397] width 75 height 18
click at [701, 434] on button "Next" at bounding box center [688, 436] width 39 height 39
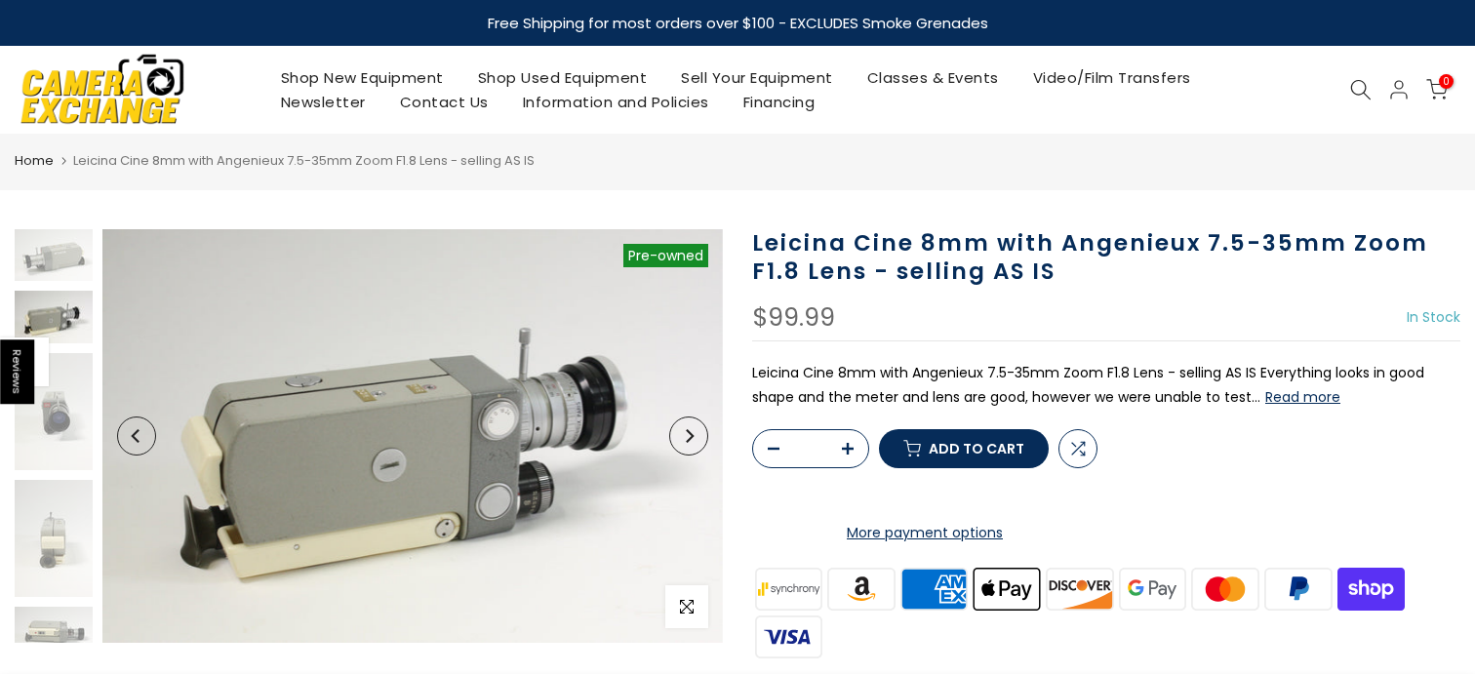
click at [701, 434] on button "Next" at bounding box center [688, 436] width 39 height 39
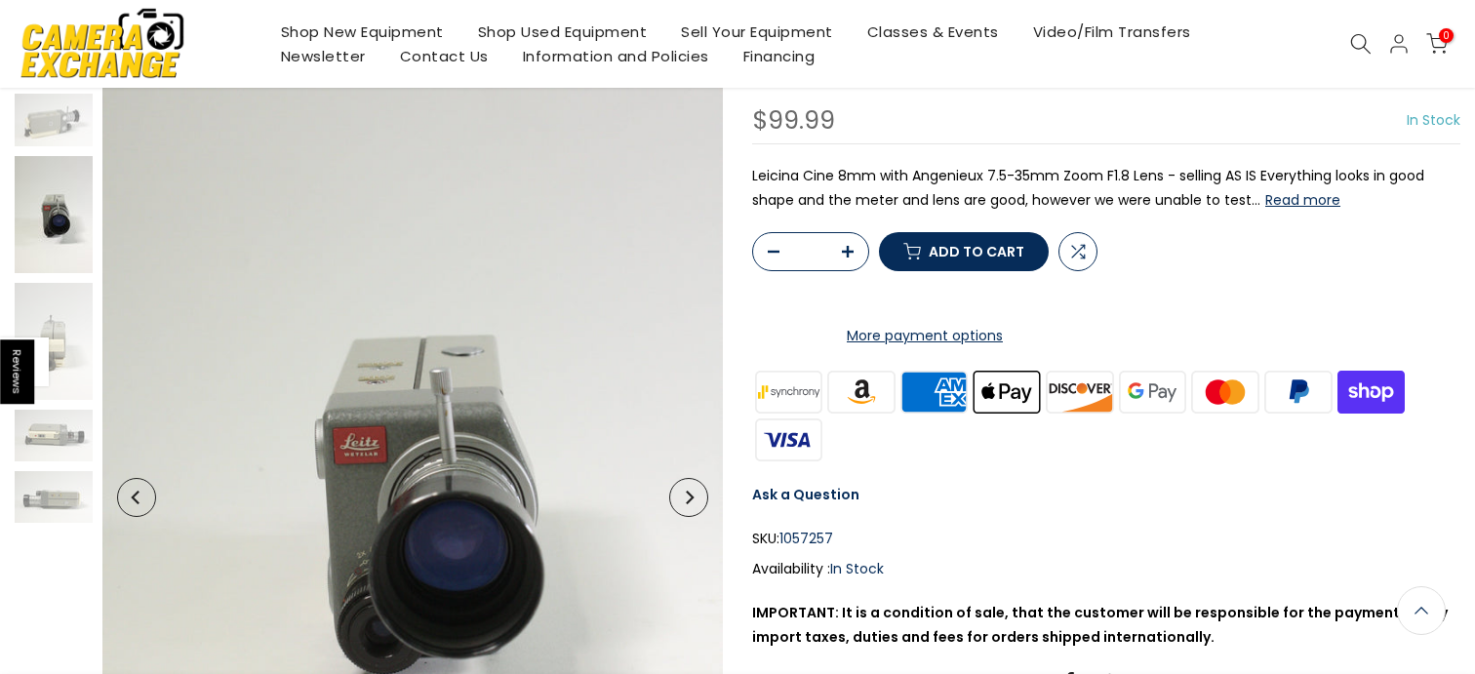
scroll to position [193, 0]
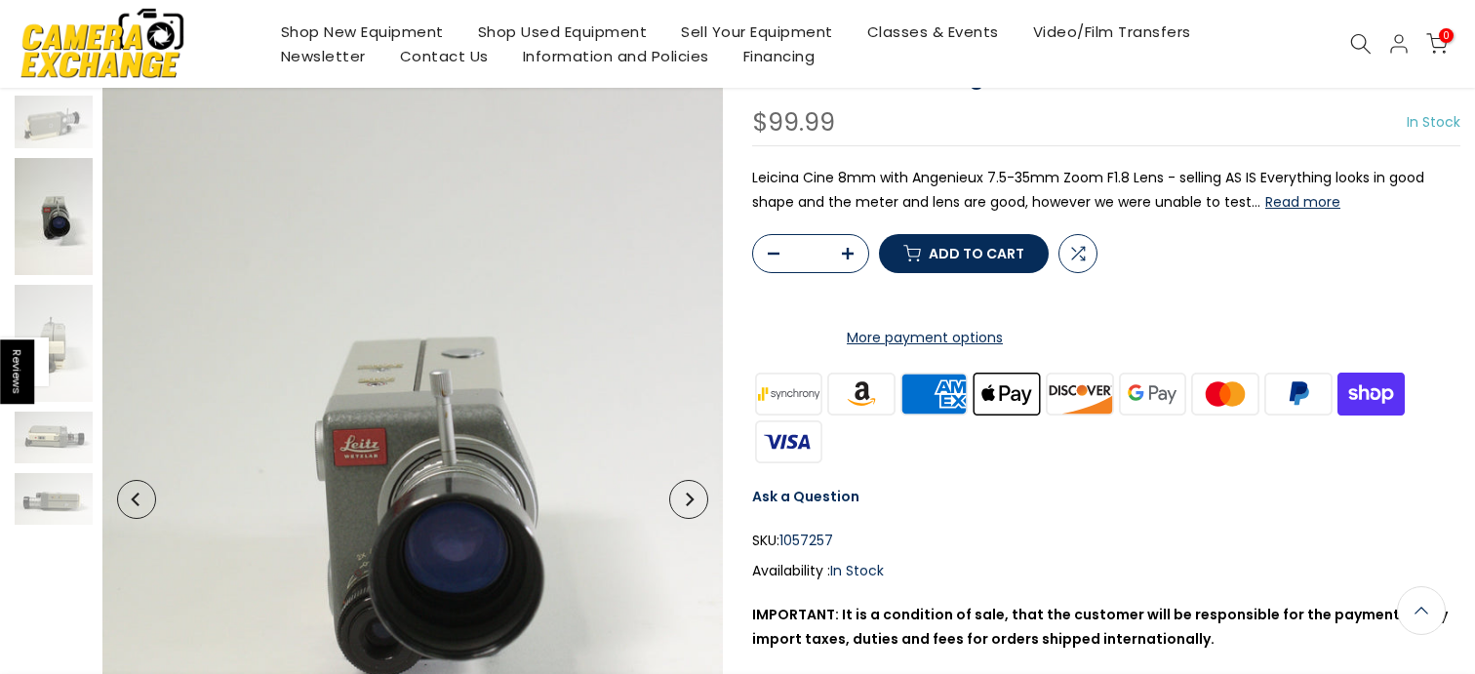
click at [551, 23] on link "Shop Used Equipment" at bounding box center [562, 32] width 204 height 24
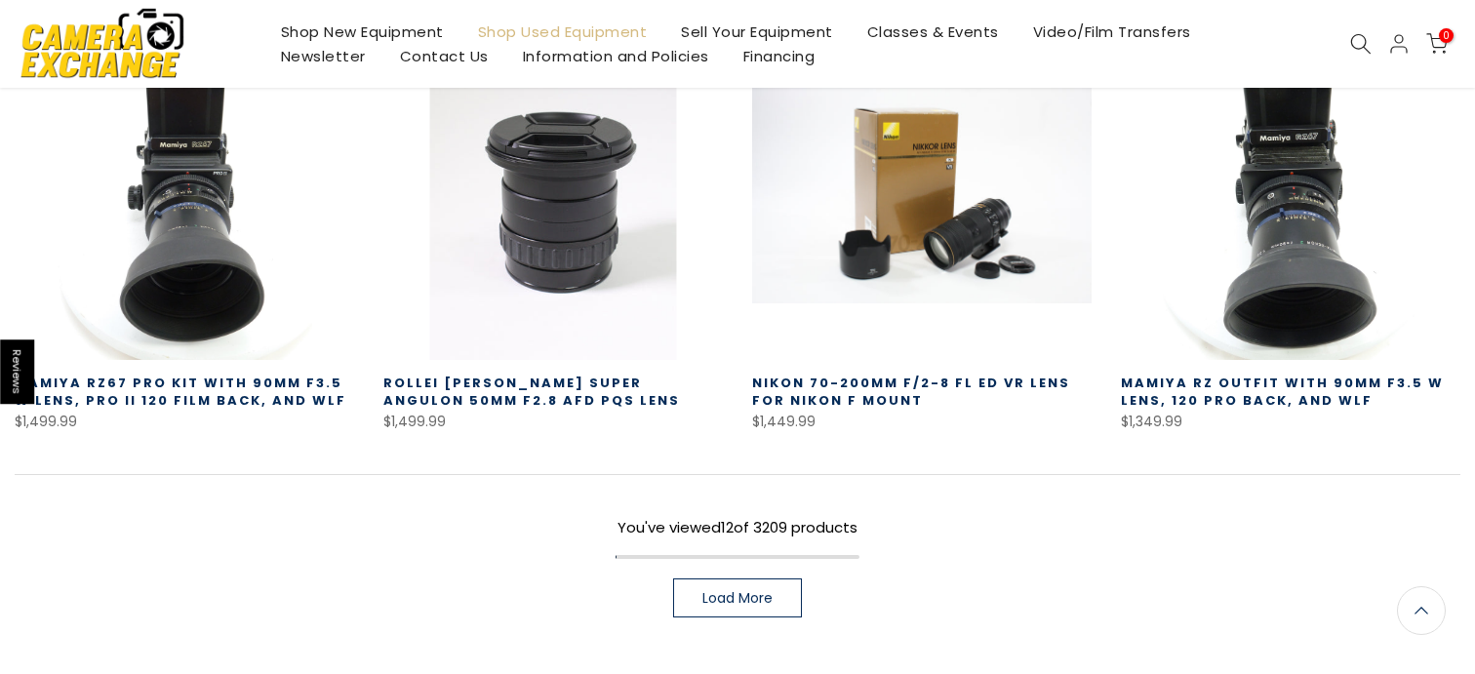
scroll to position [1327, 0]
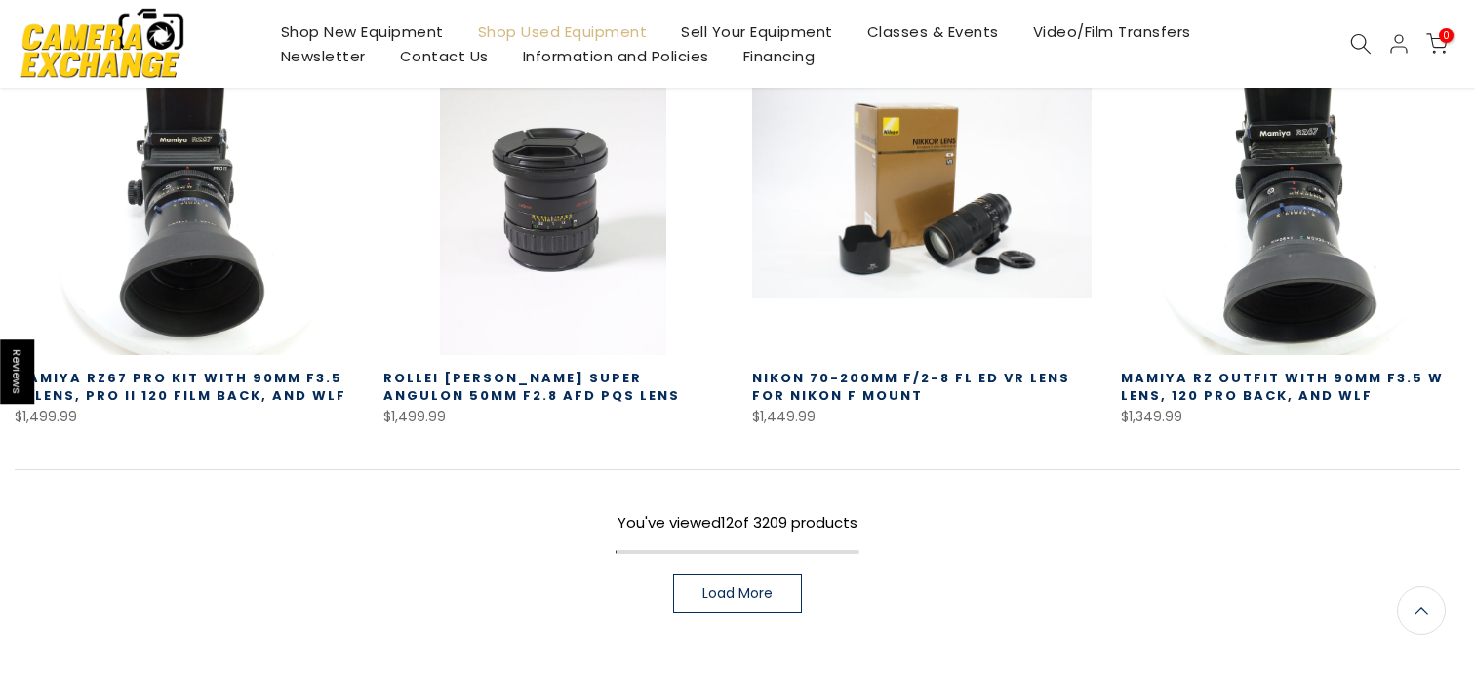
click at [729, 606] on link "Load More" at bounding box center [737, 593] width 129 height 39
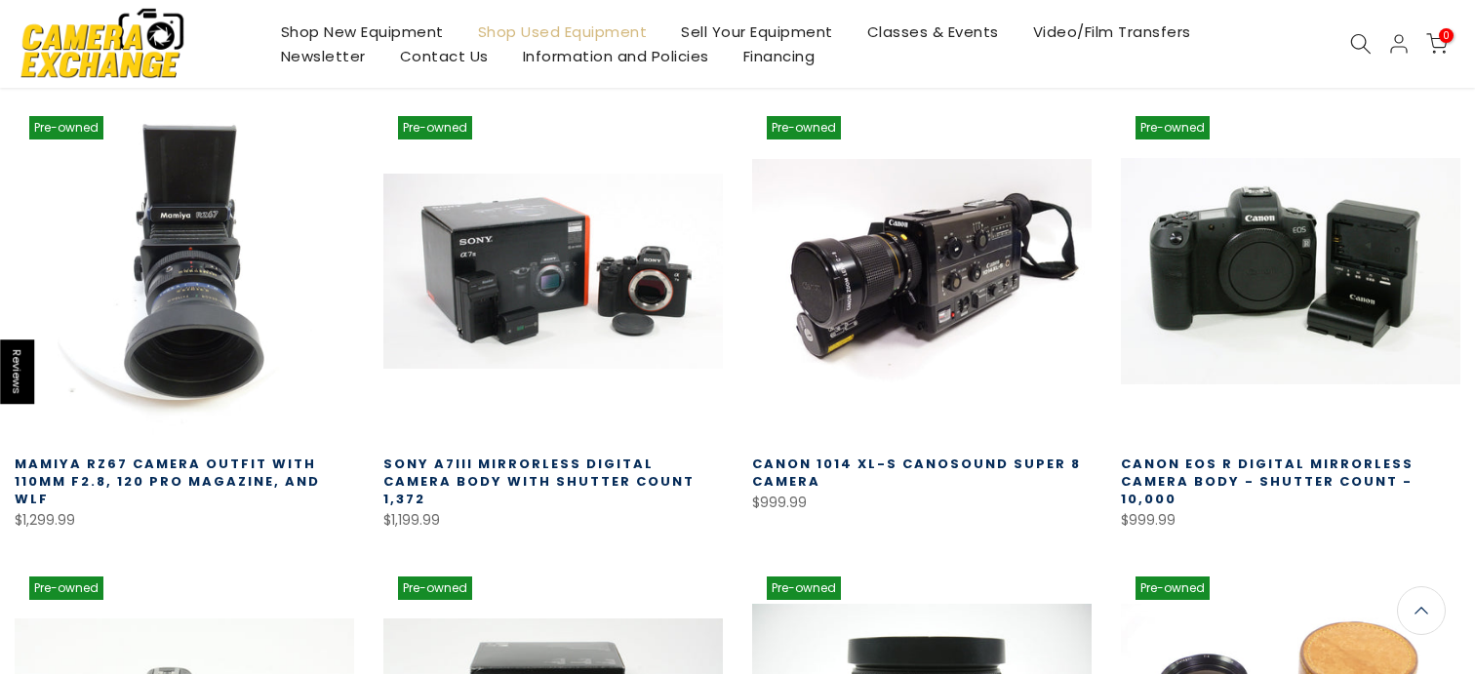
scroll to position [2149, 0]
